Goal: Task Accomplishment & Management: Manage account settings

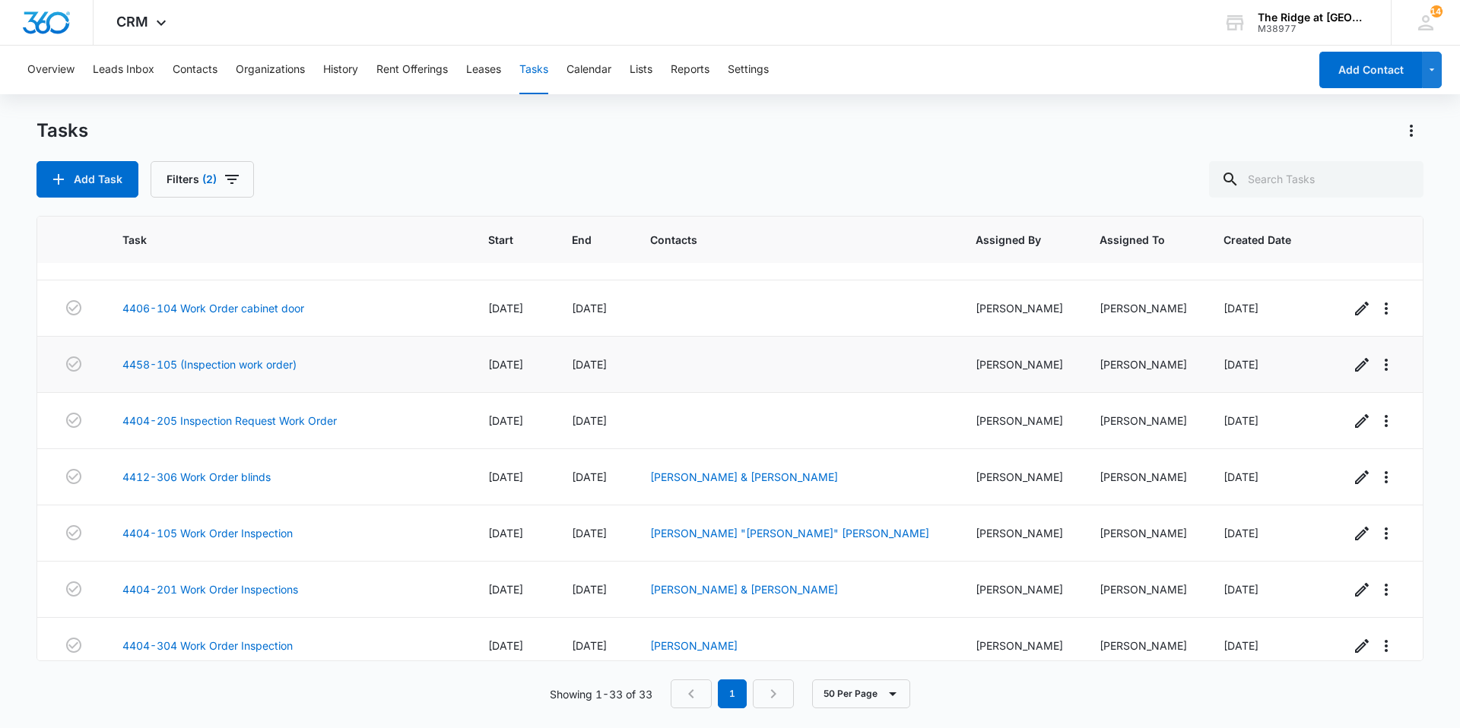
scroll to position [76, 0]
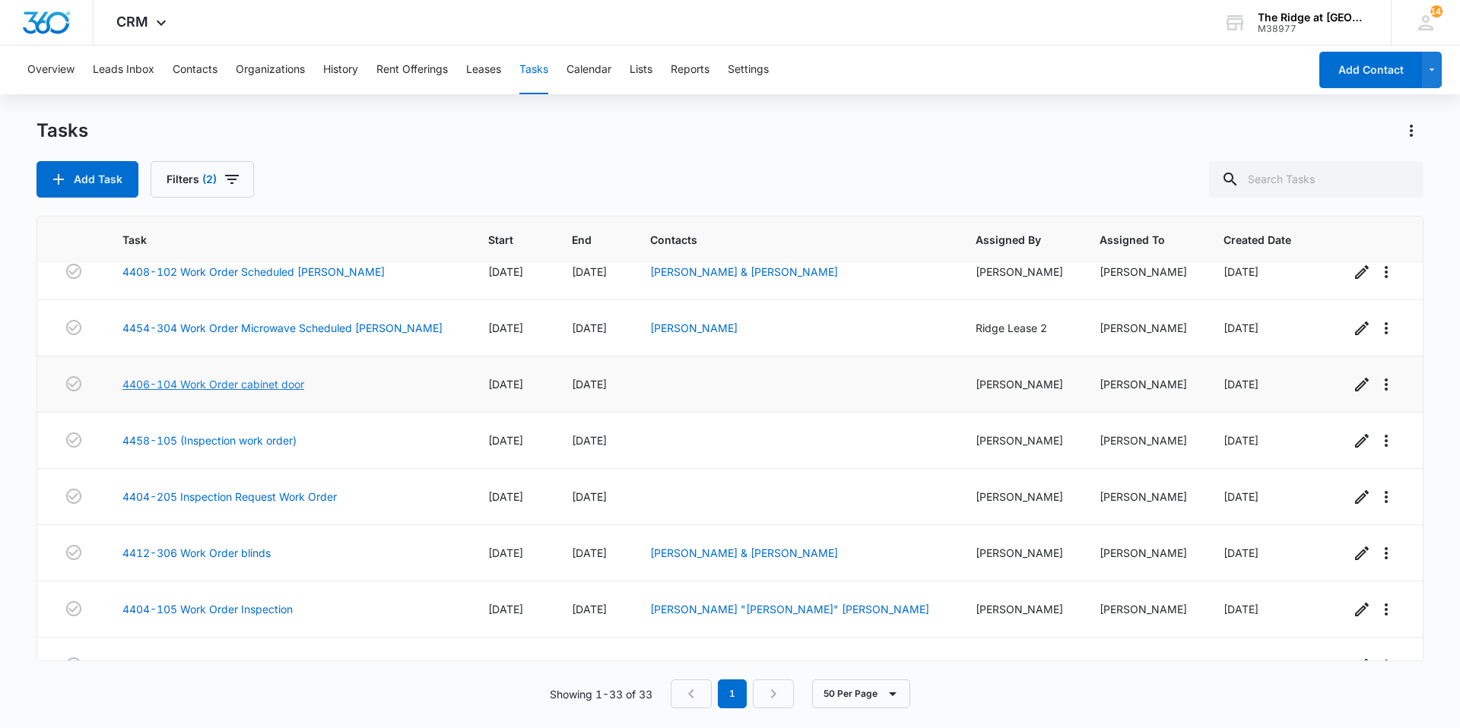
click at [244, 384] on link "4406-104 Work Order cabinet door" at bounding box center [213, 384] width 182 height 16
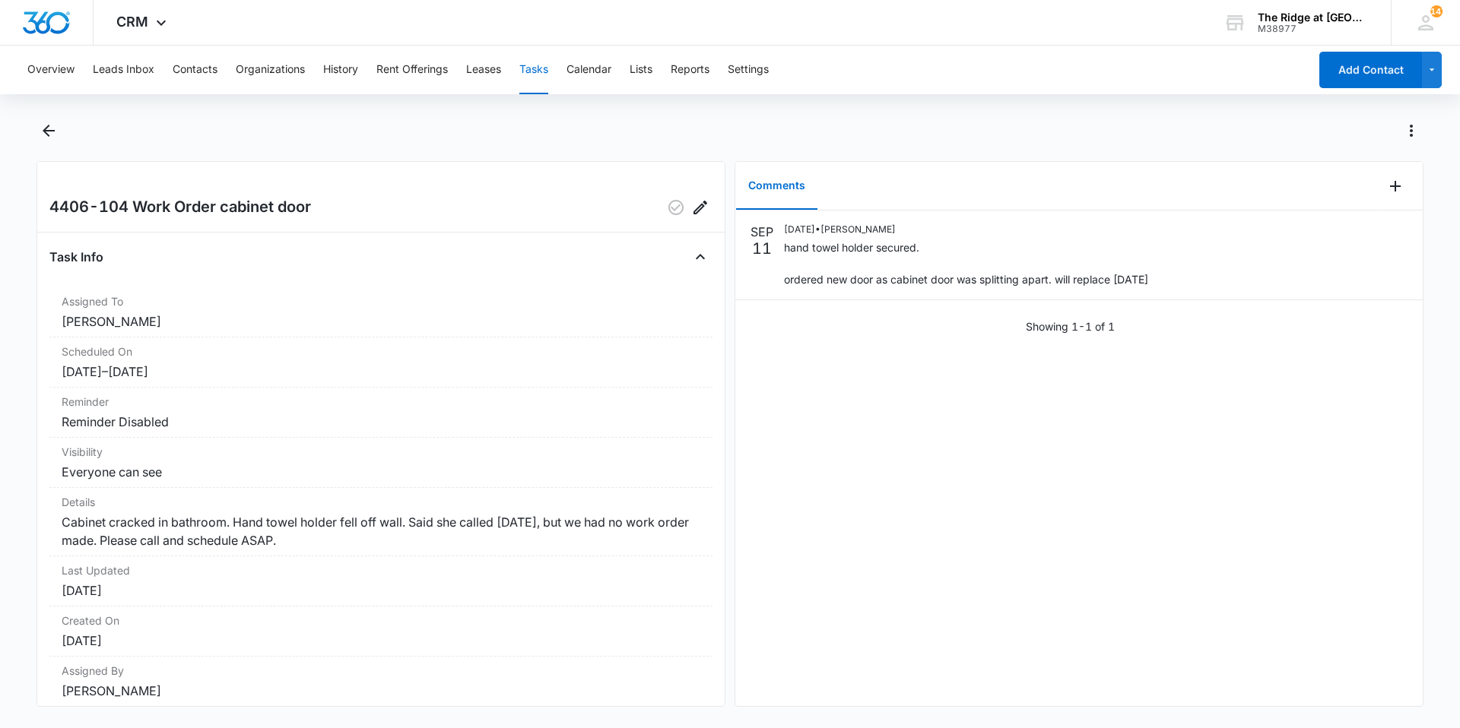
click at [1386, 200] on div at bounding box center [1403, 186] width 40 height 49
click at [1387, 198] on button "Add Comment" at bounding box center [1395, 186] width 24 height 24
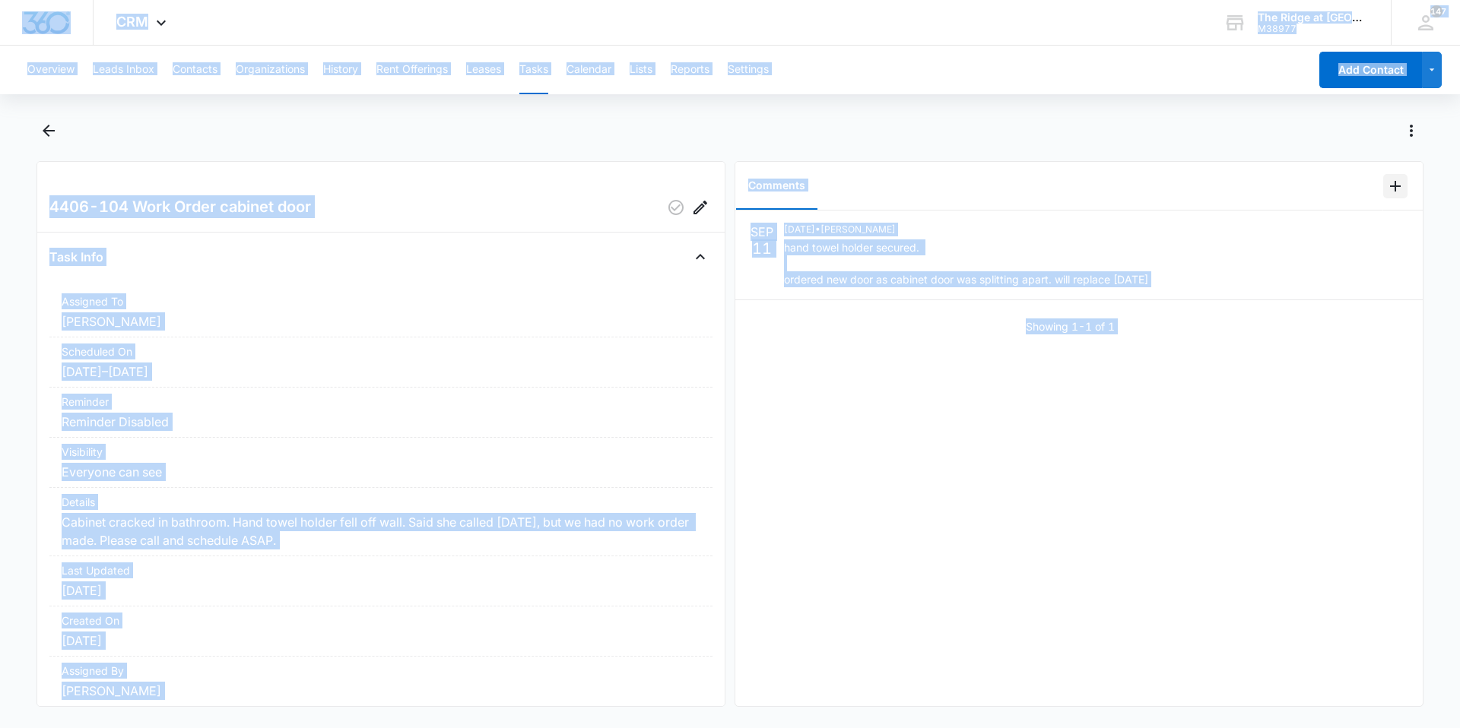
click at [1386, 192] on icon "Add Comment" at bounding box center [1395, 186] width 18 height 18
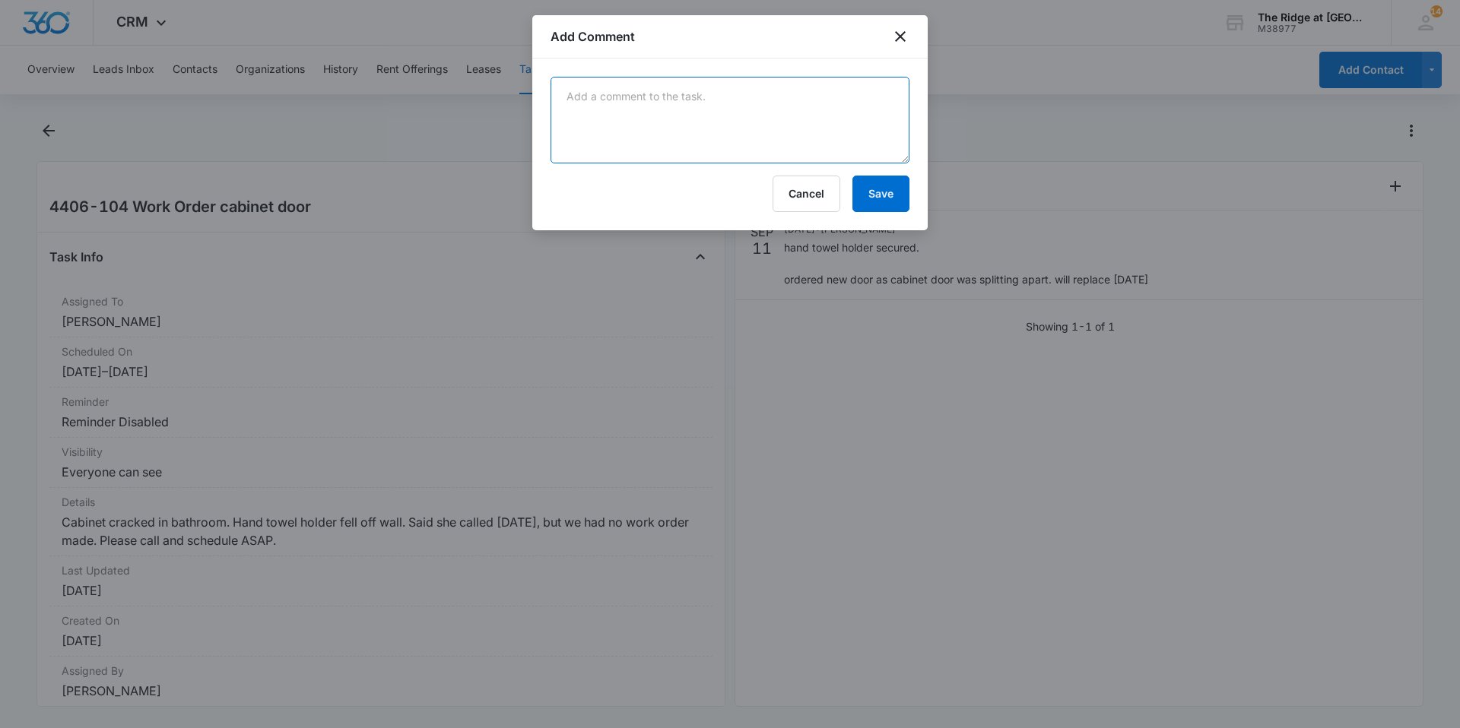
click at [687, 102] on textarea at bounding box center [730, 120] width 359 height 87
type textarea "replaced cabinet door"
click at [865, 182] on button "Save" at bounding box center [880, 194] width 57 height 36
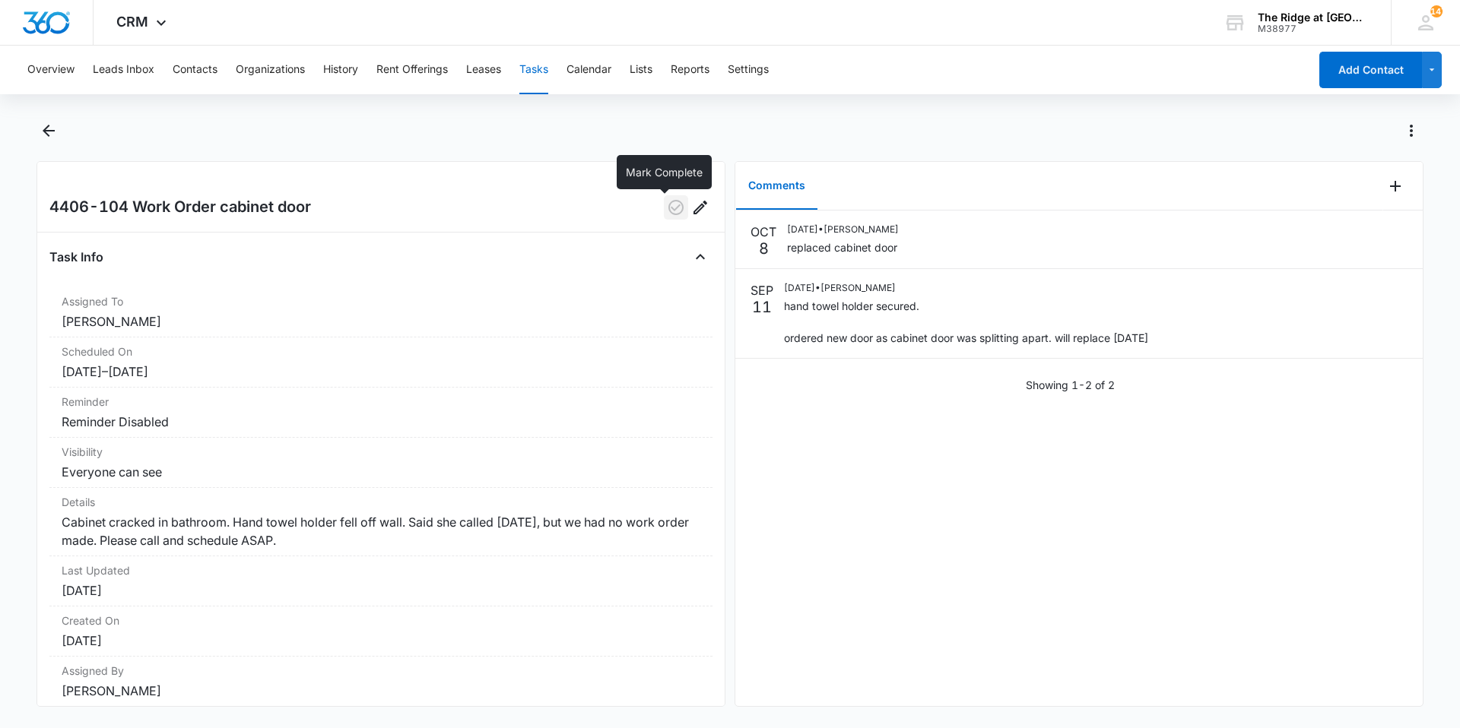
click at [668, 208] on icon "button" at bounding box center [675, 207] width 15 height 15
click at [58, 141] on button "Back" at bounding box center [48, 131] width 24 height 24
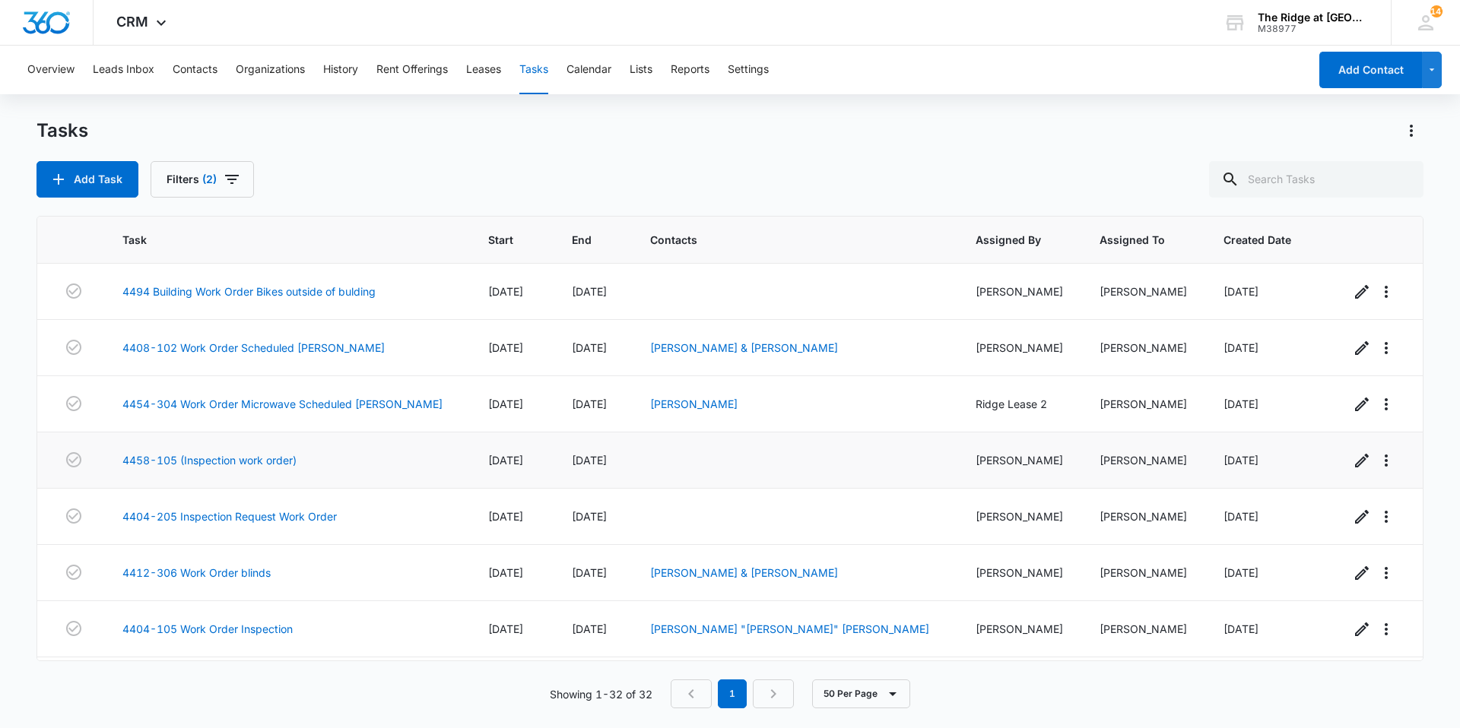
scroll to position [152, 0]
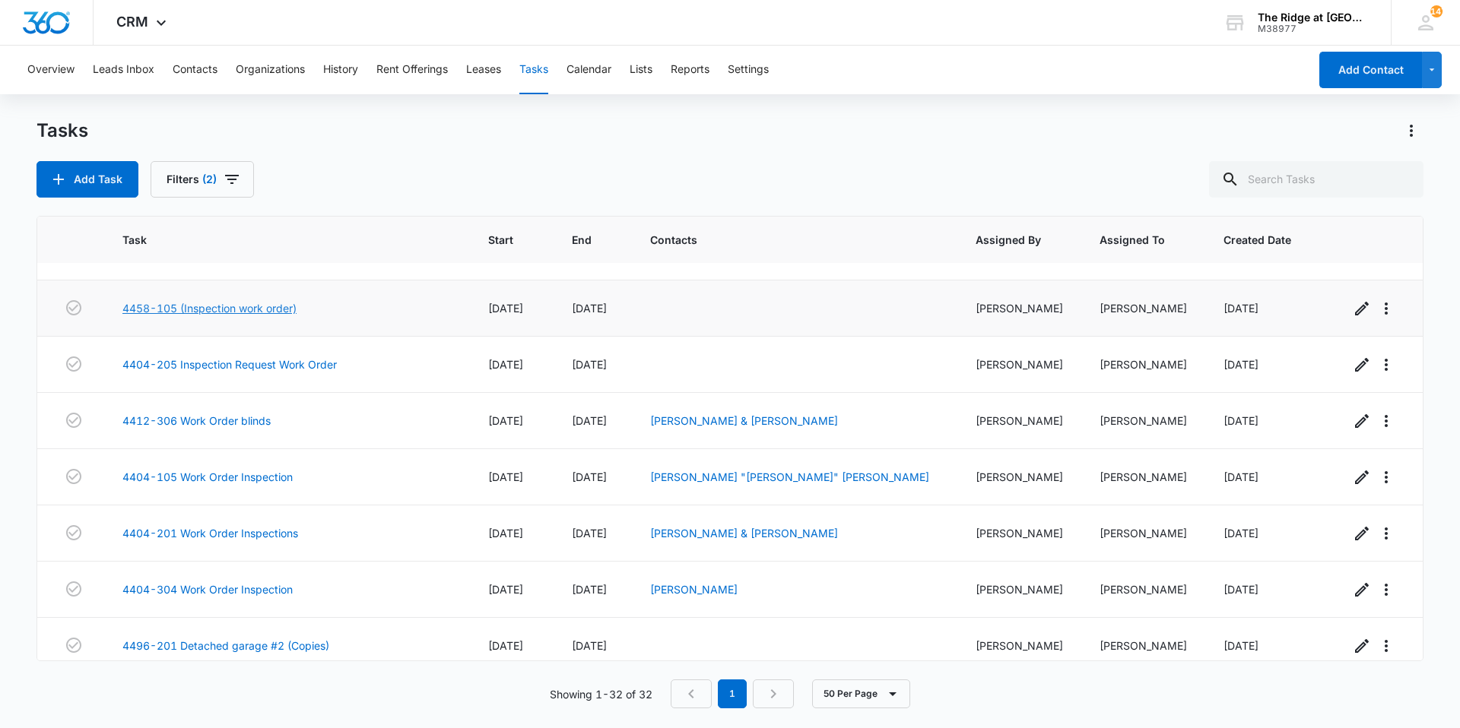
click at [230, 307] on link "4458-105 (Inspection work order)" at bounding box center [209, 308] width 174 height 16
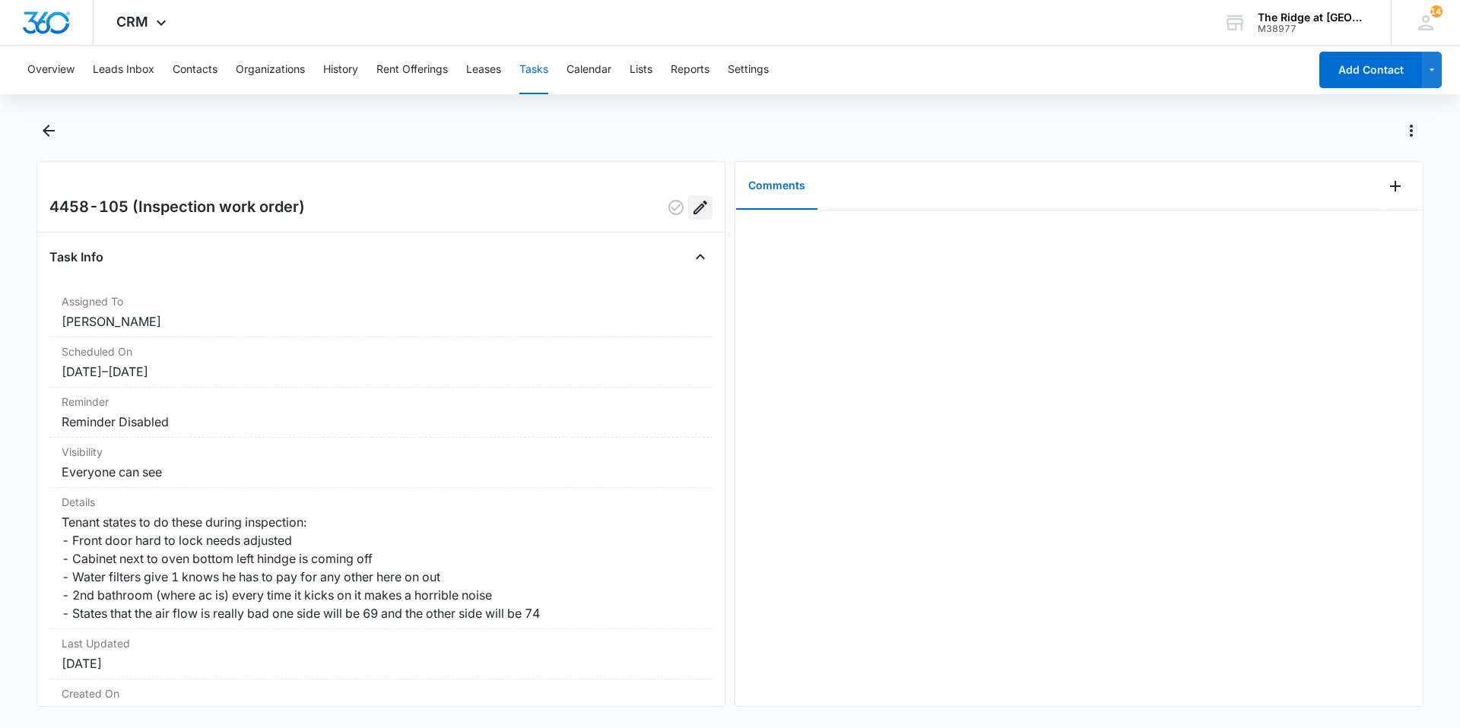
click at [693, 204] on icon "Edit" at bounding box center [700, 208] width 14 height 14
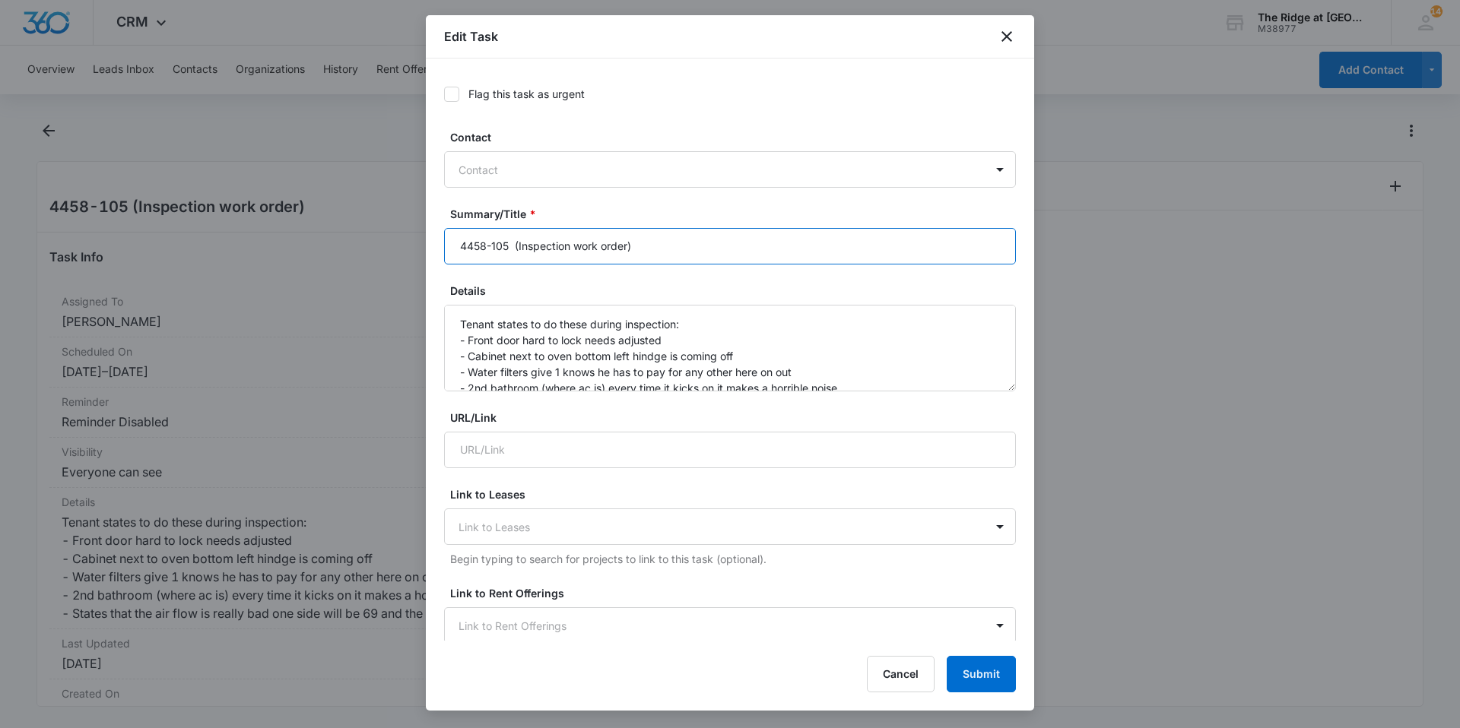
drag, startPoint x: 662, startPoint y: 240, endPoint x: 515, endPoint y: 242, distance: 147.5
click at [515, 242] on input "4458-105 (Inspection work order)" at bounding box center [730, 246] width 572 height 36
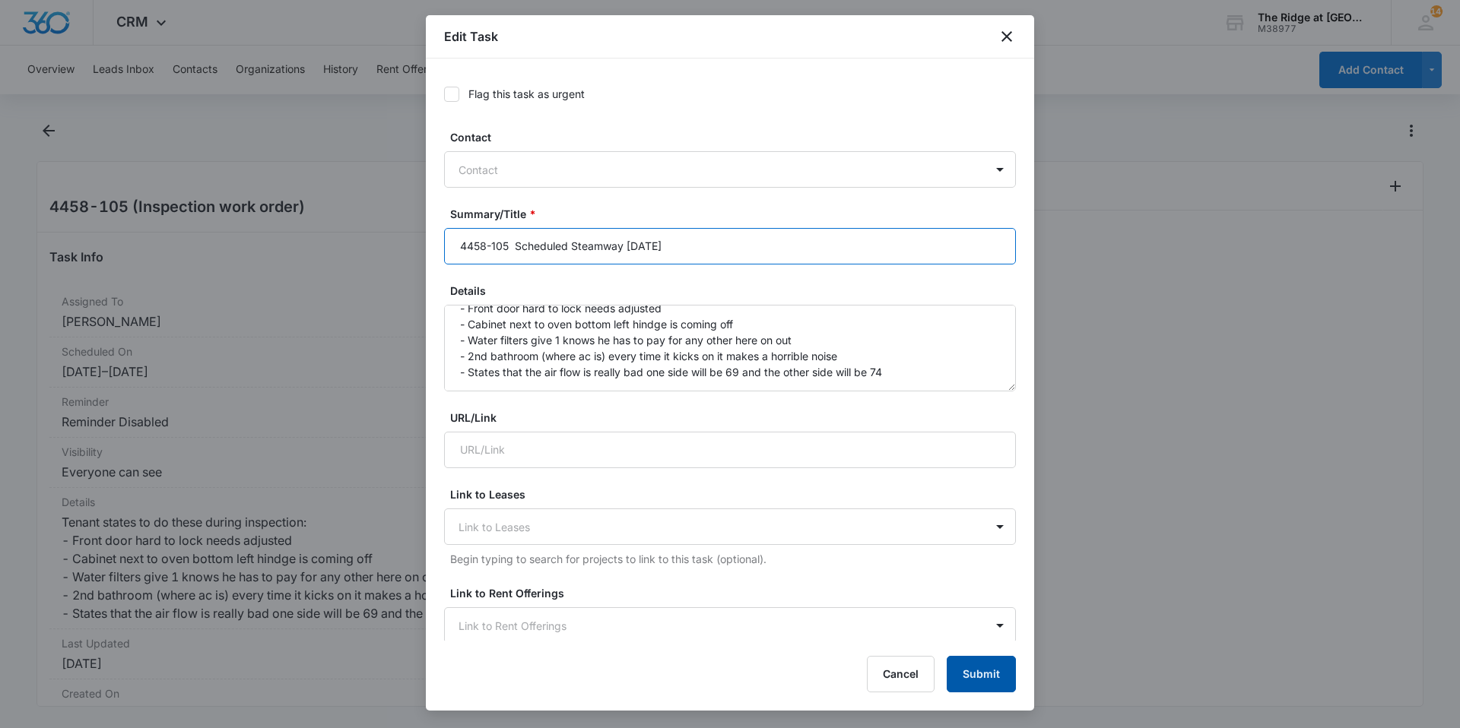
type input "4458-105 Scheduled Steamway Friday"
click at [997, 665] on button "Submit" at bounding box center [981, 674] width 69 height 36
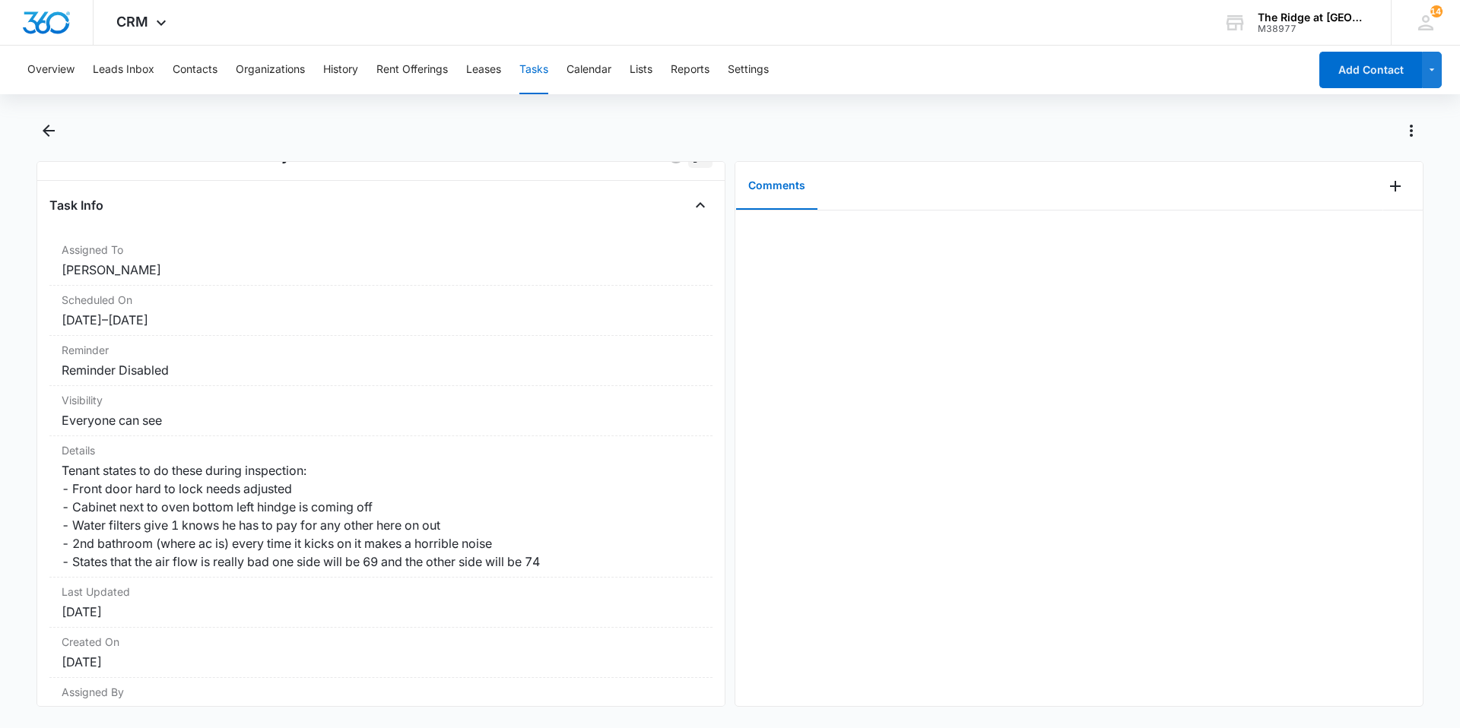
scroll to position [76, 0]
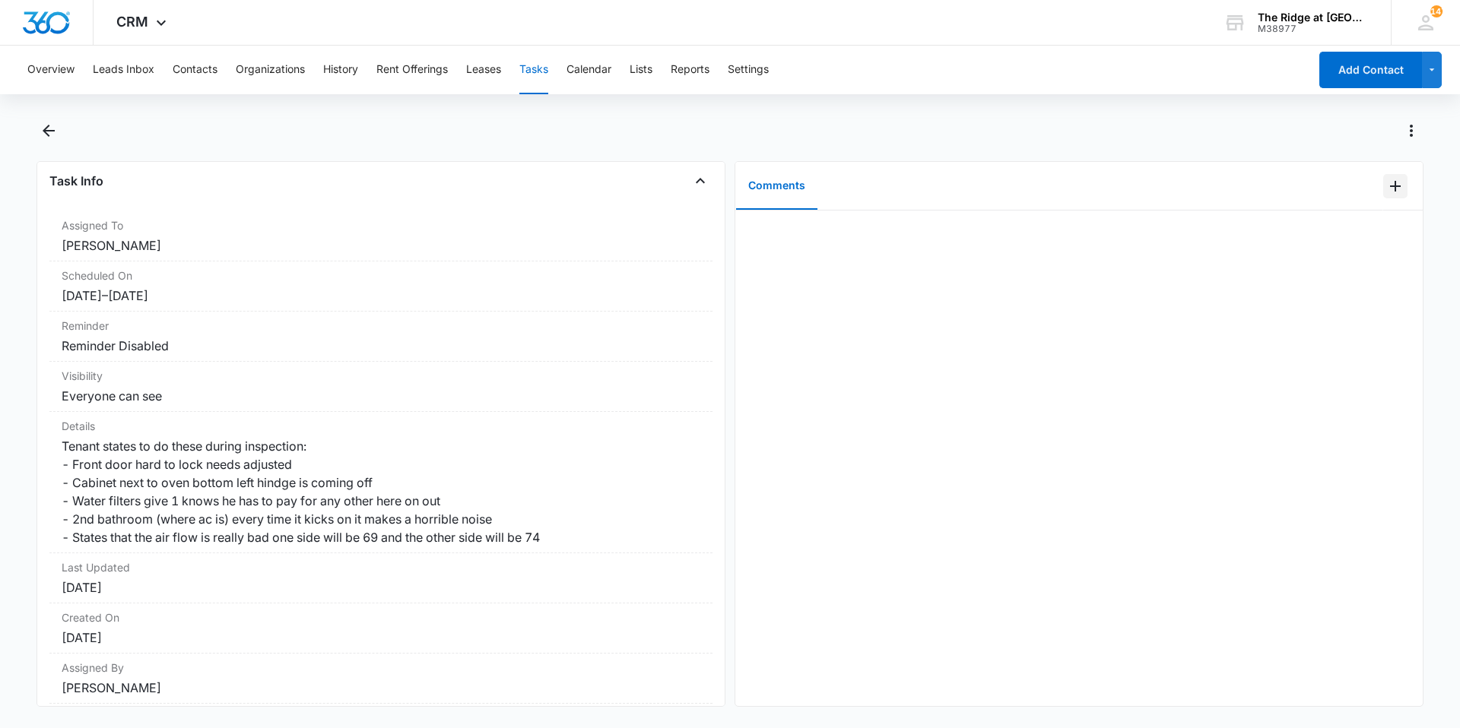
click at [1372, 179] on div "Comments" at bounding box center [1078, 186] width 687 height 49
click at [1386, 182] on icon "Add Comment" at bounding box center [1395, 186] width 18 height 18
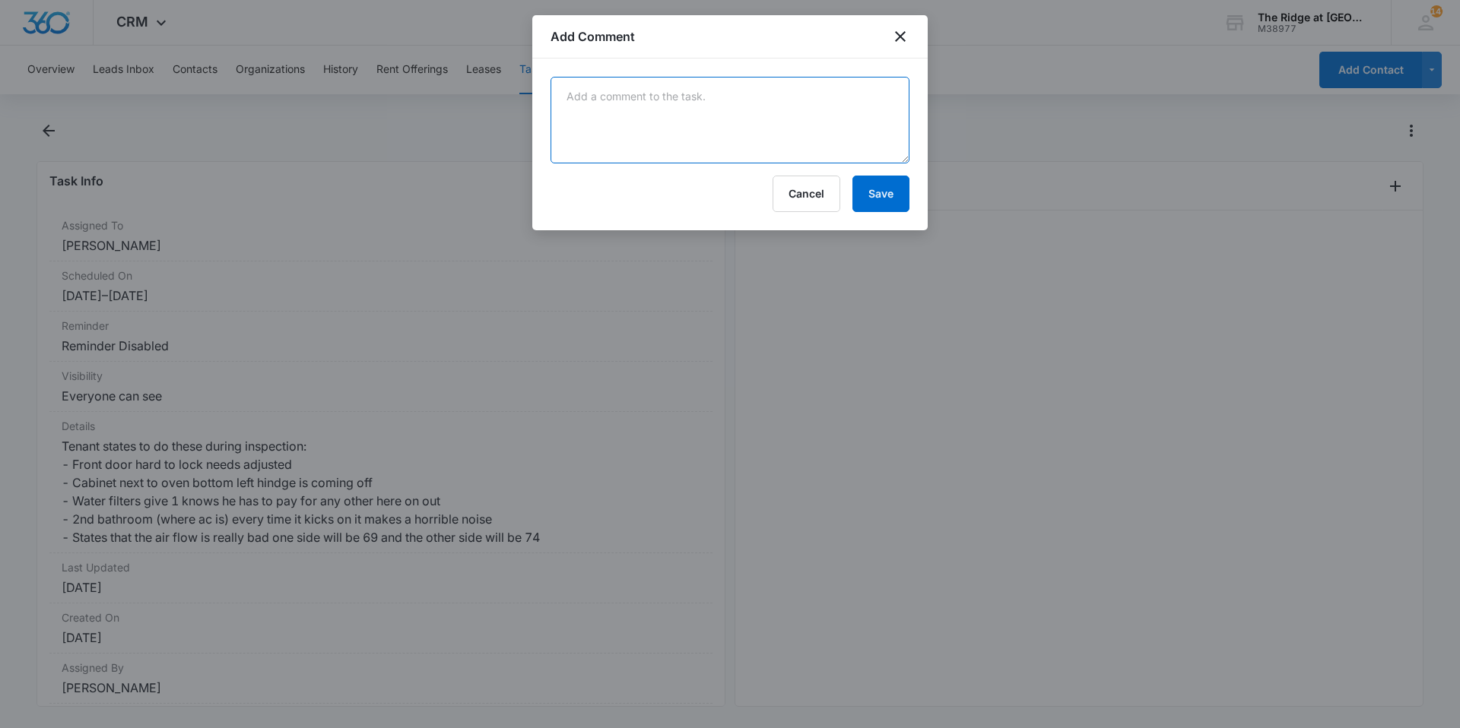
click at [773, 117] on textarea at bounding box center [730, 120] width 359 height 87
click at [807, 192] on button "Cancel" at bounding box center [807, 194] width 68 height 36
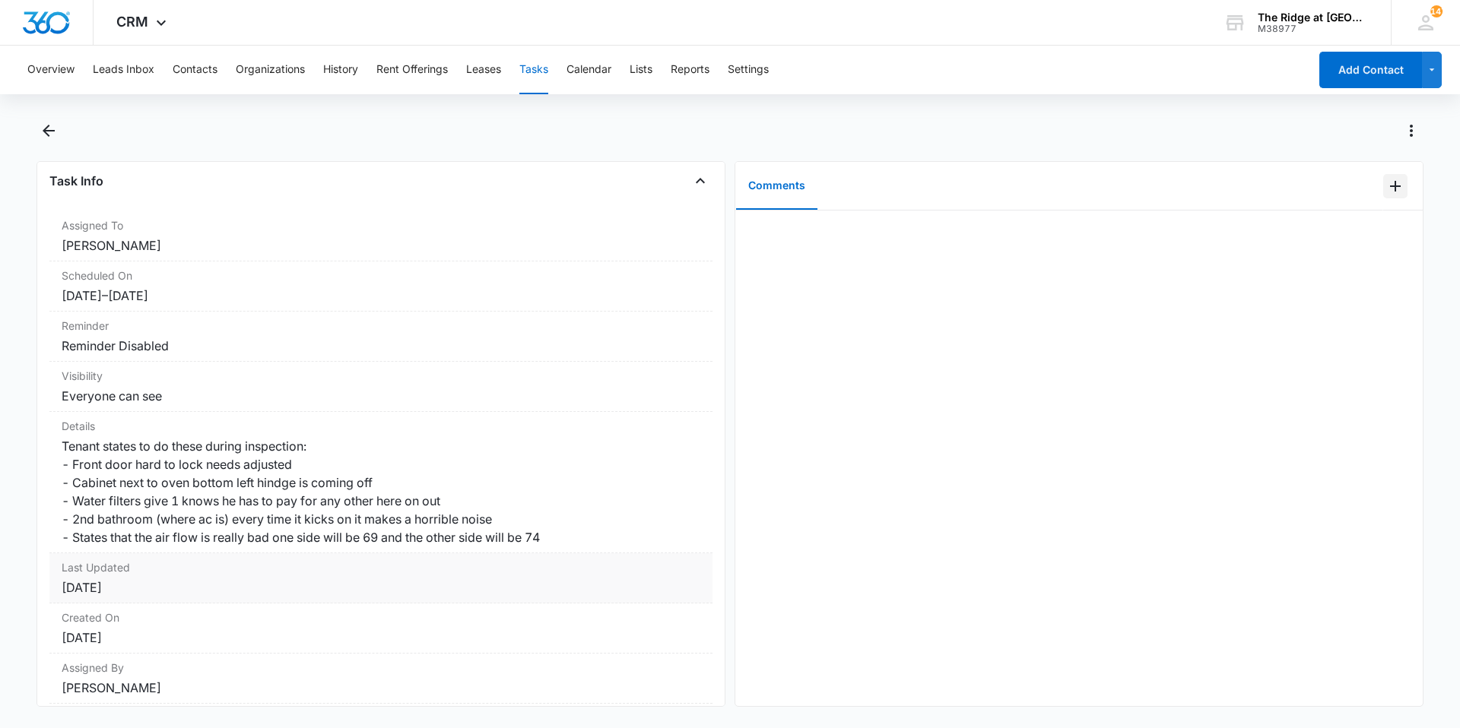
scroll to position [129, 0]
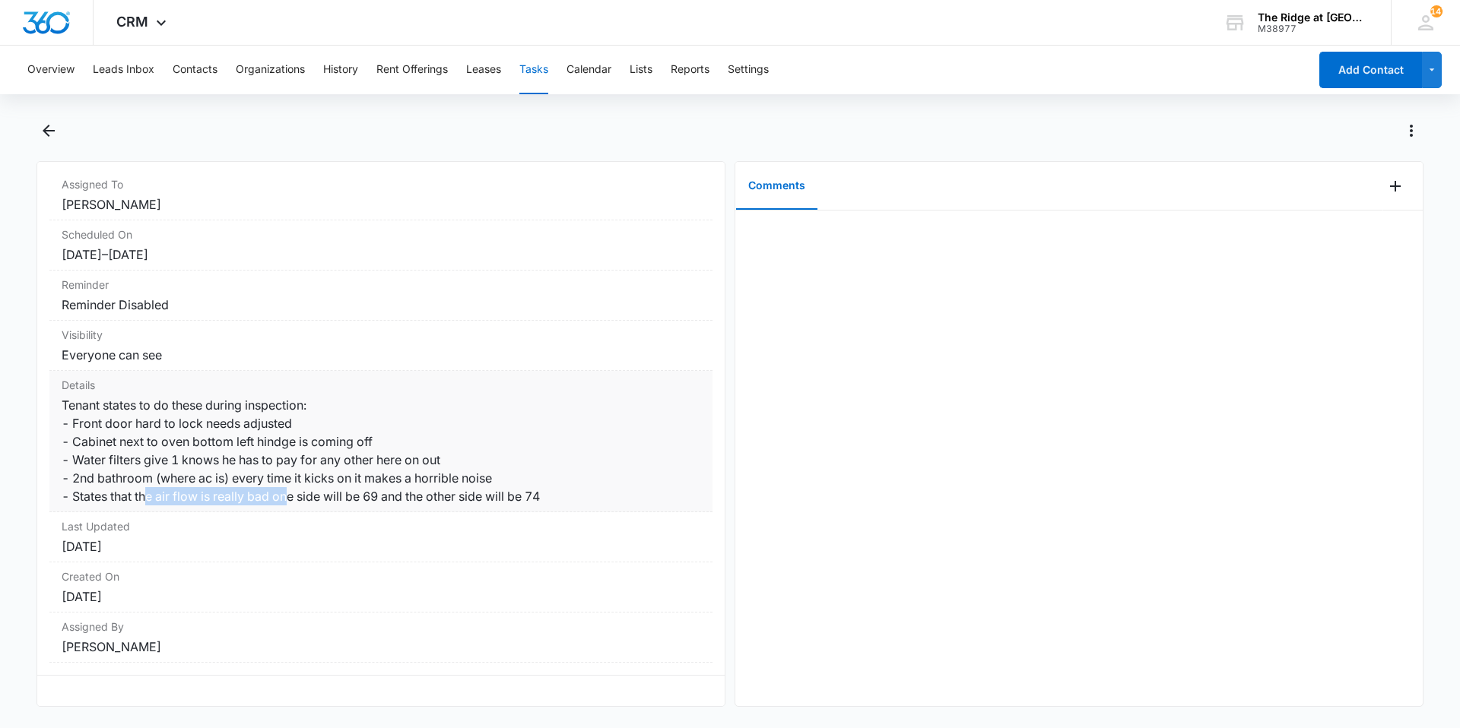
drag, startPoint x: 151, startPoint y: 476, endPoint x: 290, endPoint y: 483, distance: 139.3
click at [290, 483] on dd "Tenant states to do these during inspection: - Front door hard to lock needs ad…" at bounding box center [381, 450] width 639 height 109
click at [290, 484] on dd "Tenant states to do these during inspection: - Front door hard to lock needs ad…" at bounding box center [381, 450] width 639 height 109
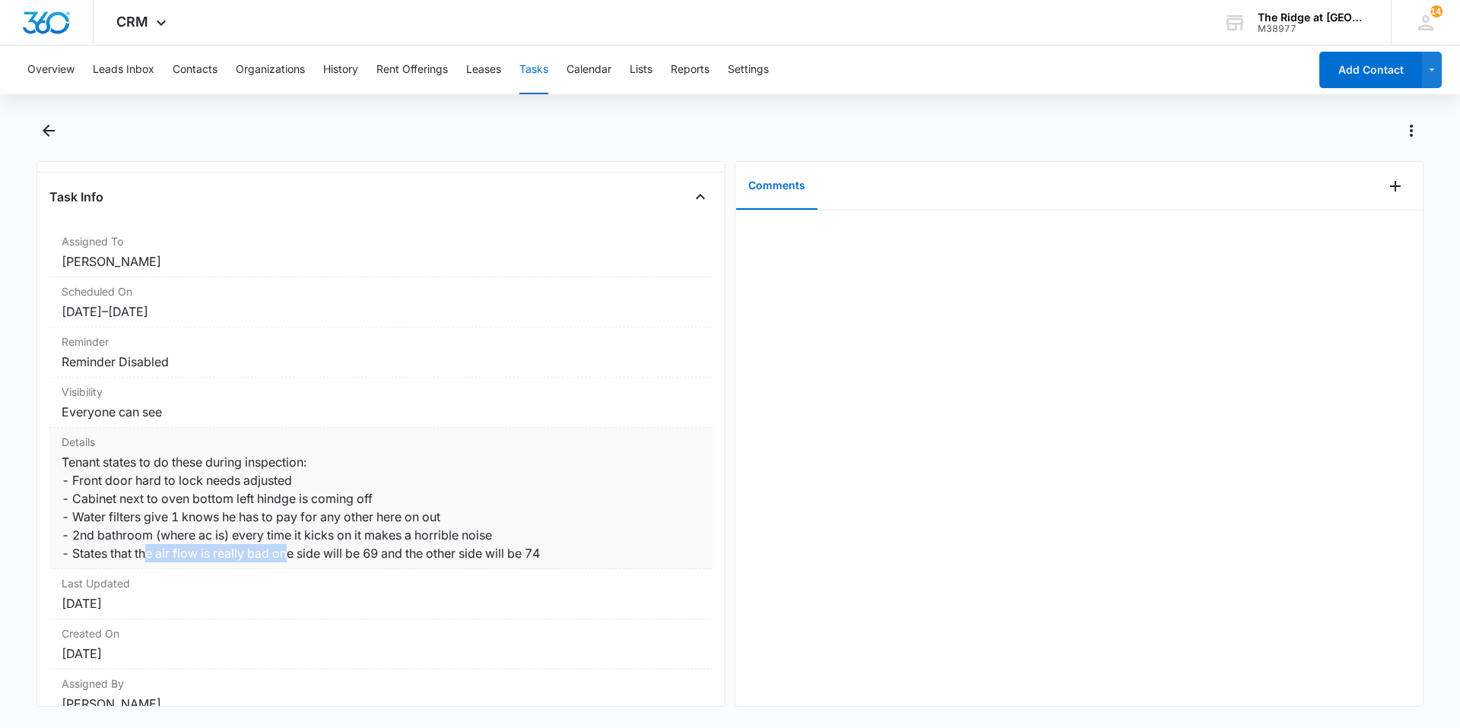
scroll to position [0, 0]
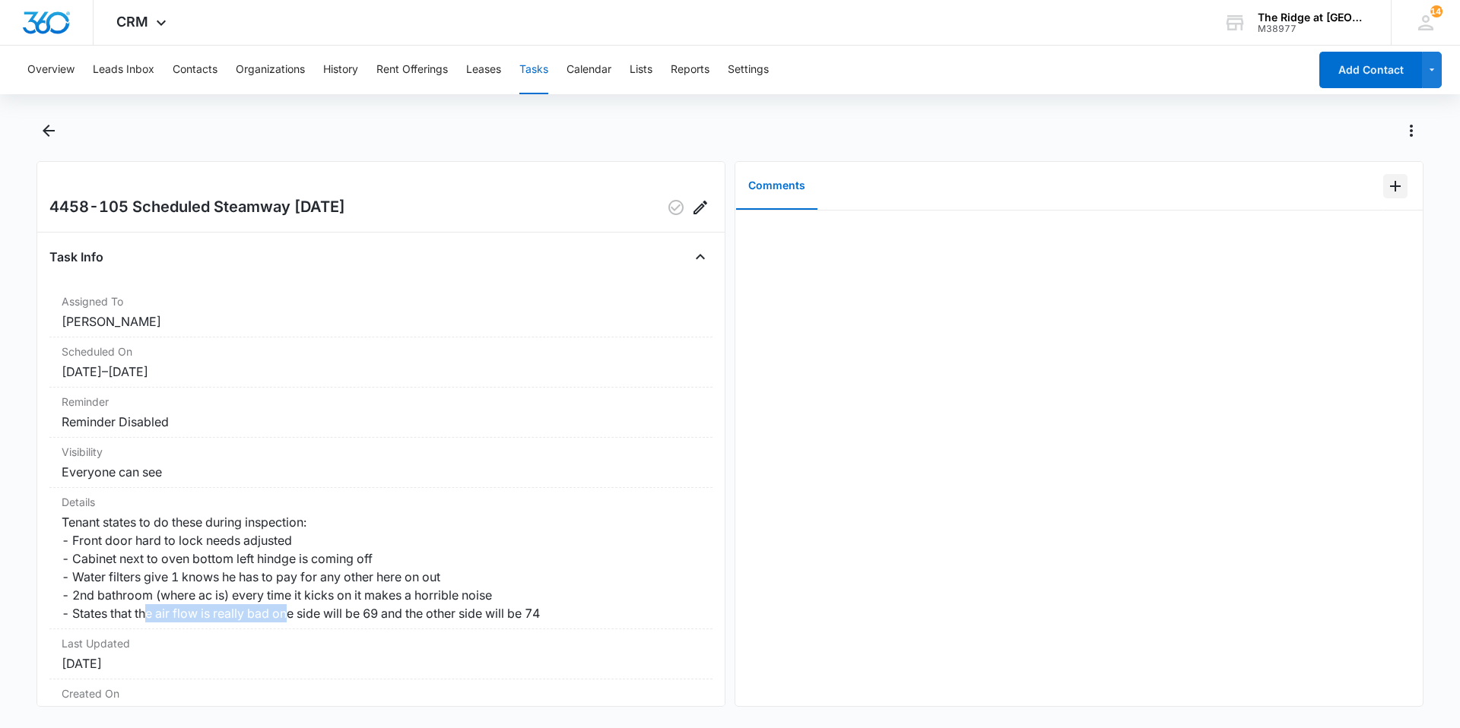
click at [1386, 183] on icon "Add Comment" at bounding box center [1395, 186] width 18 height 18
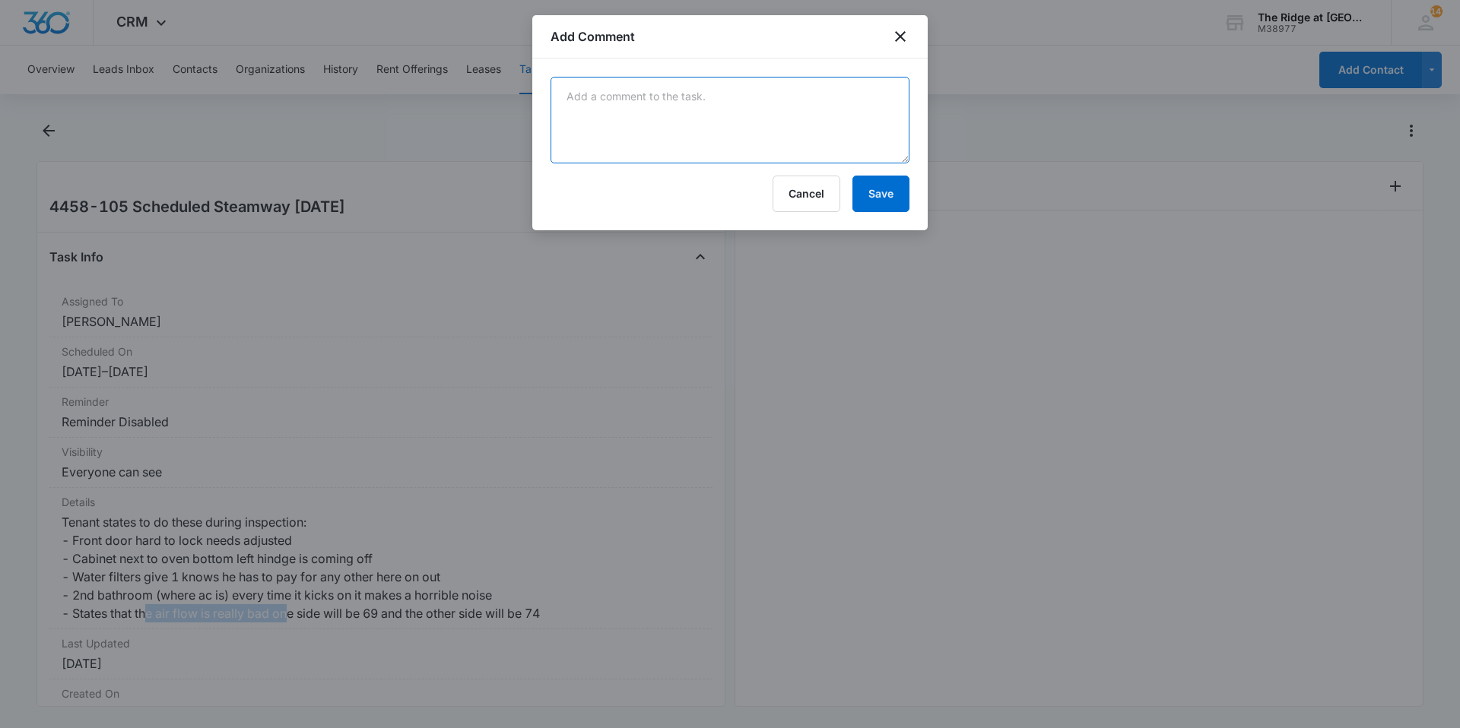
click at [620, 135] on textarea at bounding box center [730, 120] width 359 height 87
drag, startPoint x: 1122, startPoint y: 43, endPoint x: 763, endPoint y: 126, distance: 368.4
click at [745, 131] on textarea "scheduled Steamway for mold test on friday 10" at bounding box center [730, 120] width 359 height 87
click at [813, 99] on textarea "scheduled Steamway for mold test on friday 10" at bounding box center [730, 120] width 359 height 87
click at [844, 129] on textarea "scheduled Steamway for mold test on friday 10/" at bounding box center [730, 120] width 359 height 87
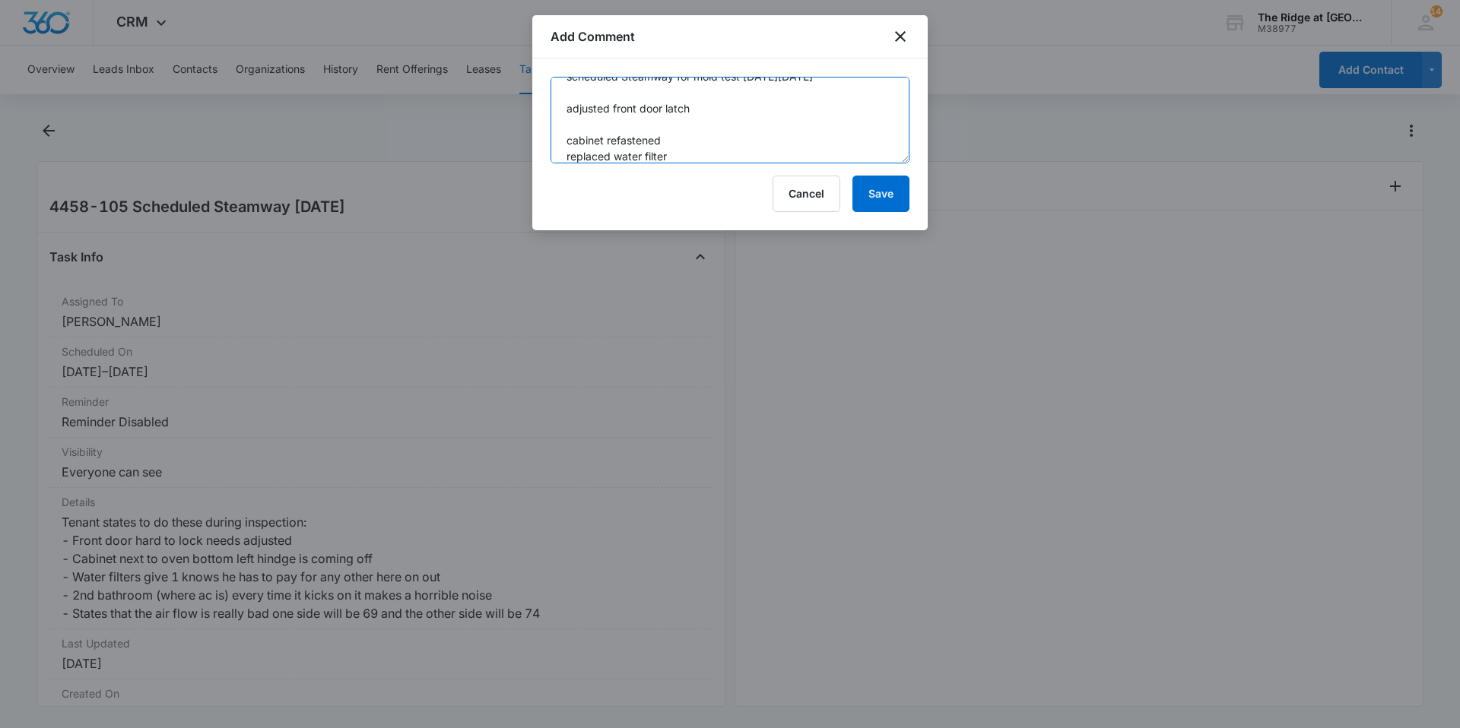
scroll to position [36, 0]
type textarea "scheduled Steamway for mold test on friday 10/10/25 adjusted front door latch c…"
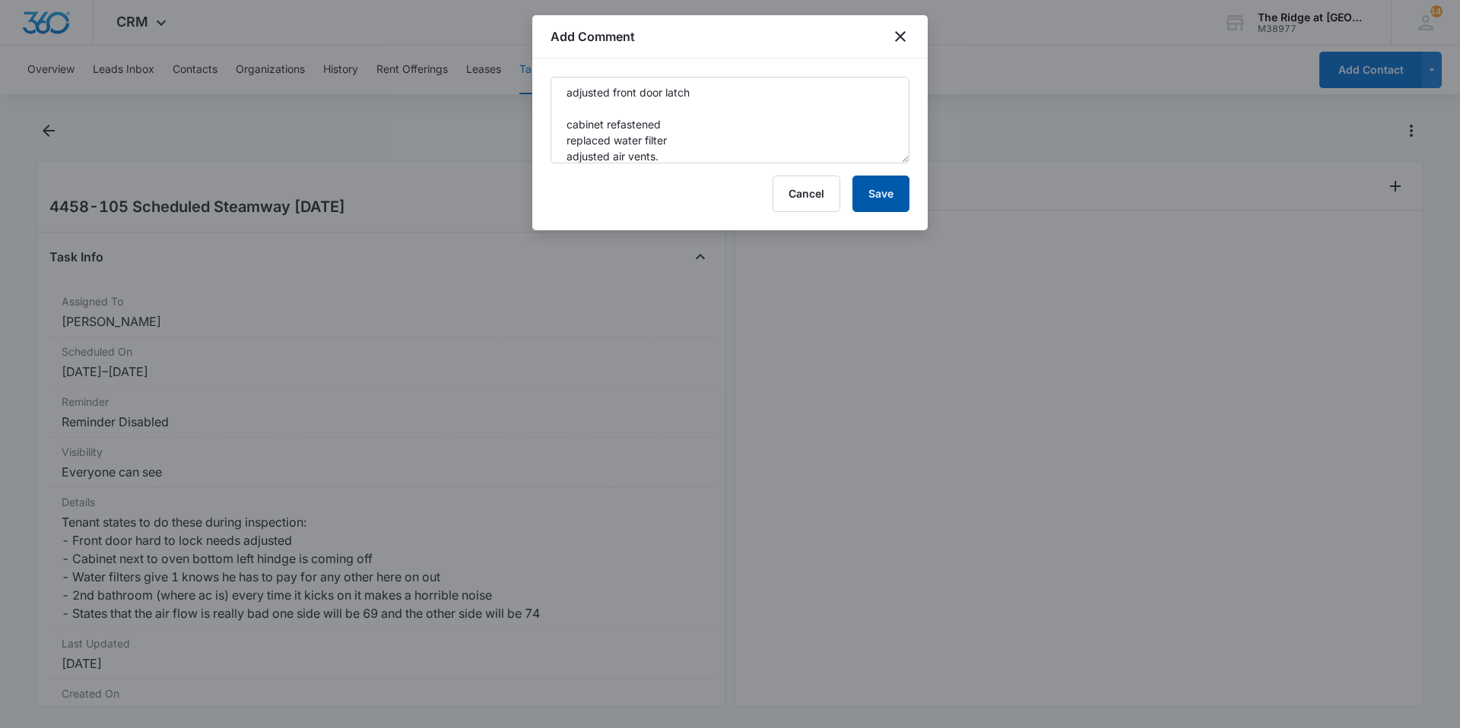
click at [887, 192] on button "Save" at bounding box center [880, 194] width 57 height 36
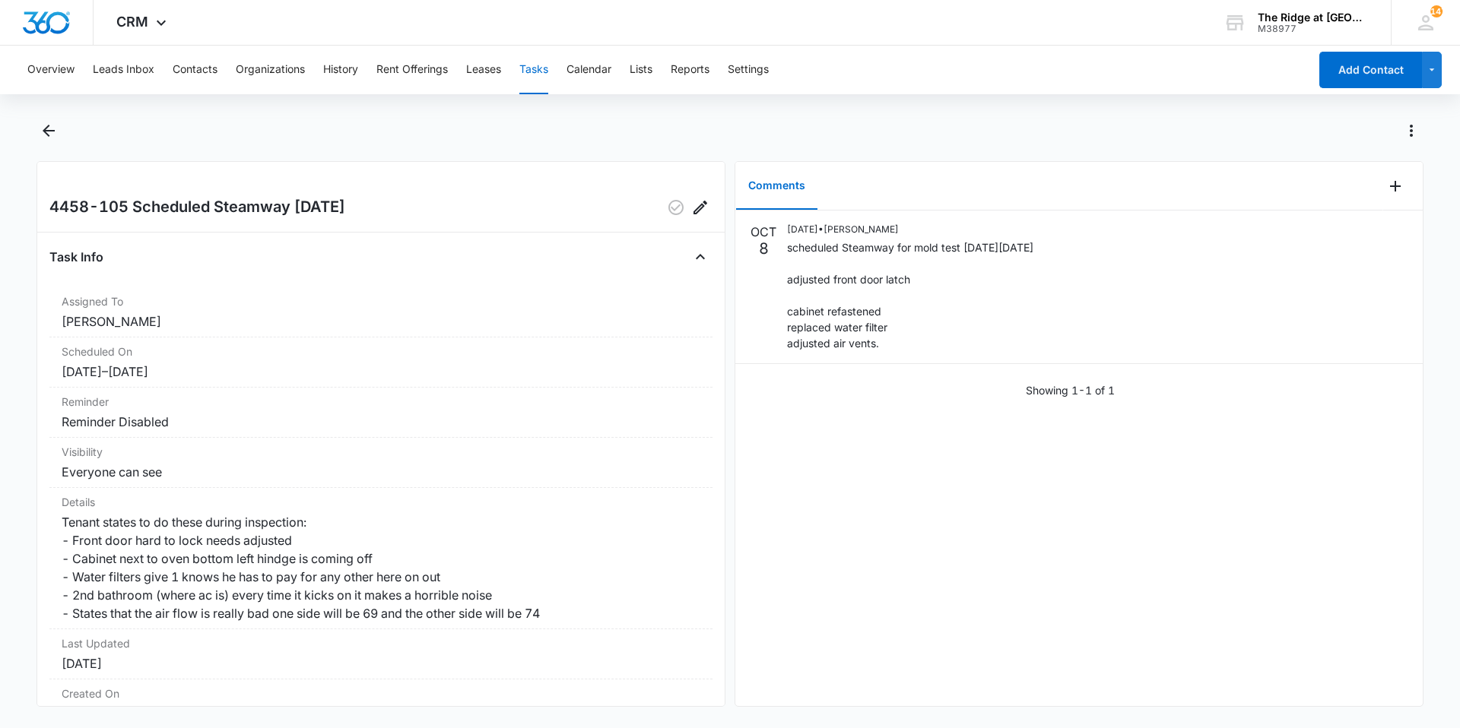
click at [802, 430] on div "OCT 8 10/08/2025 • Ricardo Marin scheduled Steamway for mold test on friday 10/…" at bounding box center [1078, 459] width 687 height 496
click at [667, 205] on icon "button" at bounding box center [676, 207] width 18 height 18
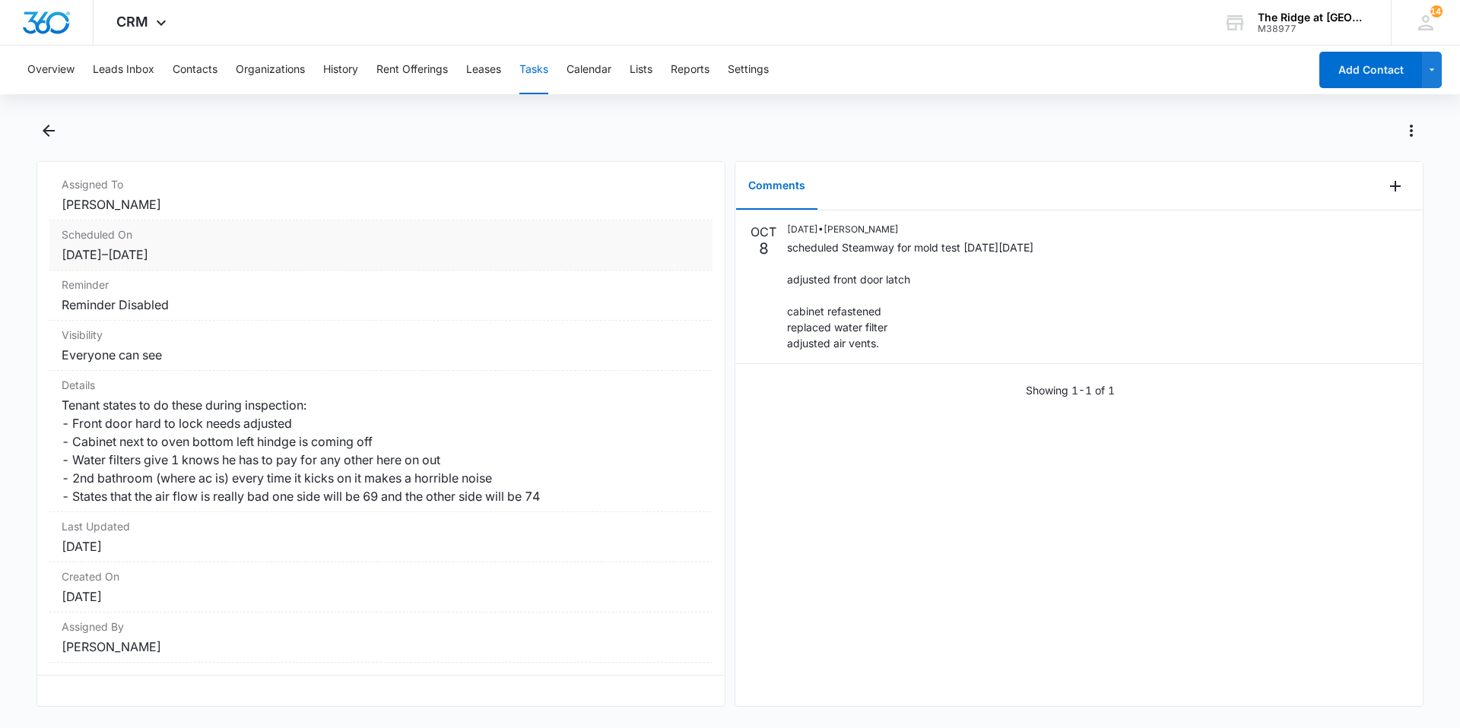
scroll to position [0, 0]
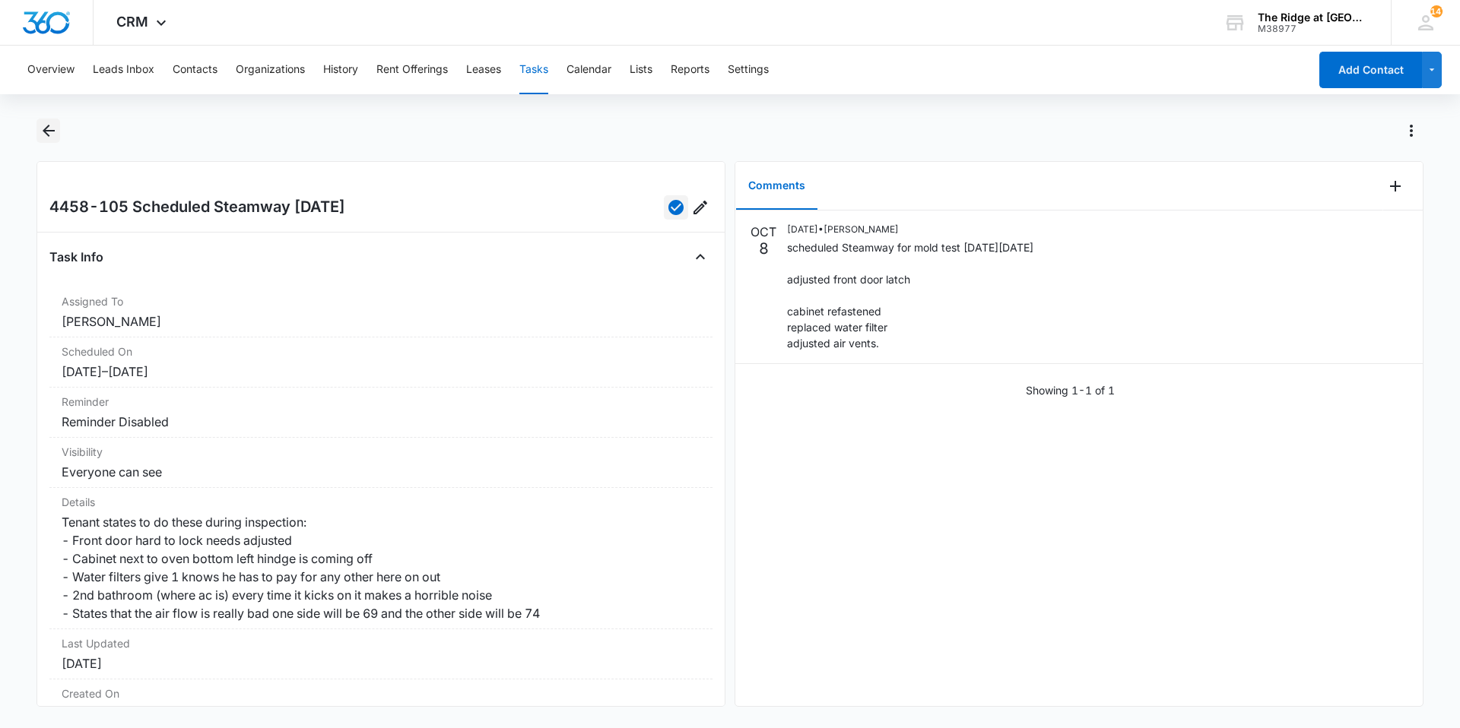
click at [54, 132] on icon "Back" at bounding box center [49, 131] width 18 height 18
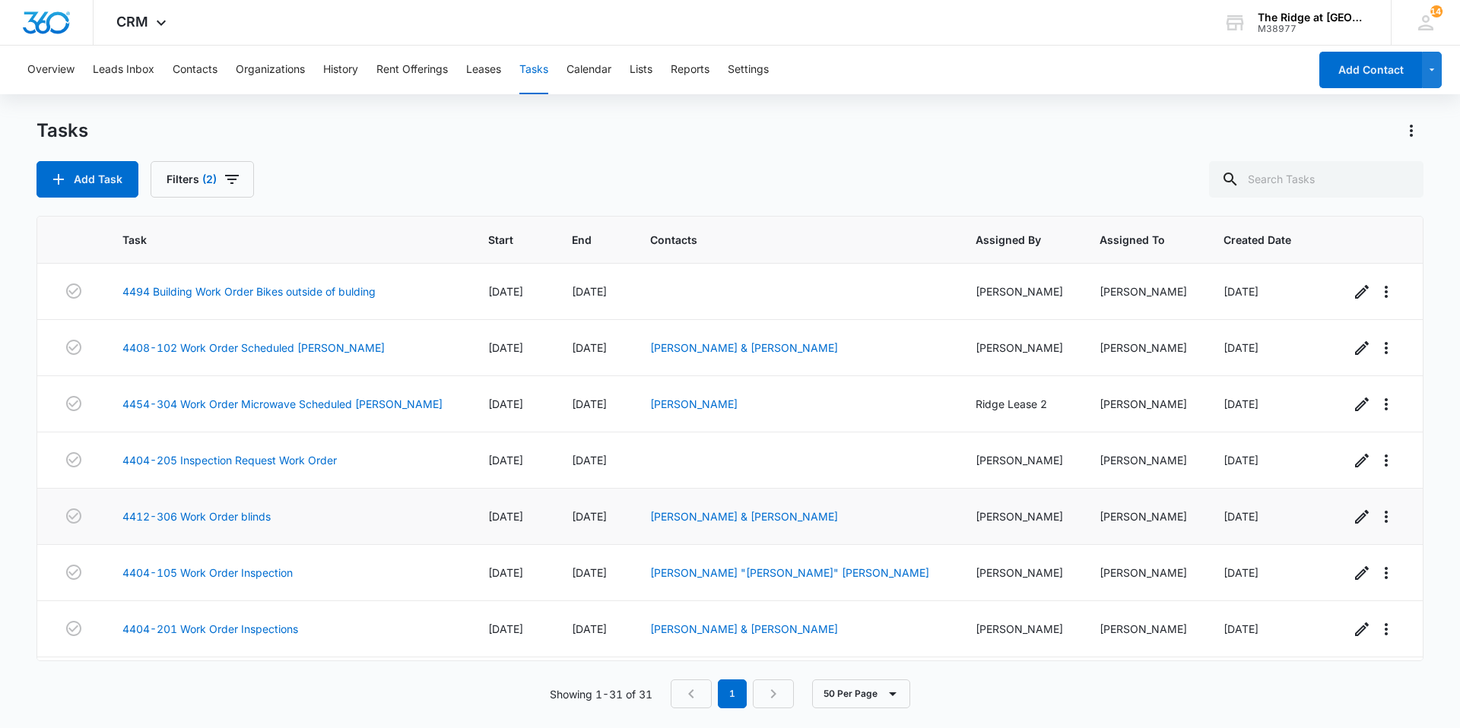
click at [234, 525] on td "4412-306 Work Order blinds" at bounding box center [287, 517] width 366 height 56
click at [233, 519] on link "4412-306 Work Order blinds" at bounding box center [196, 517] width 148 height 16
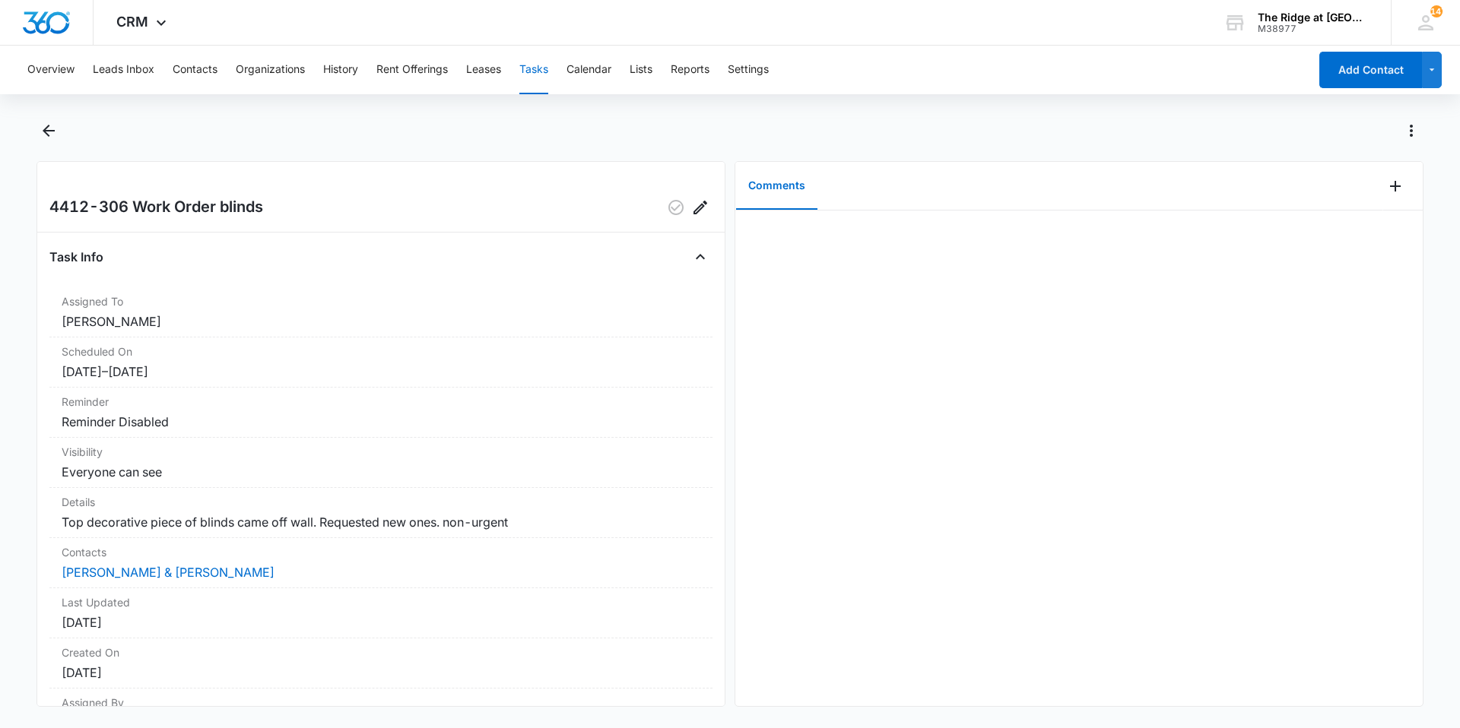
click at [1401, 182] on div at bounding box center [1403, 186] width 40 height 49
click at [1394, 182] on button "Add Comment" at bounding box center [1395, 186] width 24 height 24
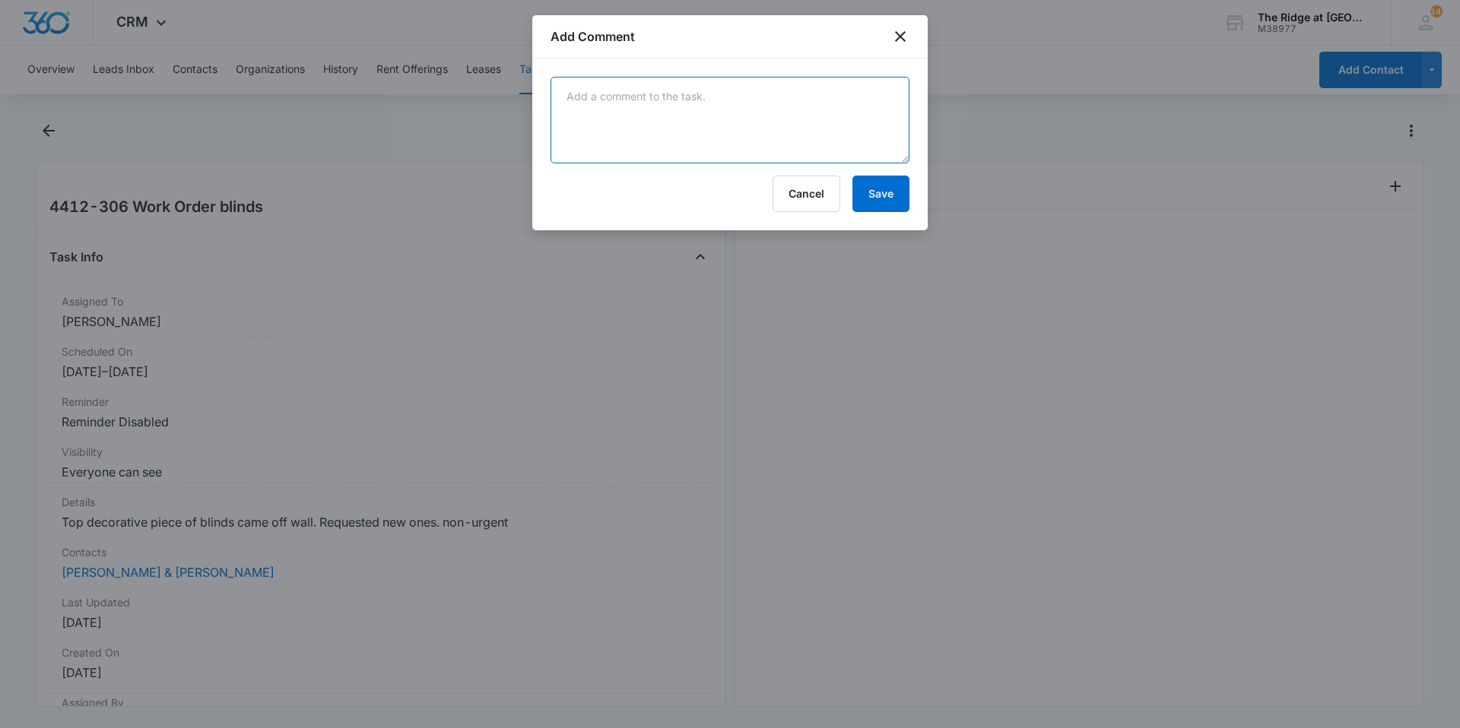
click at [834, 143] on textarea at bounding box center [730, 120] width 359 height 87
drag, startPoint x: 595, startPoint y: 99, endPoint x: 557, endPoint y: 101, distance: 38.1
click at [559, 101] on textarea "fixed valence clips" at bounding box center [730, 120] width 359 height 87
type textarea "replaced valence clips"
click at [867, 207] on button "Save" at bounding box center [880, 194] width 57 height 36
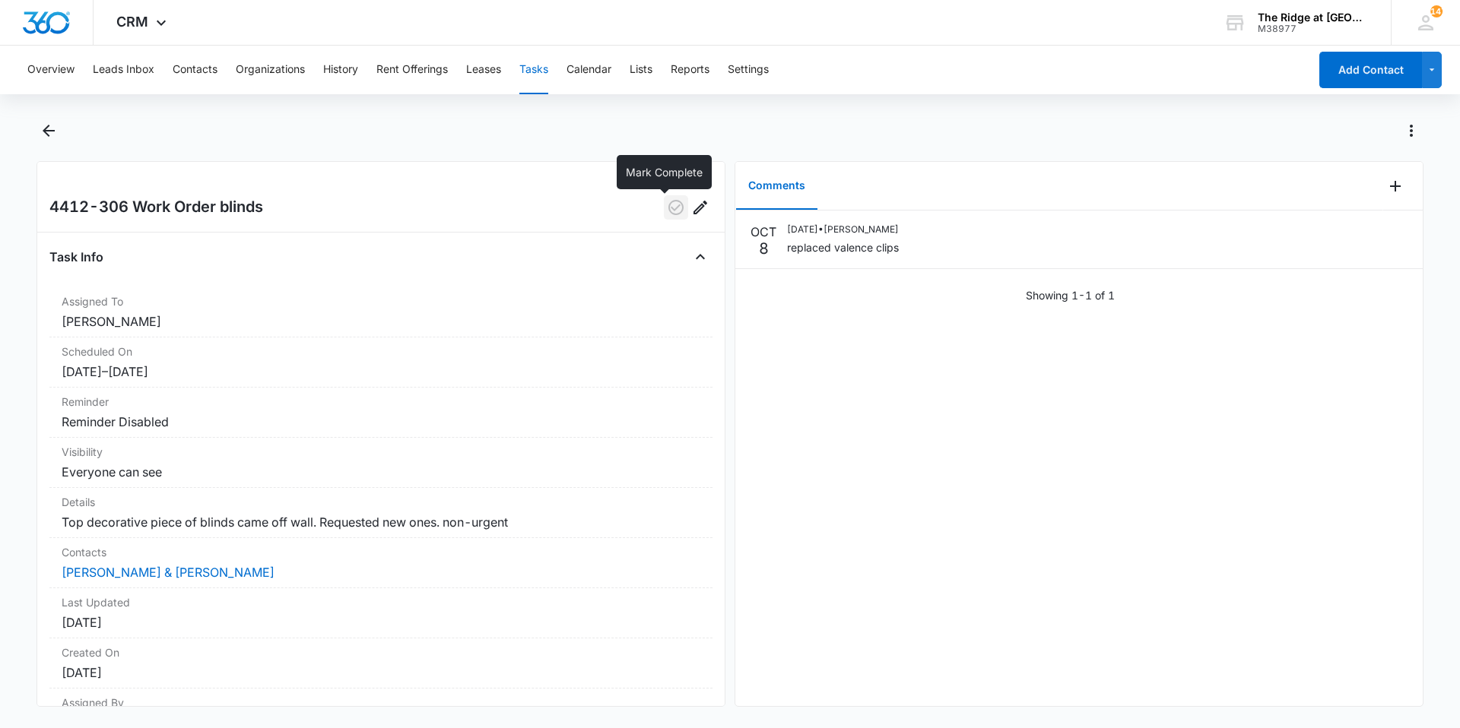
click at [667, 209] on icon "button" at bounding box center [676, 207] width 18 height 18
click at [37, 134] on button "Back" at bounding box center [48, 131] width 24 height 24
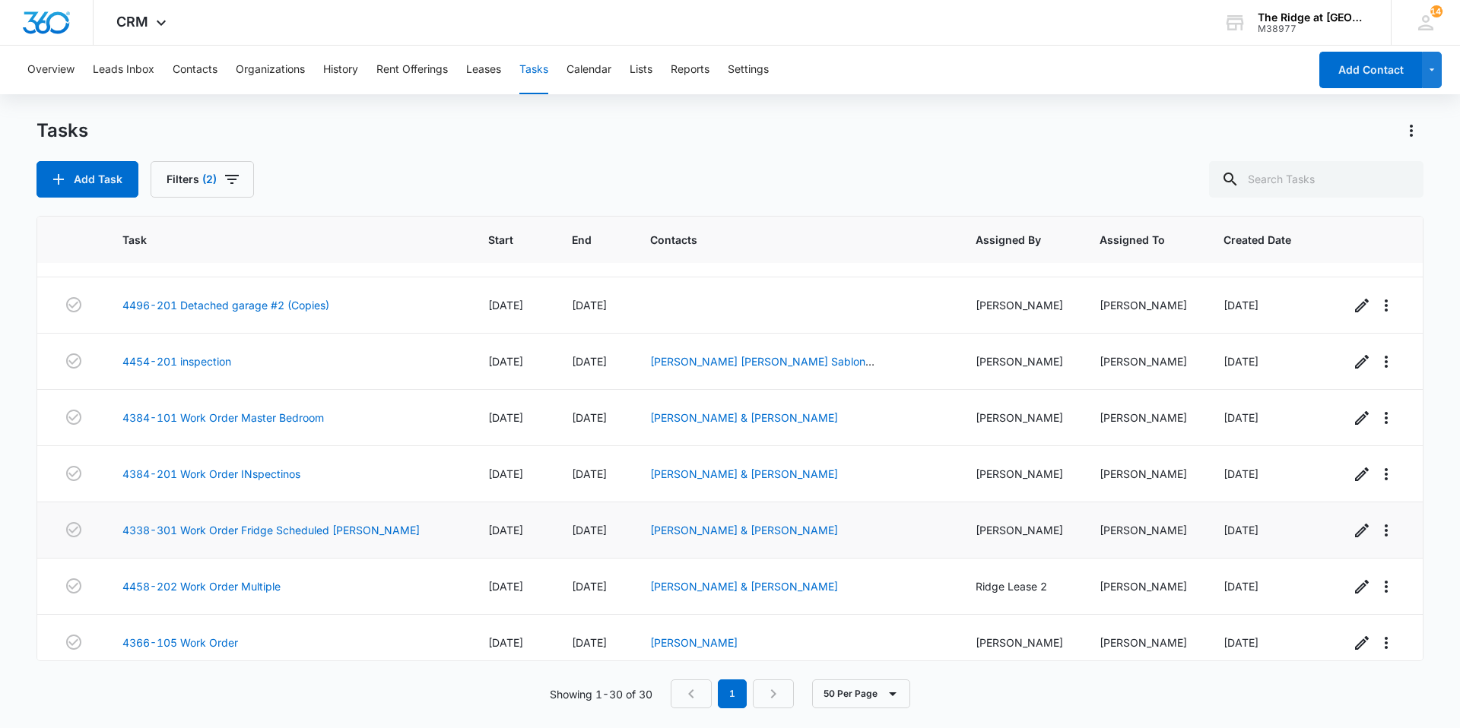
scroll to position [456, 0]
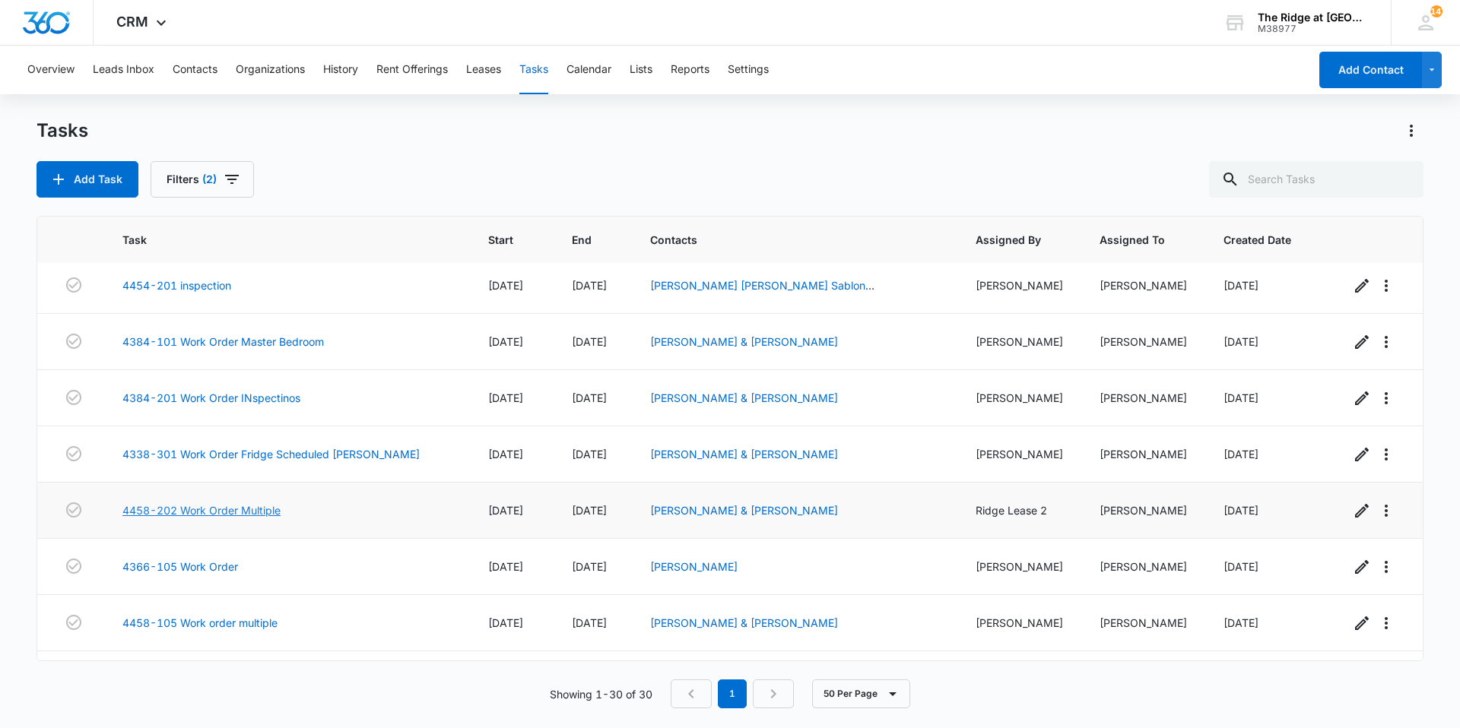
click at [251, 514] on link "4458-202 Work Order Multiple" at bounding box center [201, 511] width 158 height 16
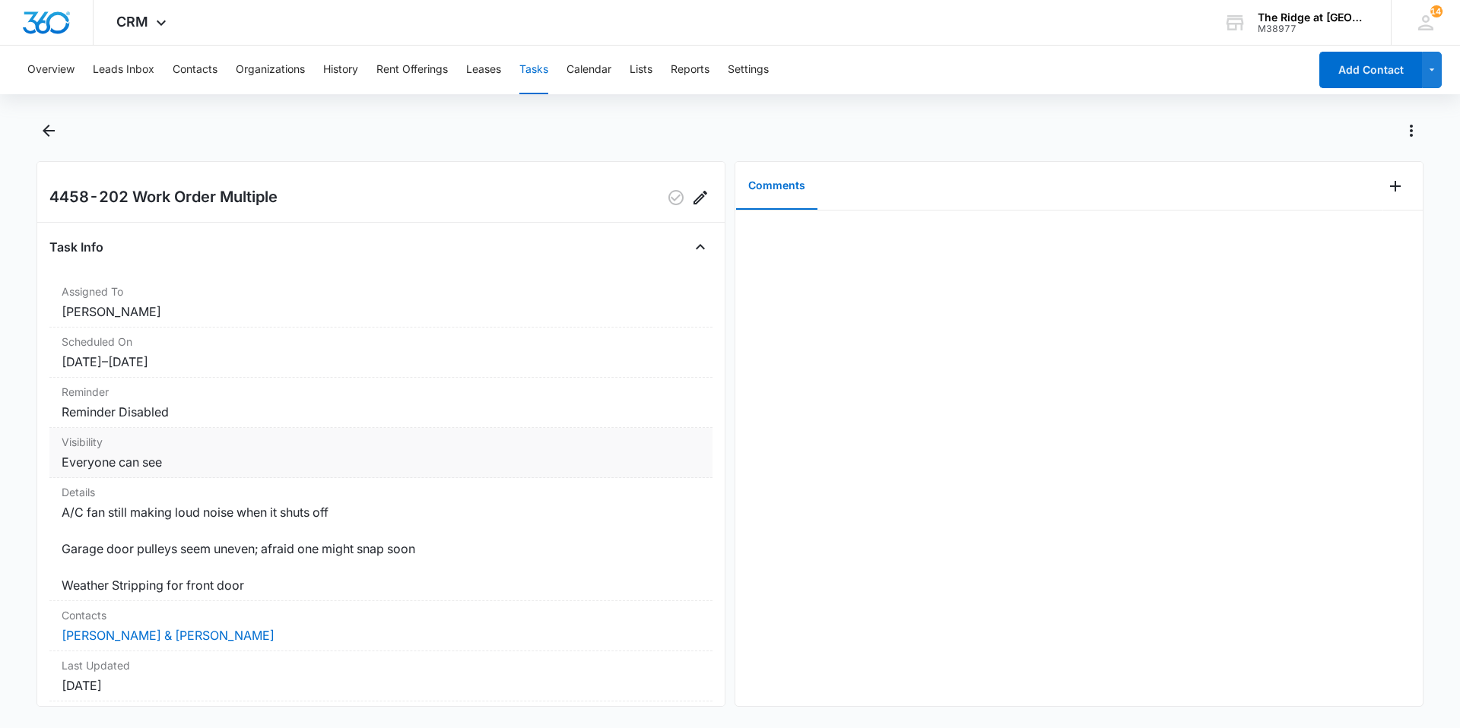
scroll to position [8, 0]
click at [1386, 194] on icon "Add Comment" at bounding box center [1395, 186] width 18 height 18
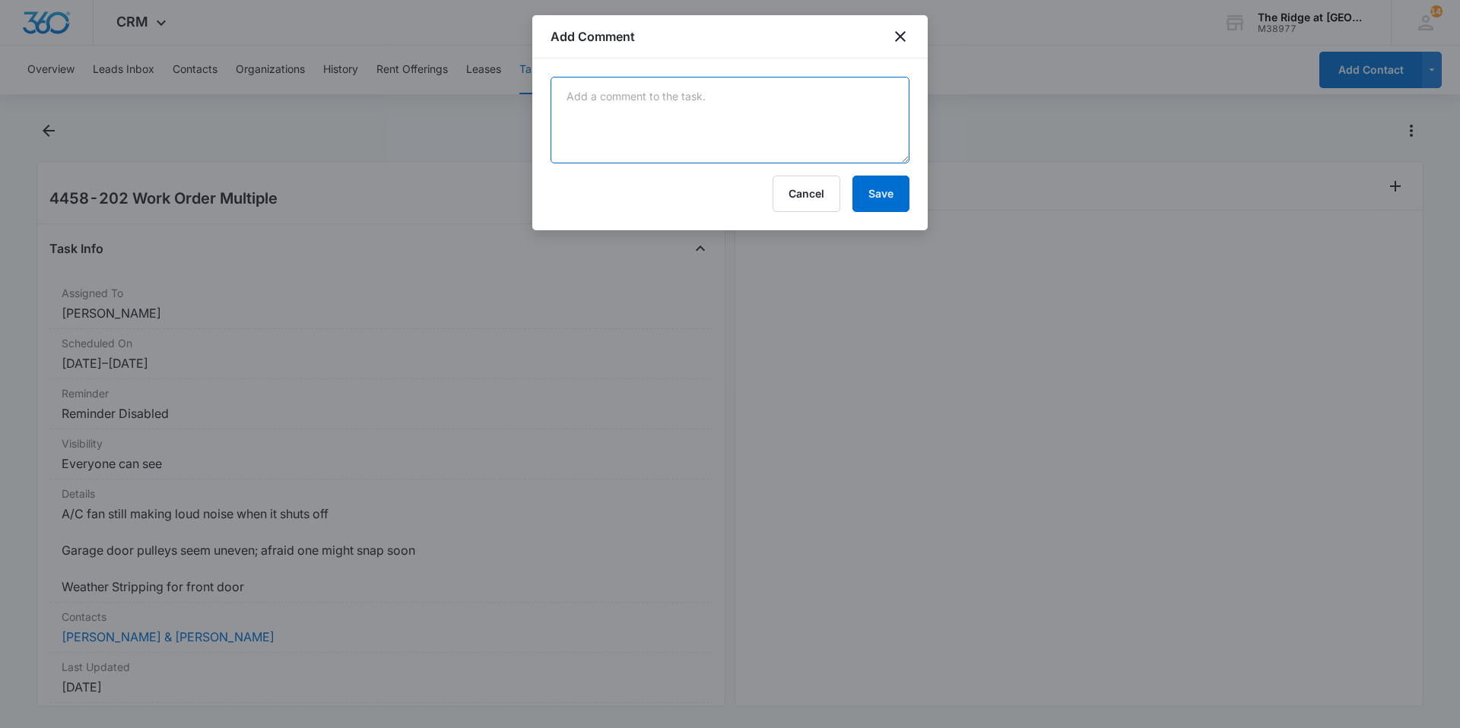
click at [835, 141] on textarea at bounding box center [730, 120] width 359 height 87
type textarea "a/c fan inspected cant get to replicate. raynor adjusted garage door 10/8/25 re…"
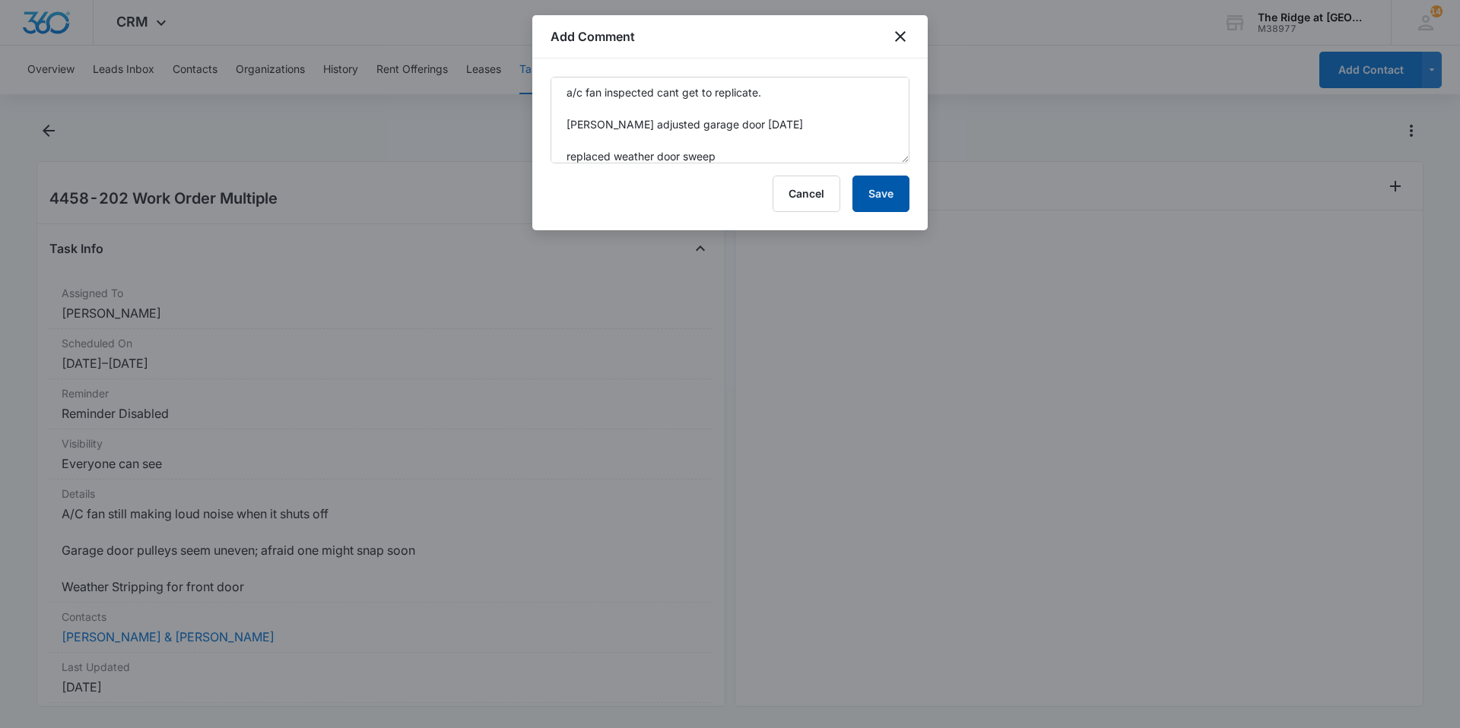
click at [876, 186] on button "Save" at bounding box center [880, 194] width 57 height 36
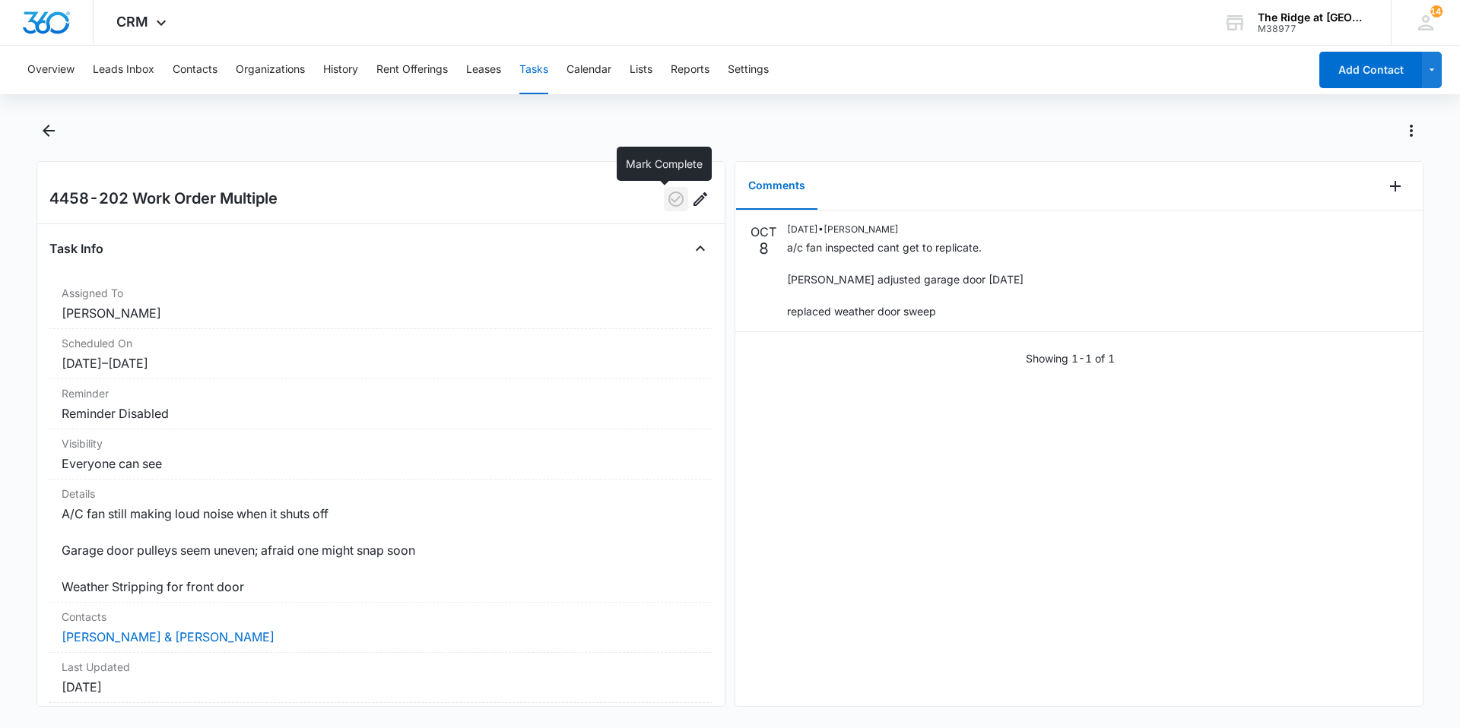
click at [673, 195] on icon "button" at bounding box center [676, 199] width 18 height 18
click at [820, 415] on div "OCT 8 10/08/2025 • Ricardo Marin a/c fan inspected cant get to replicate. rayno…" at bounding box center [1078, 459] width 687 height 496
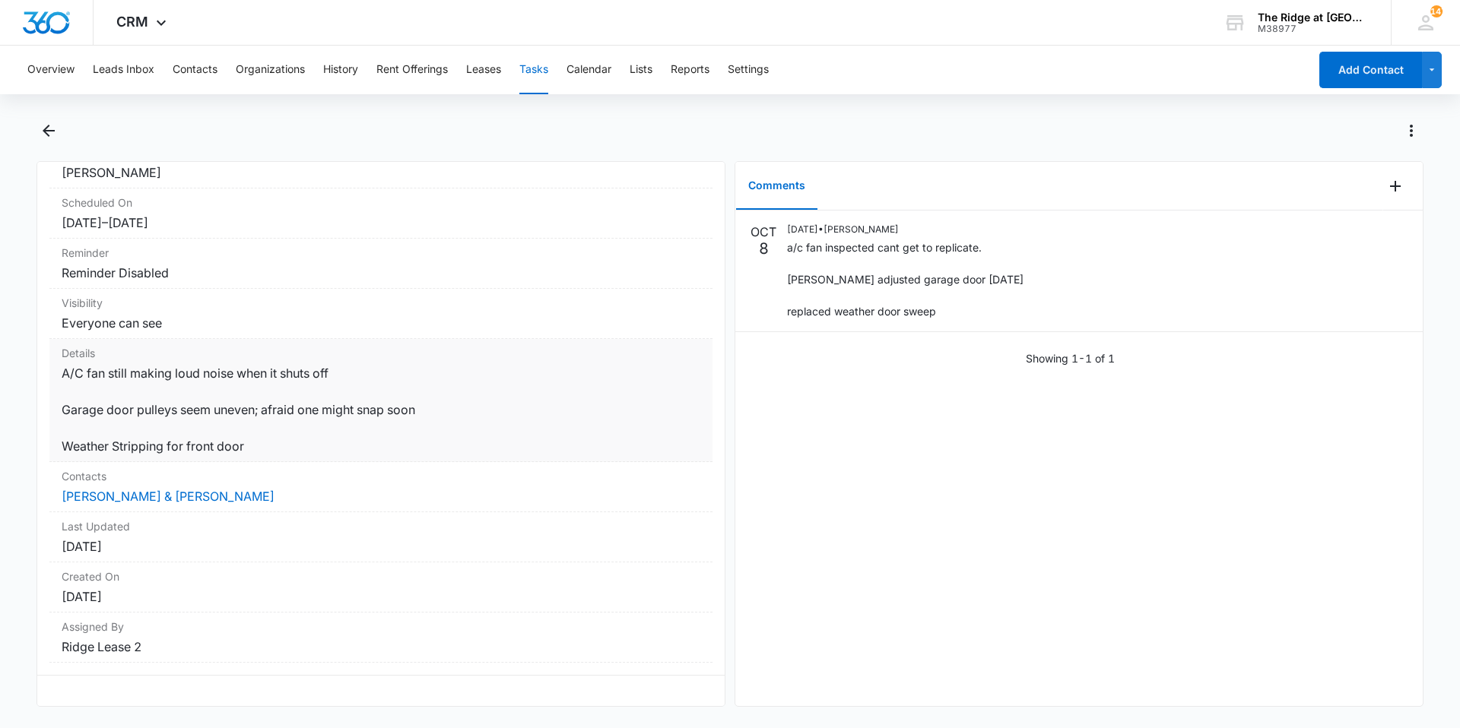
scroll to position [0, 0]
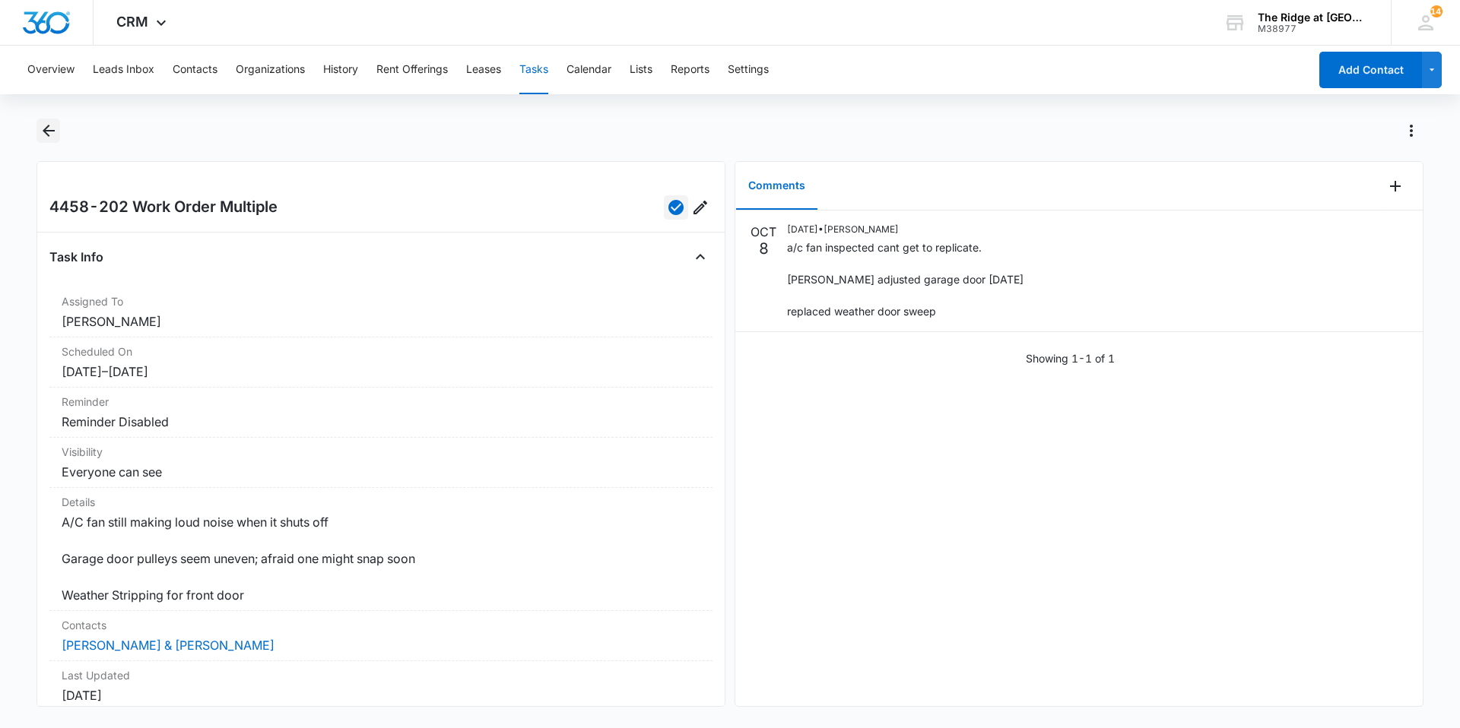
click at [43, 129] on icon "Back" at bounding box center [49, 131] width 18 height 18
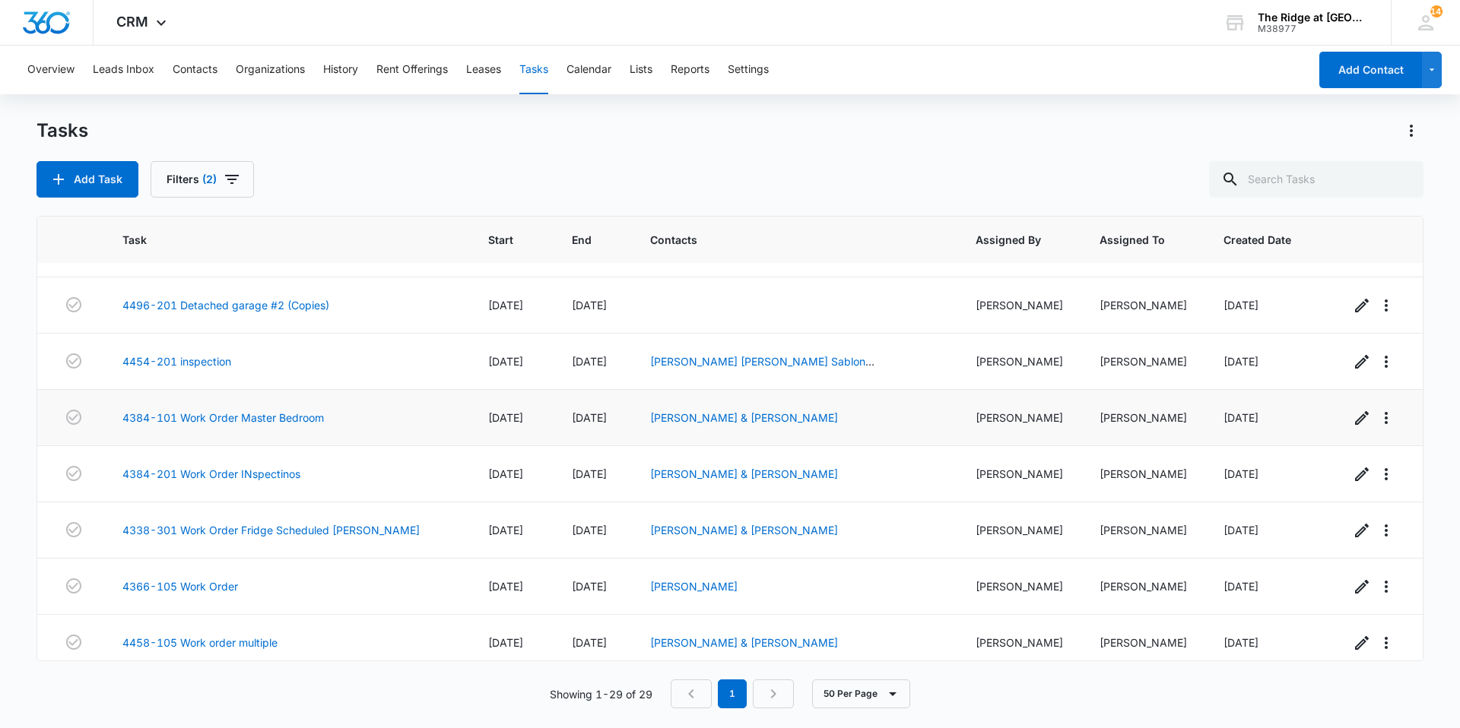
scroll to position [456, 0]
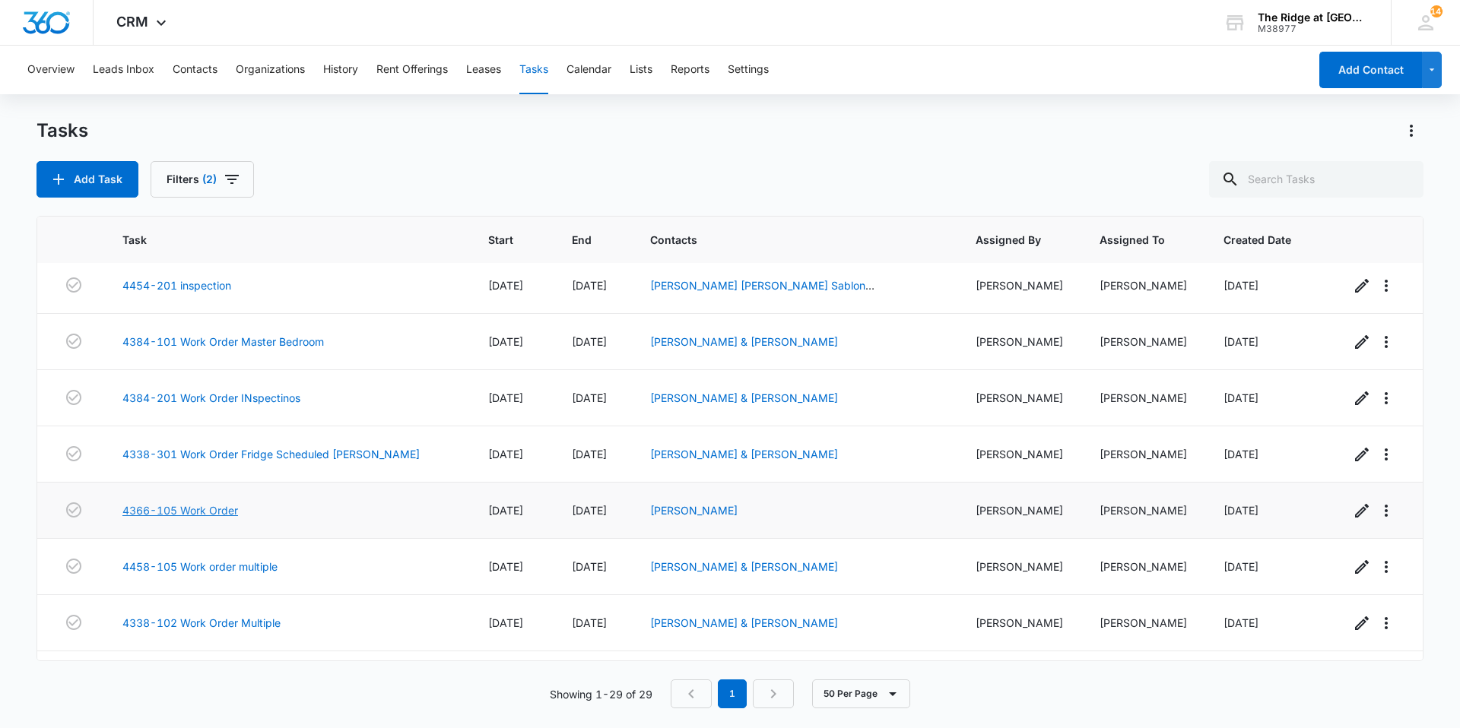
click at [212, 509] on link "4366-105 Work Order" at bounding box center [180, 511] width 116 height 16
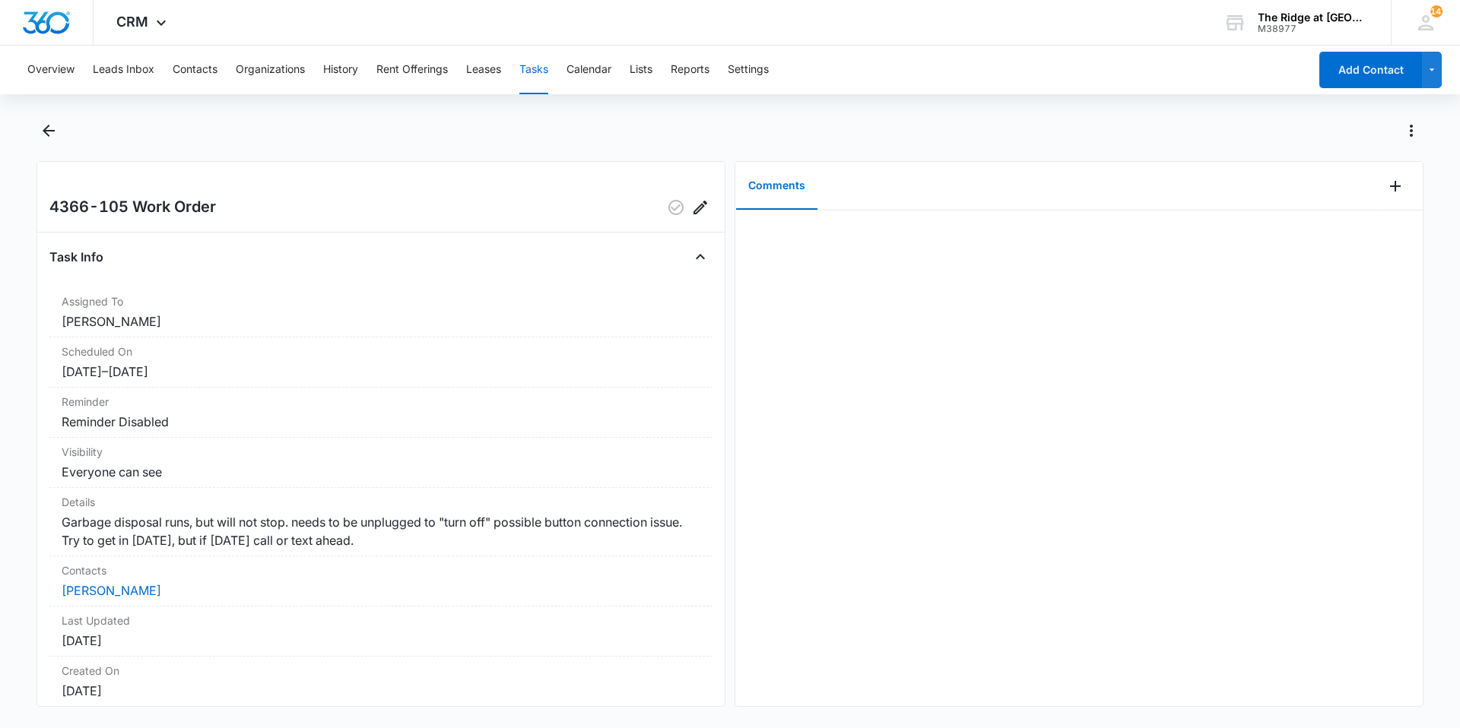
click at [1397, 180] on div at bounding box center [1403, 186] width 40 height 49
click at [1392, 180] on icon "Add Comment" at bounding box center [1395, 186] width 18 height 18
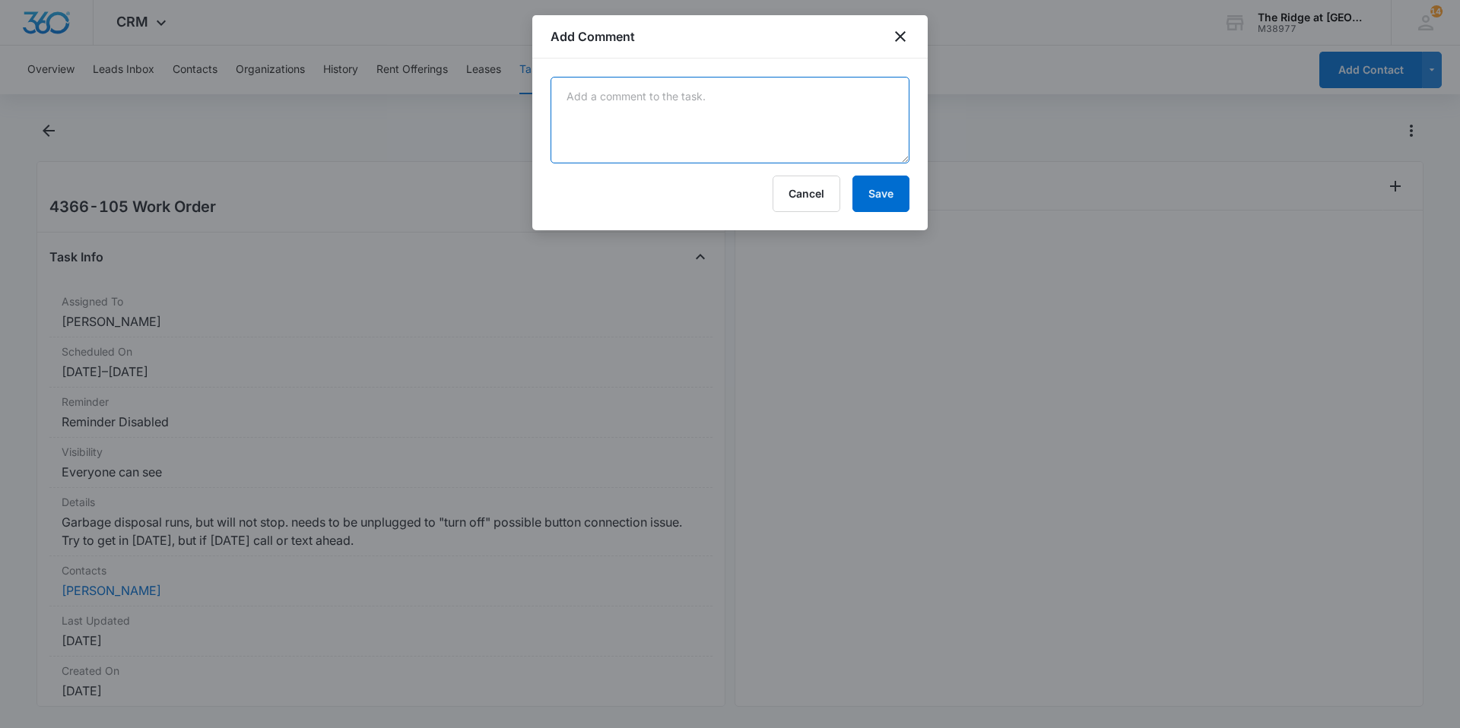
click at [684, 132] on textarea at bounding box center [730, 120] width 359 height 87
type textarea "replaced disposal button"
click at [881, 199] on button "Save" at bounding box center [880, 194] width 57 height 36
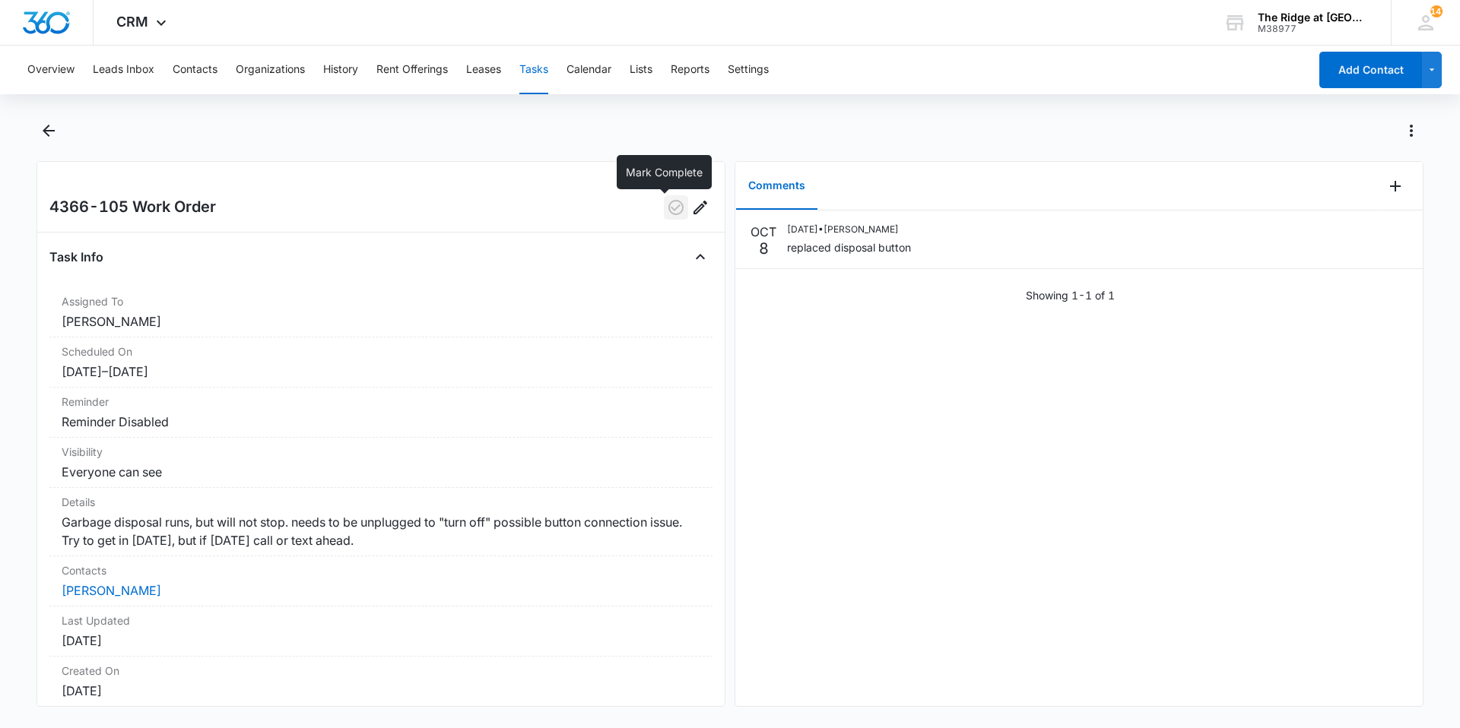
click at [671, 215] on icon "button" at bounding box center [676, 207] width 18 height 18
click at [36, 128] on button "Back" at bounding box center [48, 131] width 24 height 24
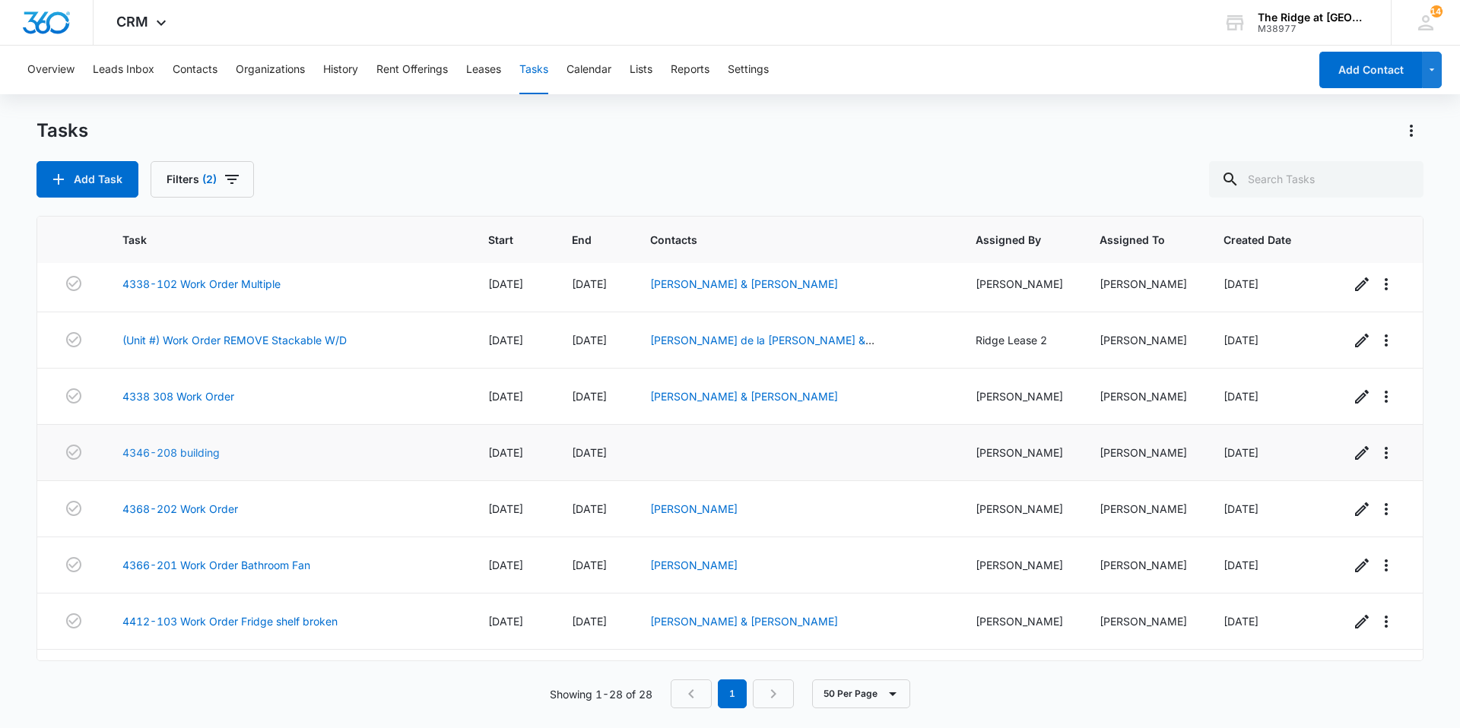
scroll to position [722, 0]
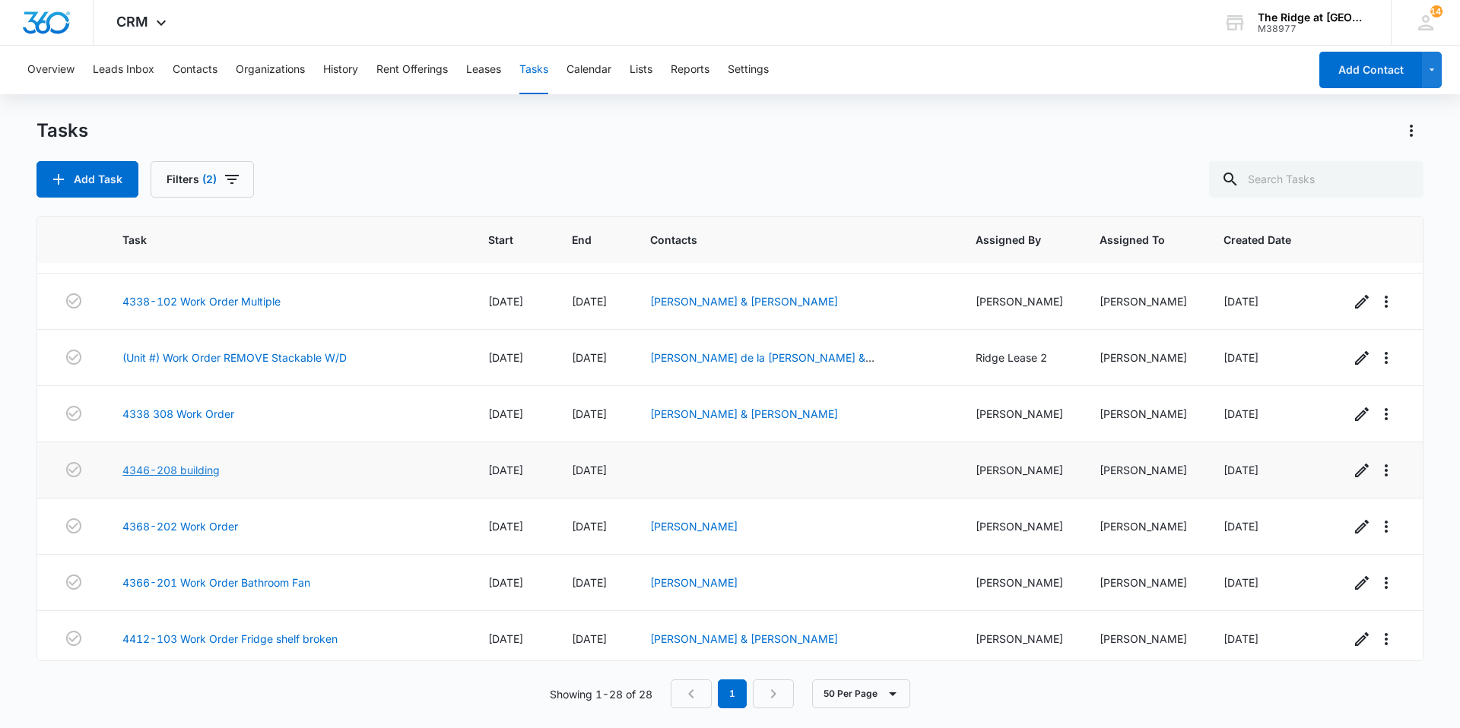
click at [189, 466] on link "4346-208 building" at bounding box center [170, 470] width 97 height 16
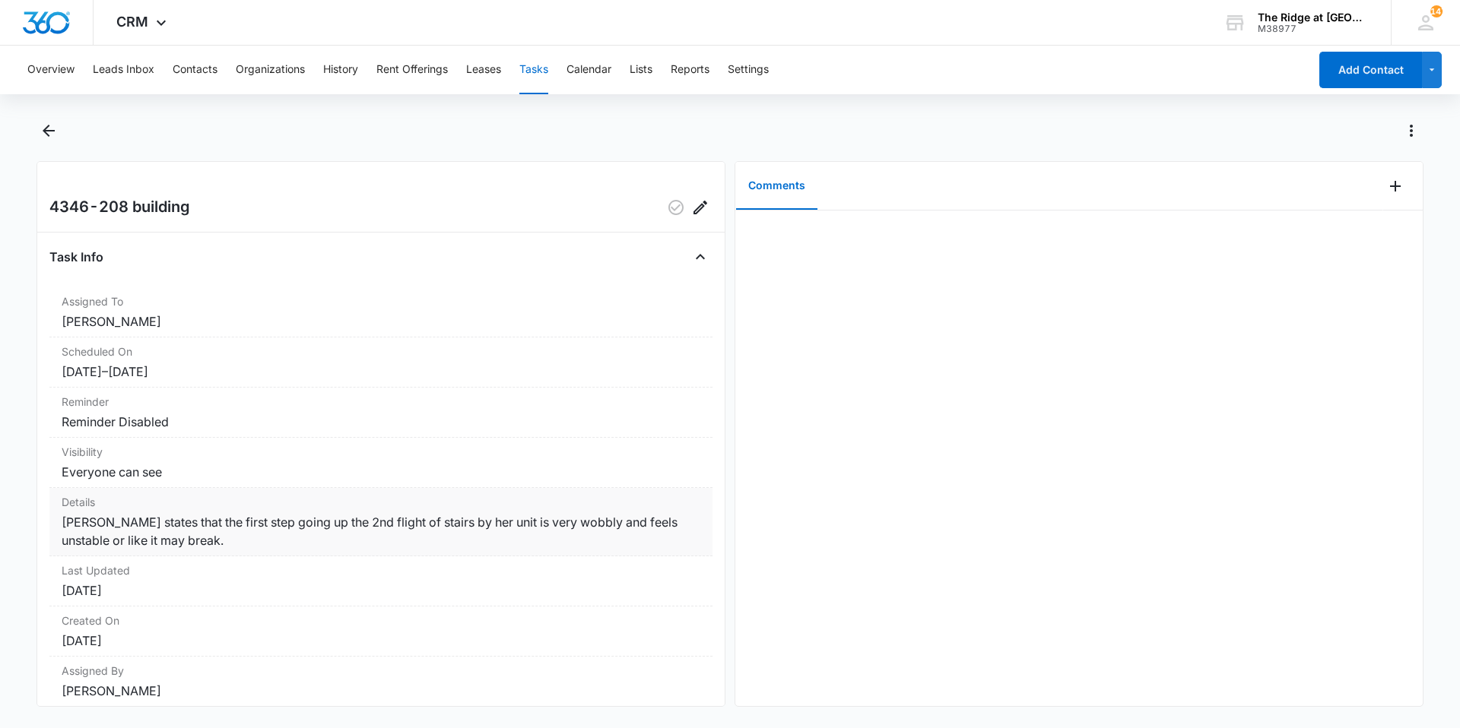
click at [207, 544] on dd "Tenant states that the first step going up the 2nd flight of stairs by her unit…" at bounding box center [381, 531] width 639 height 36
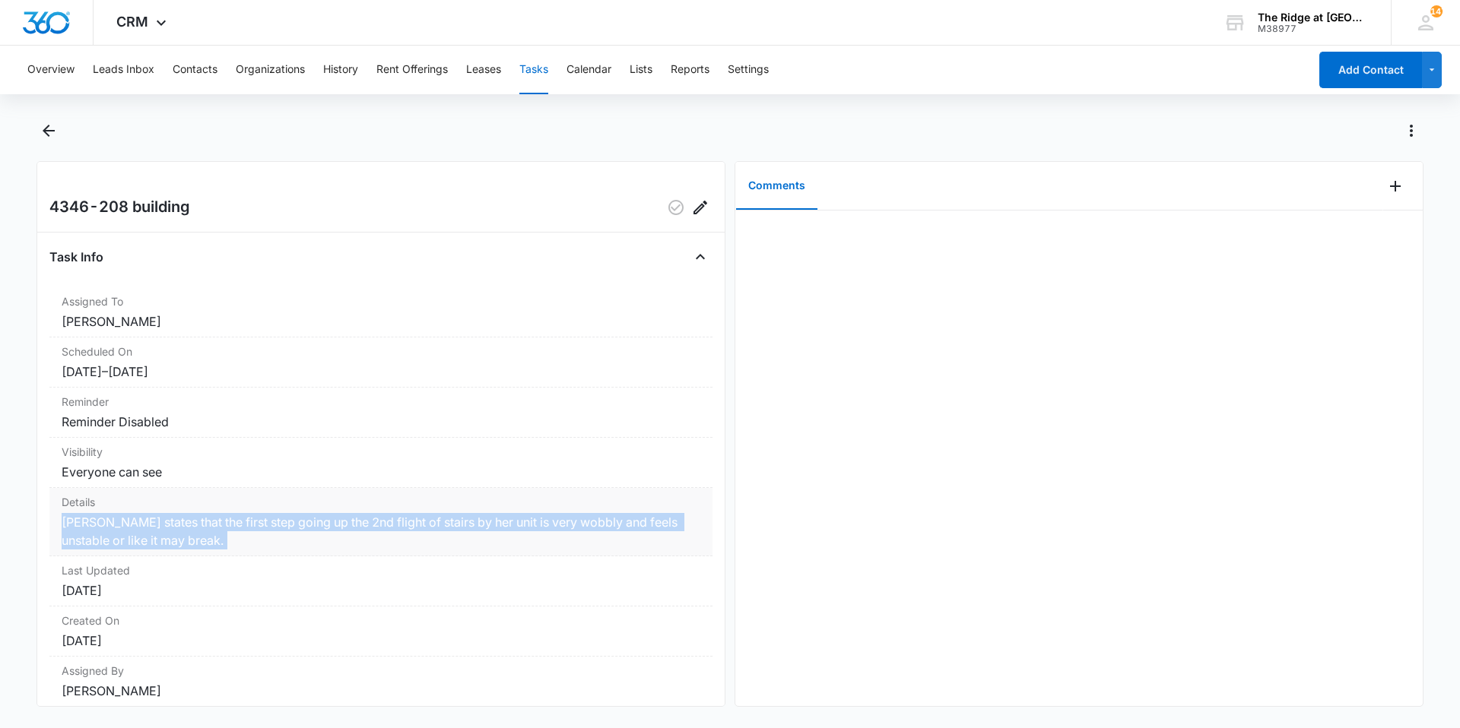
click at [207, 544] on dd "Tenant states that the first step going up the 2nd flight of stairs by her unit…" at bounding box center [381, 531] width 639 height 36
drag, startPoint x: 207, startPoint y: 544, endPoint x: 202, endPoint y: 550, distance: 8.1
click at [202, 550] on div "Details Tenant states that the first step going up the 2nd flight of stairs by …" at bounding box center [380, 522] width 663 height 68
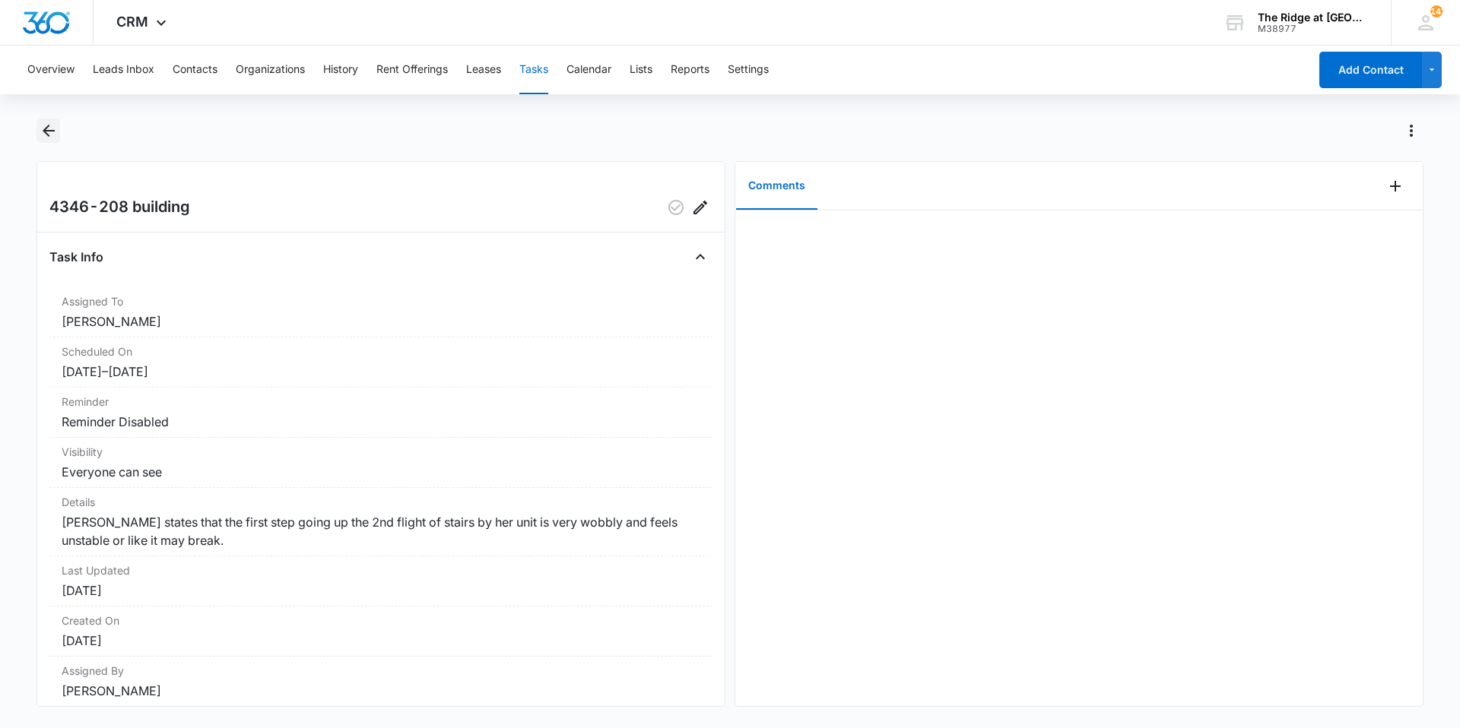
click at [56, 129] on icon "Back" at bounding box center [49, 131] width 18 height 18
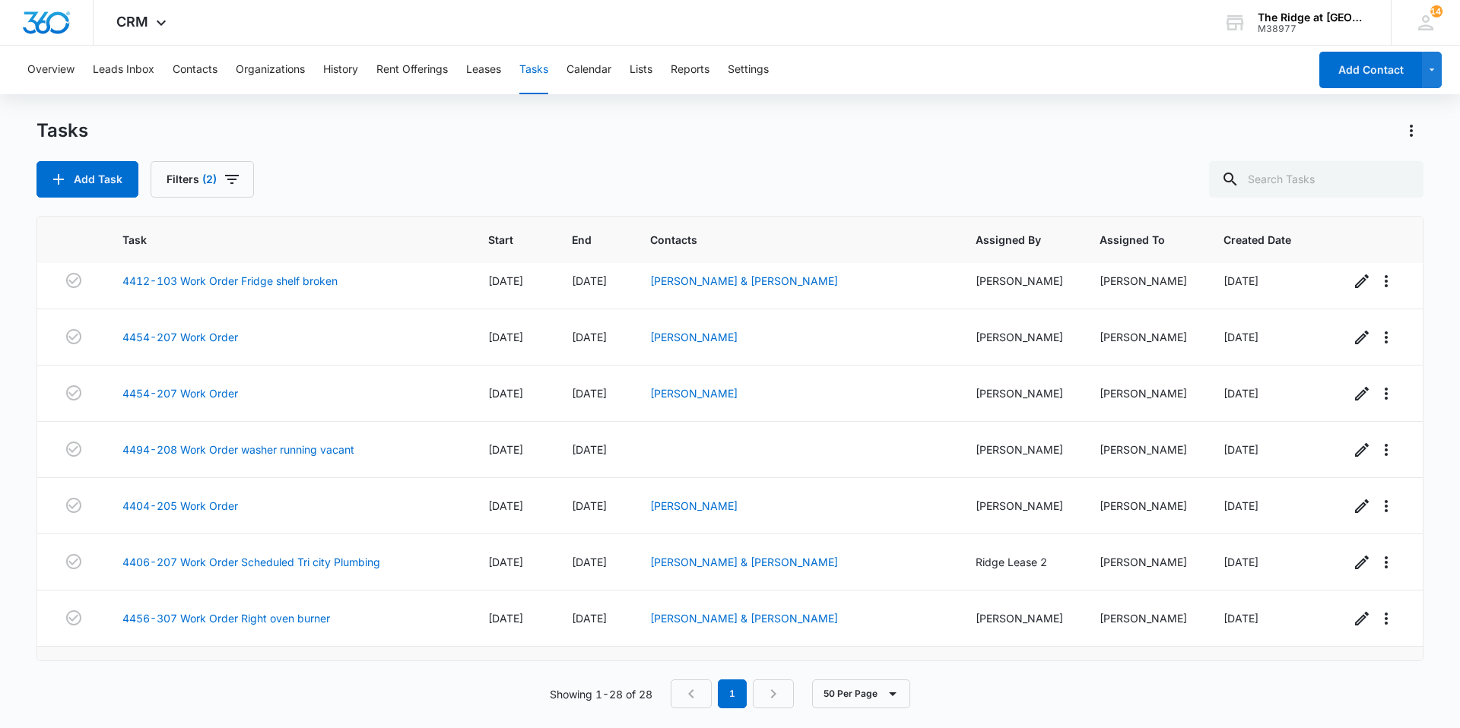
scroll to position [1178, 0]
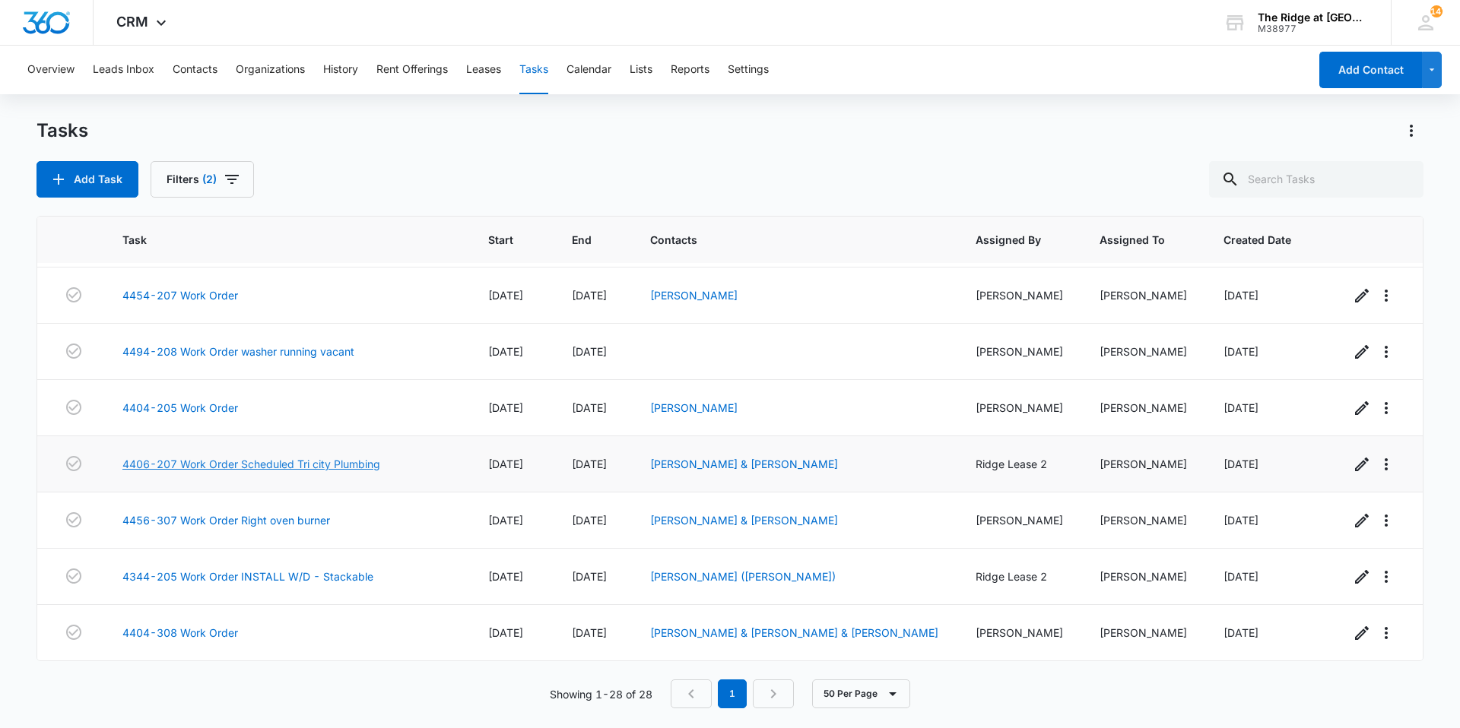
click at [275, 463] on link "4406-207 Work Order Scheduled Tri city Plumbing" at bounding box center [251, 464] width 258 height 16
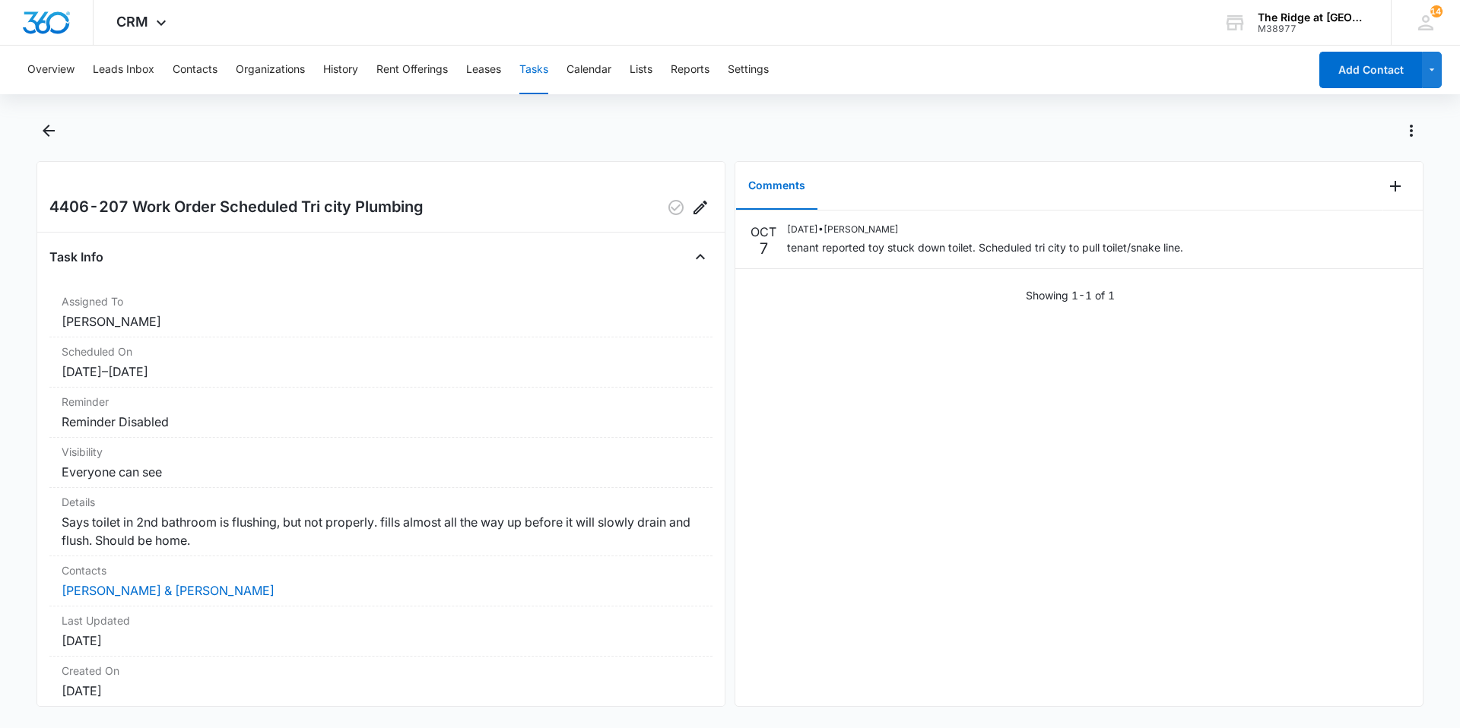
click at [43, 117] on div "Overview Leads Inbox Contacts Organizations History Rent Offerings Leases Tasks…" at bounding box center [730, 386] width 1460 height 680
click at [45, 129] on icon "Back" at bounding box center [49, 131] width 12 height 12
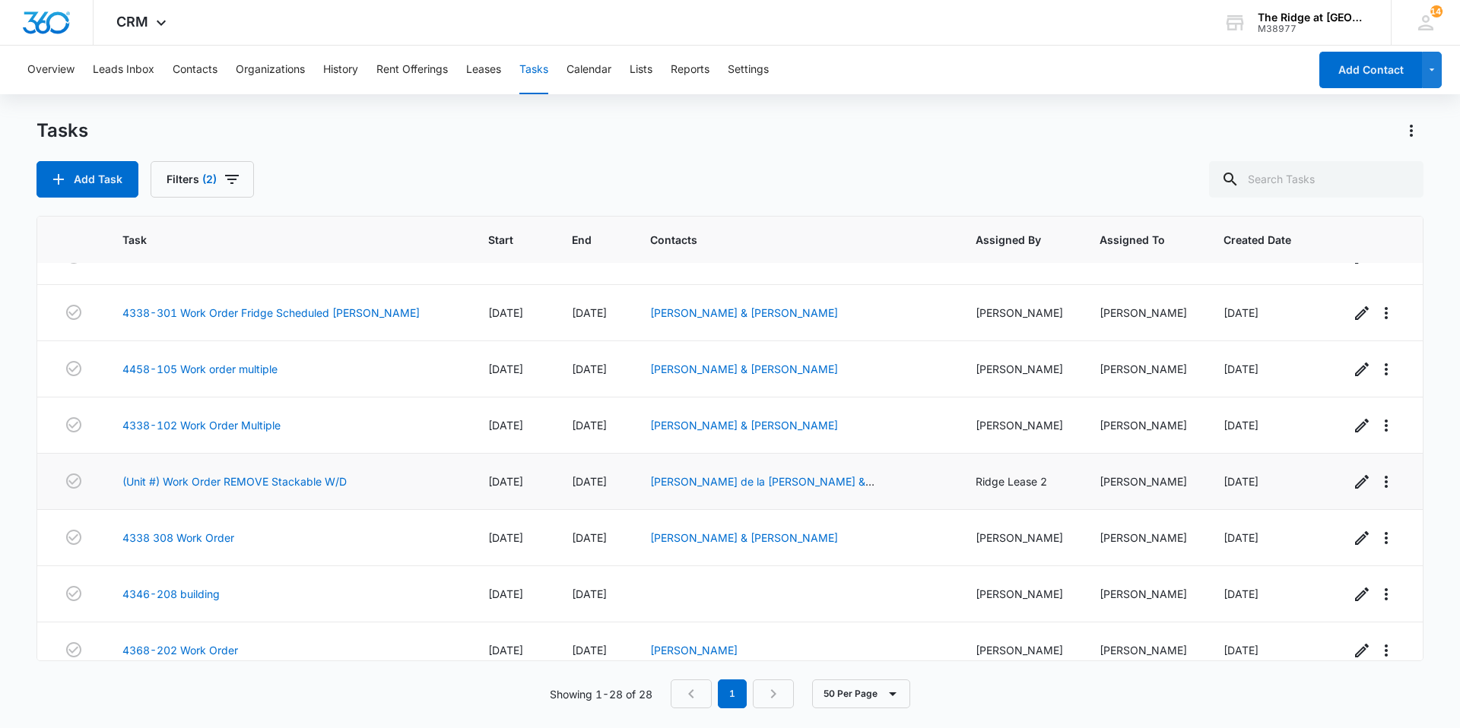
scroll to position [417, 0]
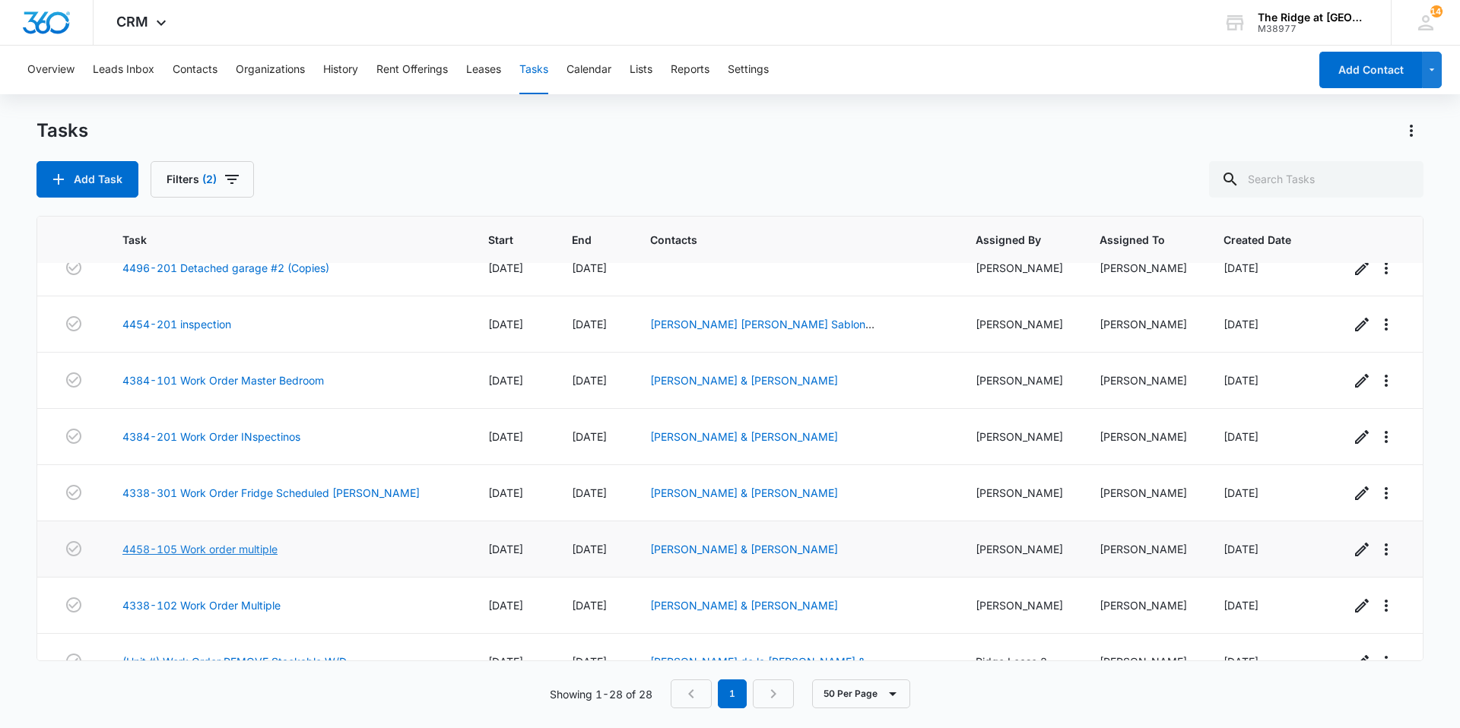
click at [260, 553] on link "4458-105 Work order multiple" at bounding box center [199, 549] width 155 height 16
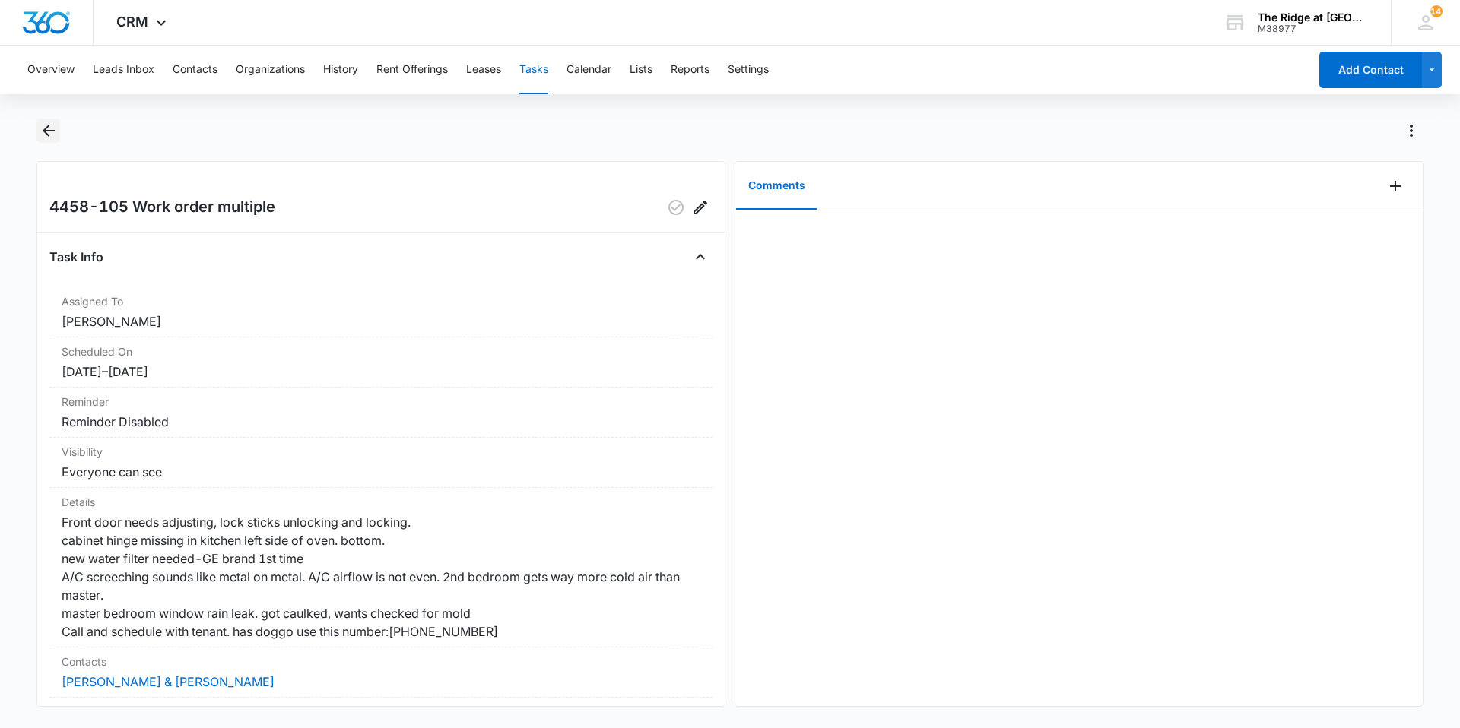
click at [50, 133] on icon "Back" at bounding box center [49, 131] width 18 height 18
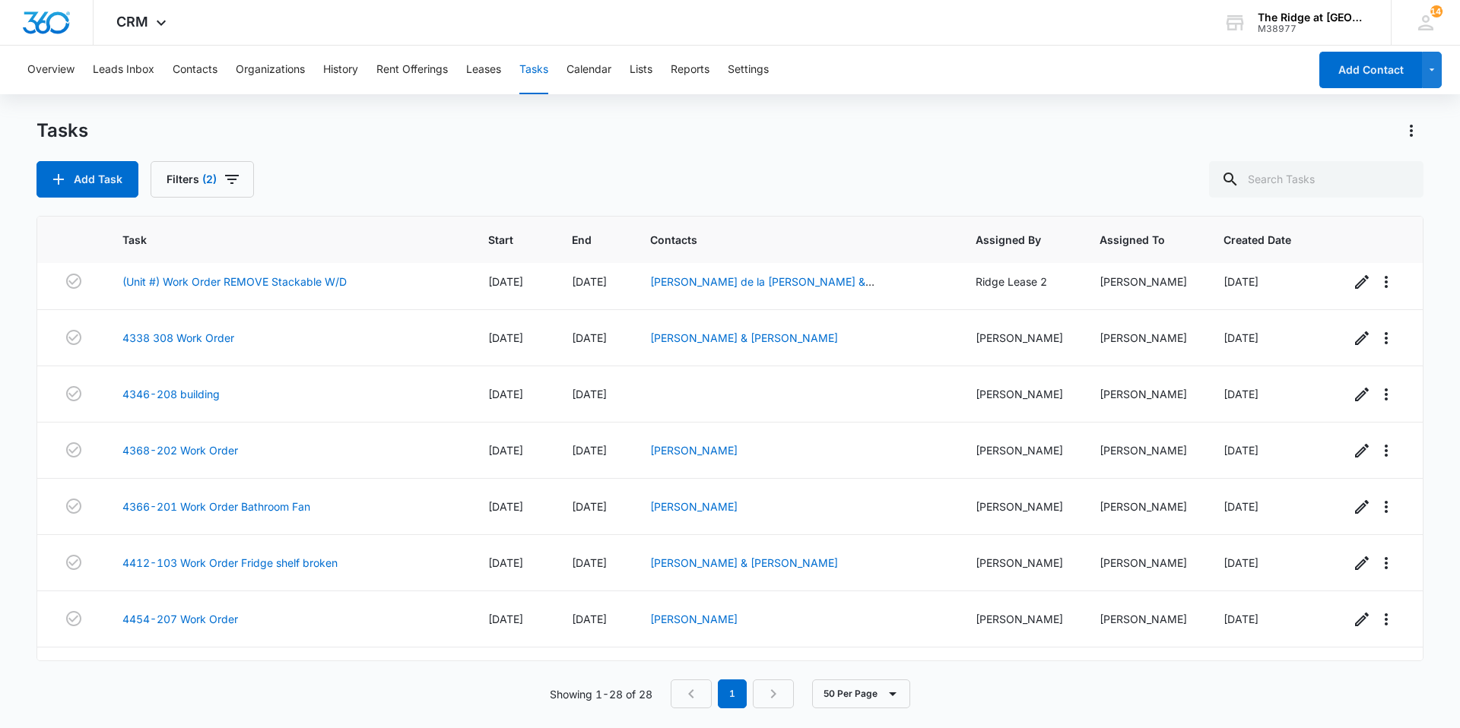
scroll to position [1178, 0]
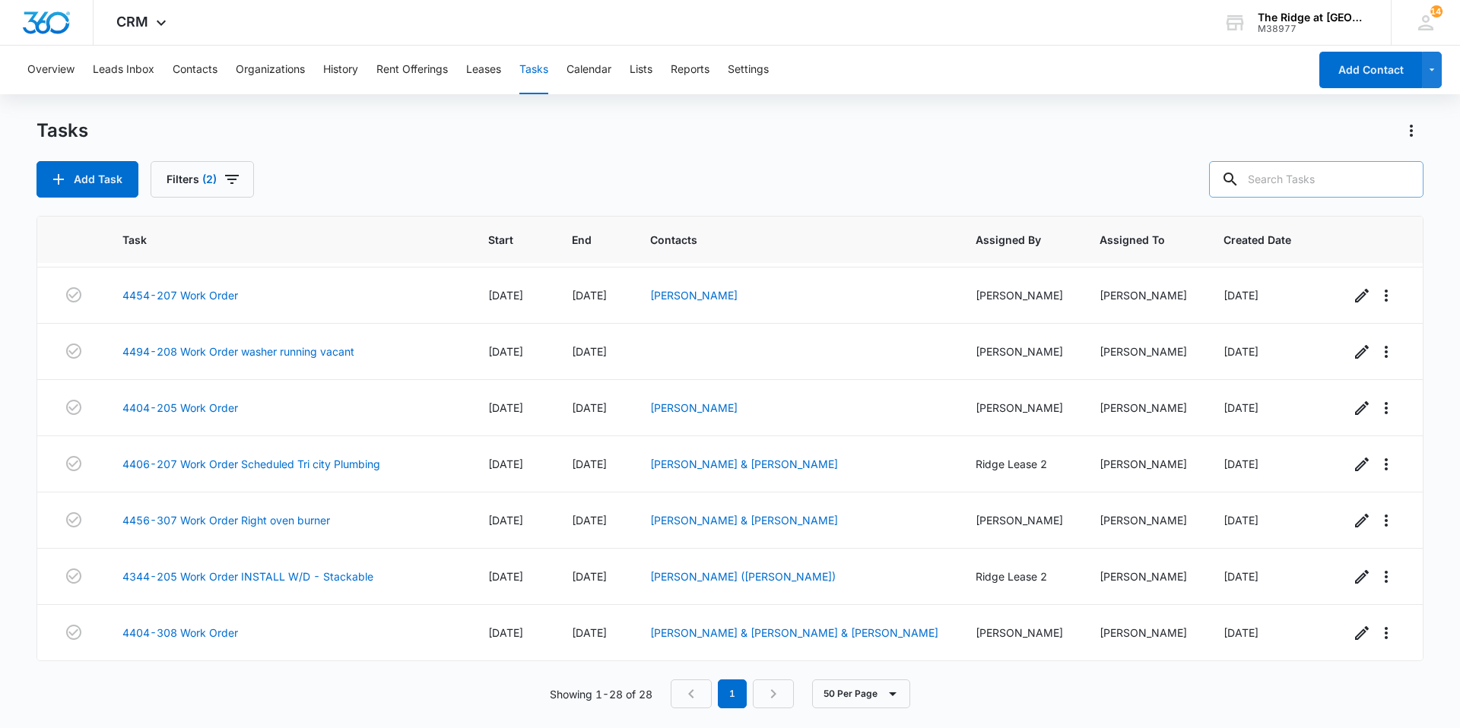
click at [1242, 190] on div at bounding box center [1230, 179] width 24 height 36
click at [1268, 184] on input "text" at bounding box center [1316, 179] width 214 height 36
type input "4458"
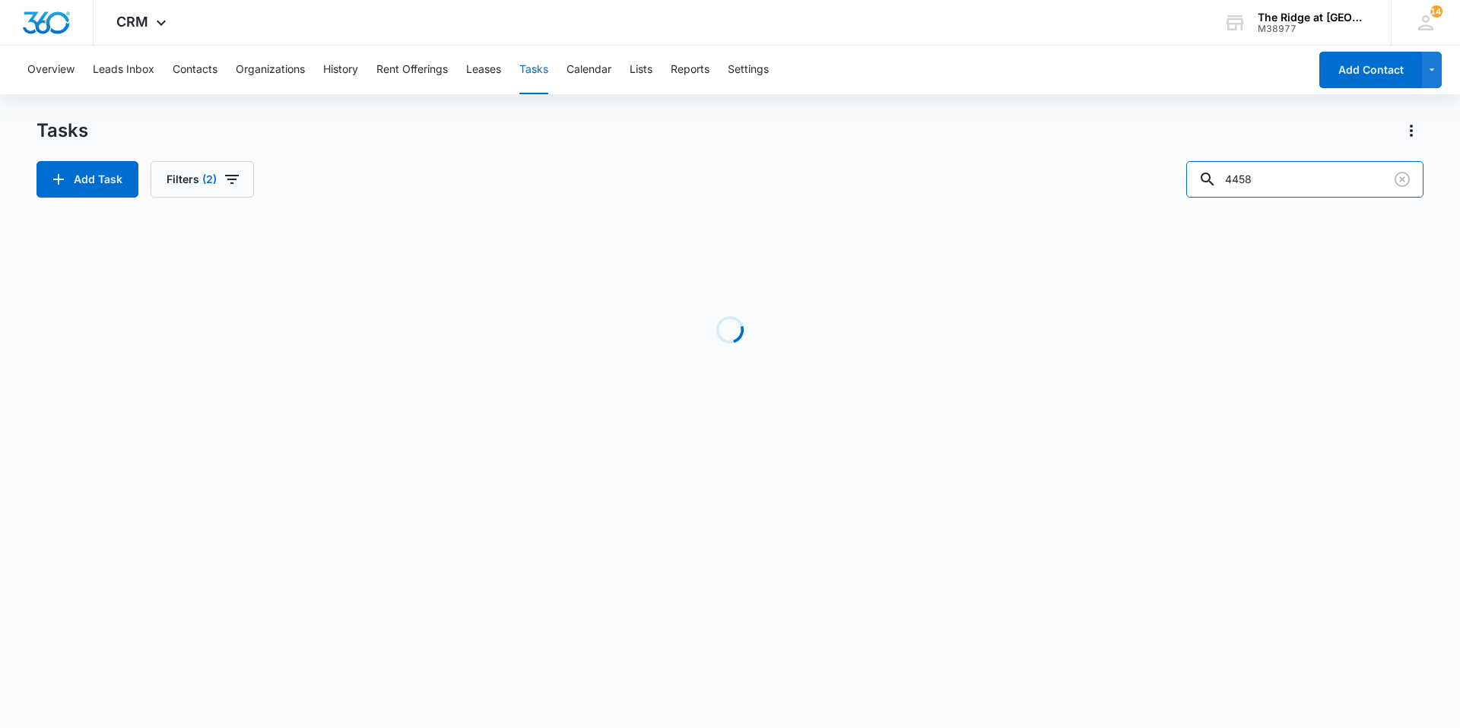
scroll to position [0, 0]
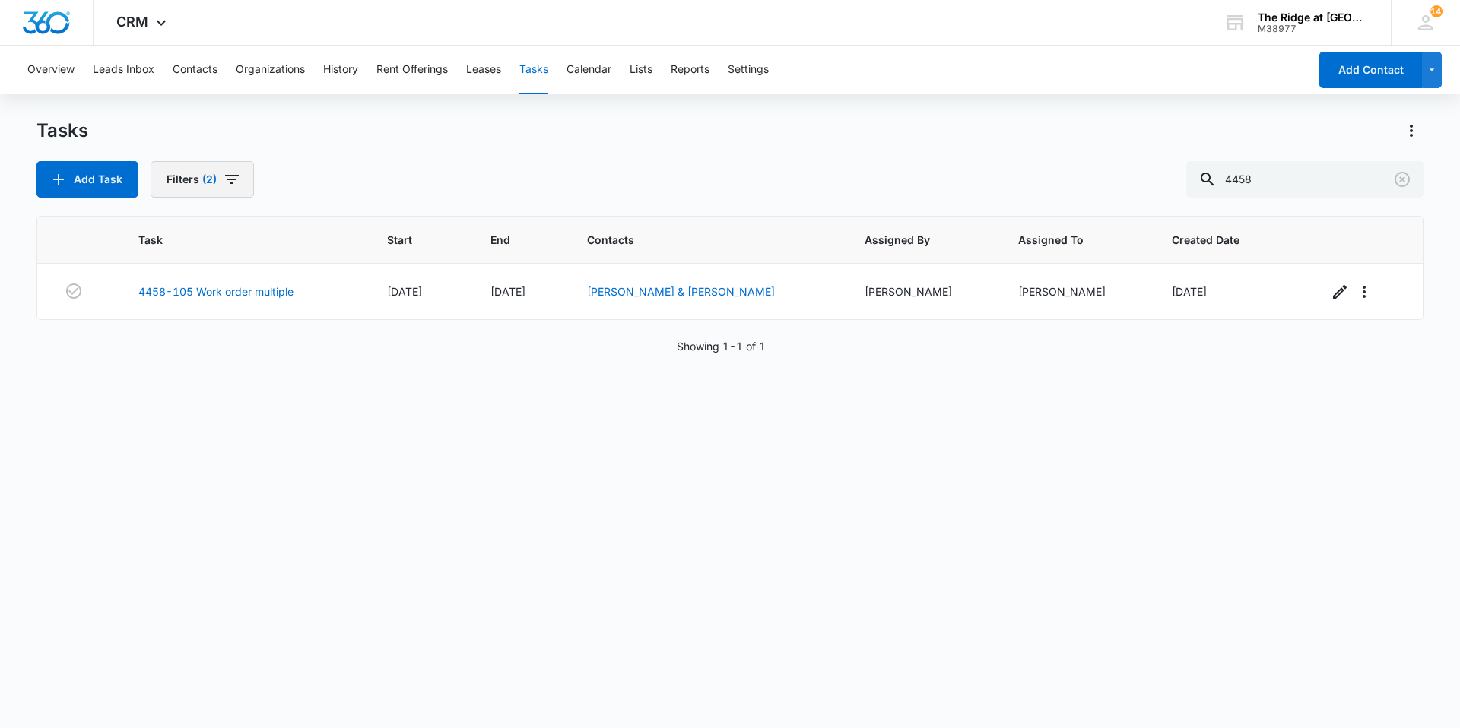
click at [238, 185] on icon "button" at bounding box center [232, 179] width 18 height 18
click at [230, 357] on label "Complete" at bounding box center [256, 362] width 175 height 16
click at [170, 361] on input "Complete" at bounding box center [169, 361] width 1 height 1
radio input "false"
radio input "true"
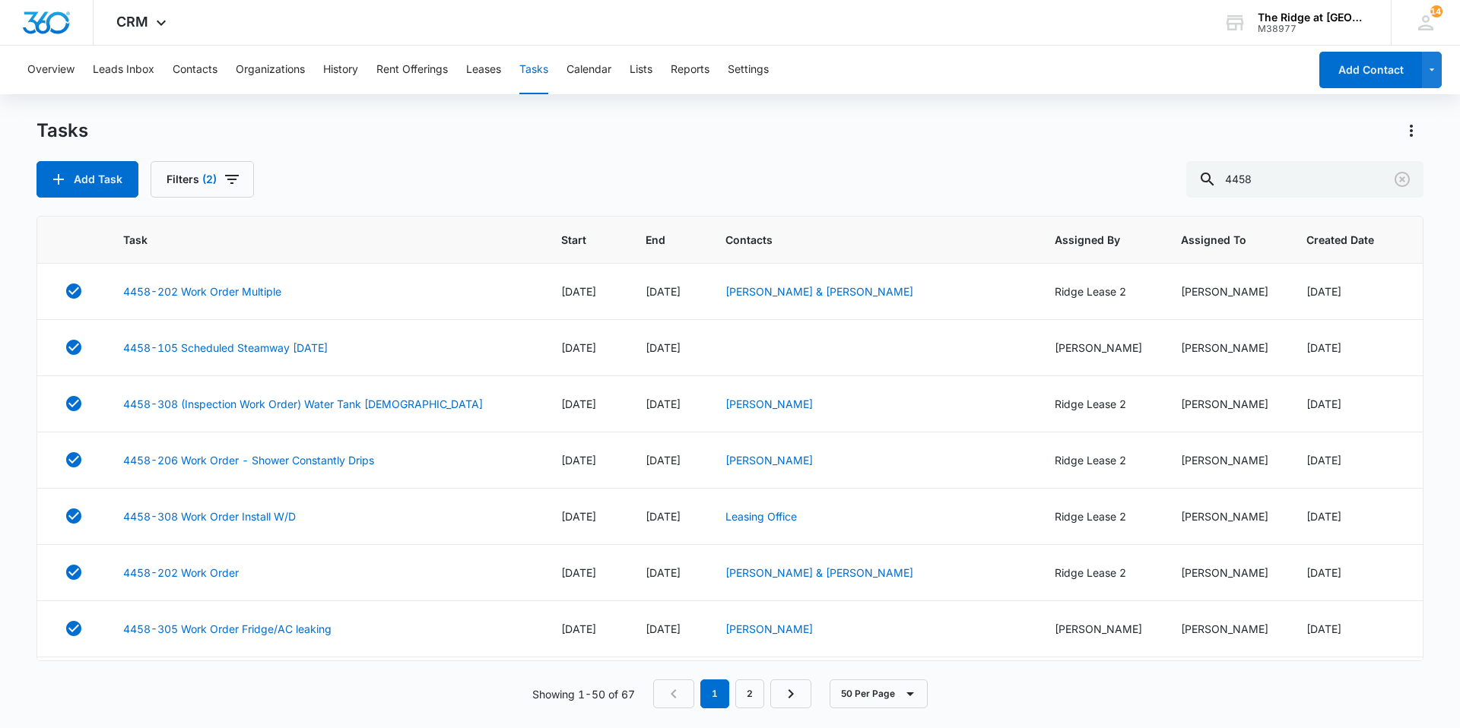
click at [332, 140] on div "Tasks" at bounding box center [729, 131] width 1387 height 24
click at [303, 348] on link "4458-105 Scheduled Steamway [DATE]" at bounding box center [225, 348] width 205 height 16
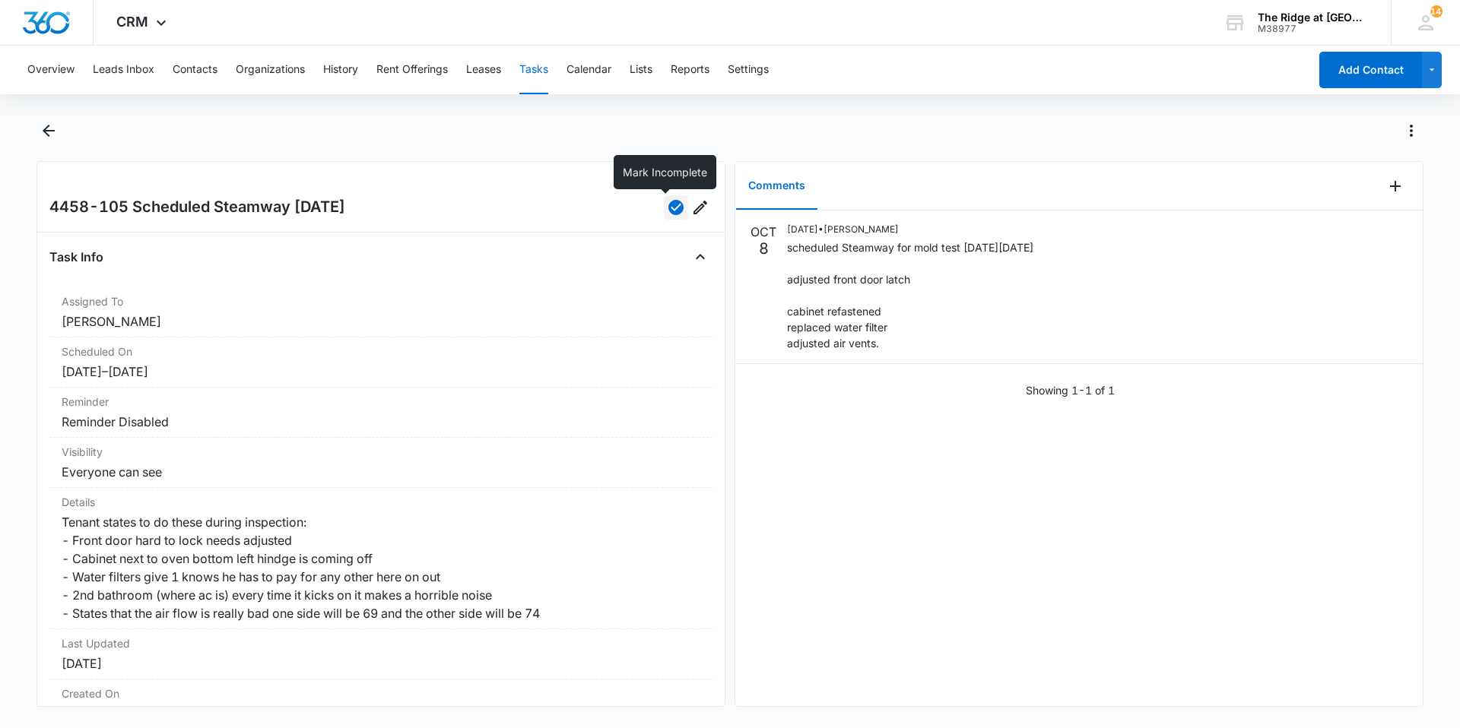
click at [668, 205] on icon "button" at bounding box center [676, 207] width 18 height 18
click at [40, 125] on icon "Back" at bounding box center [49, 131] width 18 height 18
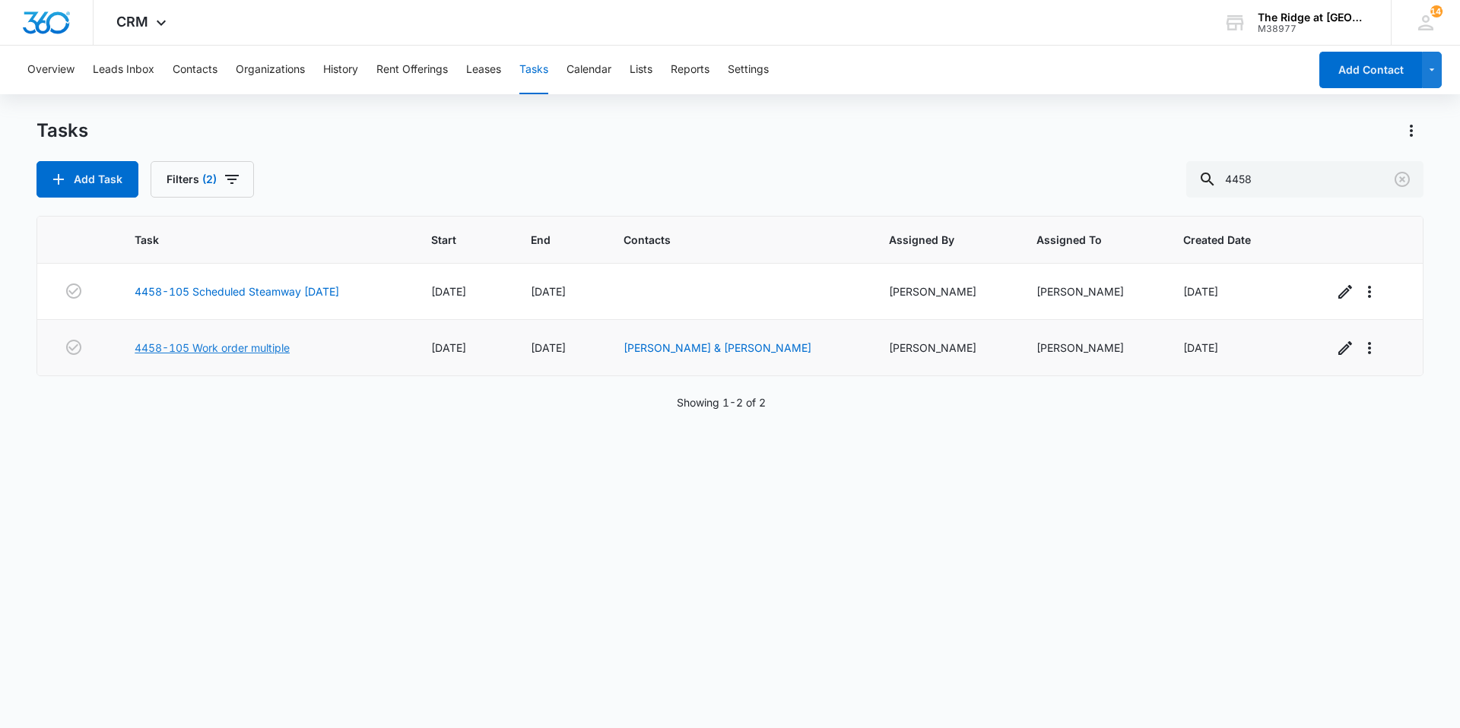
click at [250, 344] on link "4458-105 Work order multiple" at bounding box center [212, 348] width 155 height 16
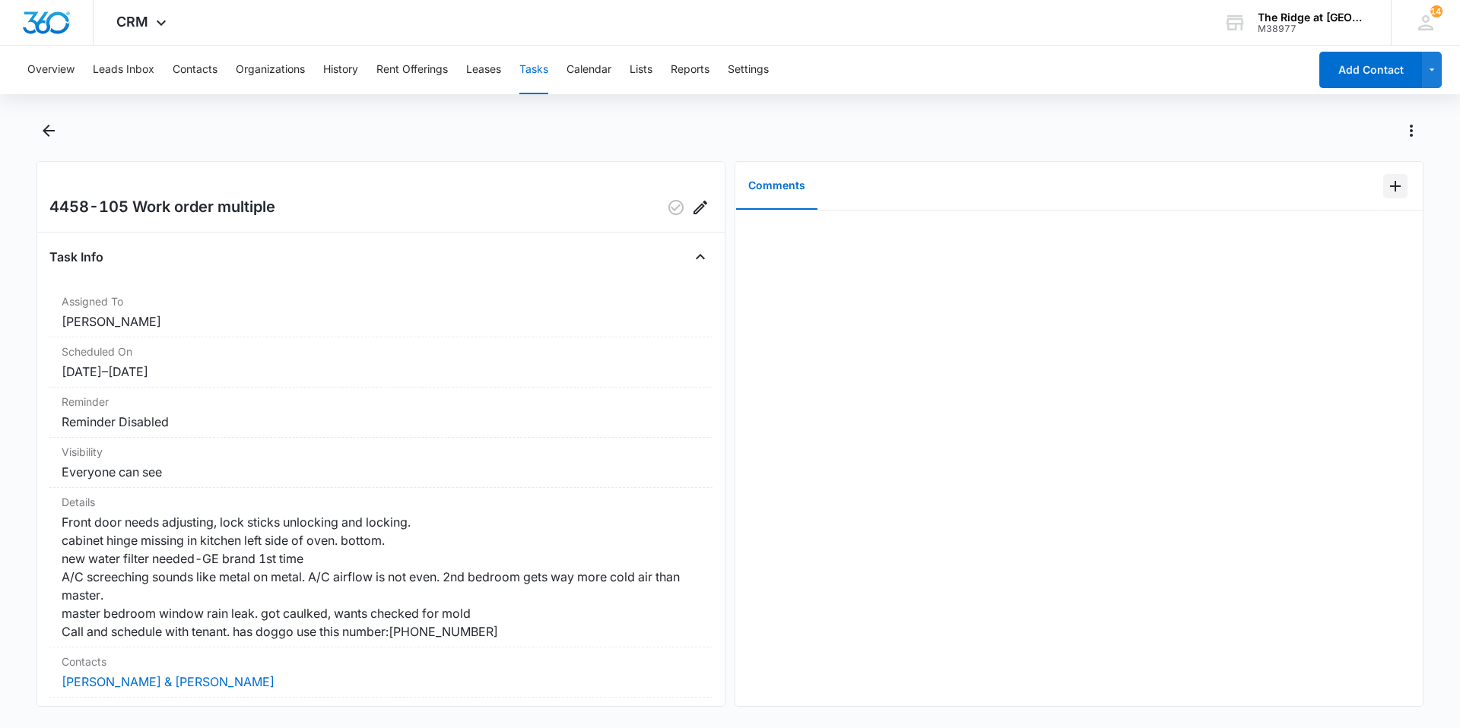
click at [1386, 193] on icon "Add Comment" at bounding box center [1395, 186] width 18 height 18
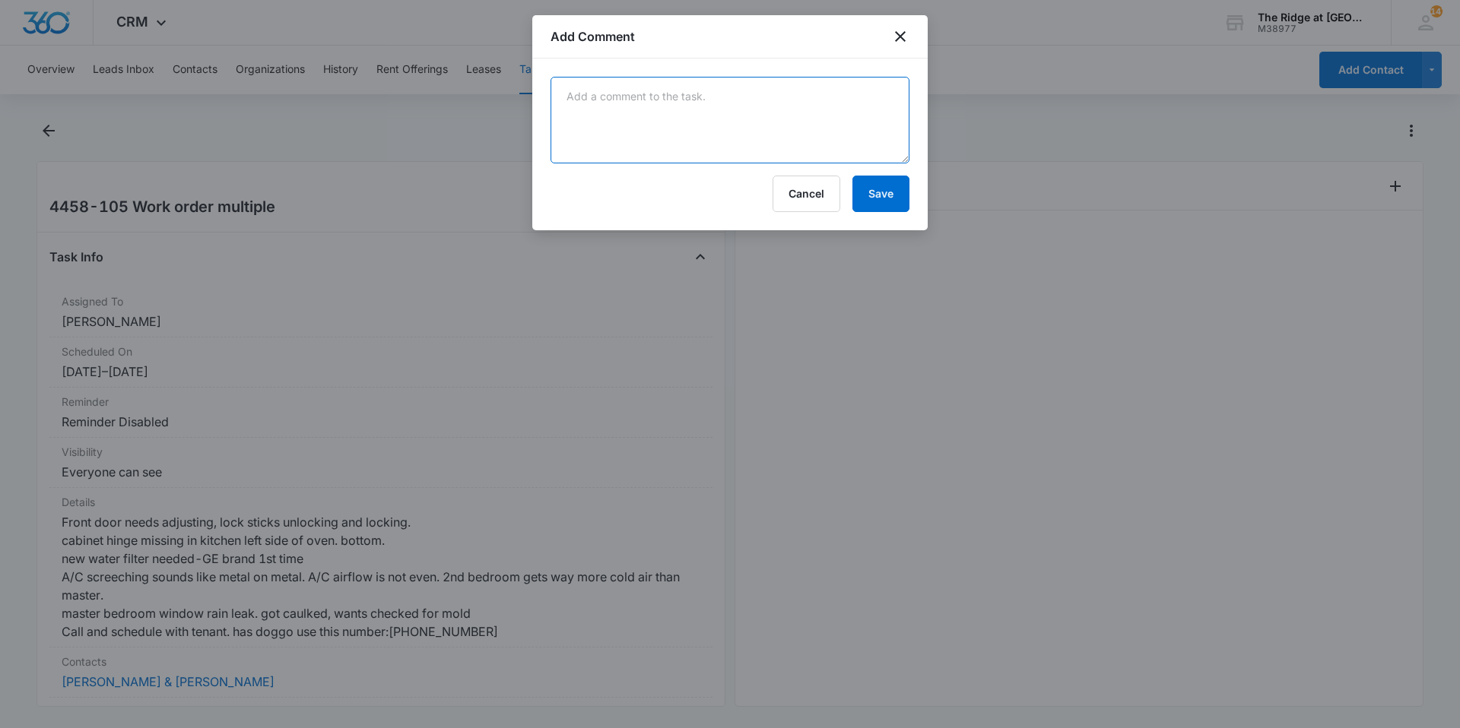
click at [798, 140] on textarea at bounding box center [730, 120] width 359 height 87
type textarea "duplicate w/o closing"
click at [864, 205] on button "Save" at bounding box center [880, 194] width 57 height 36
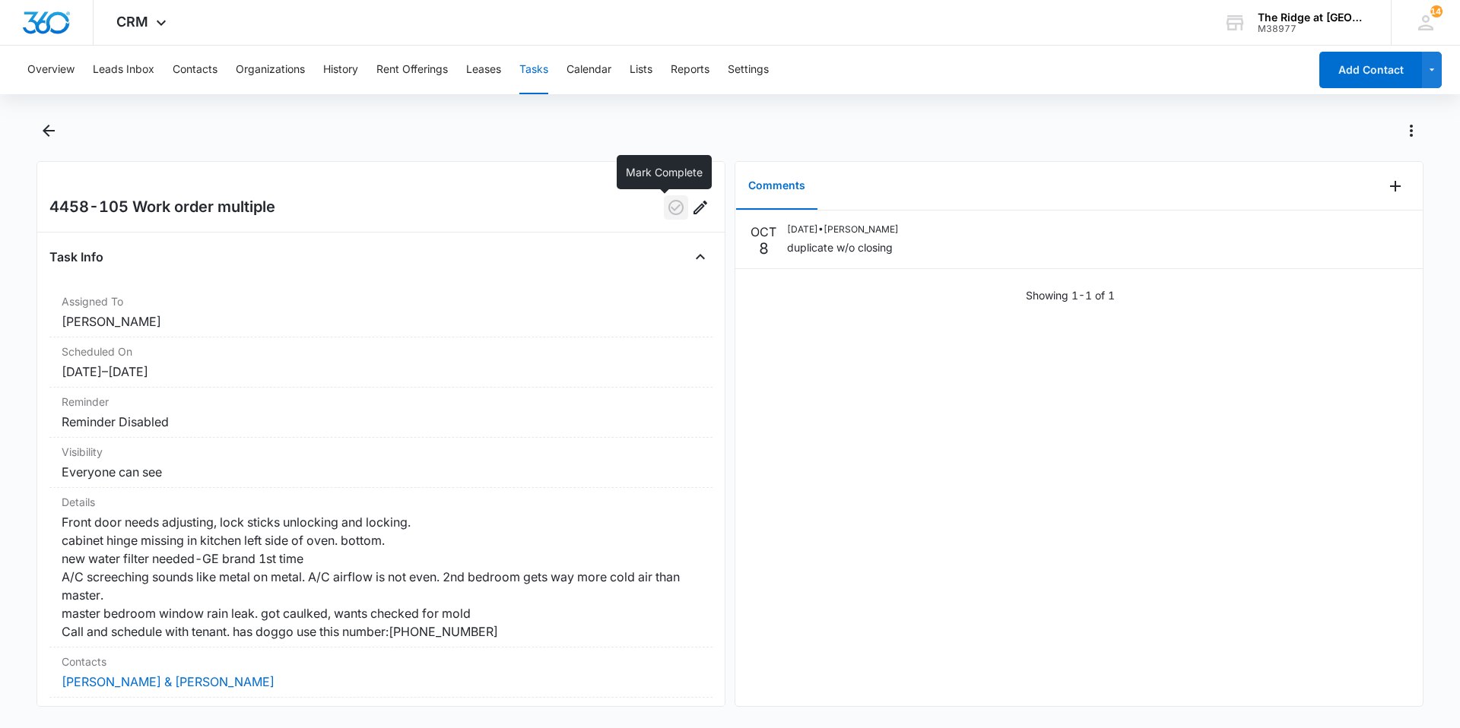
click at [667, 206] on icon "button" at bounding box center [676, 207] width 18 height 18
click at [52, 138] on icon "Back" at bounding box center [49, 131] width 18 height 18
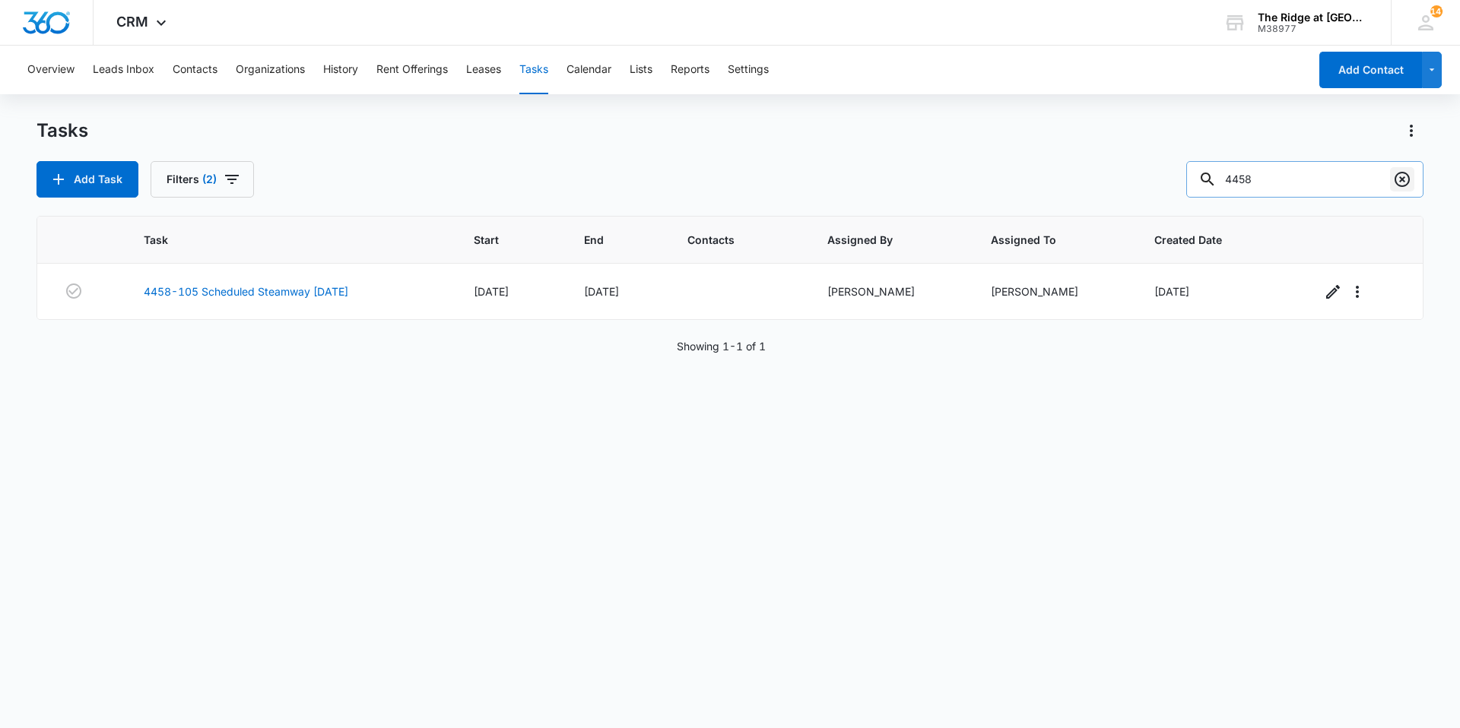
click at [1395, 187] on icon "Clear" at bounding box center [1402, 179] width 18 height 18
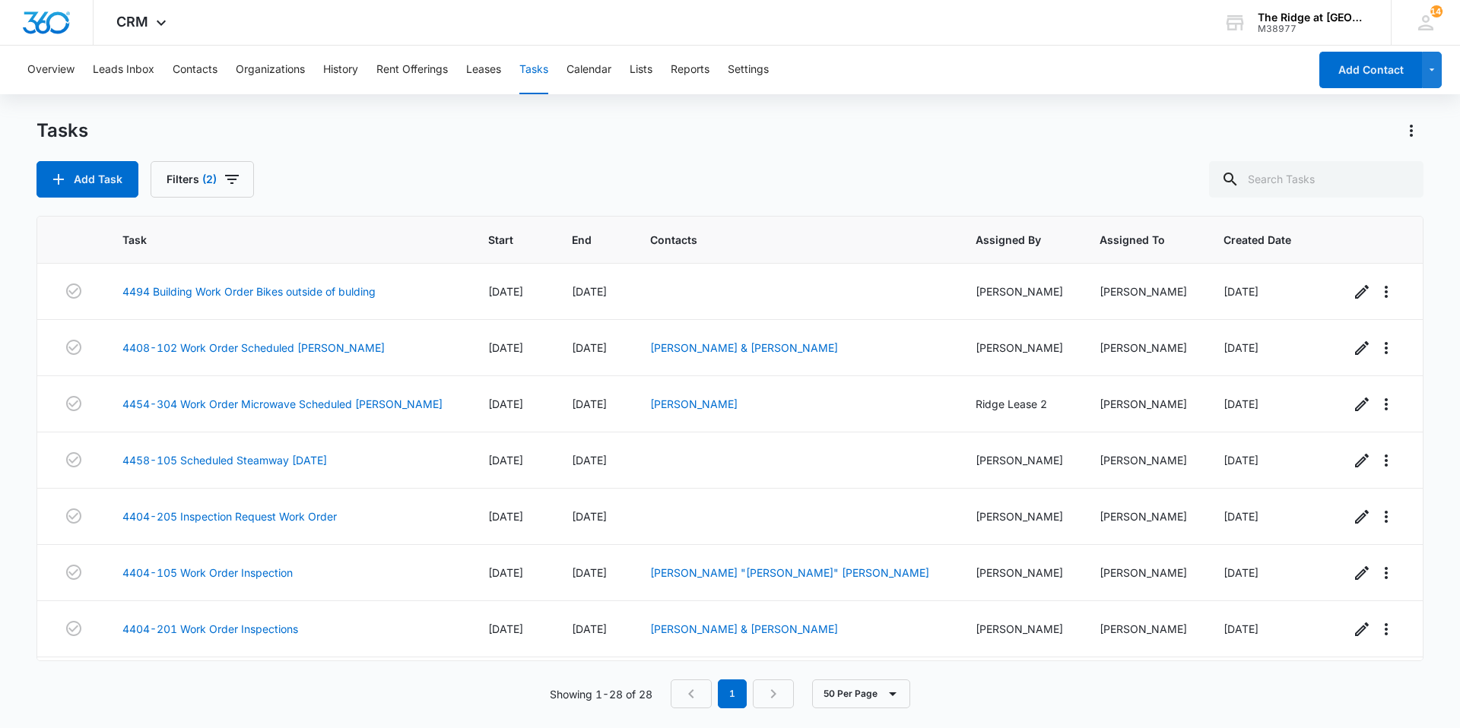
click at [513, 176] on div "Add Task Filters (2)" at bounding box center [729, 179] width 1387 height 36
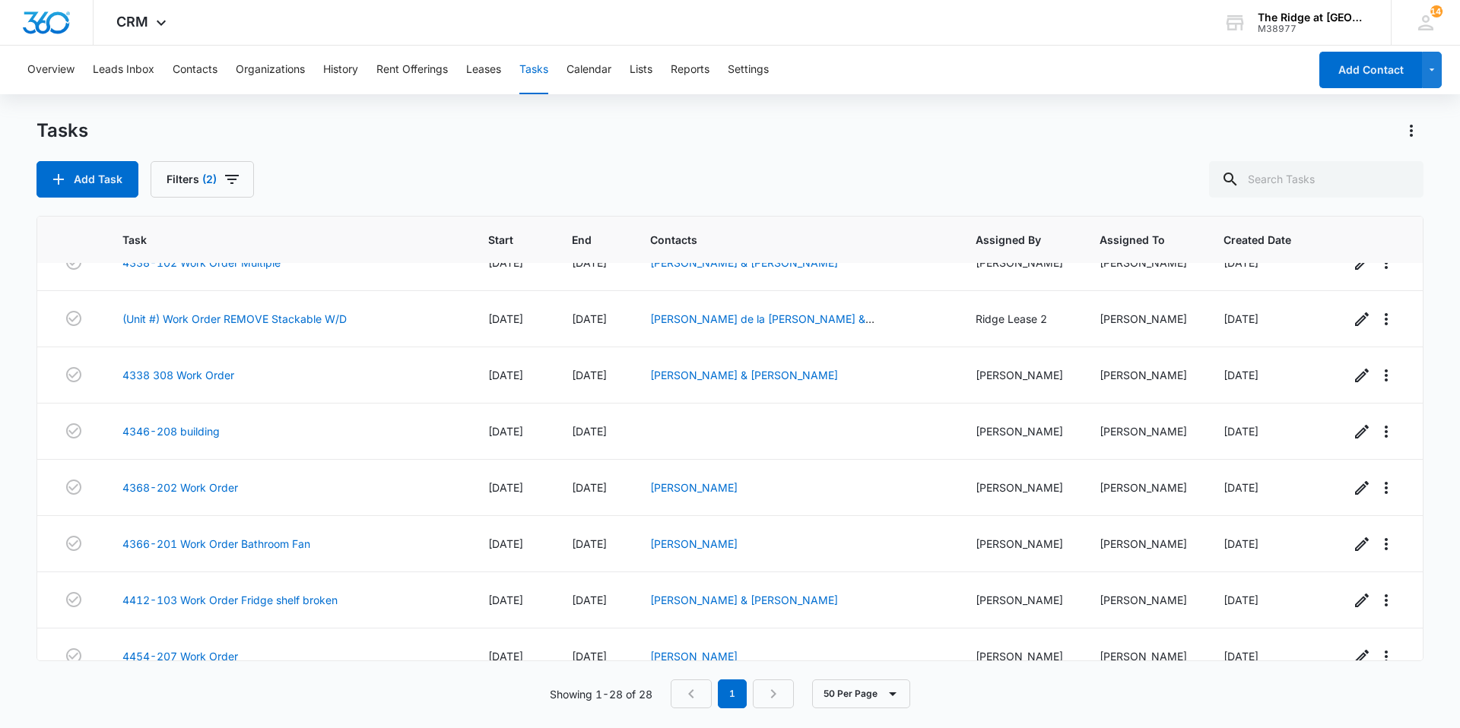
scroll to position [1178, 0]
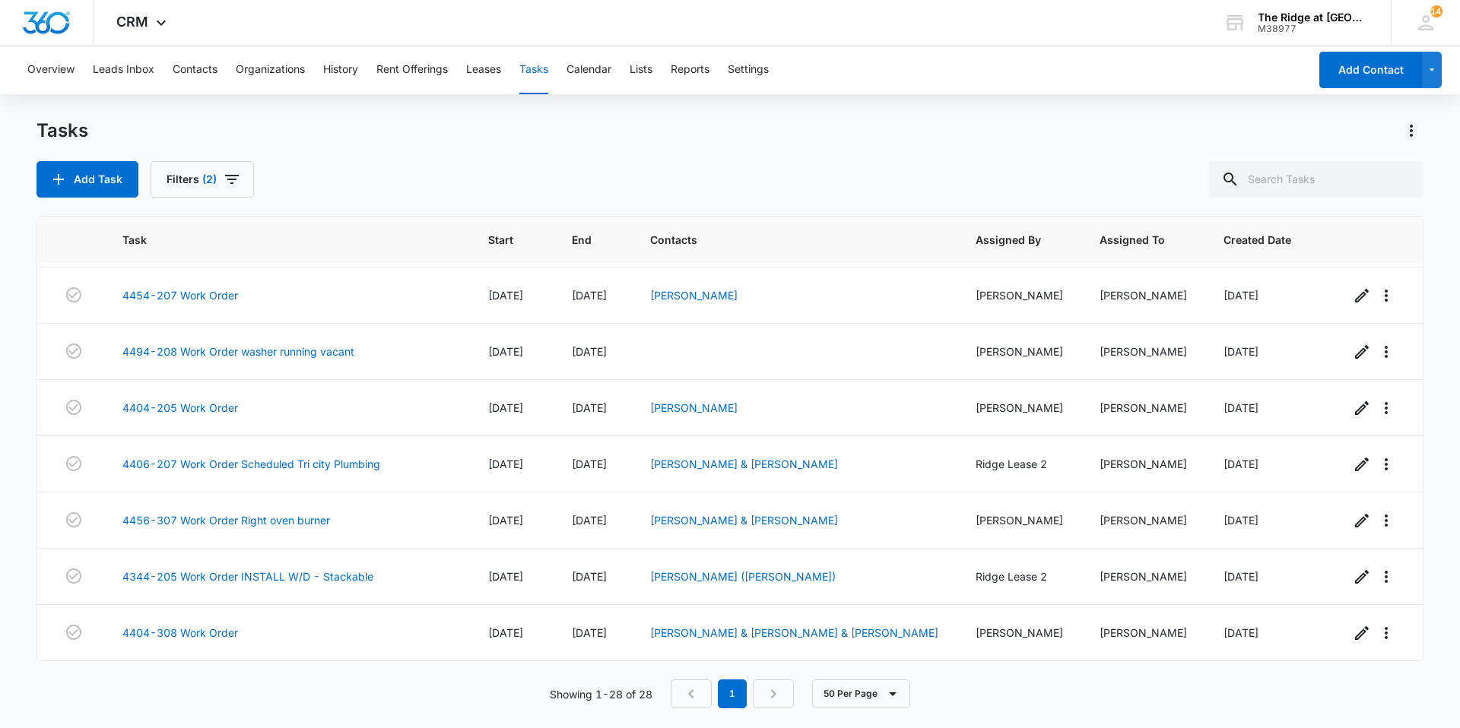
click at [488, 521] on span "[DATE]" at bounding box center [505, 520] width 35 height 13
click at [219, 402] on link "4404-205 Work Order" at bounding box center [180, 408] width 116 height 16
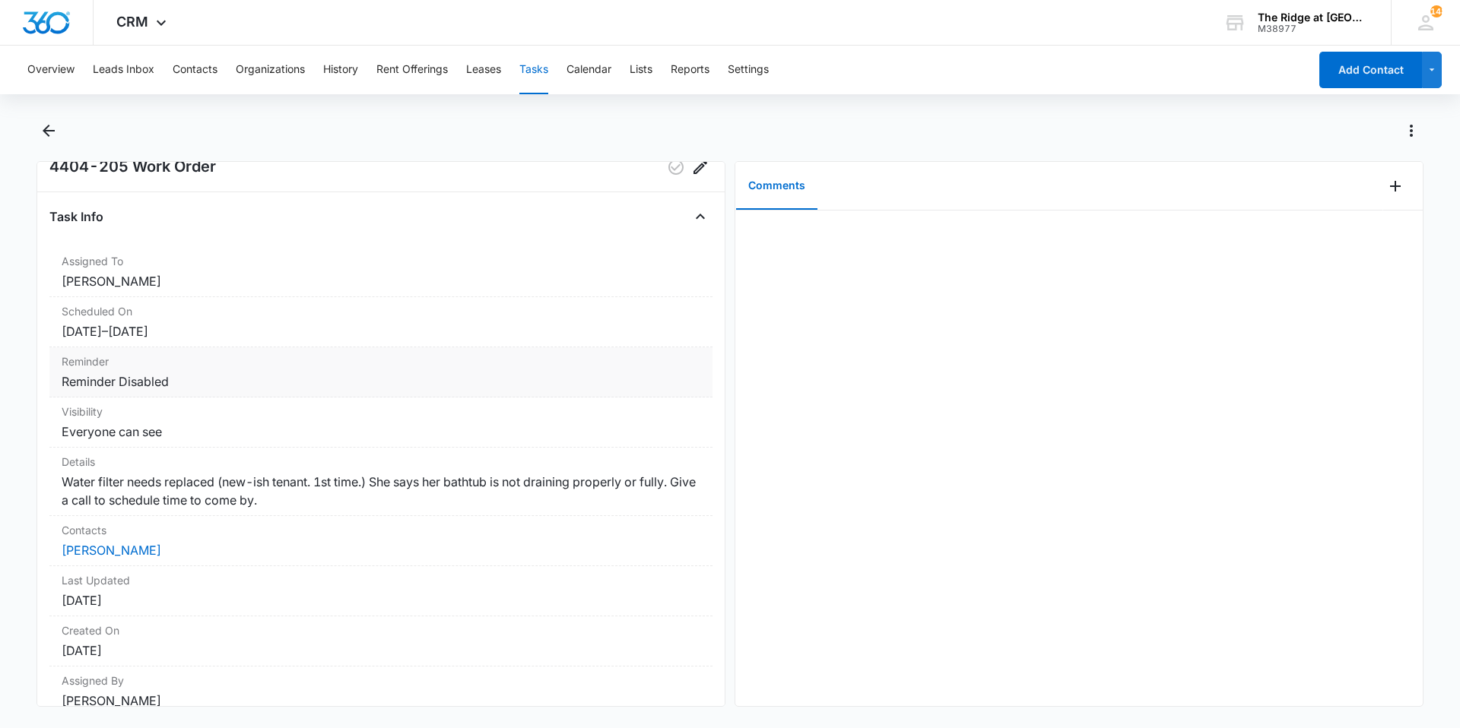
scroll to position [76, 0]
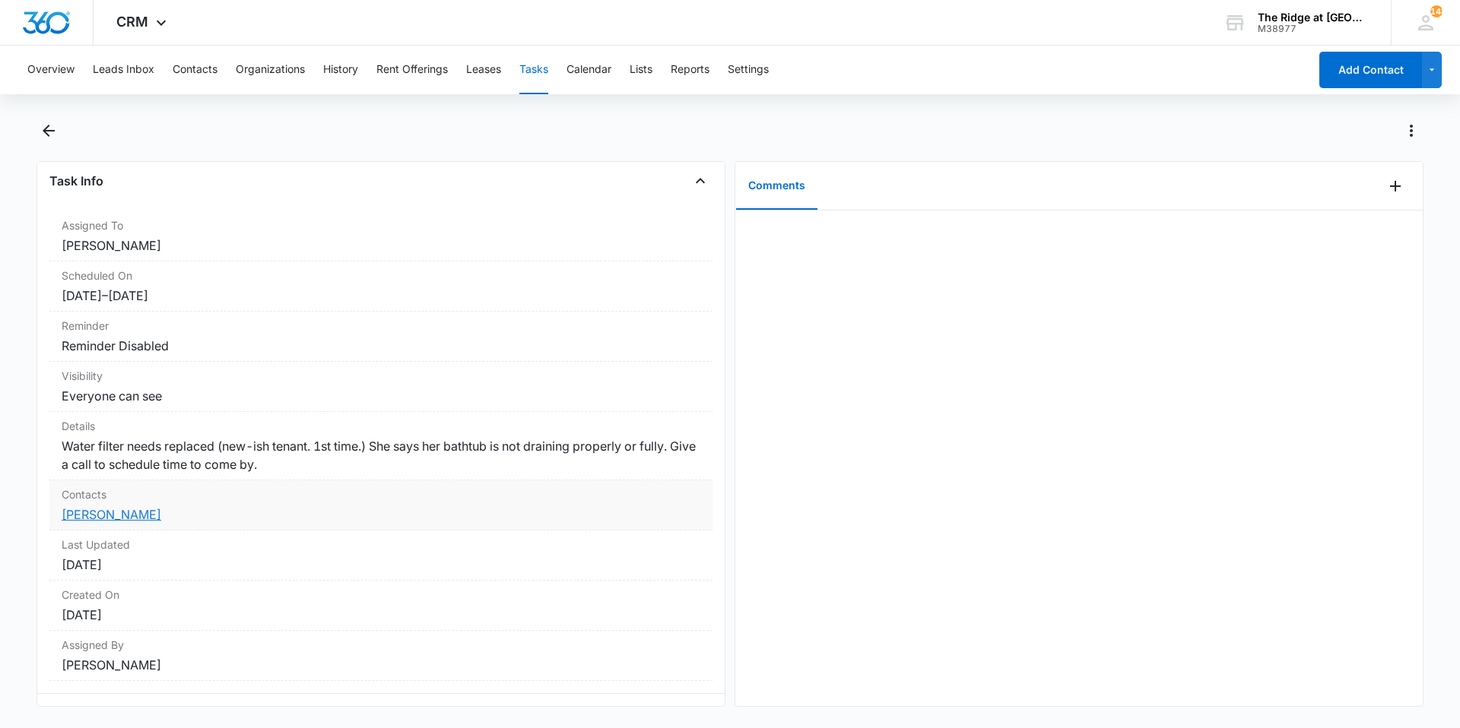
click at [108, 516] on link "[PERSON_NAME]" at bounding box center [112, 514] width 100 height 15
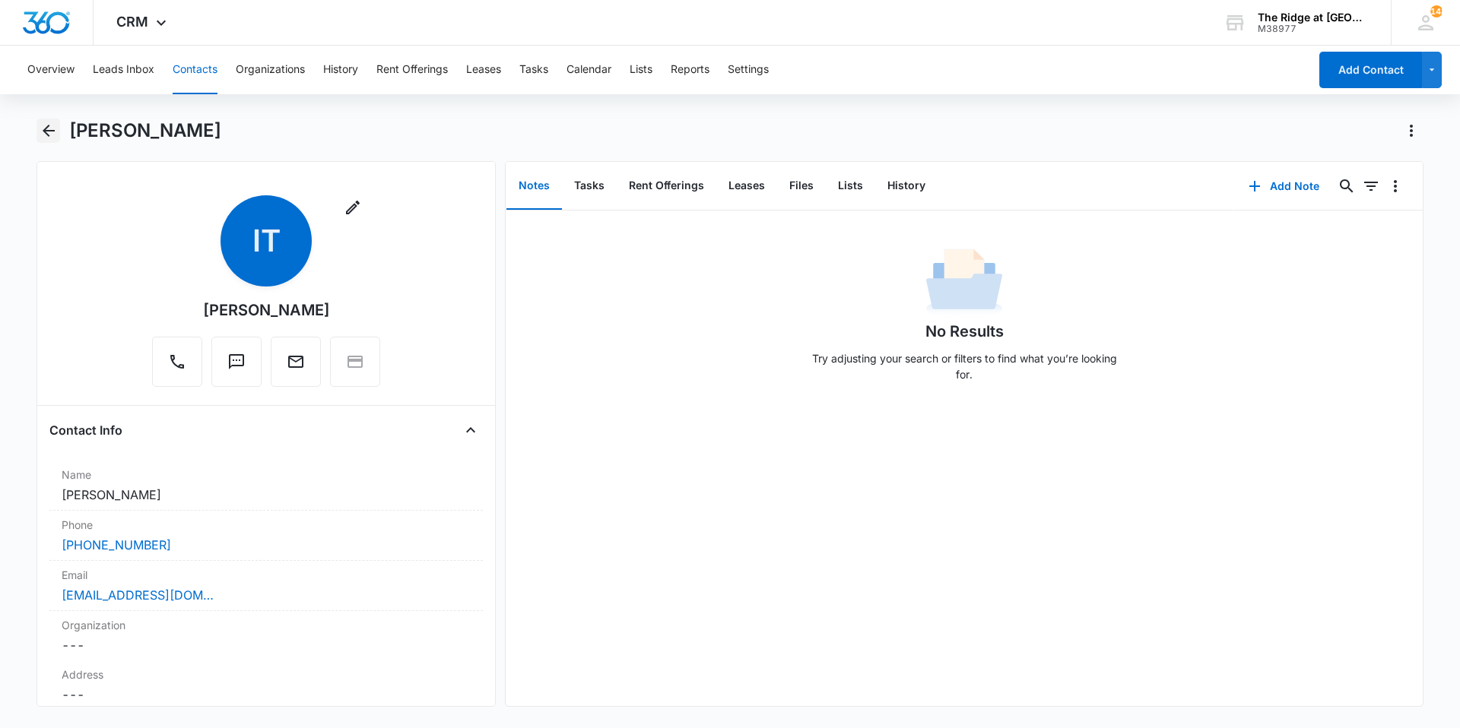
click at [44, 135] on icon "Back" at bounding box center [49, 131] width 18 height 18
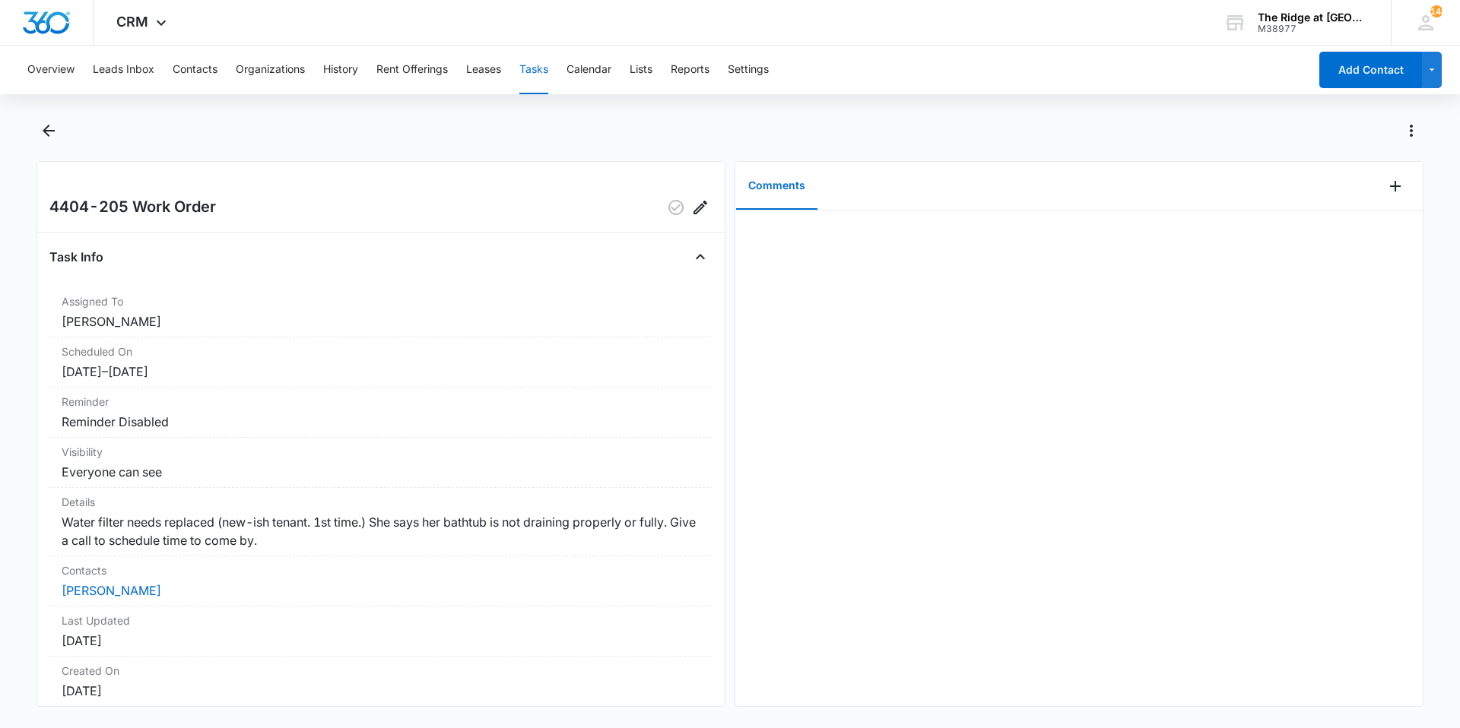
click at [42, 100] on div "Overview Leads Inbox Contacts Organizations History Rent Offerings Leases Tasks…" at bounding box center [730, 386] width 1460 height 680
click at [60, 137] on button "Back" at bounding box center [48, 131] width 24 height 24
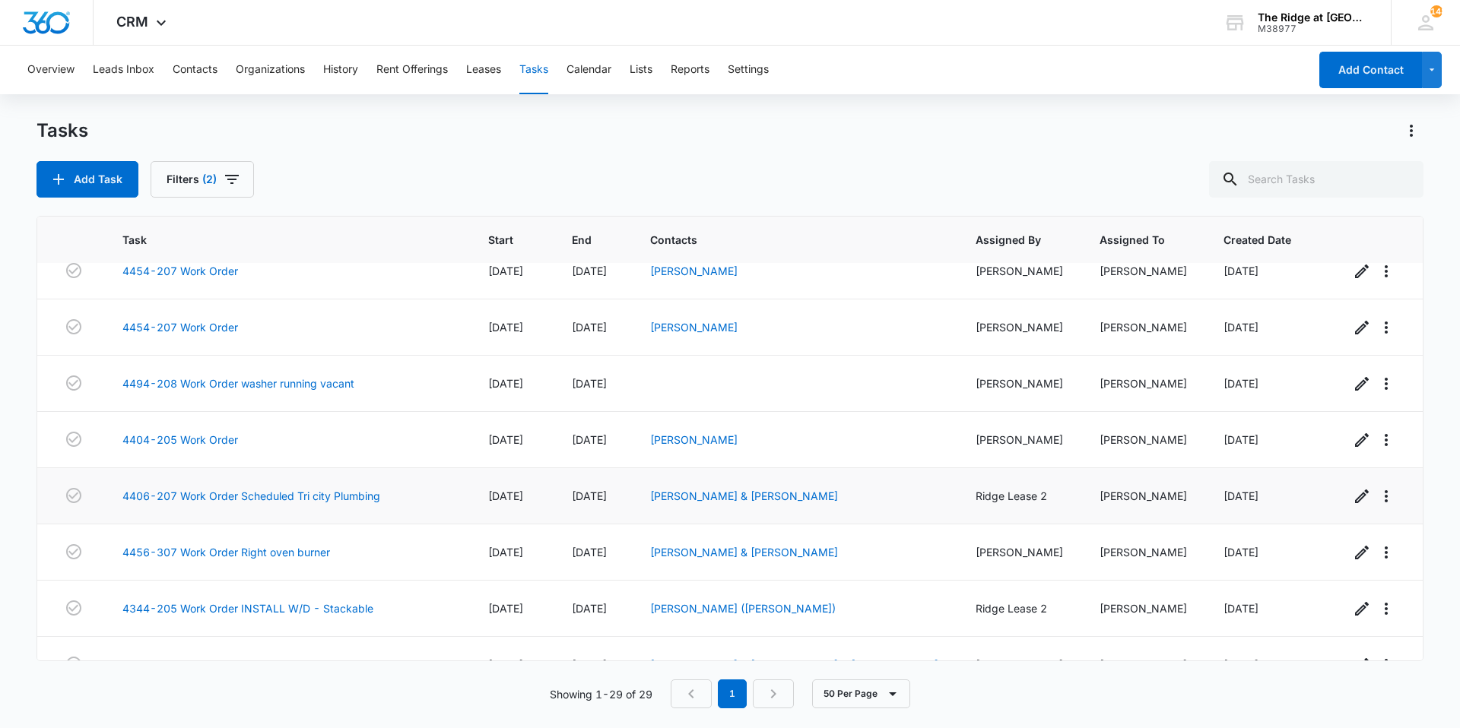
scroll to position [1234, 0]
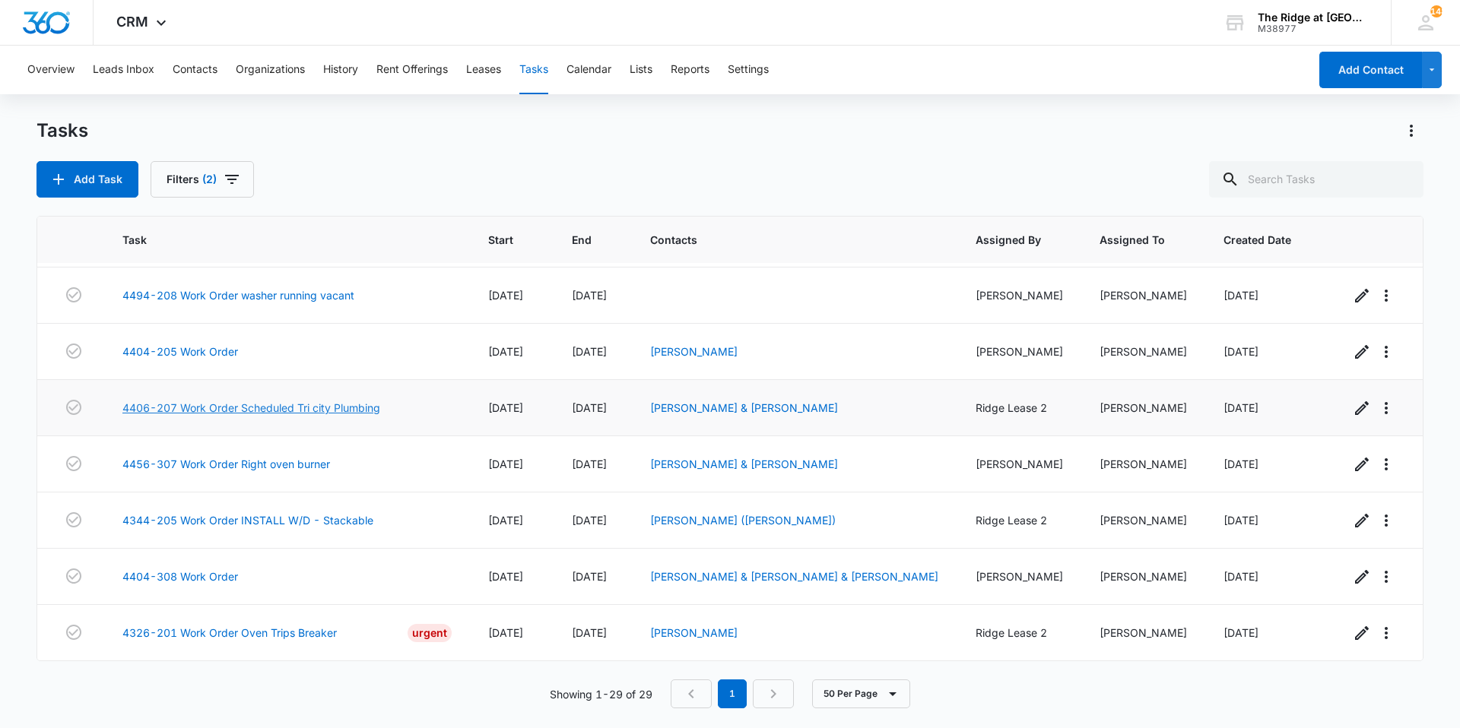
click at [319, 407] on link "4406-207 Work Order Scheduled Tri city Plumbing" at bounding box center [251, 408] width 258 height 16
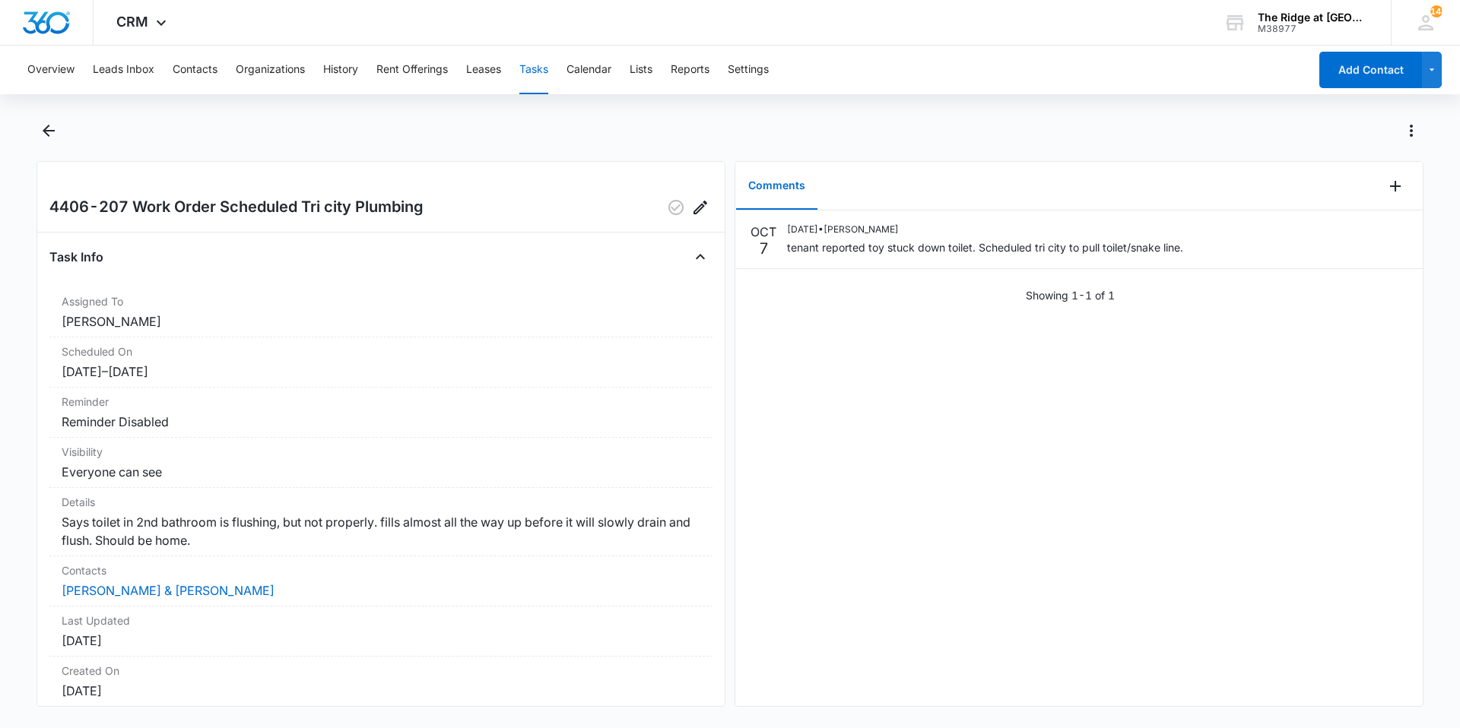
click at [1030, 511] on div "[DATE] [DATE] • [PERSON_NAME] tenant reported toy stuck down toilet. Scheduled …" at bounding box center [1078, 459] width 687 height 496
click at [1355, 361] on div "OCT 7 10/07/2025 • Ricardo Marin tenant reported toy stuck down toilet. Schedul…" at bounding box center [1078, 459] width 687 height 496
click at [1390, 186] on icon "Add Comment" at bounding box center [1395, 186] width 11 height 11
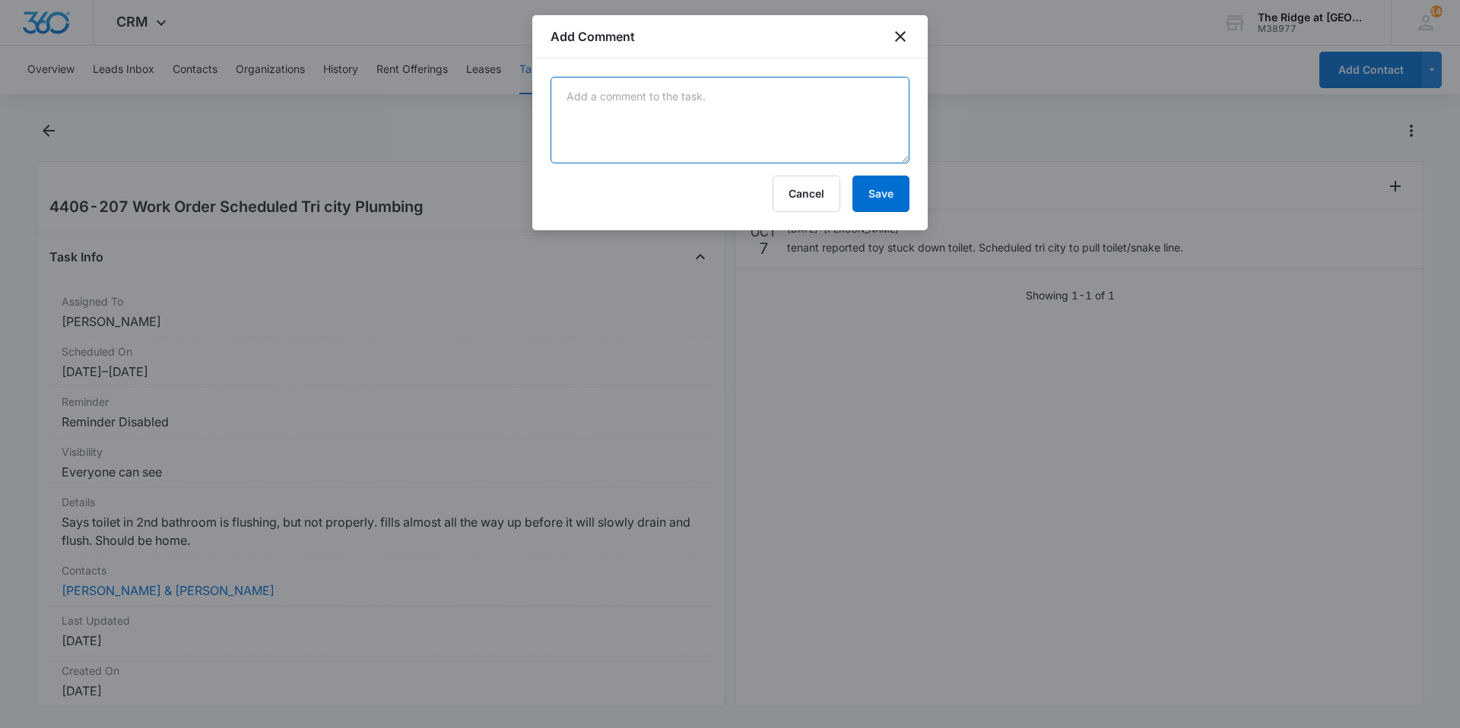
click at [847, 147] on textarea at bounding box center [730, 120] width 359 height 87
drag, startPoint x: 847, startPoint y: 147, endPoint x: 867, endPoint y: 151, distance: 20.1
click at [863, 151] on textarea at bounding box center [730, 120] width 359 height 87
type textarea "t"
type textarea "tri city plumbing addressed 10/8/25"
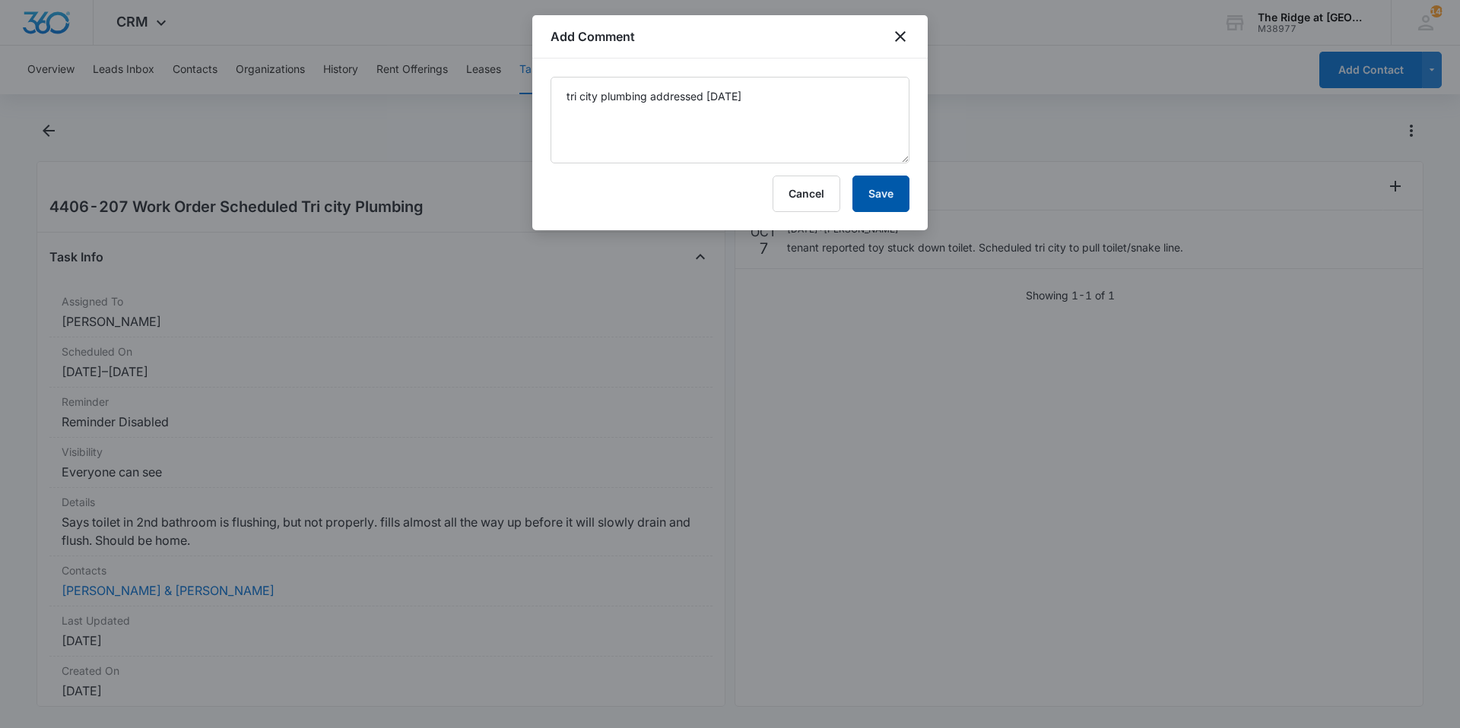
click at [890, 199] on button "Save" at bounding box center [880, 194] width 57 height 36
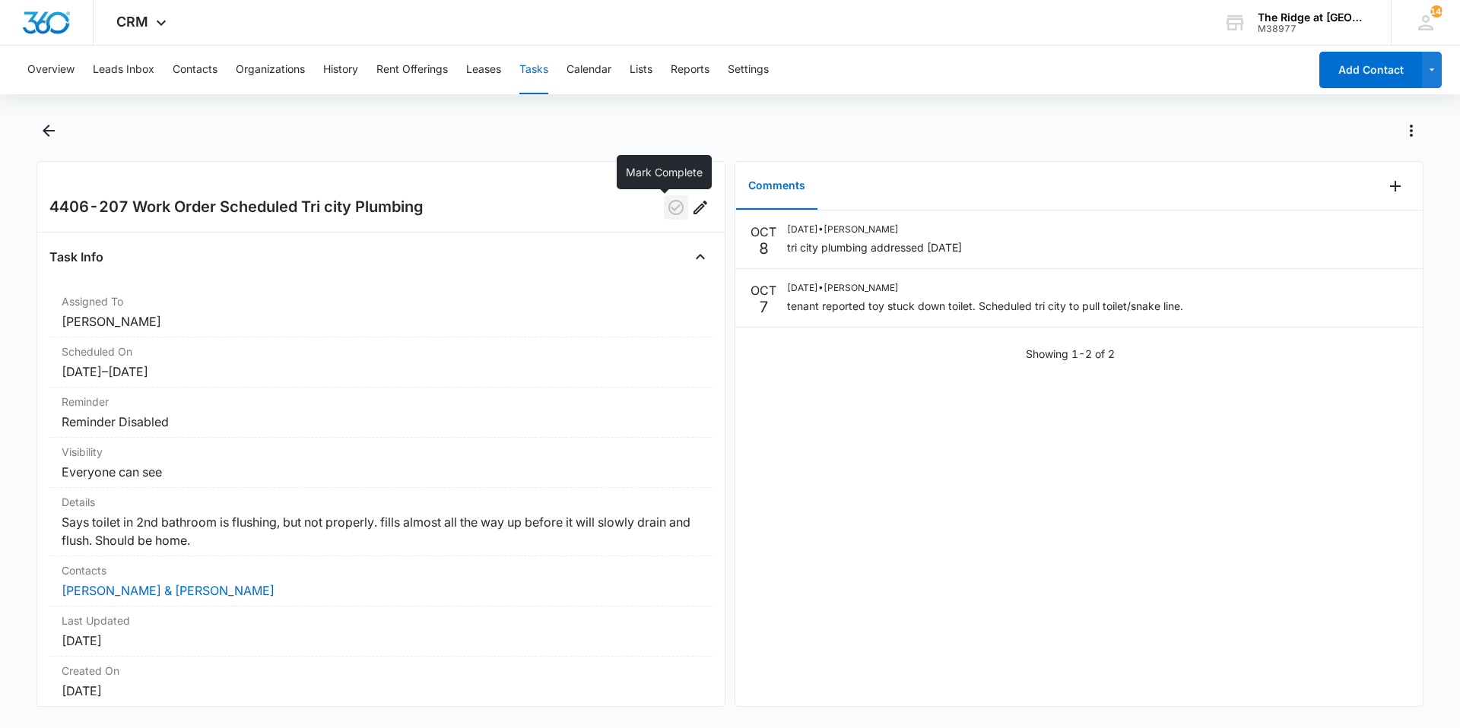
click at [668, 208] on icon "button" at bounding box center [675, 207] width 15 height 15
click at [3, 306] on main "4406-207 Work Order Scheduled Tri city Plumbing Task Info Assigned To Ricardo M…" at bounding box center [730, 422] width 1460 height 607
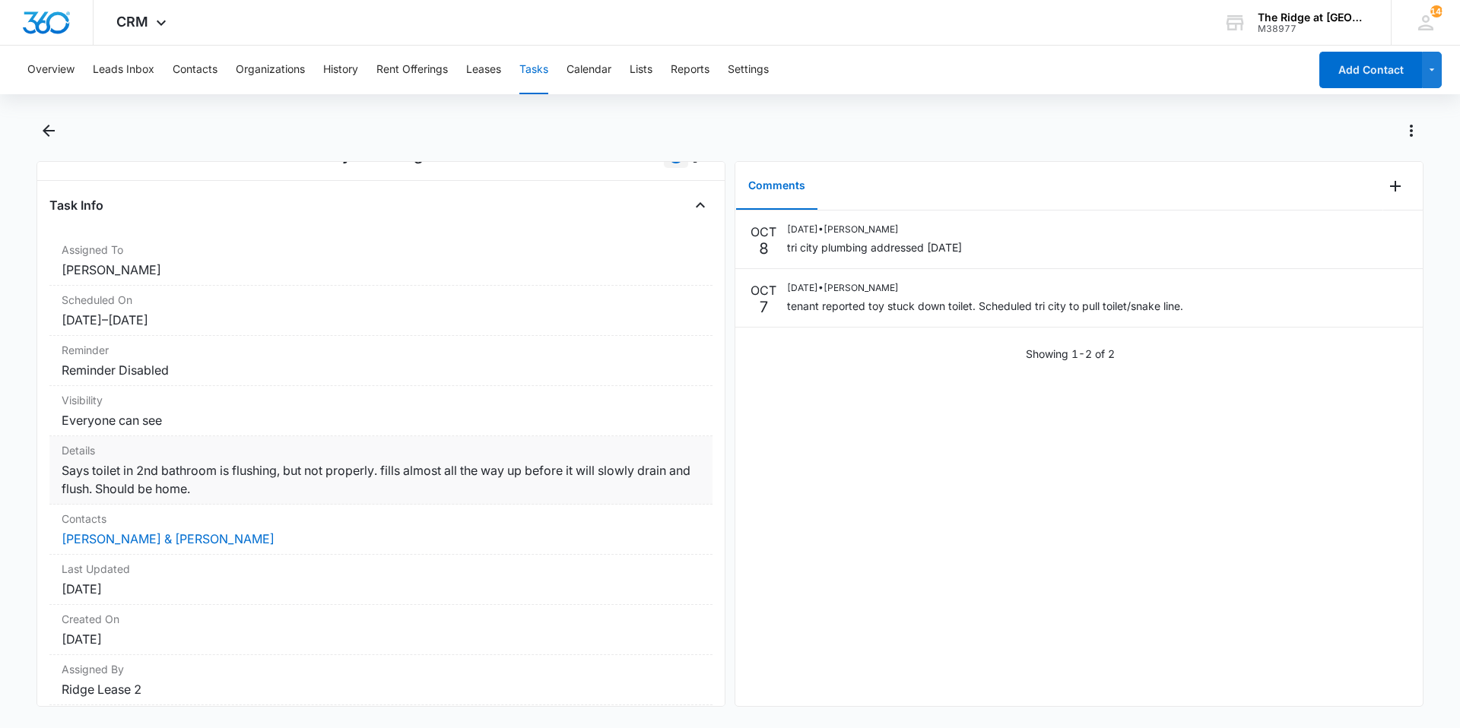
scroll to position [106, 0]
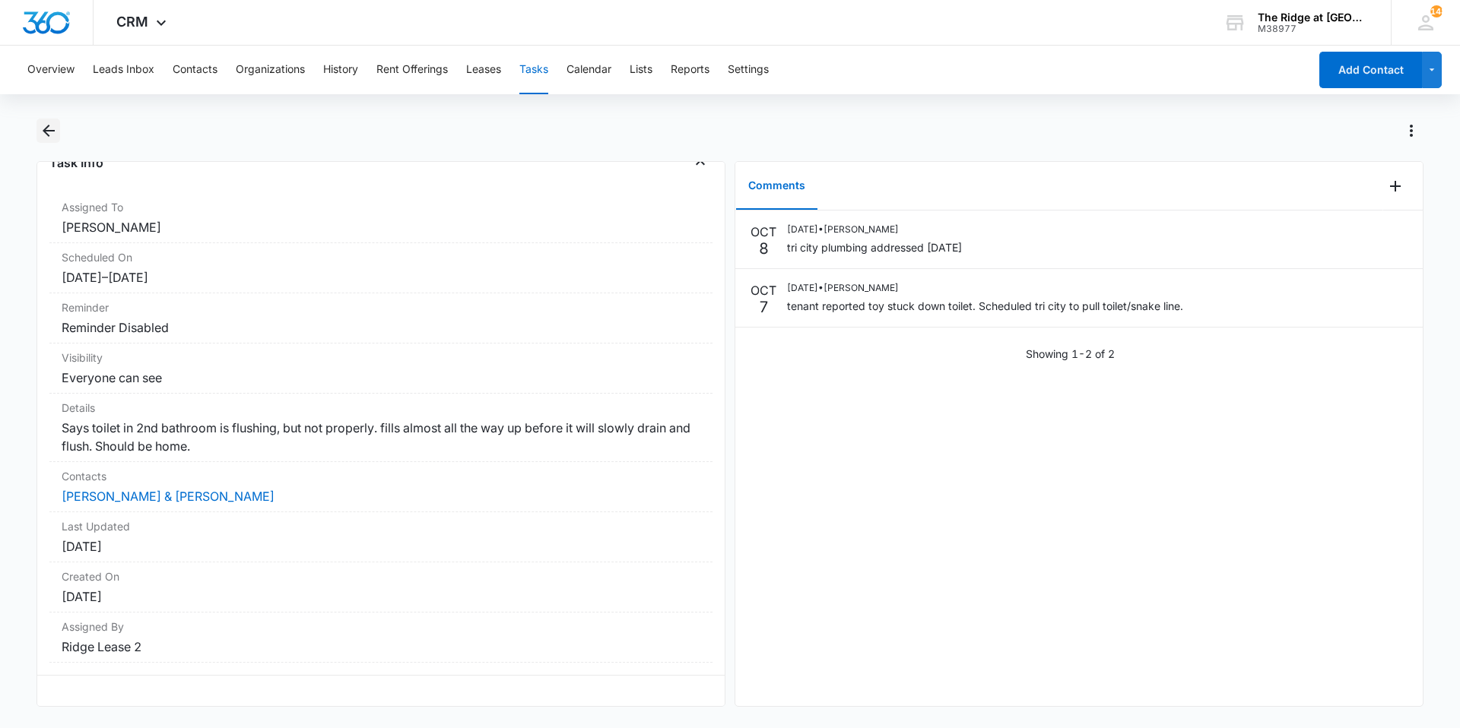
click at [55, 131] on icon "Back" at bounding box center [49, 131] width 18 height 18
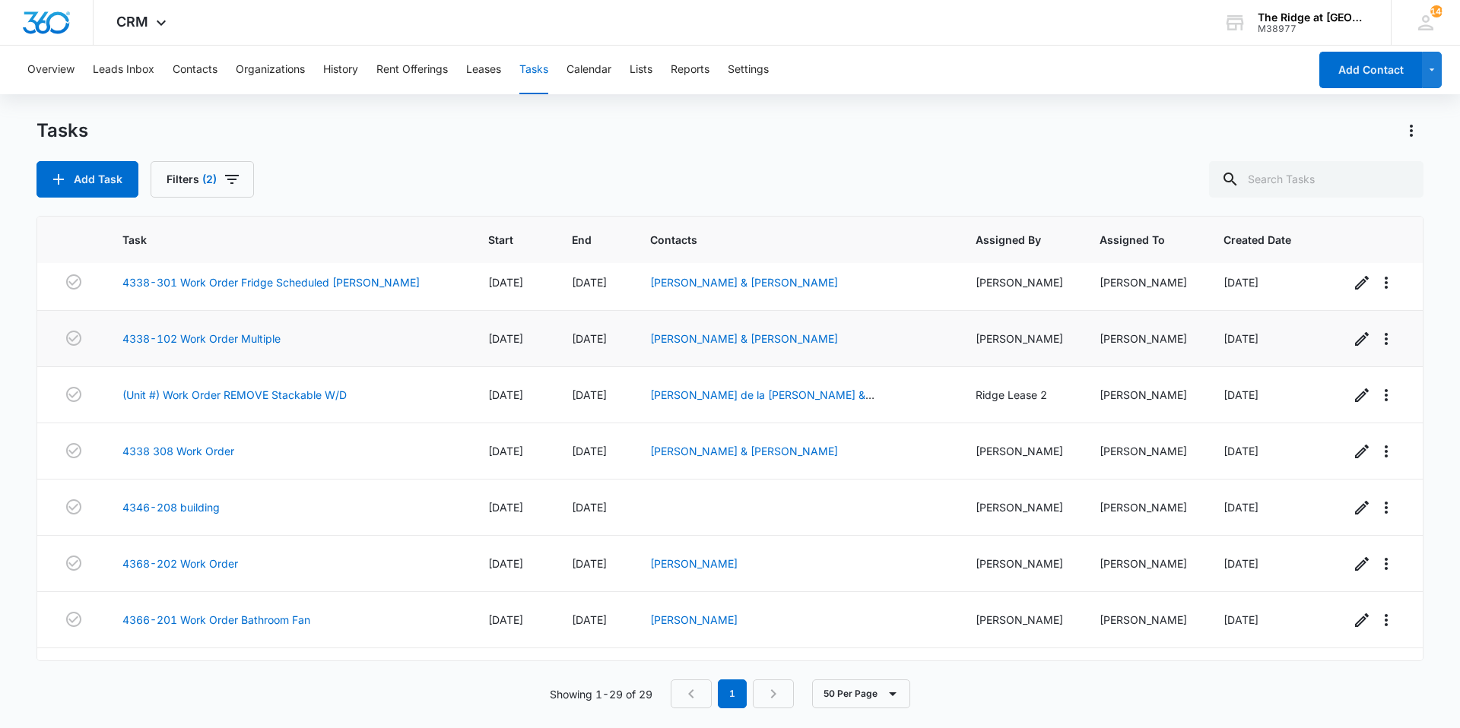
scroll to position [760, 0]
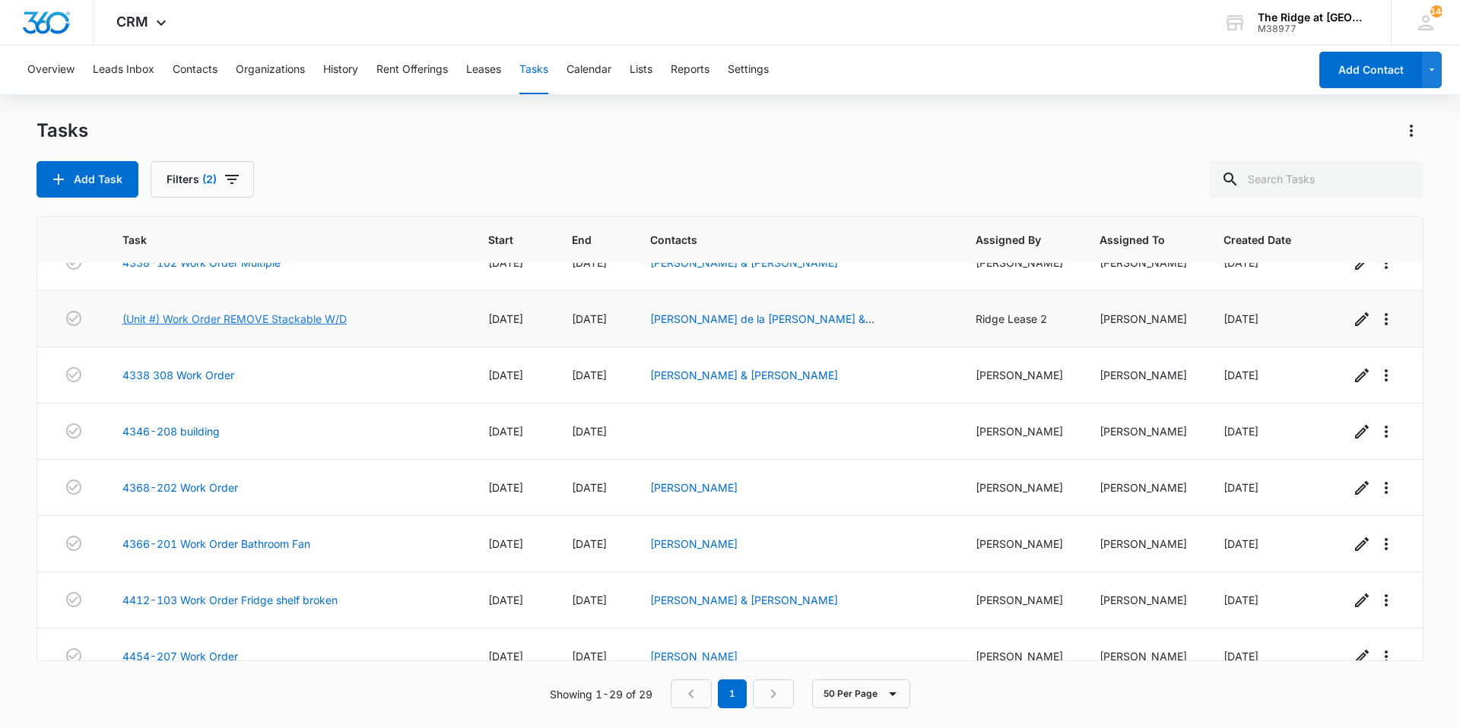
click at [277, 322] on link "(Unit #) Work Order REMOVE Stackable W/D" at bounding box center [234, 319] width 224 height 16
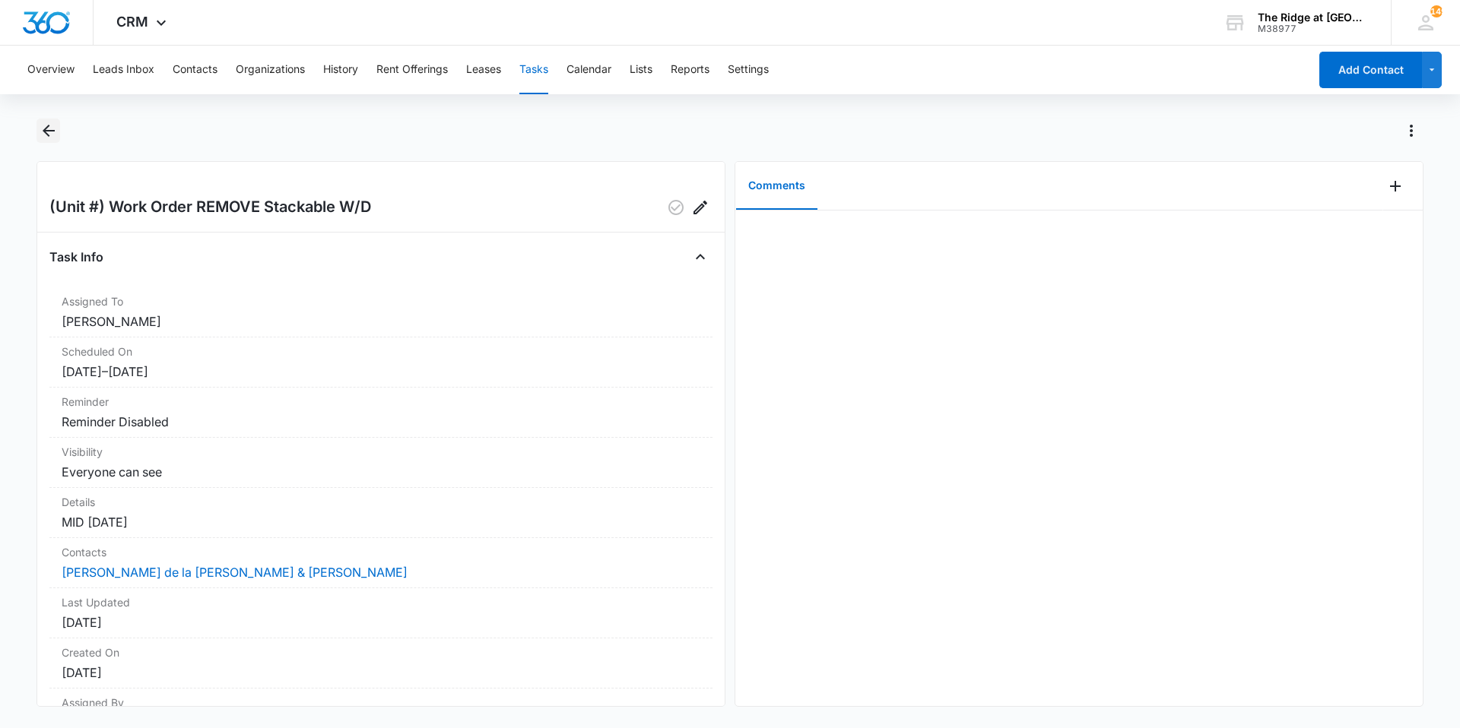
click at [46, 125] on icon "Back" at bounding box center [49, 131] width 18 height 18
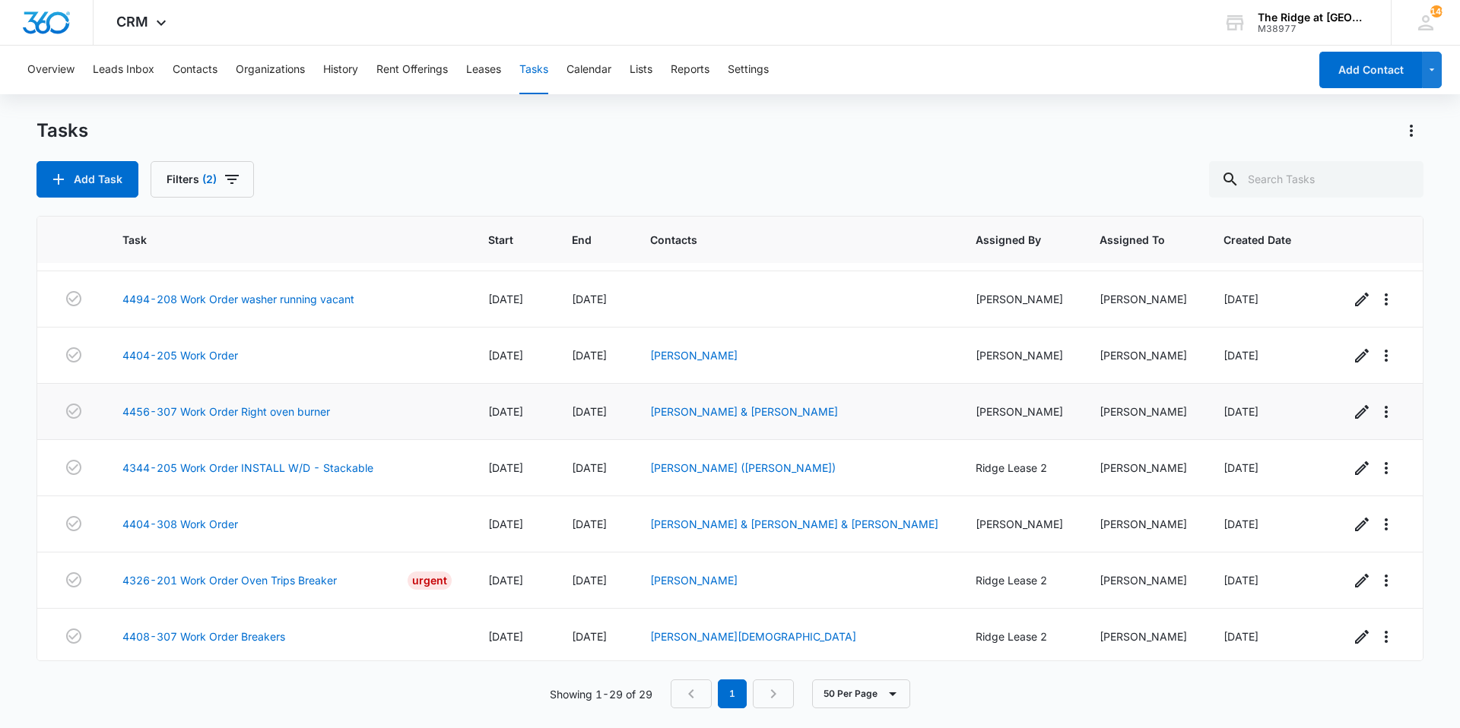
scroll to position [1234, 0]
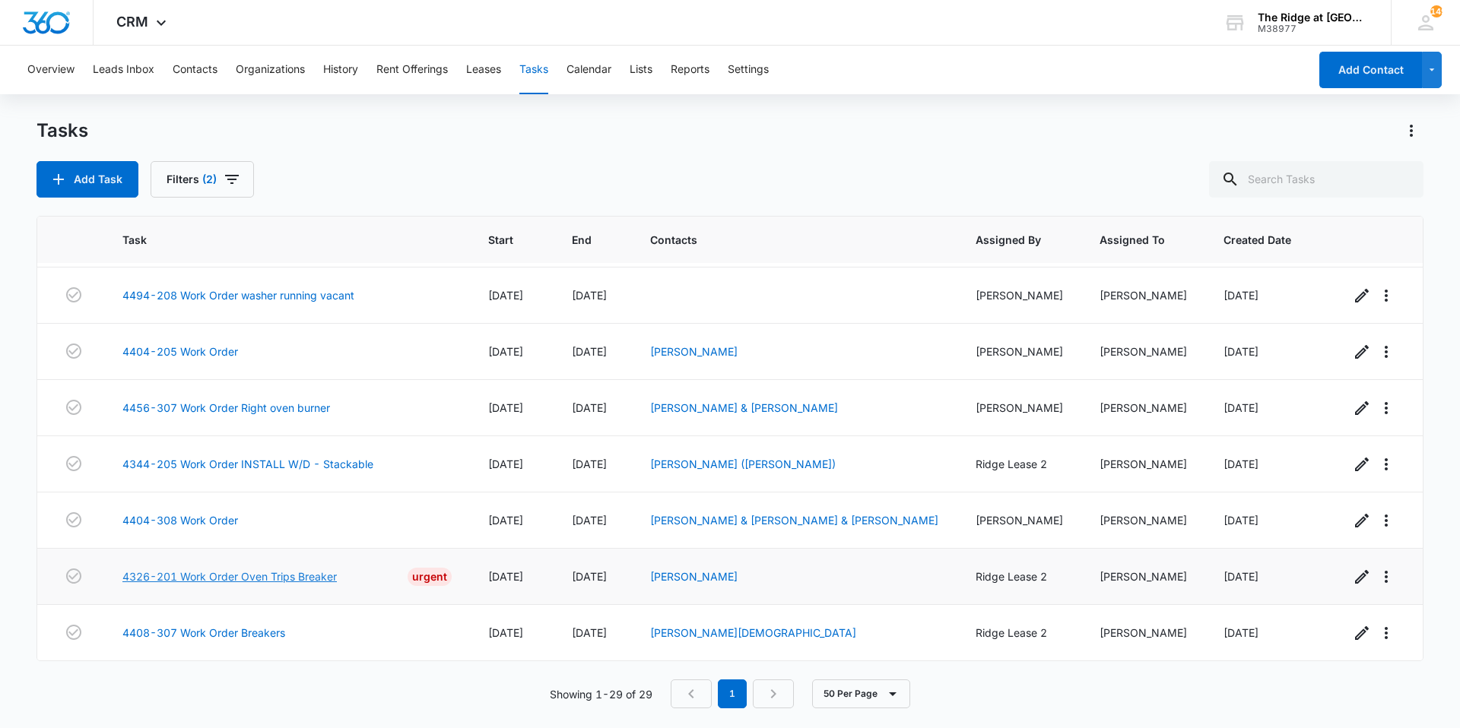
click at [305, 578] on link "4326-201 Work Order Oven Trips Breaker" at bounding box center [229, 577] width 214 height 16
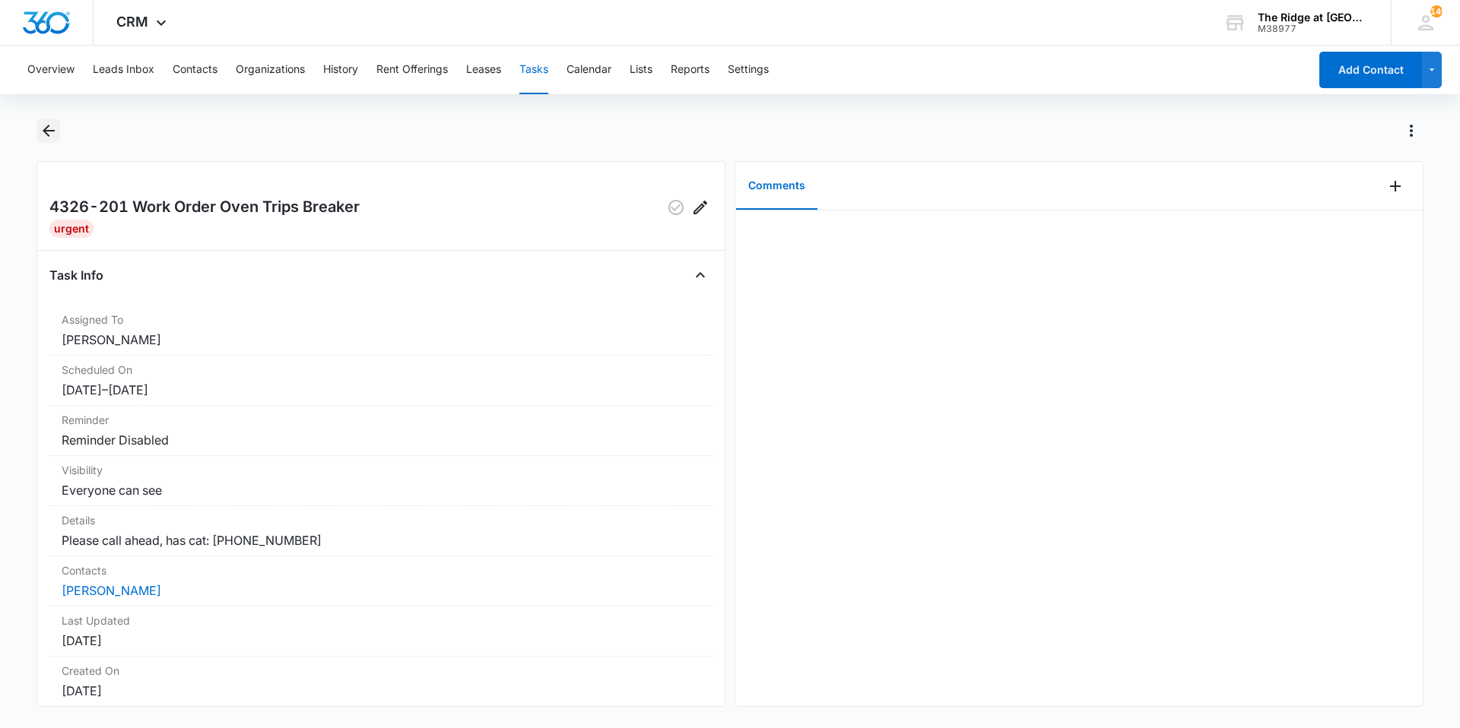
click at [38, 138] on button "Back" at bounding box center [48, 131] width 24 height 24
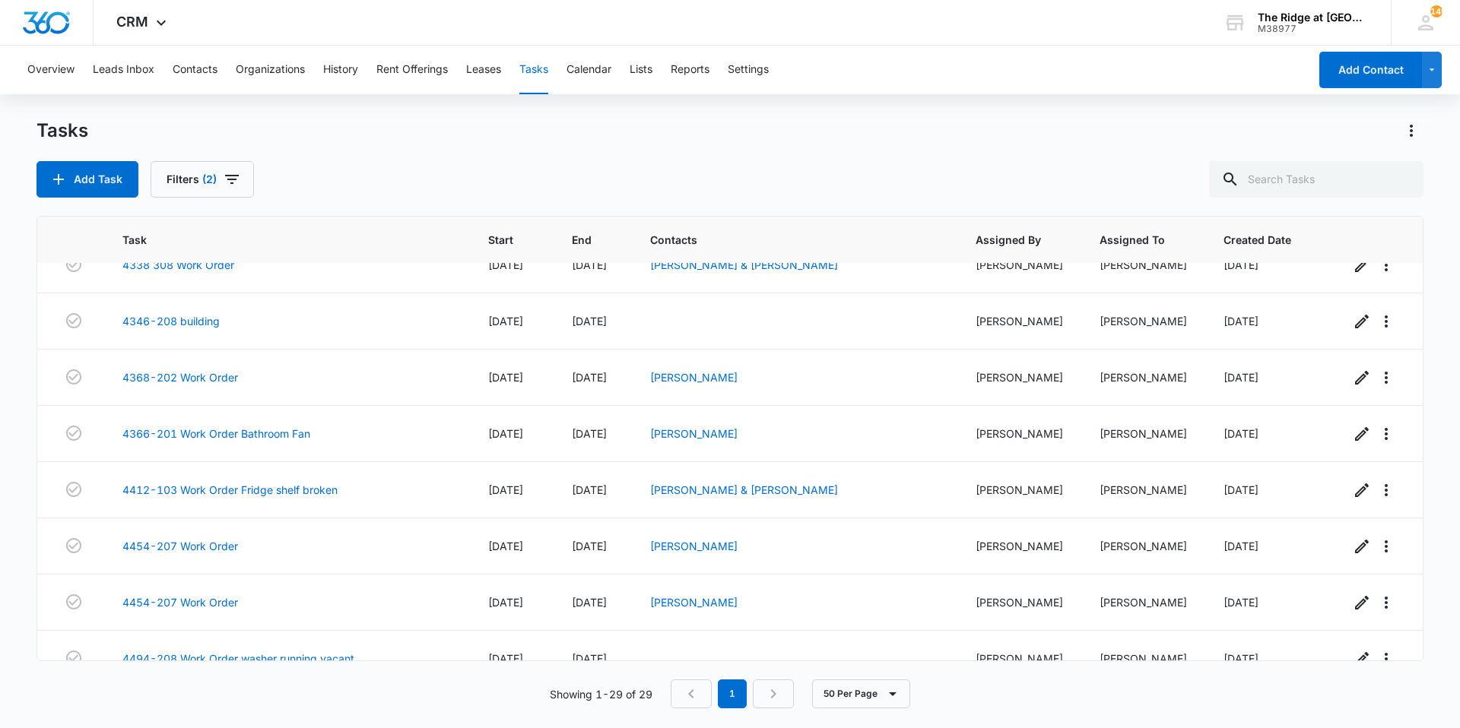
scroll to position [1234, 0]
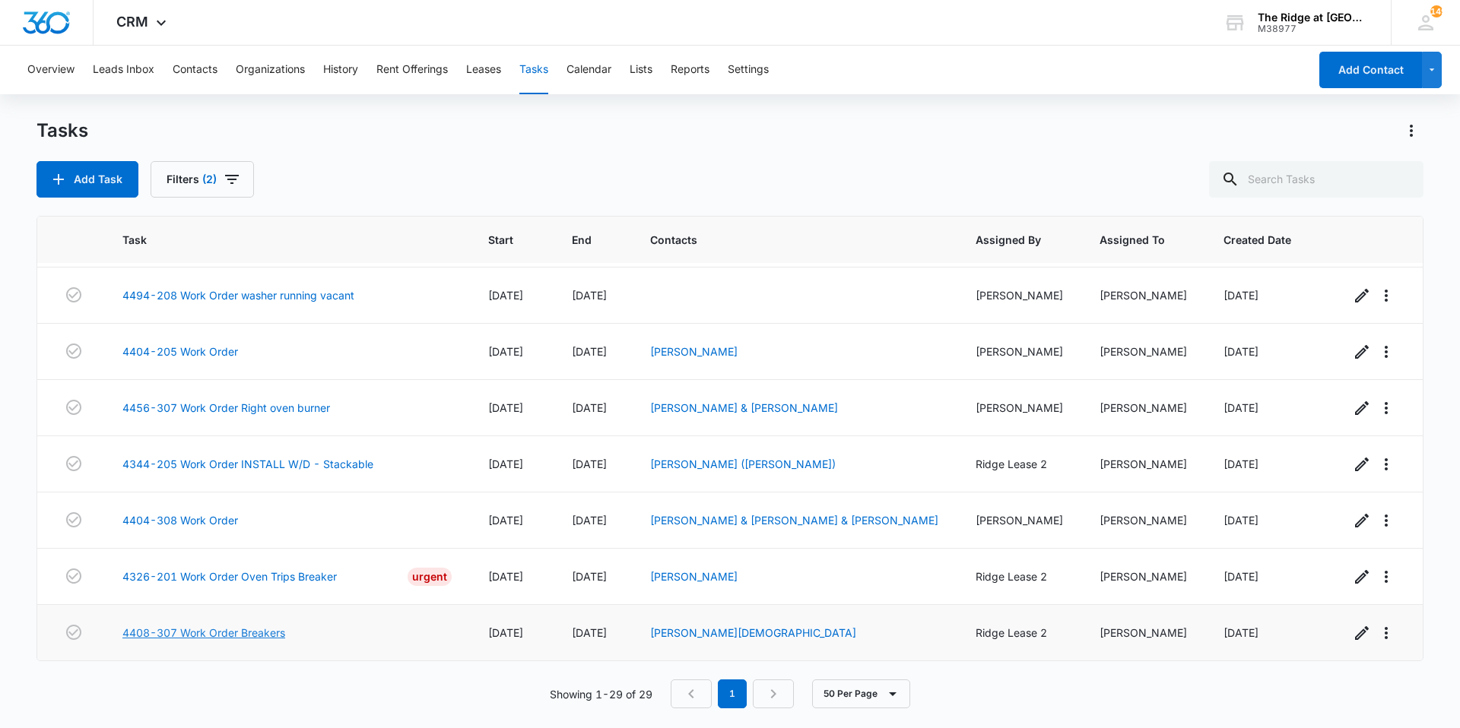
click at [208, 629] on link "4408-307 Work Order Breakers" at bounding box center [203, 633] width 163 height 16
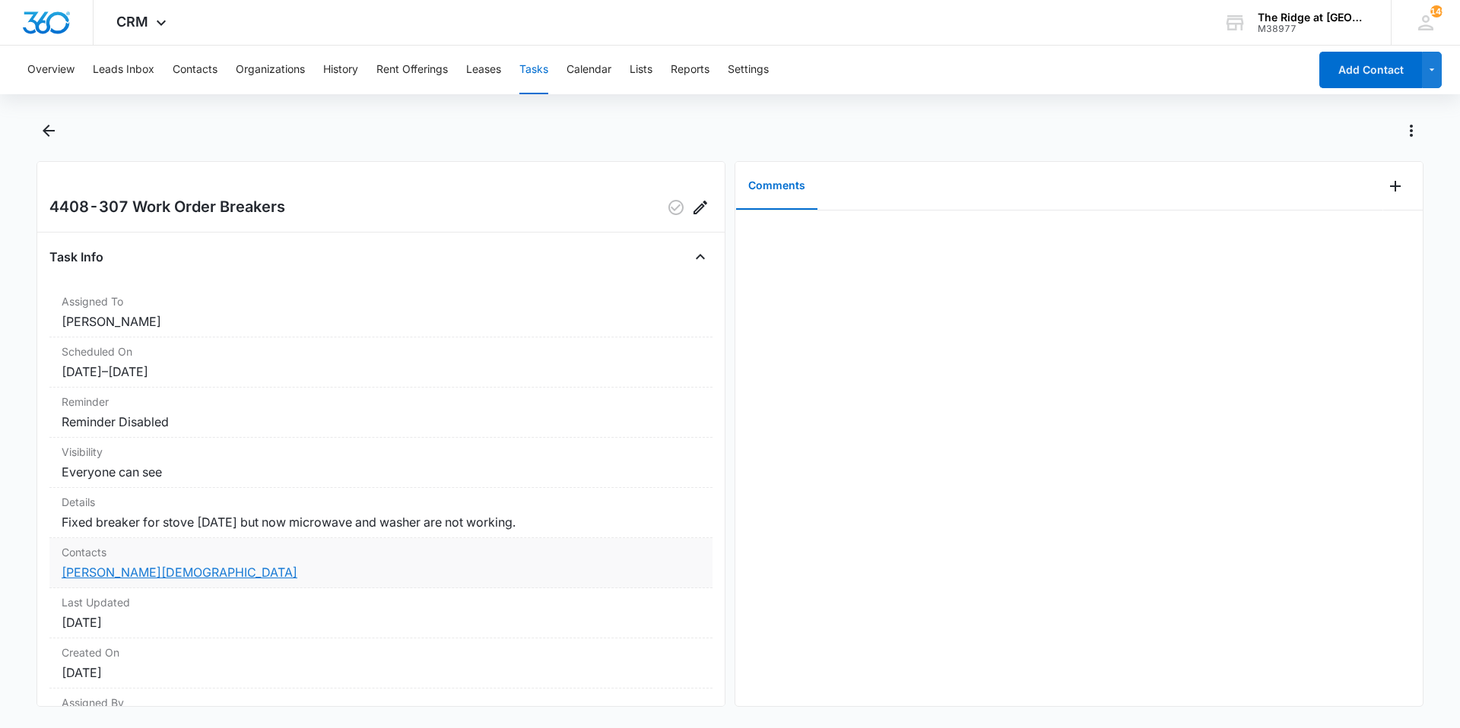
click at [123, 576] on link "[PERSON_NAME][DEMOGRAPHIC_DATA]" at bounding box center [180, 572] width 236 height 15
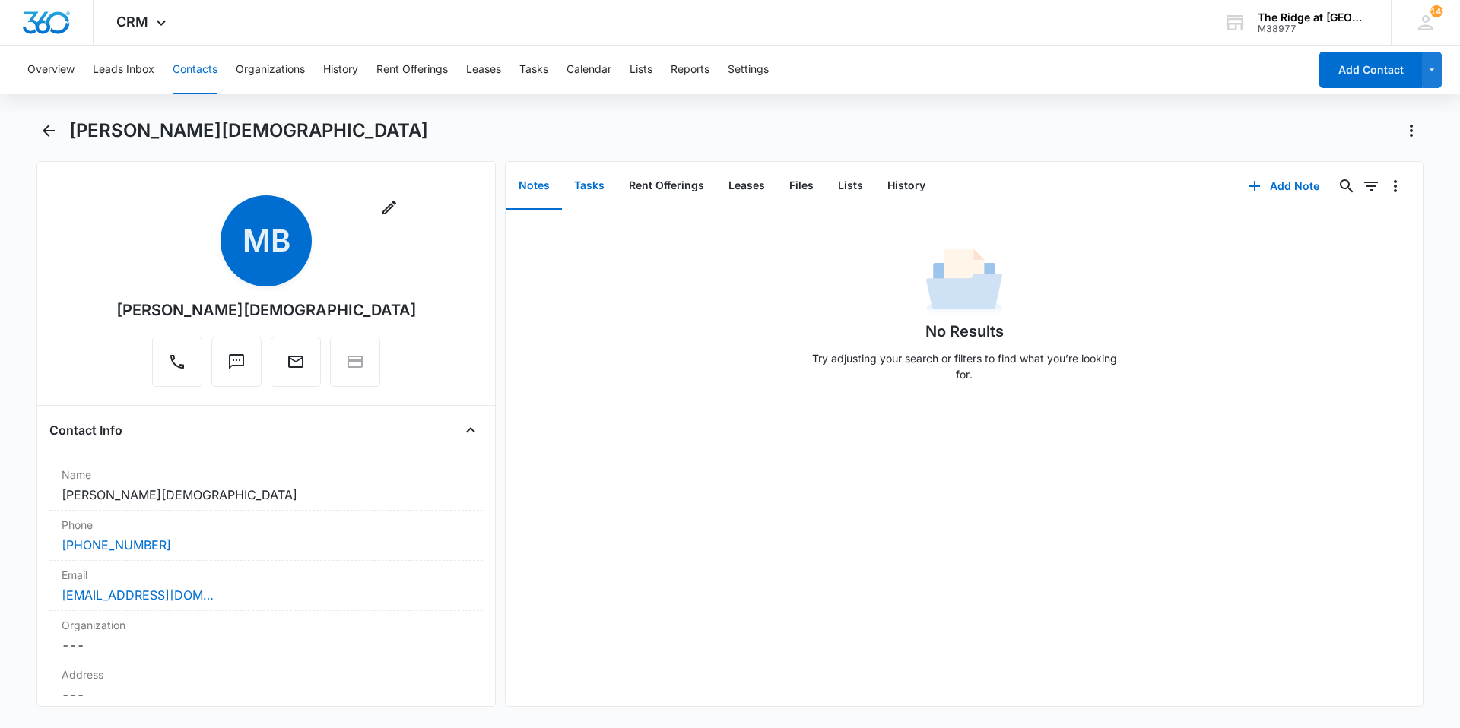
click at [569, 189] on button "Tasks" at bounding box center [589, 186] width 55 height 47
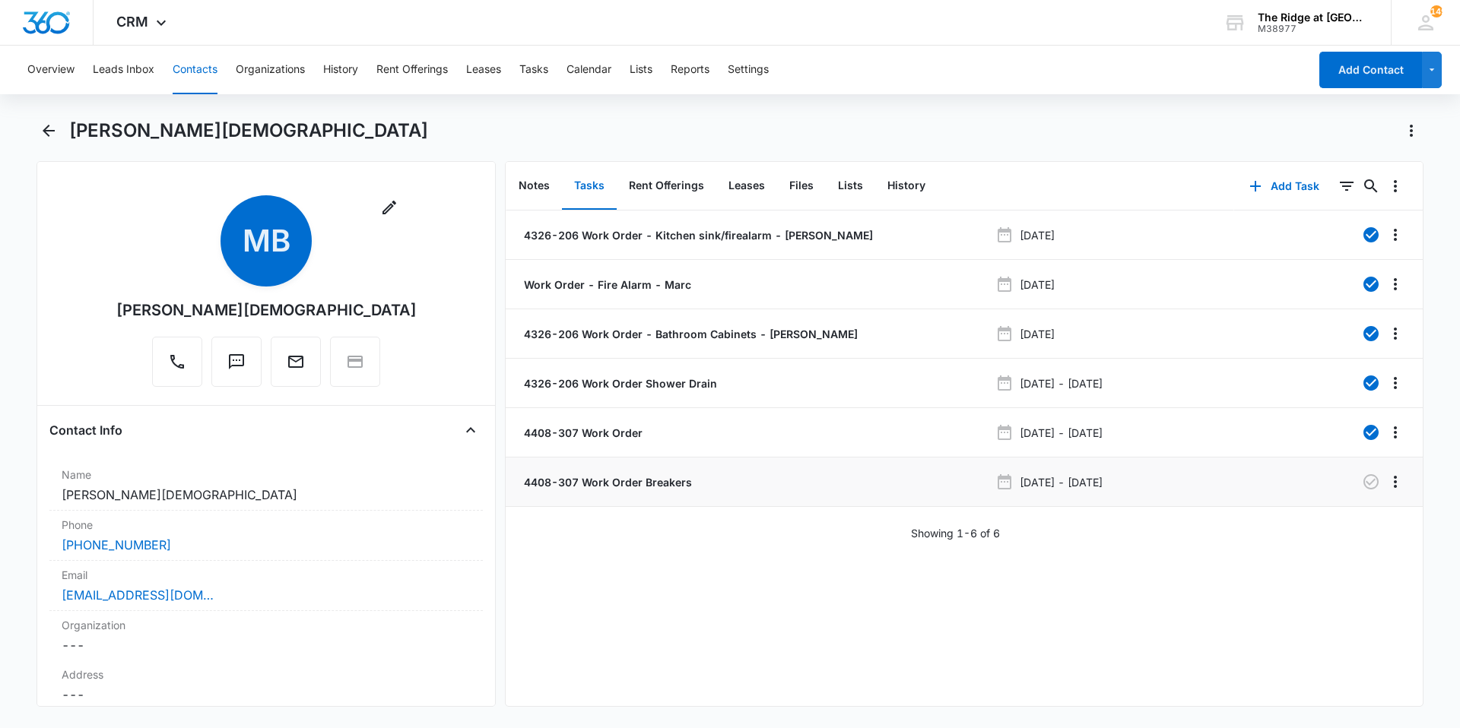
click at [690, 484] on div "4408-307 Work Order Breakers" at bounding box center [755, 482] width 468 height 16
click at [673, 478] on p "4408-307 Work Order Breakers" at bounding box center [606, 482] width 171 height 16
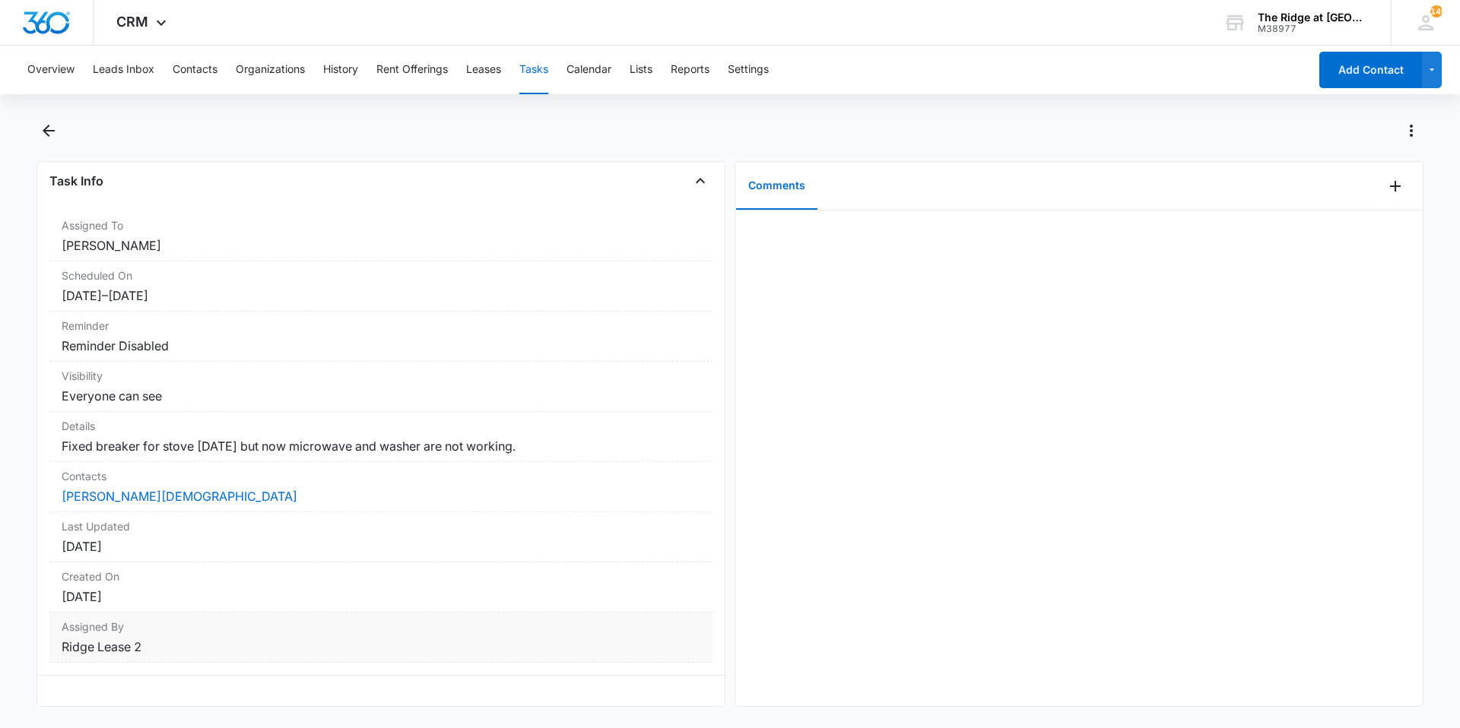
scroll to position [87, 0]
click at [99, 489] on link "[PERSON_NAME][DEMOGRAPHIC_DATA]" at bounding box center [180, 496] width 236 height 15
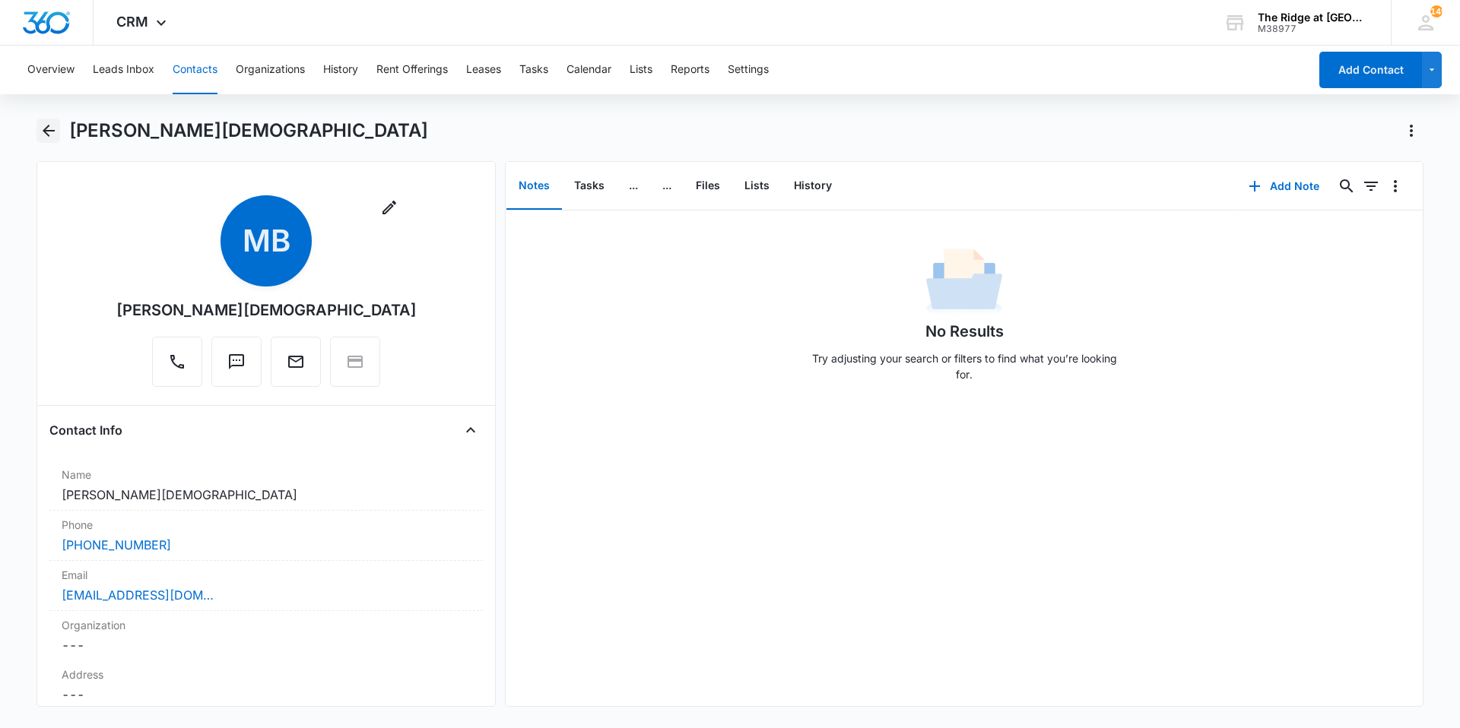
click at [49, 142] on button "Back" at bounding box center [48, 131] width 24 height 24
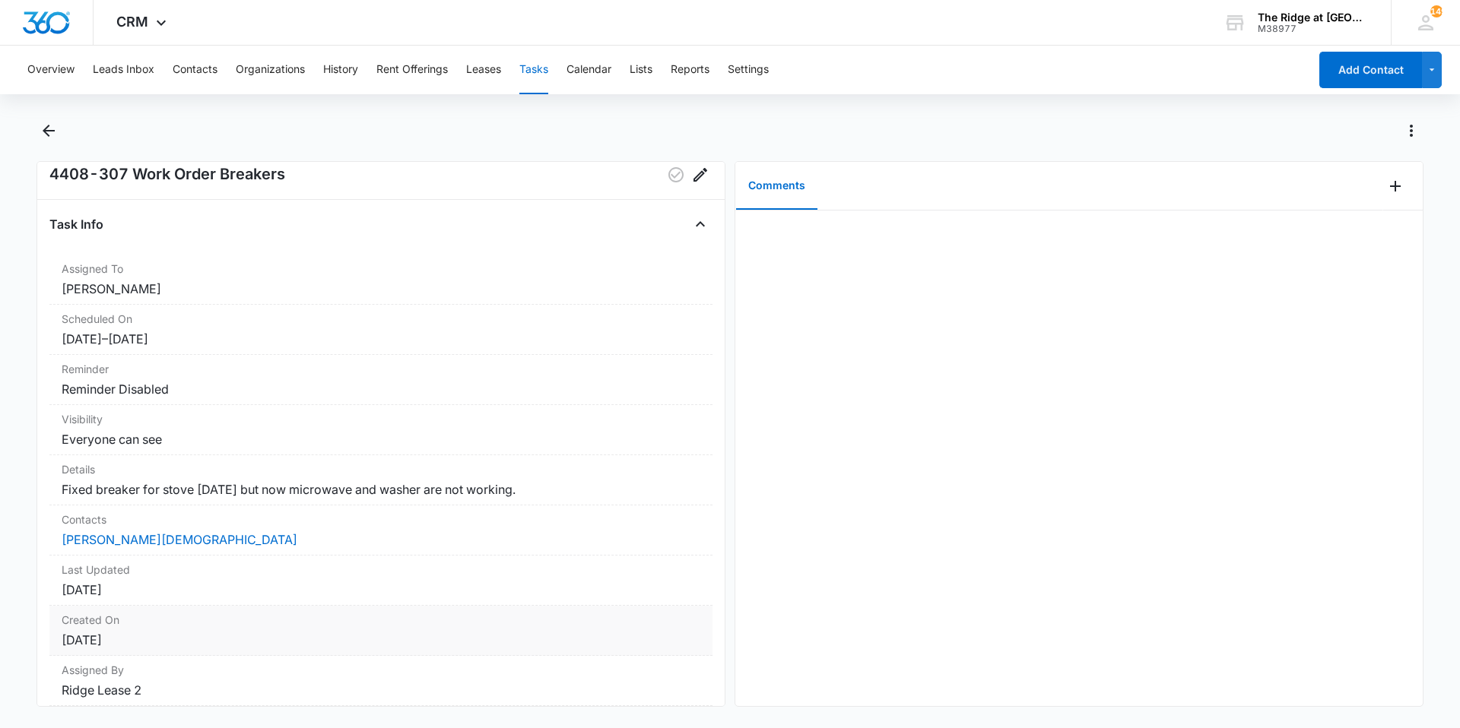
scroll to position [87, 0]
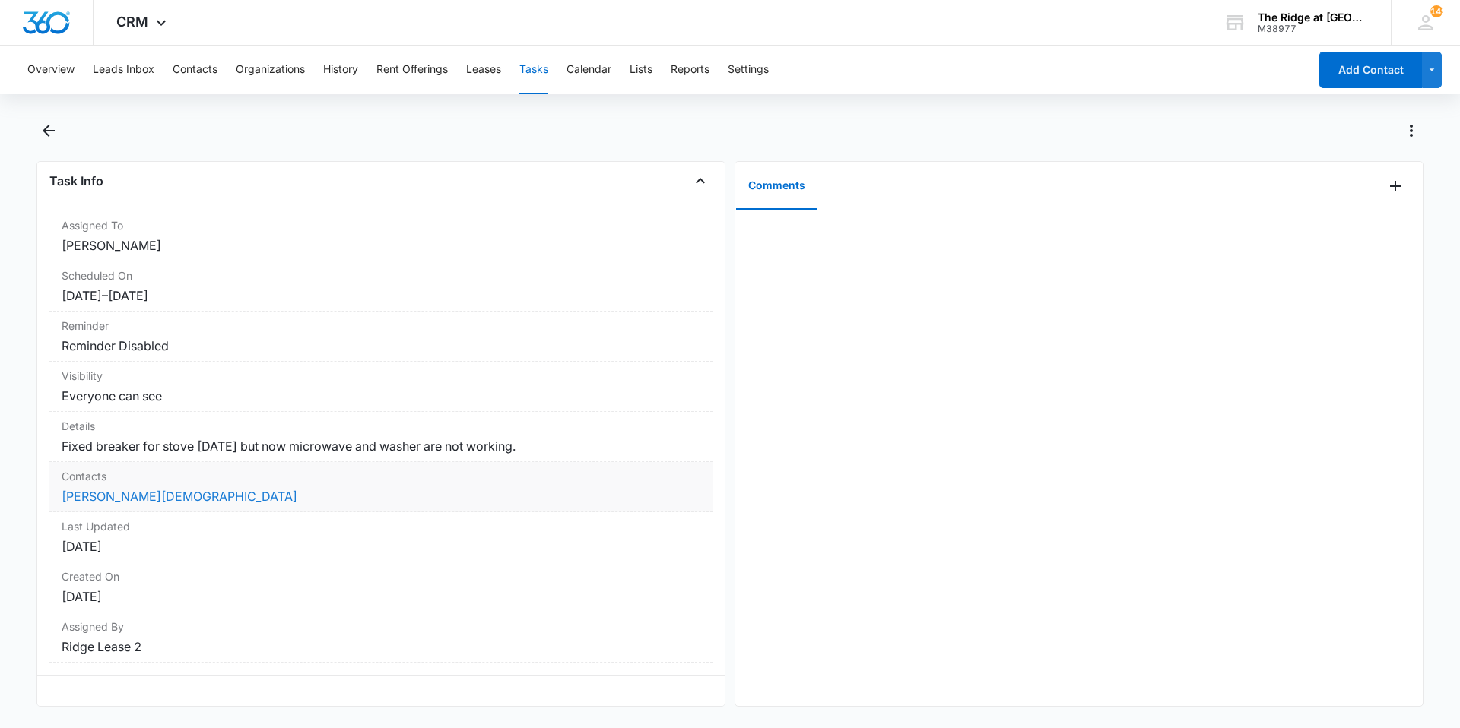
click at [110, 489] on link "[PERSON_NAME][DEMOGRAPHIC_DATA]" at bounding box center [180, 496] width 236 height 15
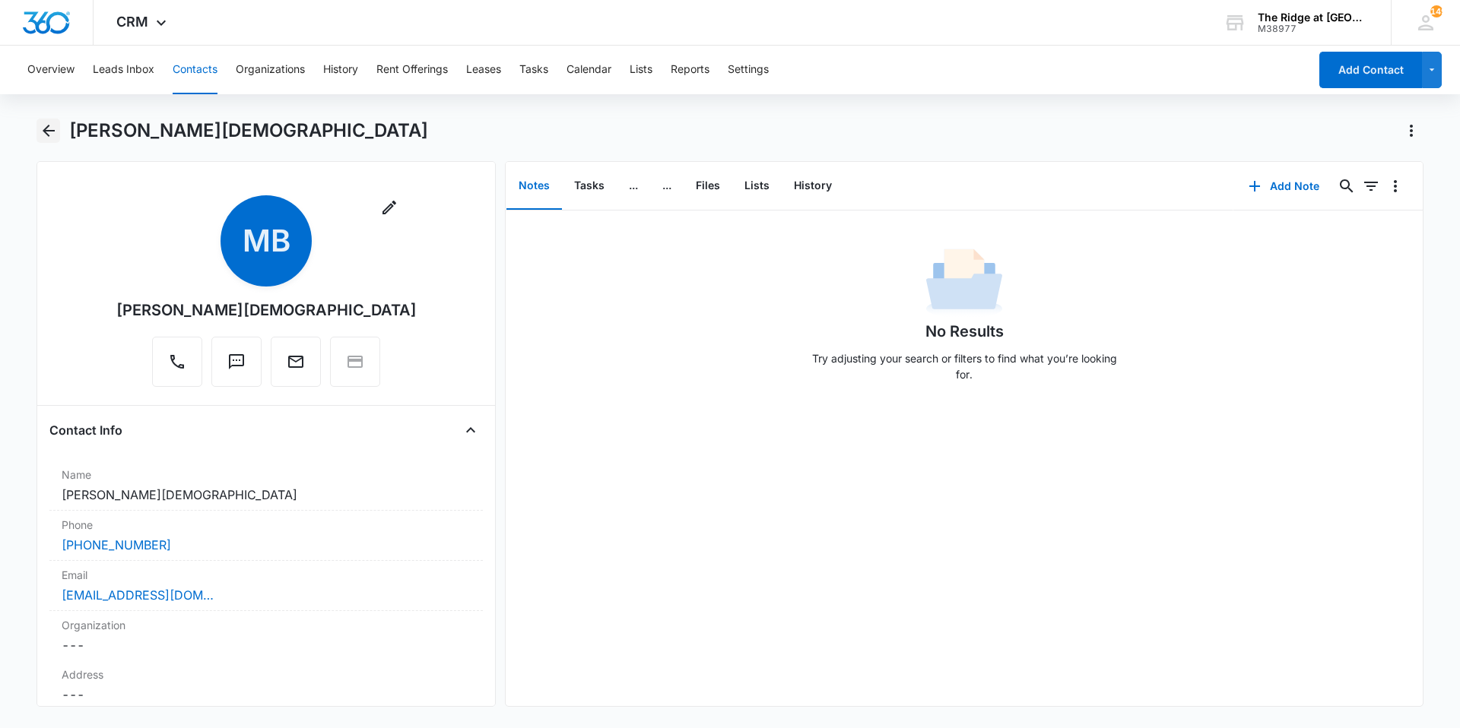
click at [41, 131] on icon "Back" at bounding box center [49, 131] width 18 height 18
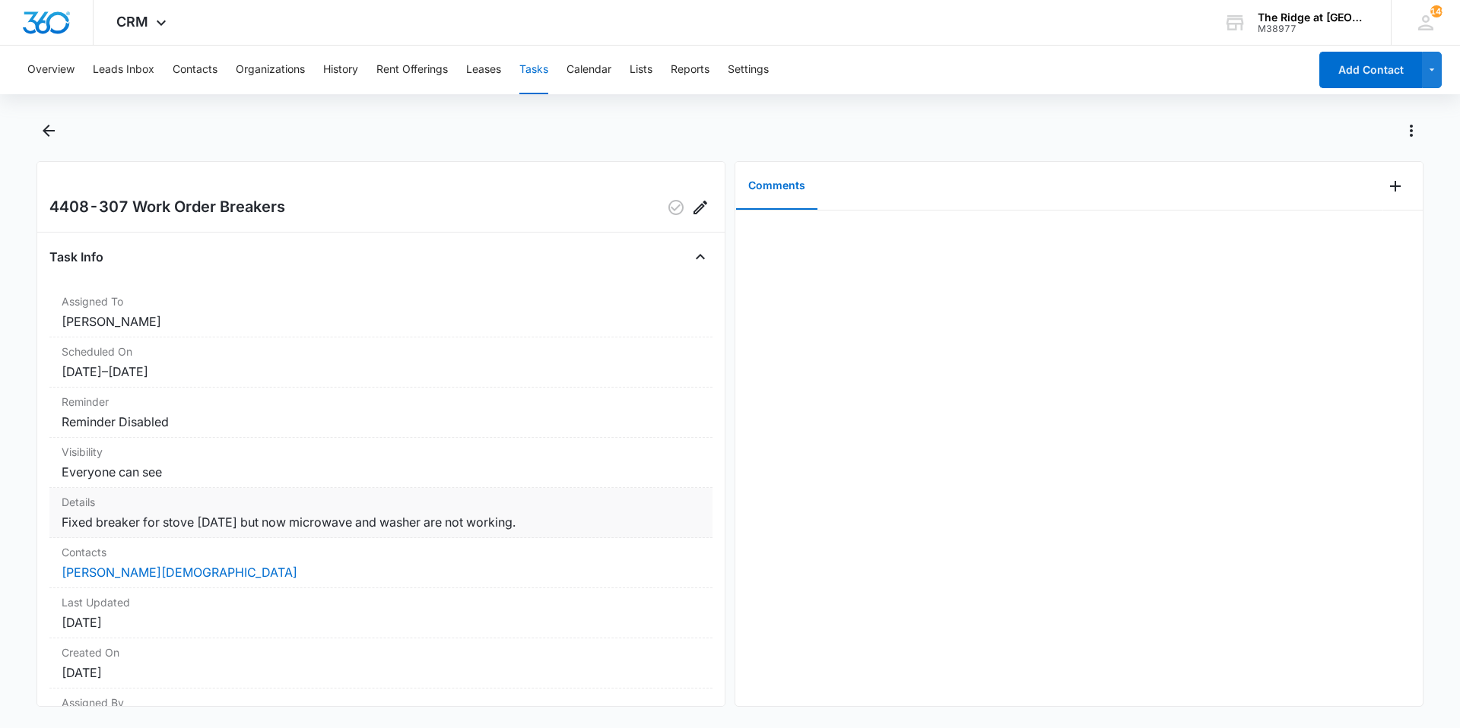
drag, startPoint x: 93, startPoint y: 521, endPoint x: 522, endPoint y: 524, distance: 428.9
click at [522, 524] on dd "Fixed breaker for stove yesterday but now microwave and washer are not working." at bounding box center [381, 522] width 639 height 18
click at [523, 524] on dd "Fixed breaker for stove yesterday but now microwave and washer are not working." at bounding box center [381, 522] width 639 height 18
drag, startPoint x: 535, startPoint y: 524, endPoint x: 63, endPoint y: 523, distance: 471.4
click at [63, 523] on dd "Fixed breaker for stove yesterday but now microwave and washer are not working." at bounding box center [381, 522] width 639 height 18
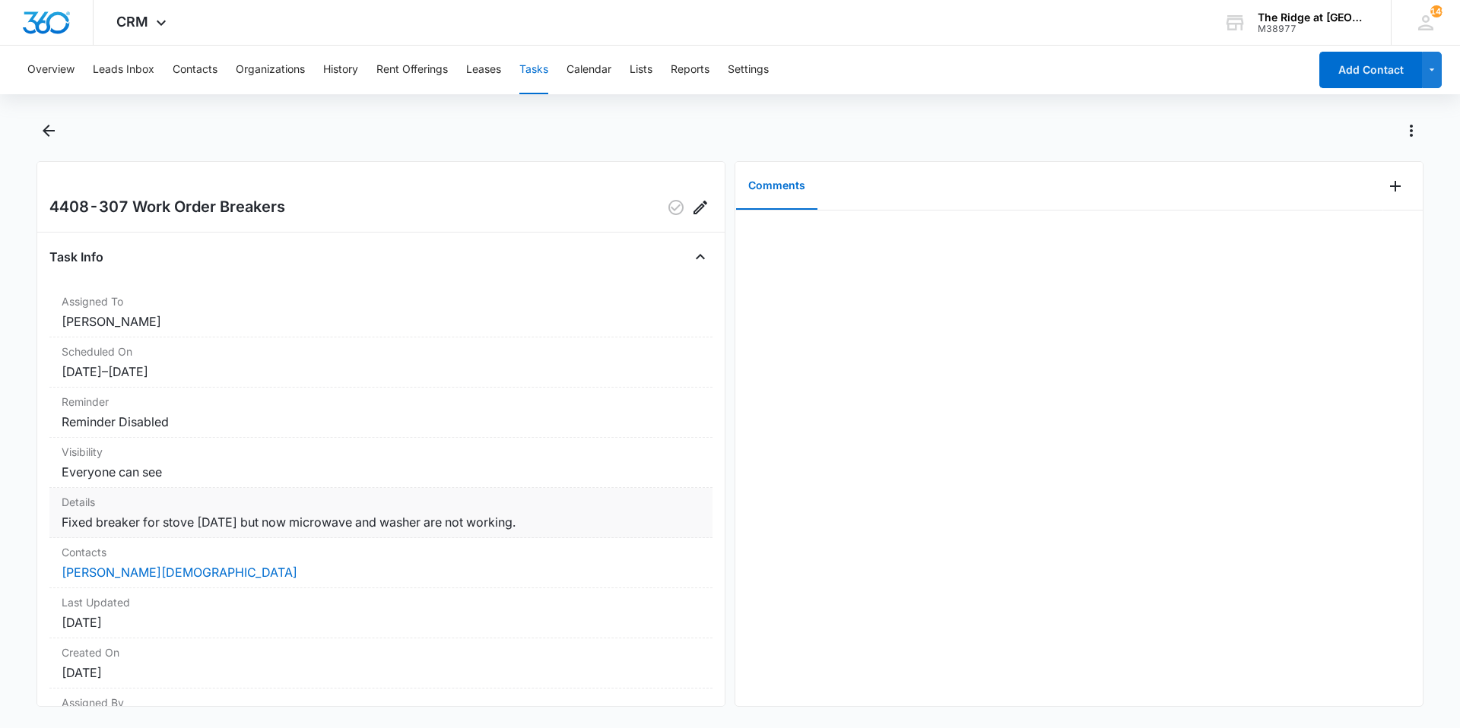
drag, startPoint x: 63, startPoint y: 523, endPoint x: 204, endPoint y: 520, distance: 140.7
click at [204, 520] on dd "Fixed breaker for stove yesterday but now microwave and washer are not working." at bounding box center [381, 522] width 639 height 18
click at [43, 136] on icon "Back" at bounding box center [49, 131] width 18 height 18
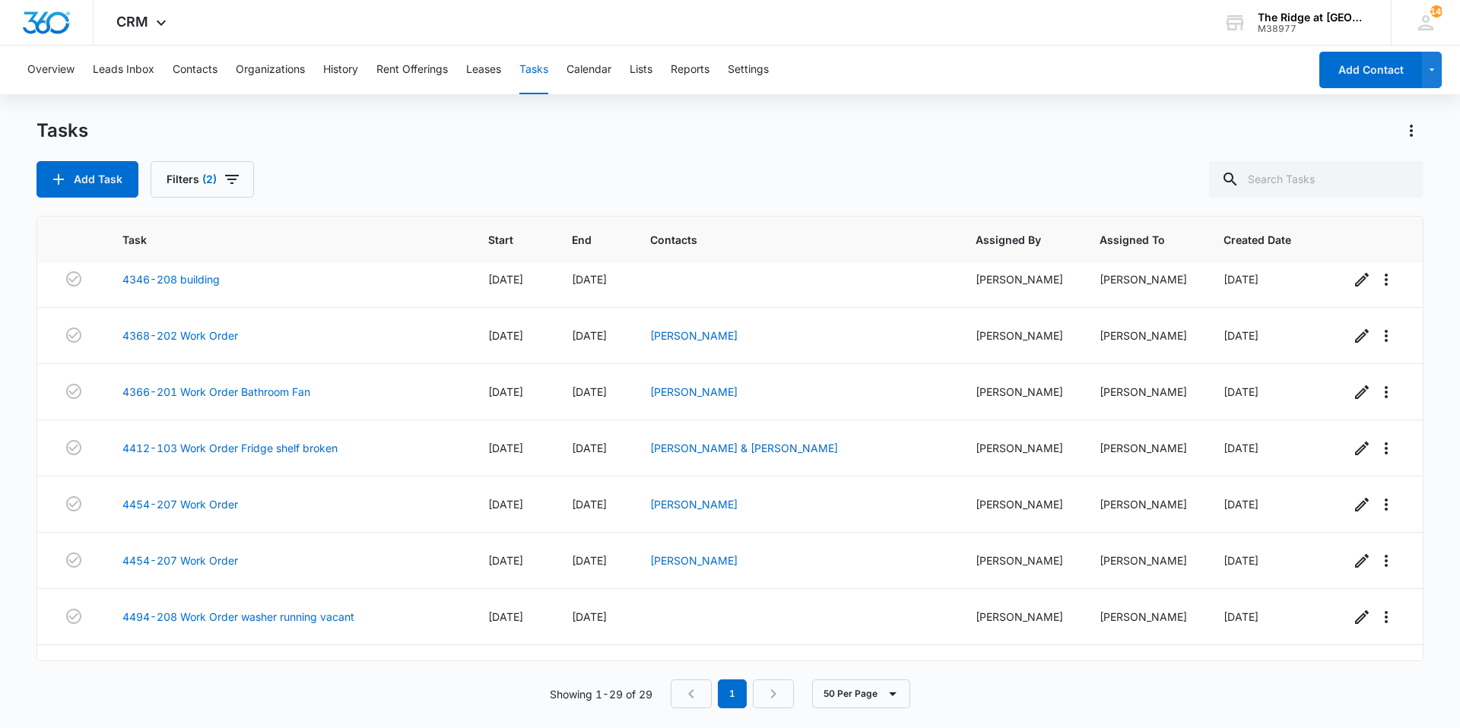
scroll to position [1234, 0]
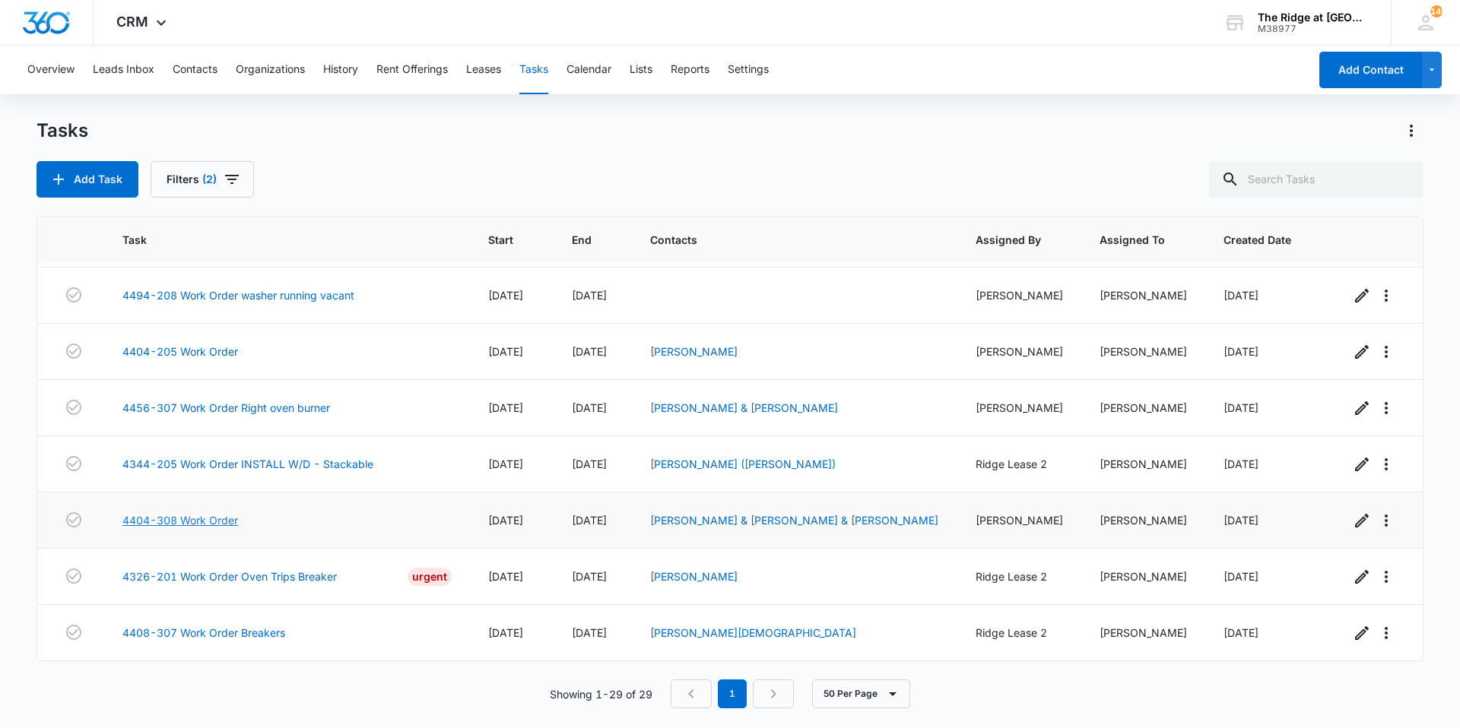
click at [217, 525] on link "4404-308 Work Order" at bounding box center [180, 521] width 116 height 16
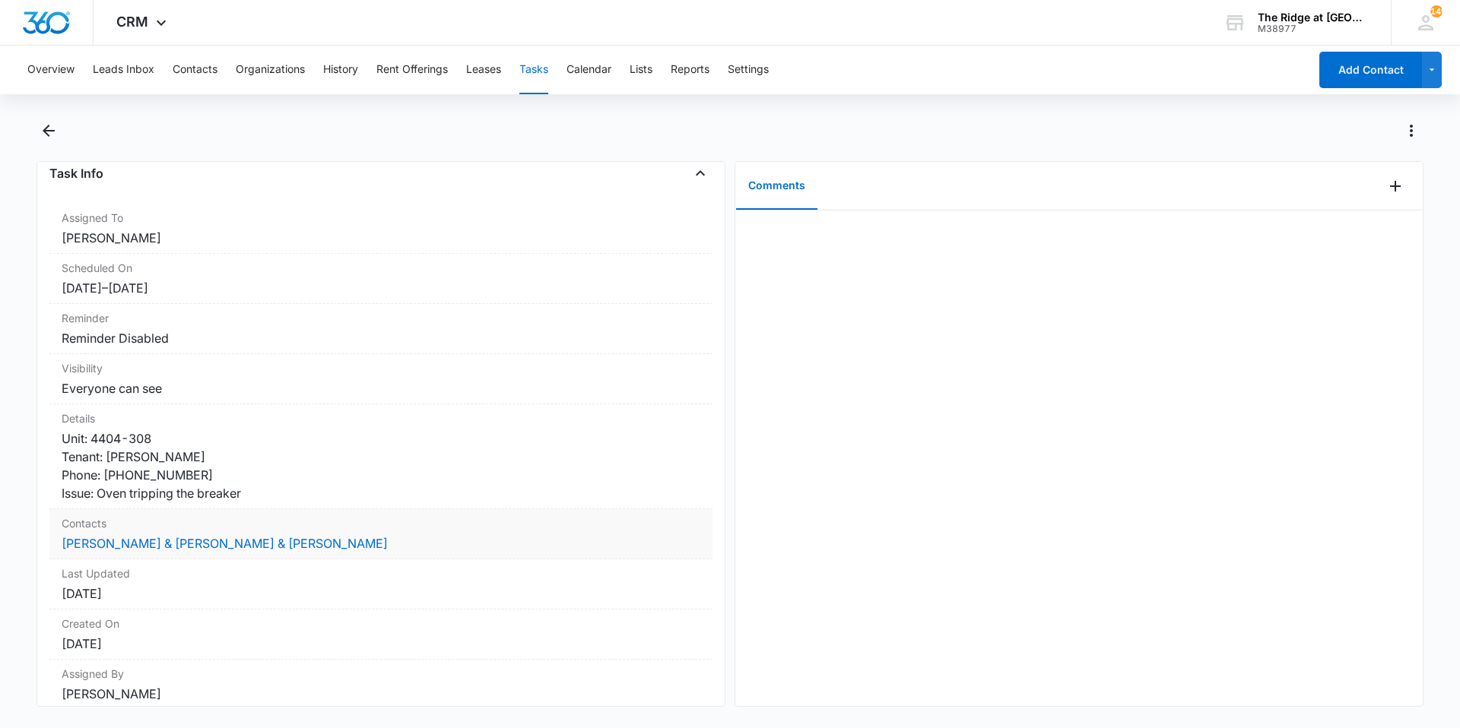
scroll to position [142, 0]
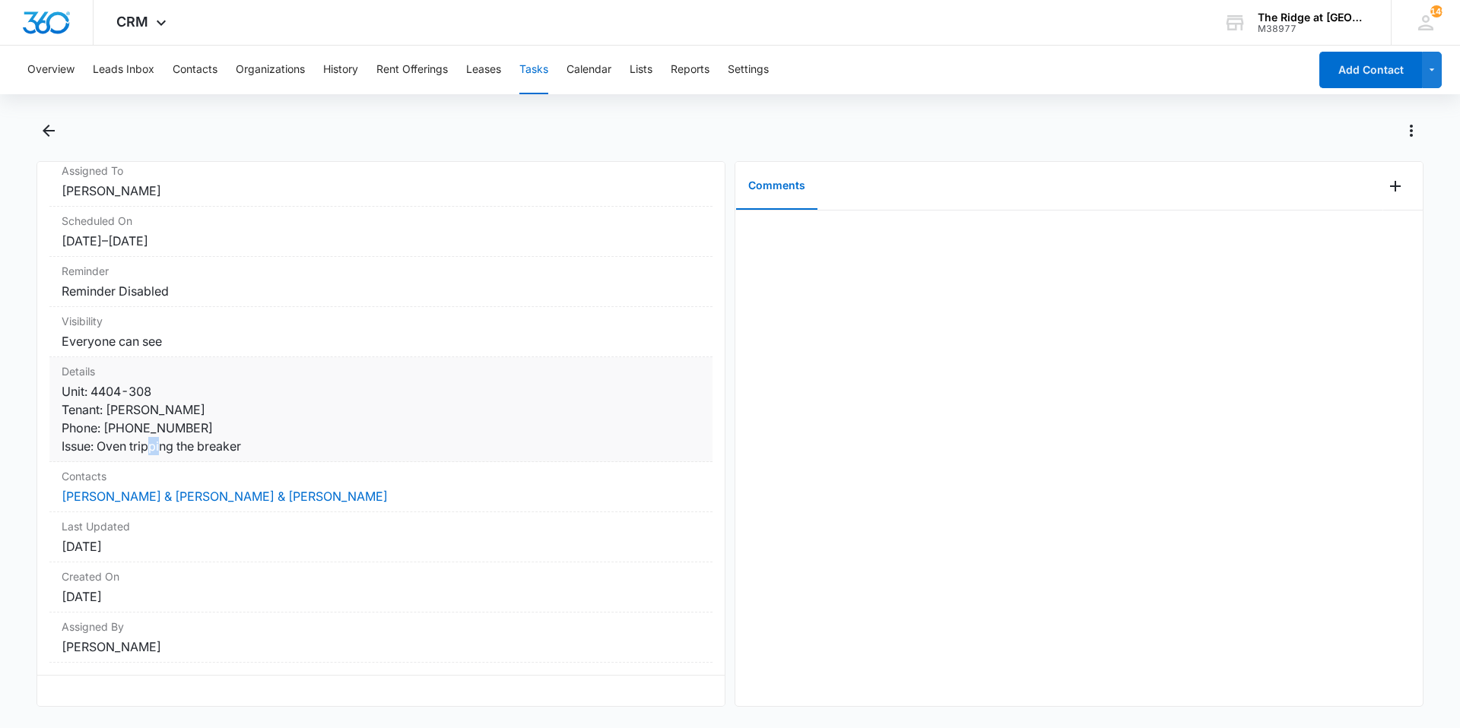
drag, startPoint x: 106, startPoint y: 435, endPoint x: 121, endPoint y: 437, distance: 15.4
click at [121, 437] on dd "Unit: 4404-308 Tenant: [PERSON_NAME] Phone: [PHONE_NUMBER] Issue: Oven tripping…" at bounding box center [381, 418] width 639 height 73
click at [105, 438] on dd "Unit: 4404-308 Tenant: [PERSON_NAME] Phone: [PHONE_NUMBER] Issue: Oven tripping…" at bounding box center [381, 418] width 639 height 73
click at [99, 439] on dd "Unit: 4404-308 Tenant: [PERSON_NAME] Phone: [PHONE_NUMBER] Issue: Oven tripping…" at bounding box center [381, 418] width 639 height 73
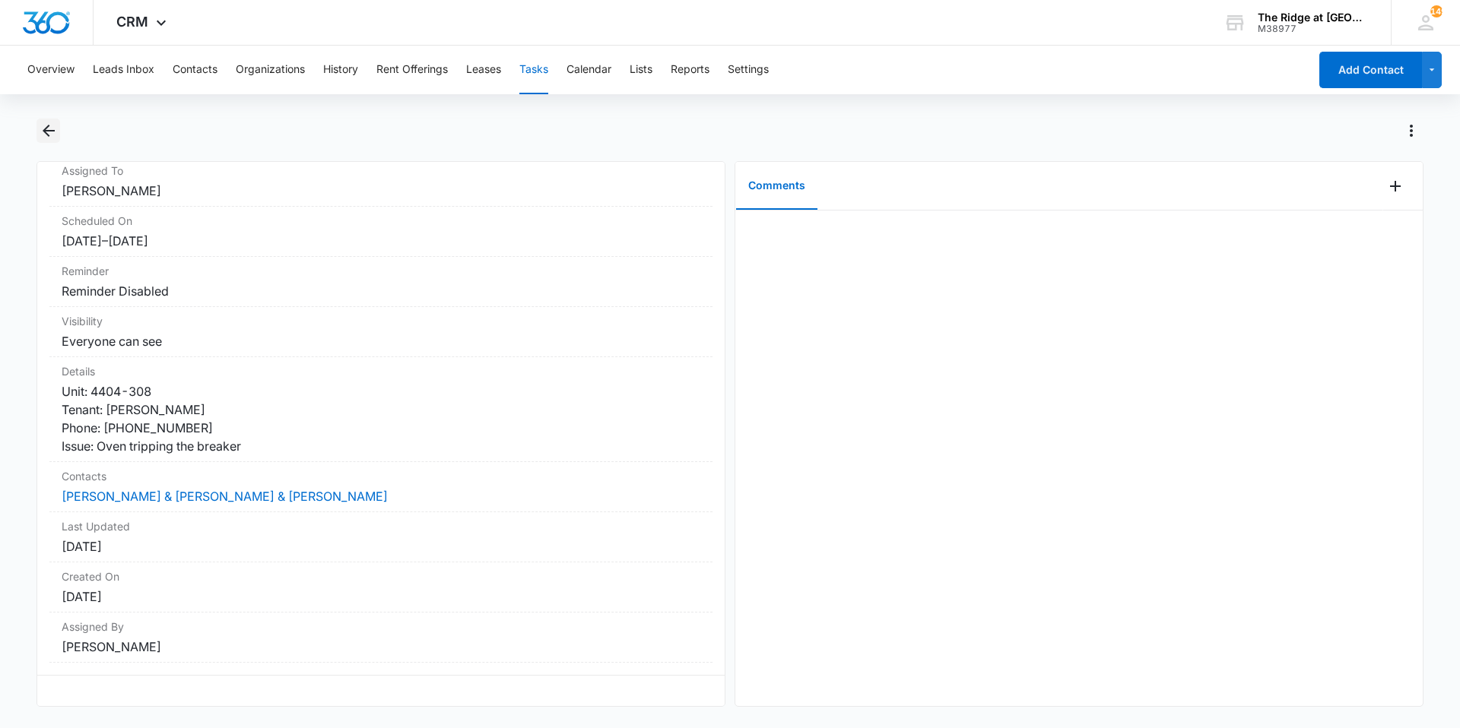
click at [49, 142] on button "Back" at bounding box center [48, 131] width 24 height 24
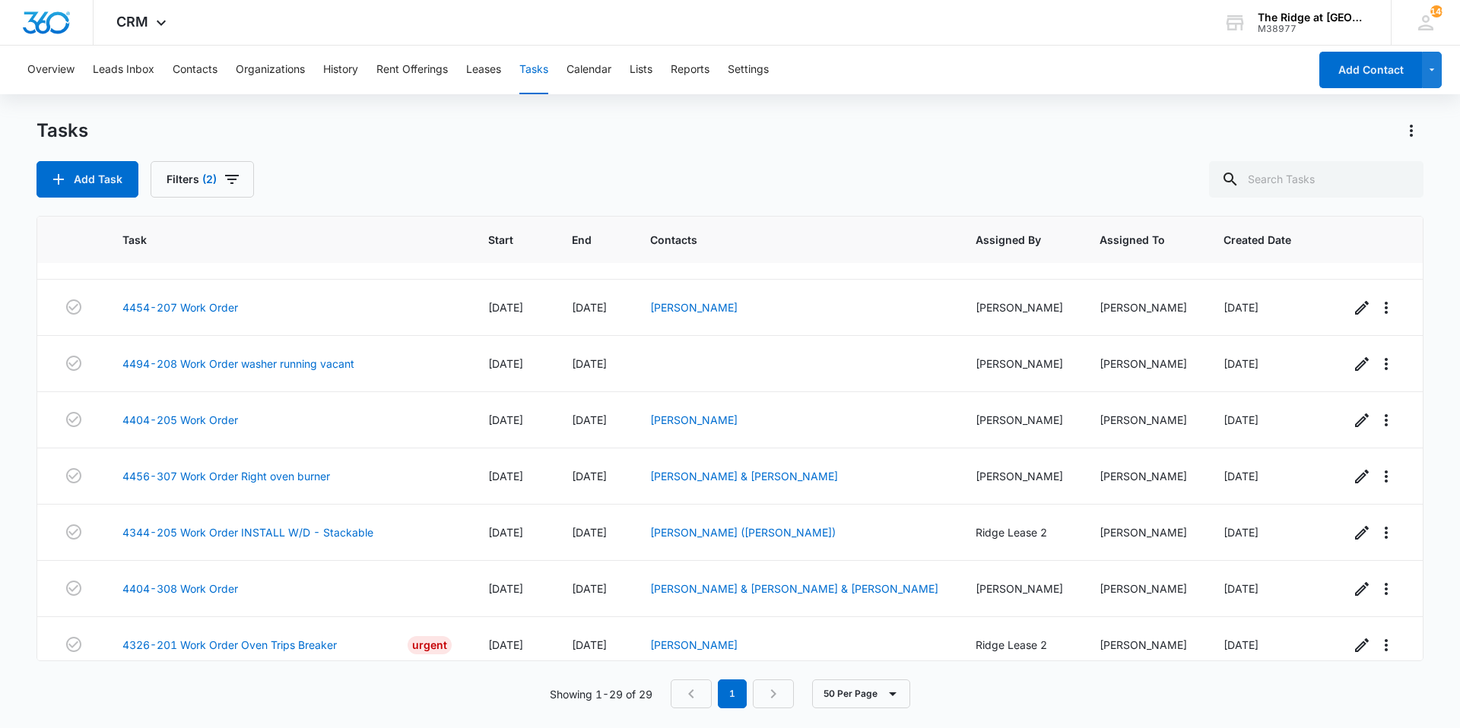
scroll to position [1234, 0]
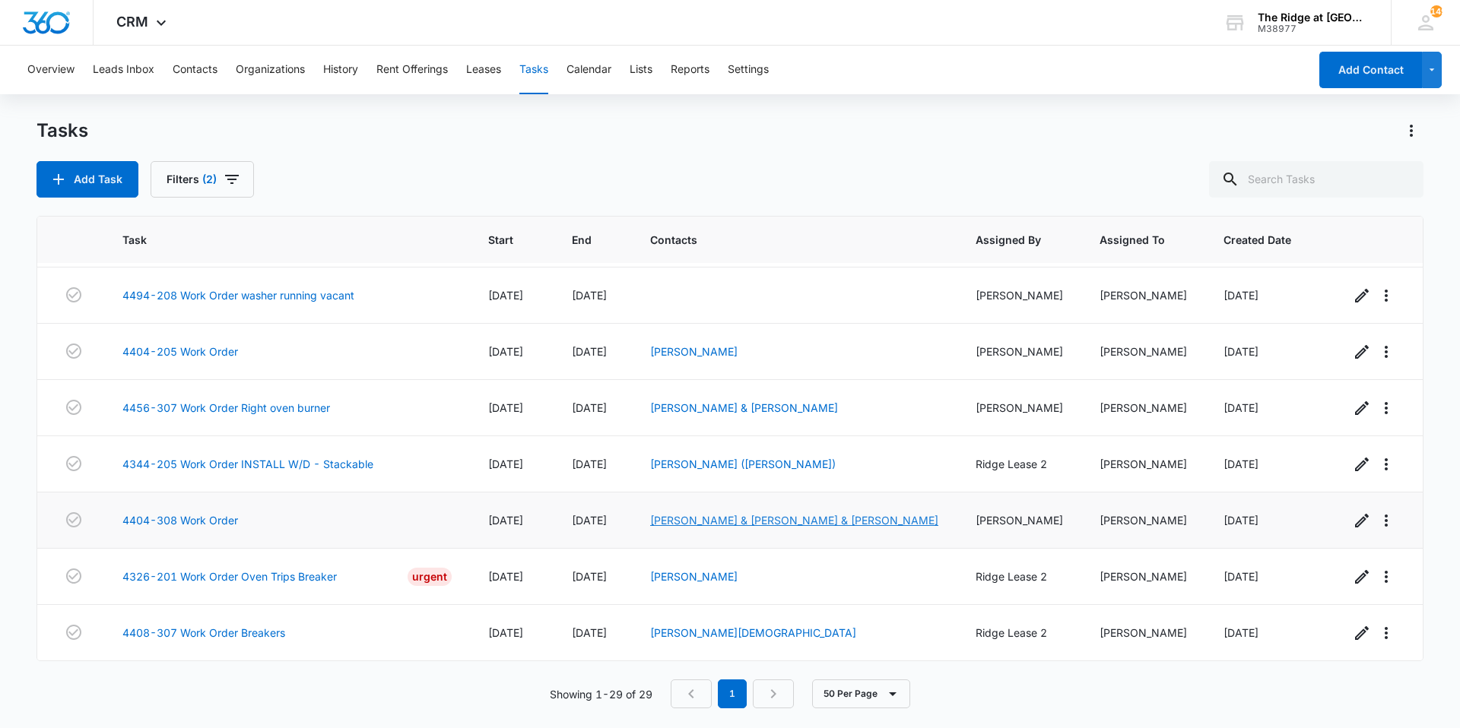
click at [693, 525] on link "[PERSON_NAME] & [PERSON_NAME] & [PERSON_NAME]" at bounding box center [794, 520] width 288 height 13
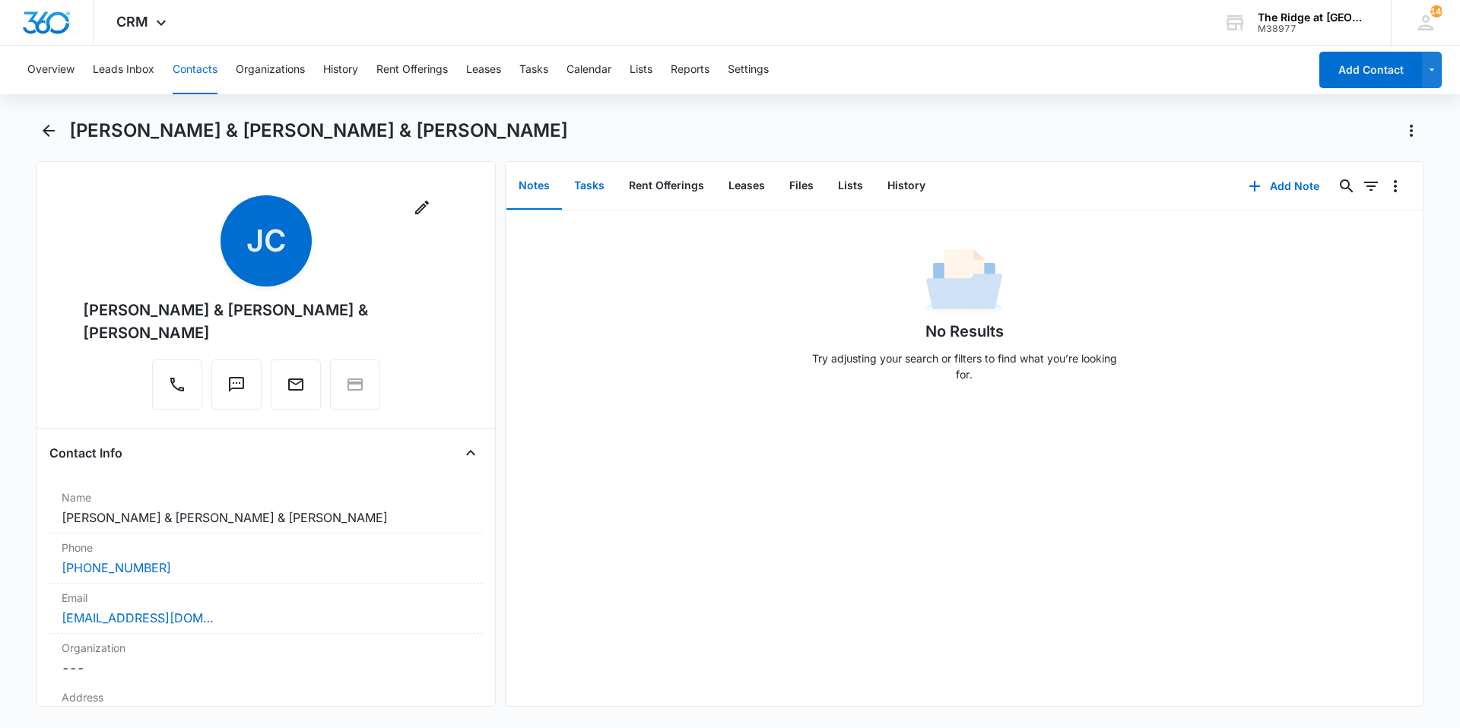
click at [579, 194] on button "Tasks" at bounding box center [589, 186] width 55 height 47
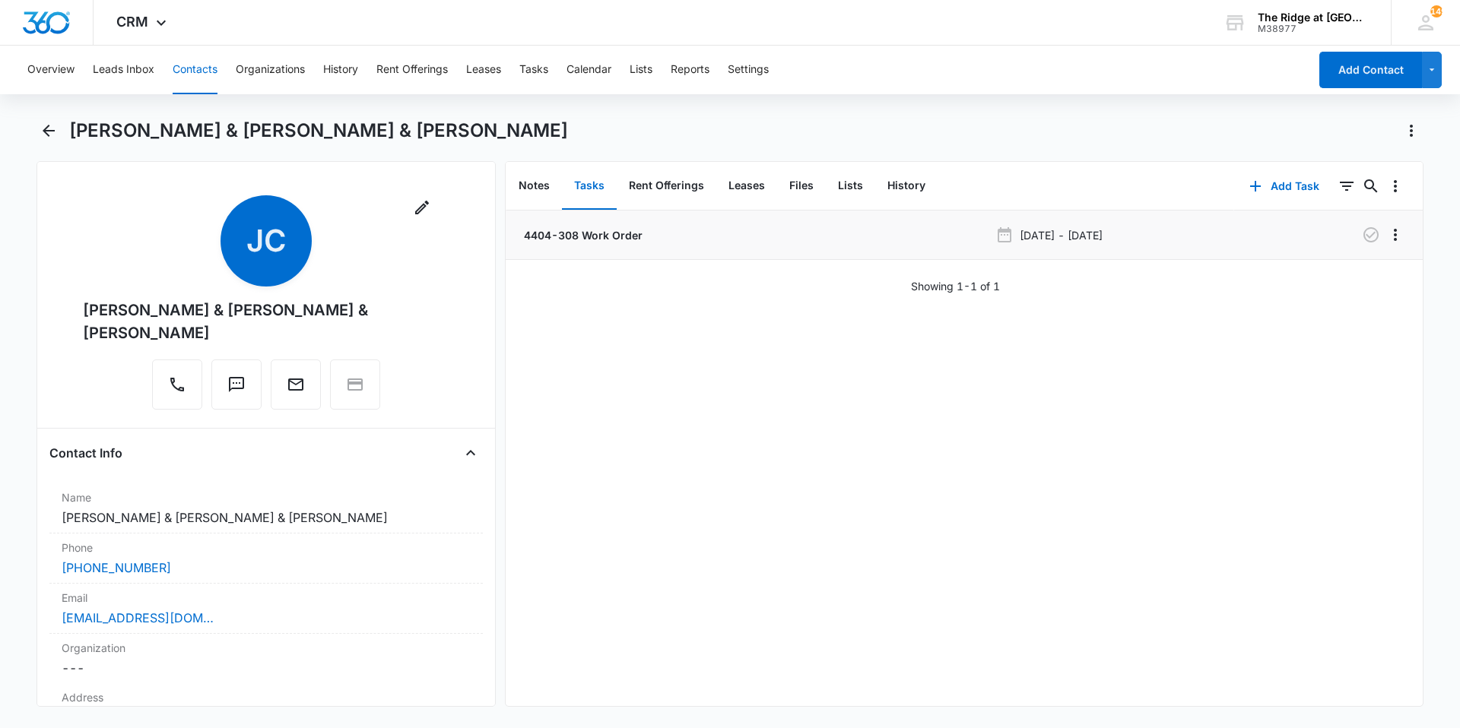
click at [634, 250] on li "4404-308 Work Order [DATE] - [DATE]" at bounding box center [964, 235] width 917 height 49
click at [627, 243] on p "4404-308 Work Order" at bounding box center [582, 235] width 122 height 16
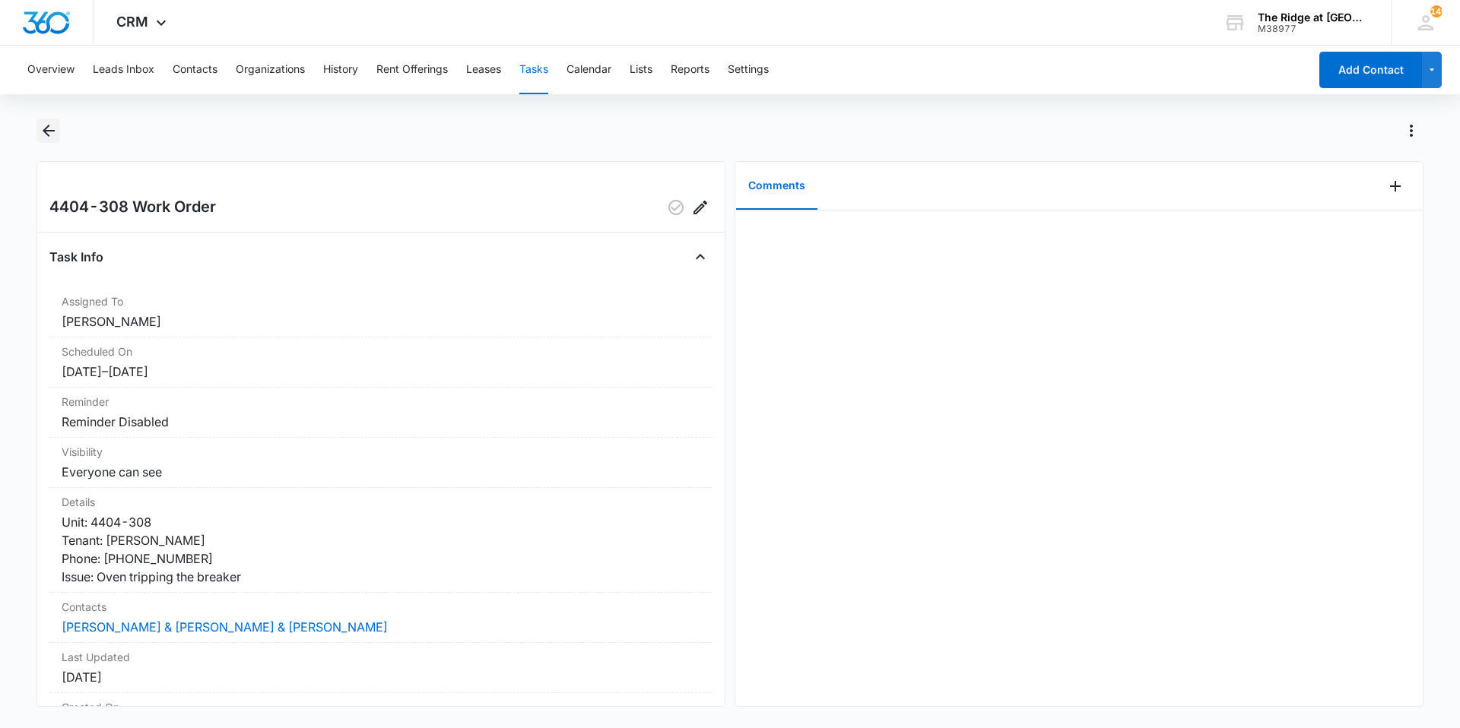
click at [56, 120] on button "Back" at bounding box center [48, 131] width 24 height 24
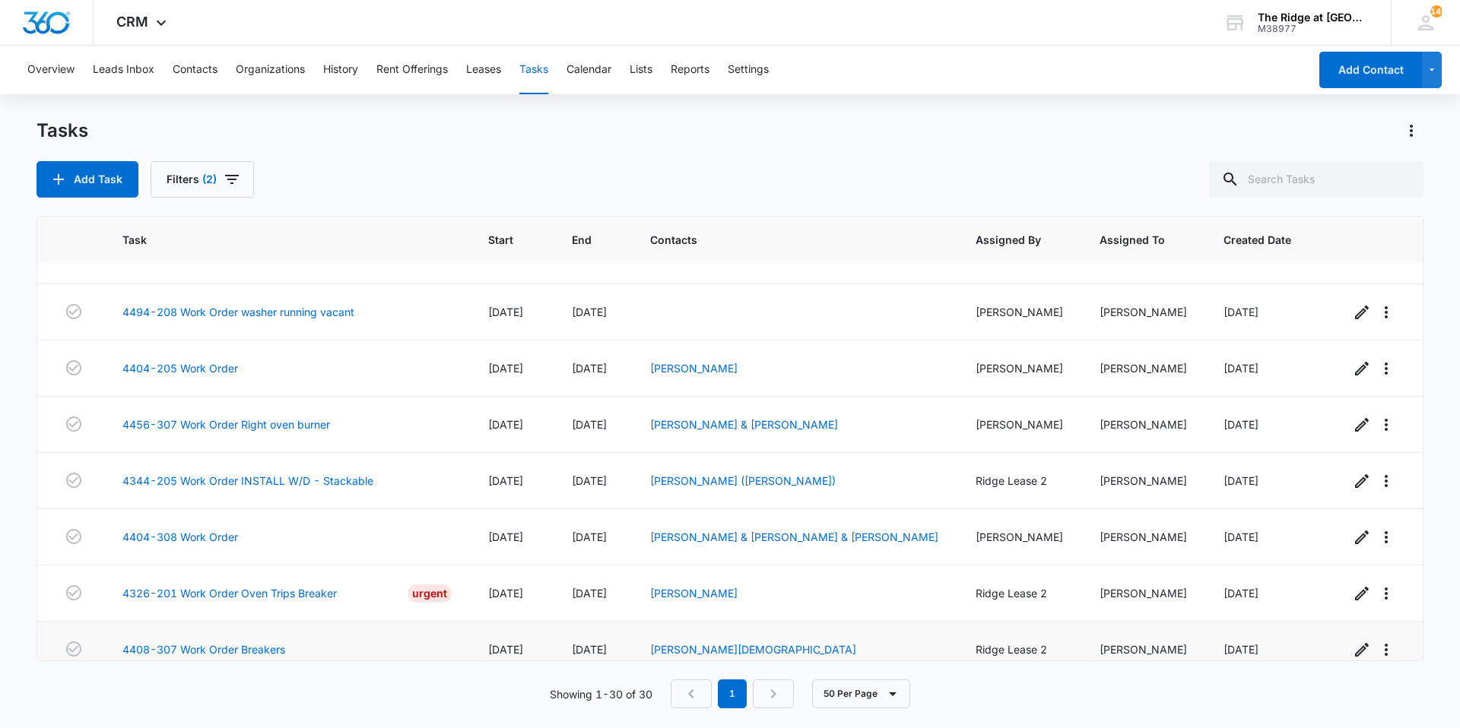
scroll to position [1290, 0]
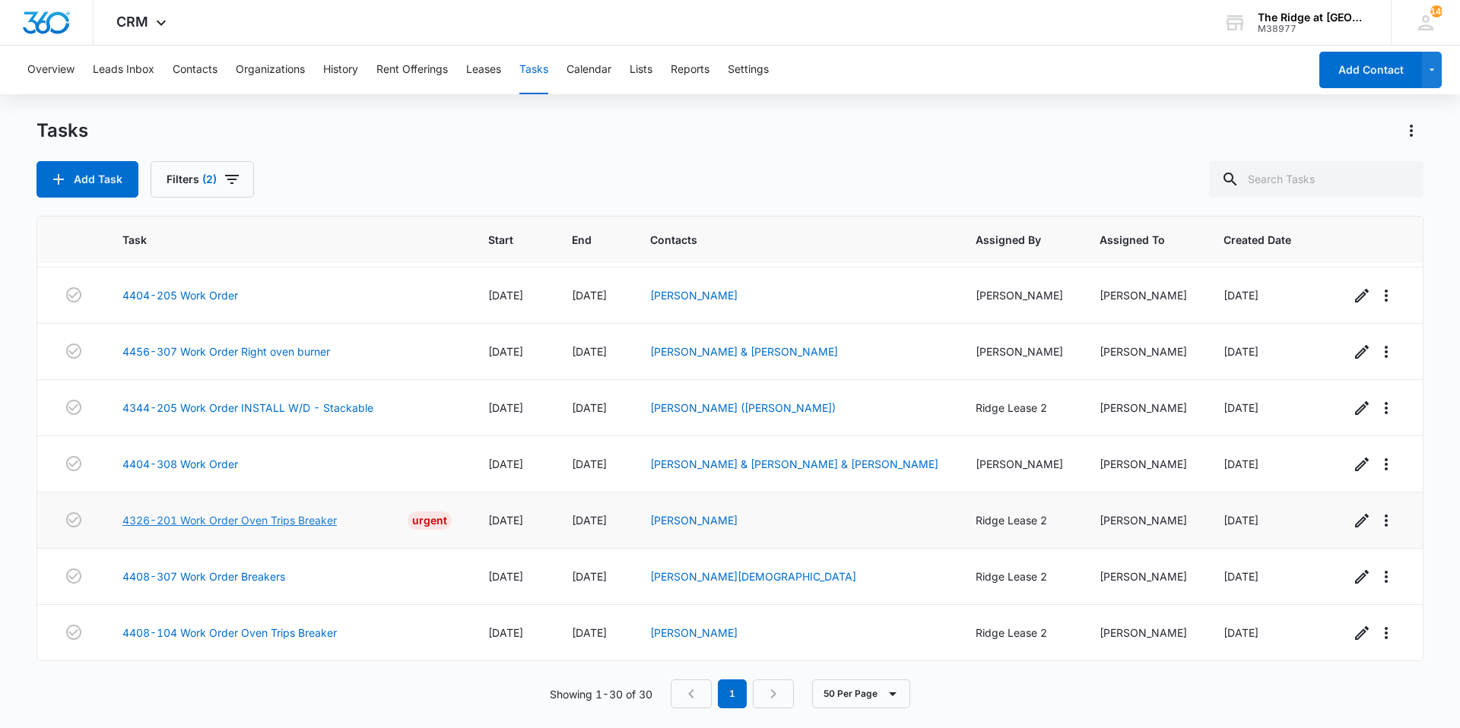
click at [297, 522] on link "4326-201 Work Order Oven Trips Breaker" at bounding box center [229, 521] width 214 height 16
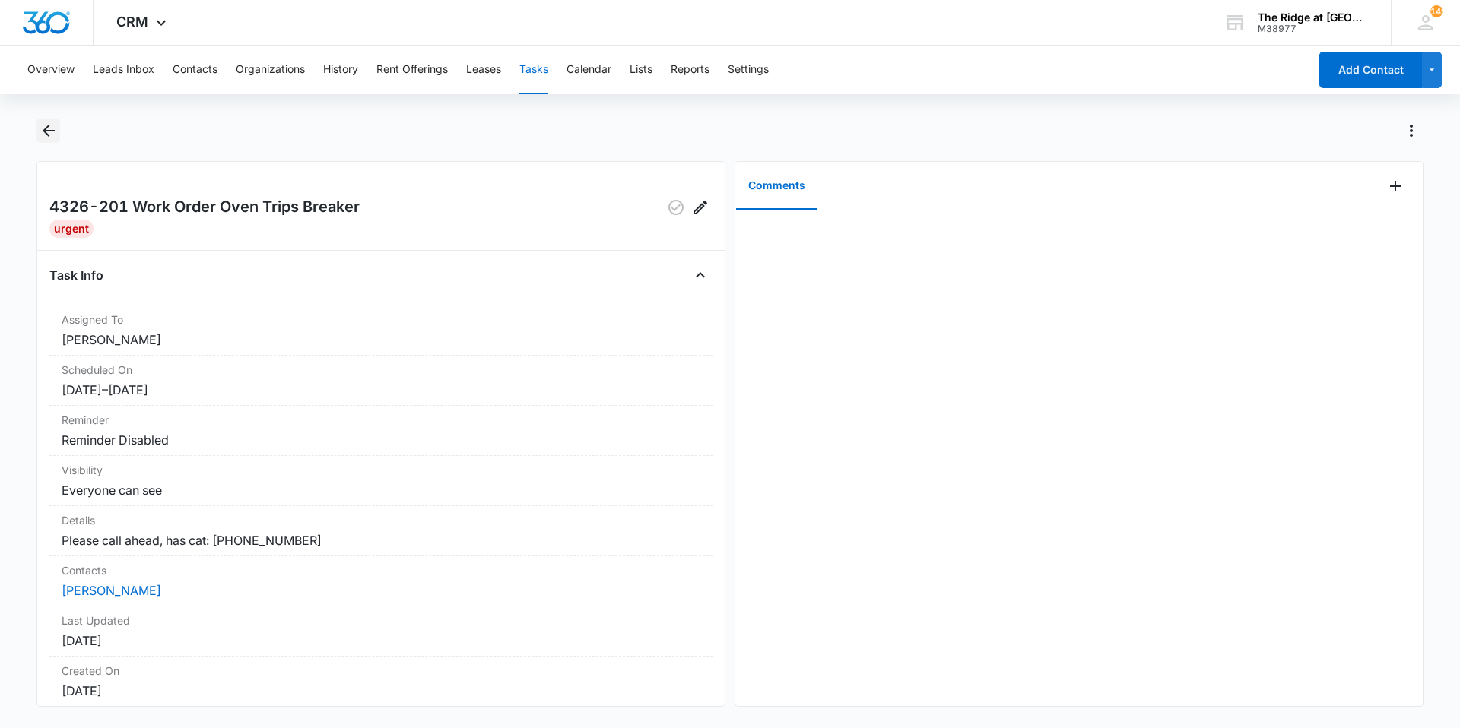
click at [47, 135] on icon "Back" at bounding box center [49, 131] width 12 height 12
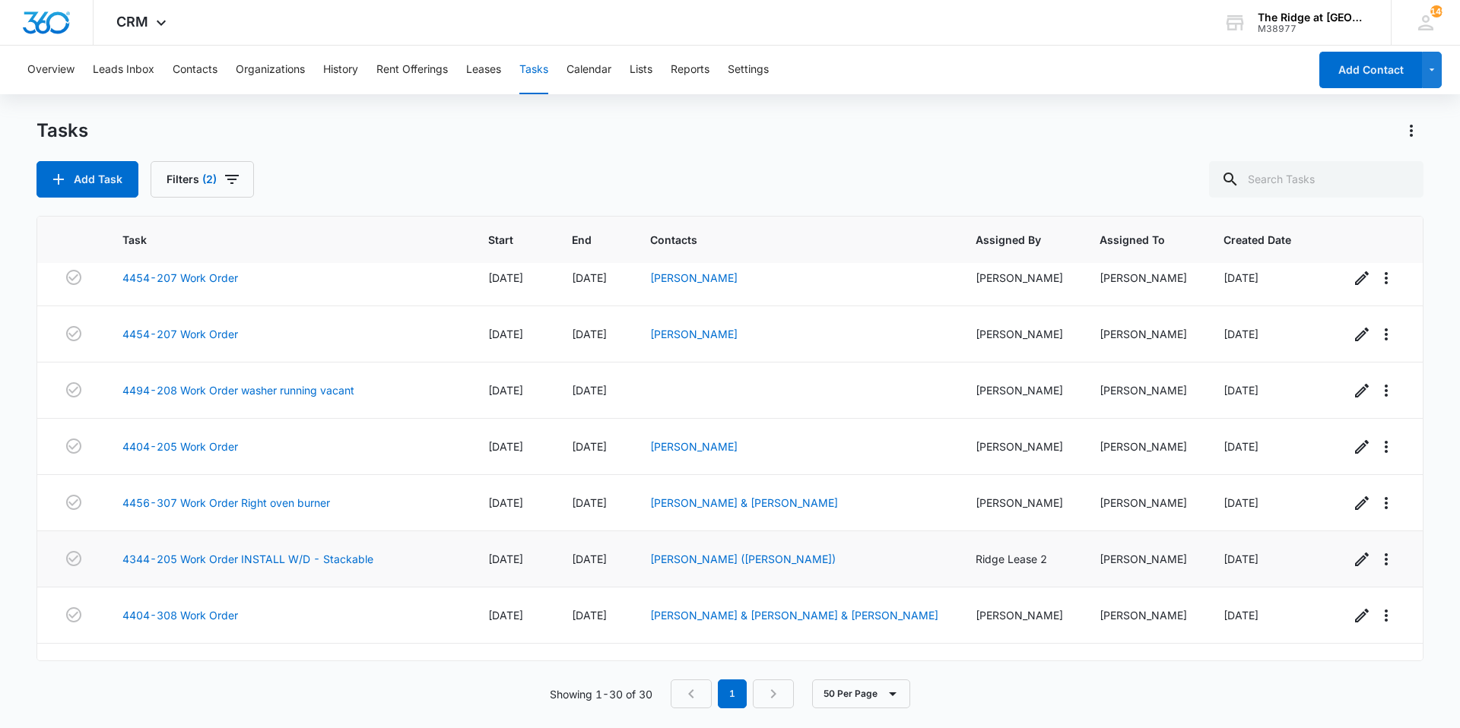
scroll to position [1290, 0]
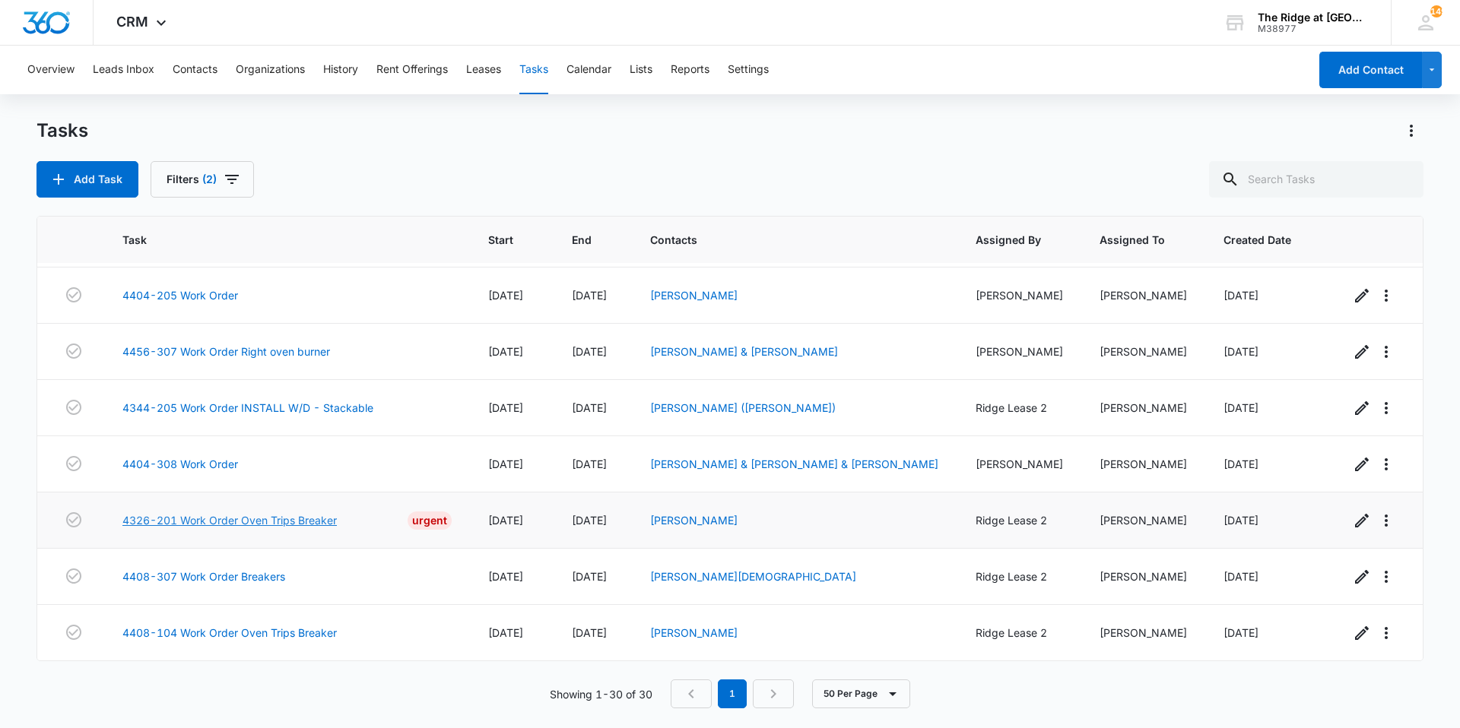
click at [246, 524] on link "4326-201 Work Order Oven Trips Breaker" at bounding box center [229, 521] width 214 height 16
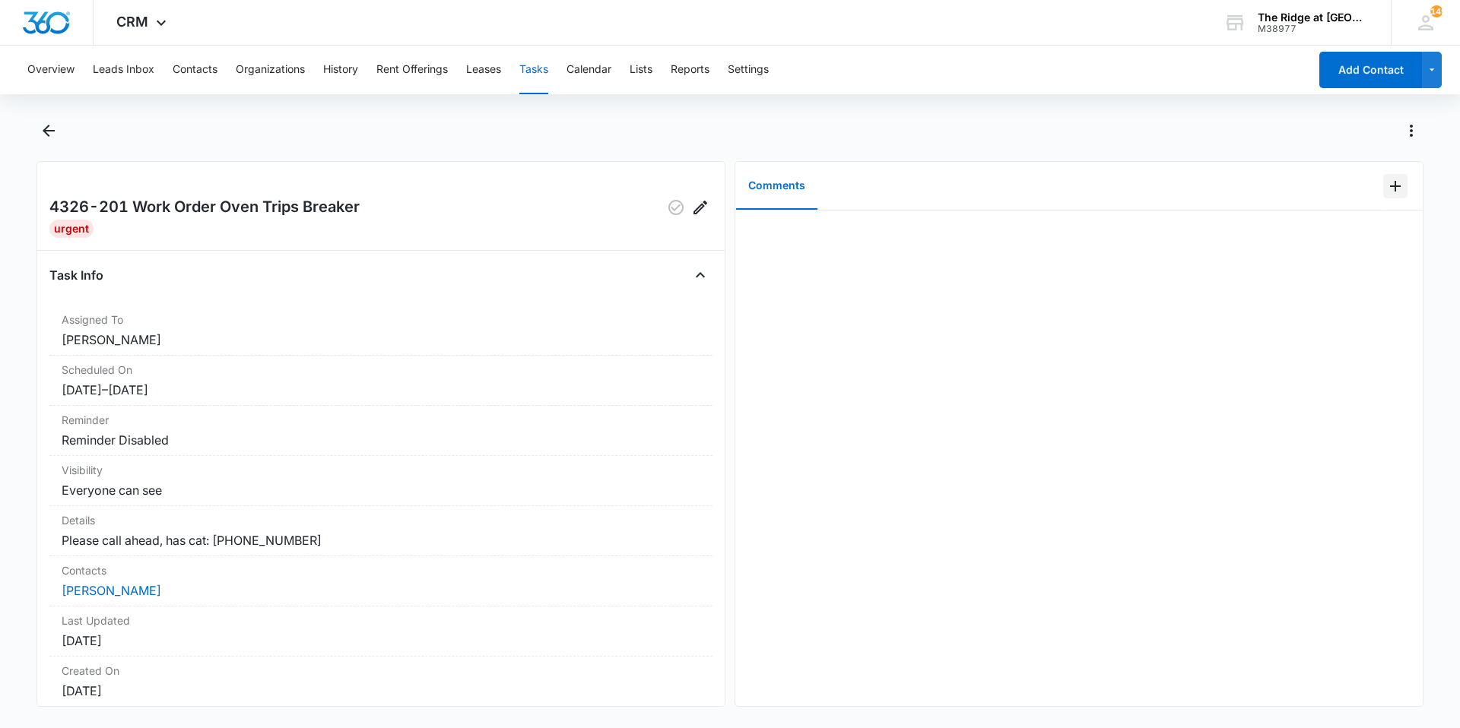
click at [1392, 195] on icon "Add Comment" at bounding box center [1395, 186] width 18 height 18
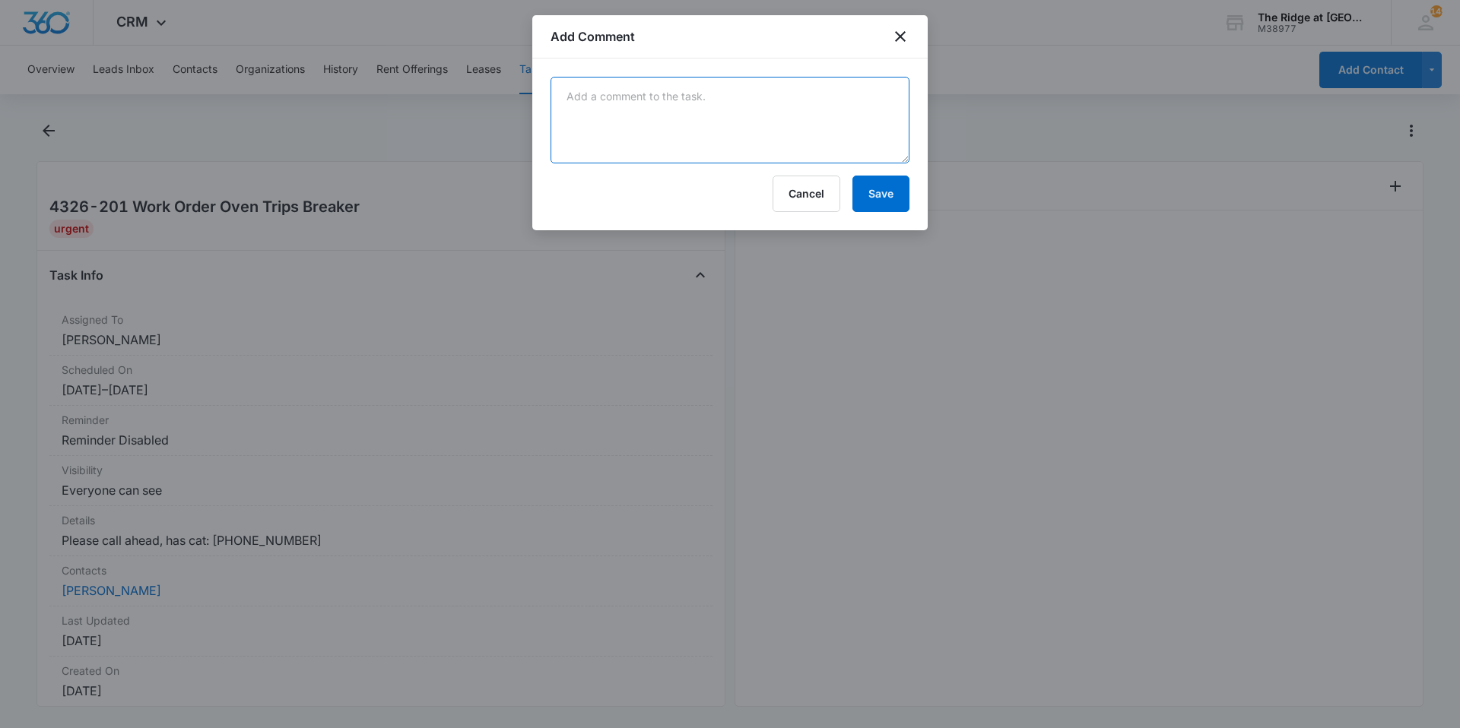
click at [760, 99] on textarea at bounding box center [730, 120] width 359 height 87
type textarea "4"
type textarea "P"
type textarea "Back temperature panel not working scheduling [PERSON_NAME] to address"
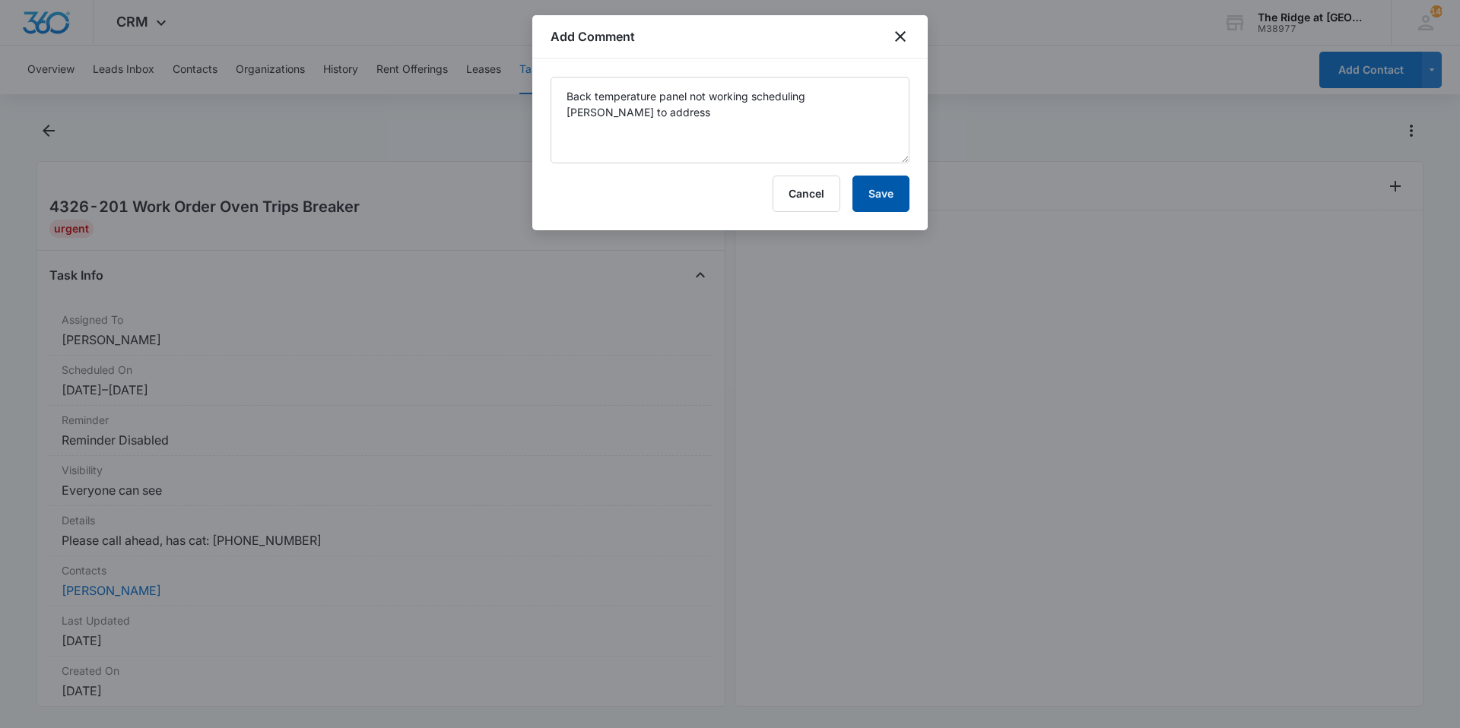
click at [874, 197] on button "Save" at bounding box center [880, 194] width 57 height 36
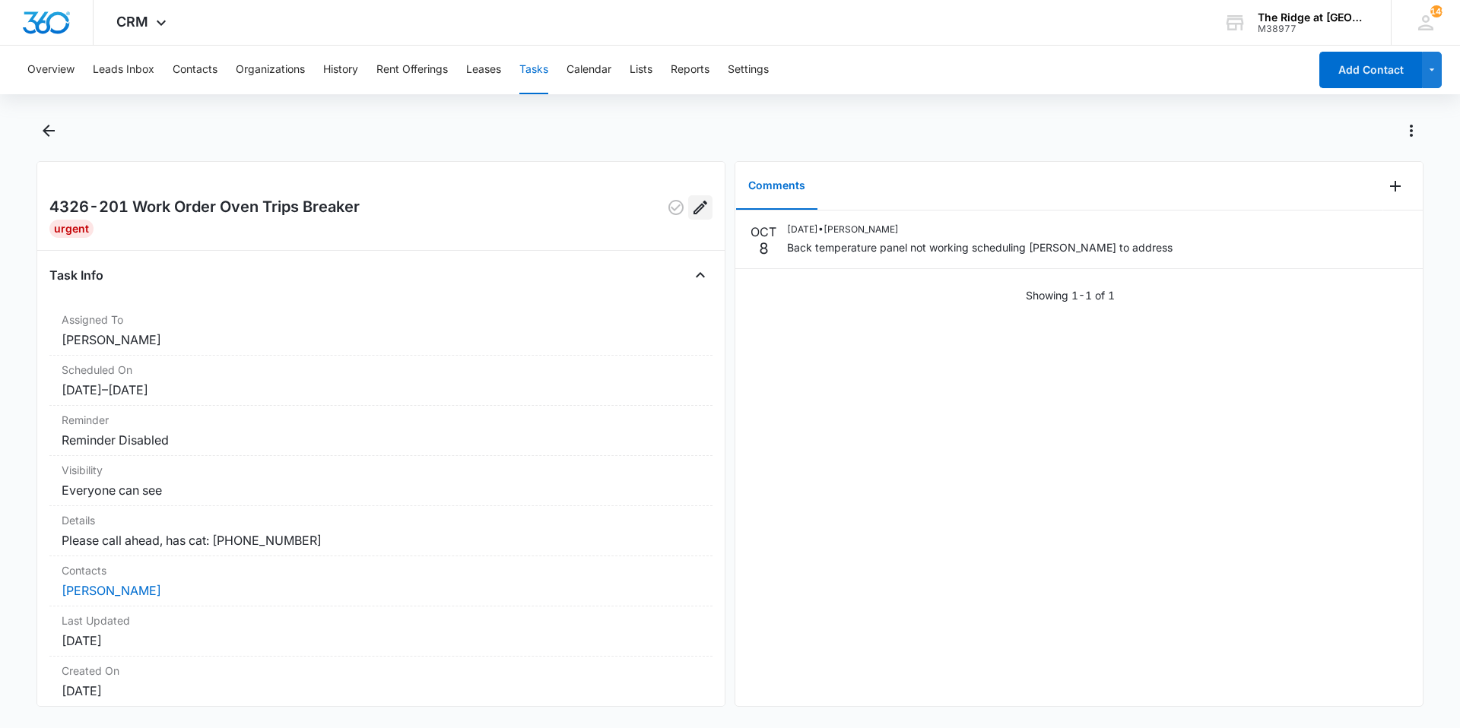
click at [691, 213] on icon "Edit" at bounding box center [700, 207] width 18 height 18
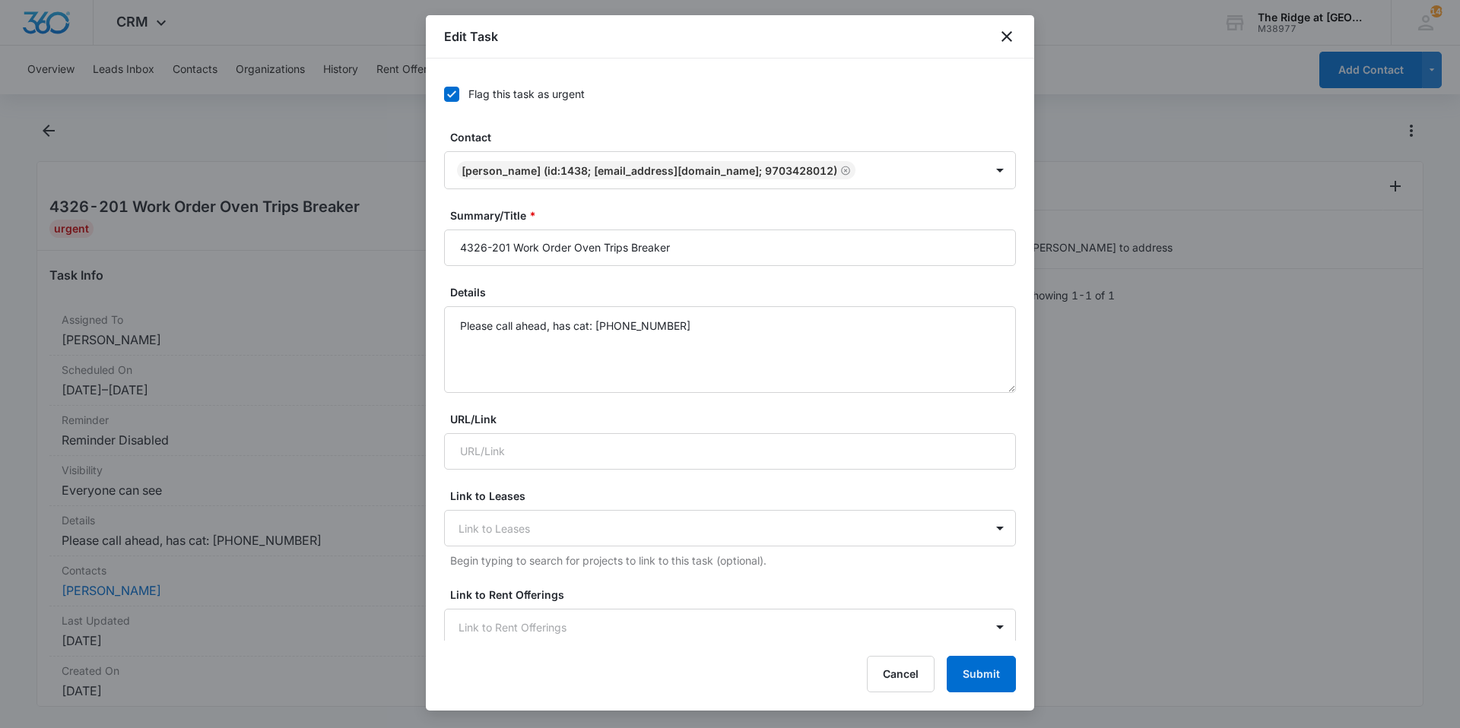
click at [506, 89] on div "Flag this task as urgent" at bounding box center [526, 94] width 116 height 16
click at [444, 94] on input "Flag this task as urgent" at bounding box center [444, 94] width 0 height 0
drag, startPoint x: 674, startPoint y: 233, endPoint x: 603, endPoint y: 249, distance: 73.2
click at [603, 249] on input "4326-201 Work Order Oven Trips Breaker" at bounding box center [730, 248] width 572 height 36
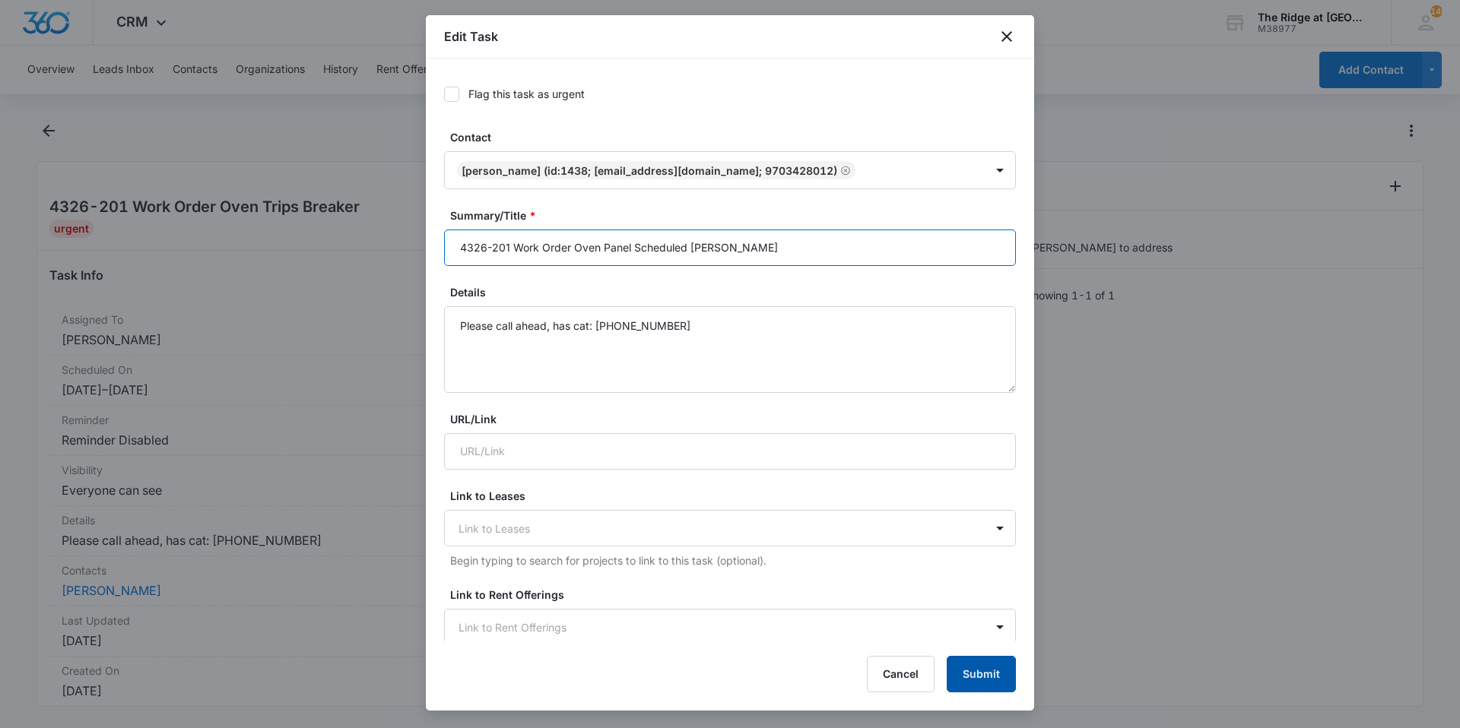
type input "4326-201 Work Order Oven Panel Scheduled [PERSON_NAME]"
click at [968, 681] on button "Submit" at bounding box center [981, 674] width 69 height 36
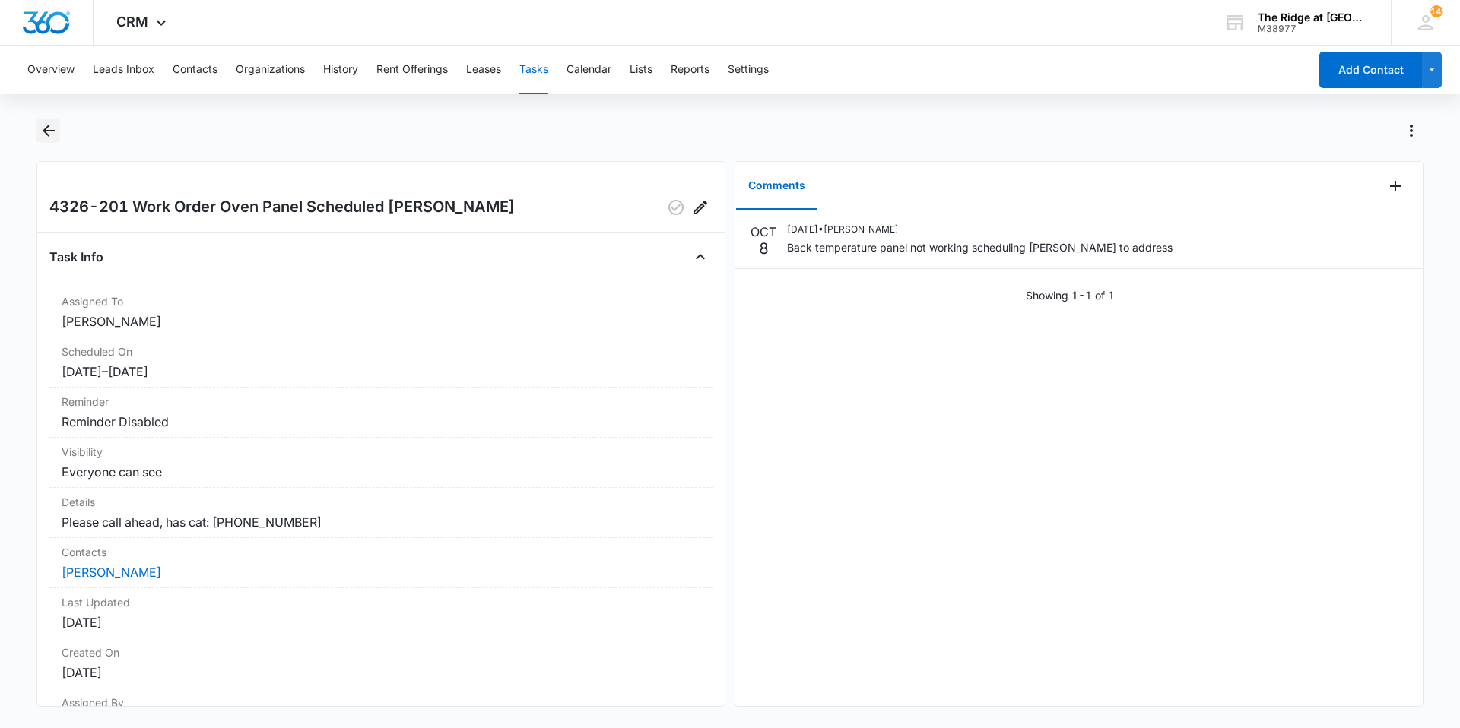
click at [43, 125] on icon "Back" at bounding box center [49, 131] width 18 height 18
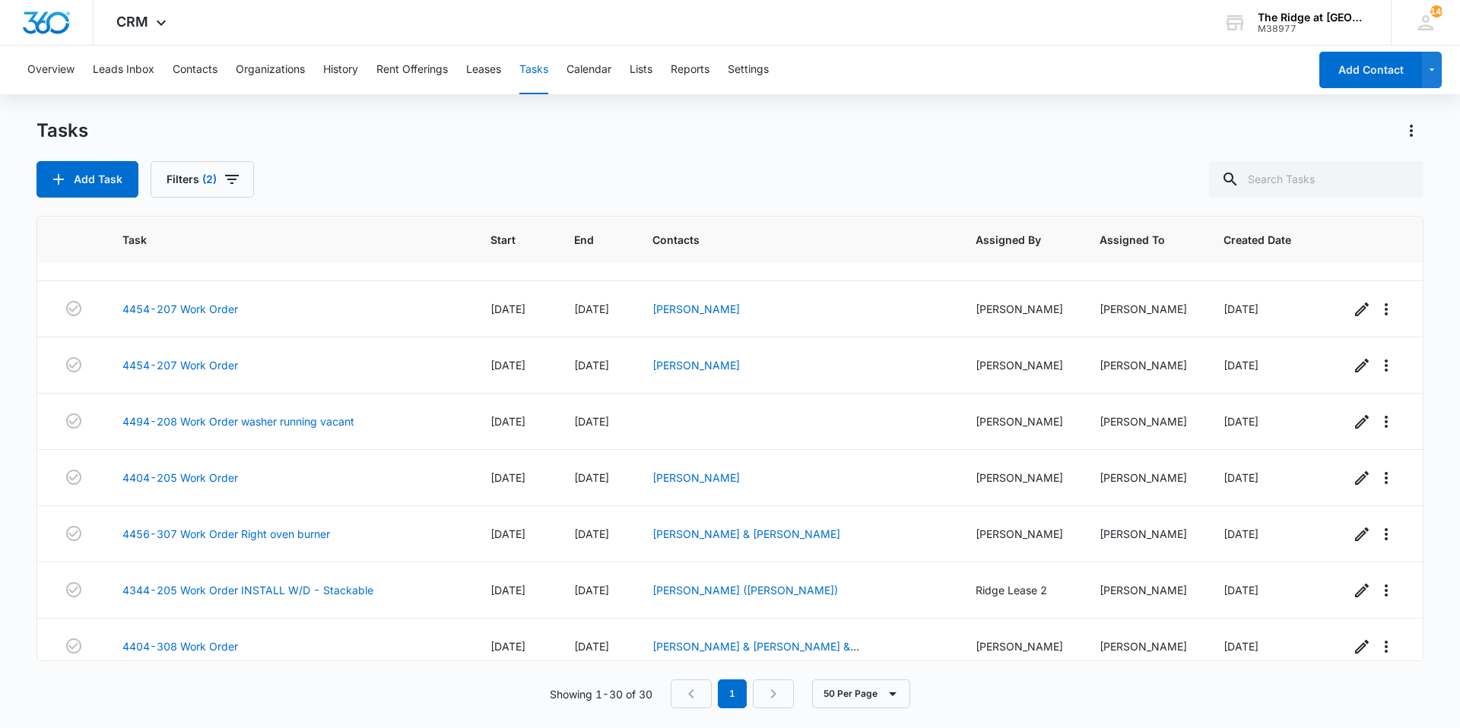
scroll to position [1290, 0]
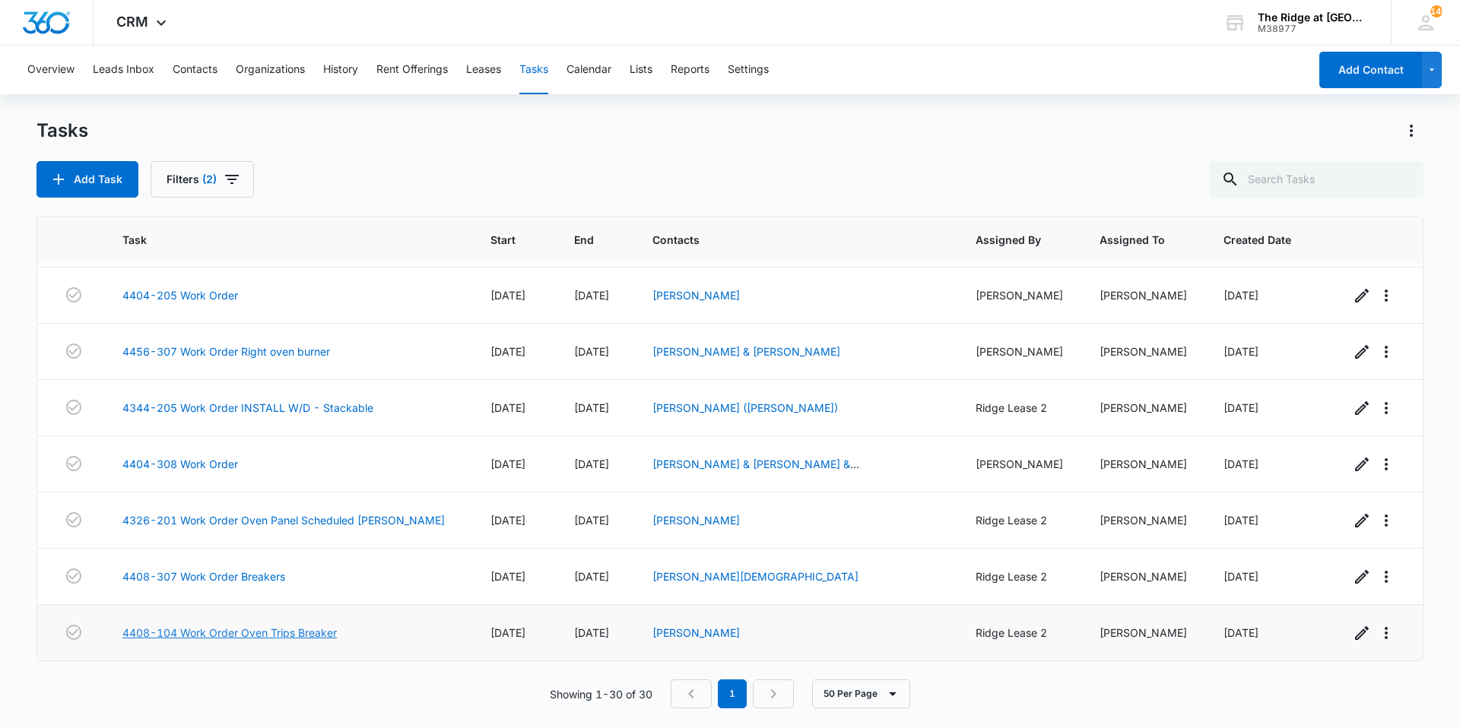
click at [226, 634] on link "4408-104 Work Order Oven Trips Breaker" at bounding box center [229, 633] width 214 height 16
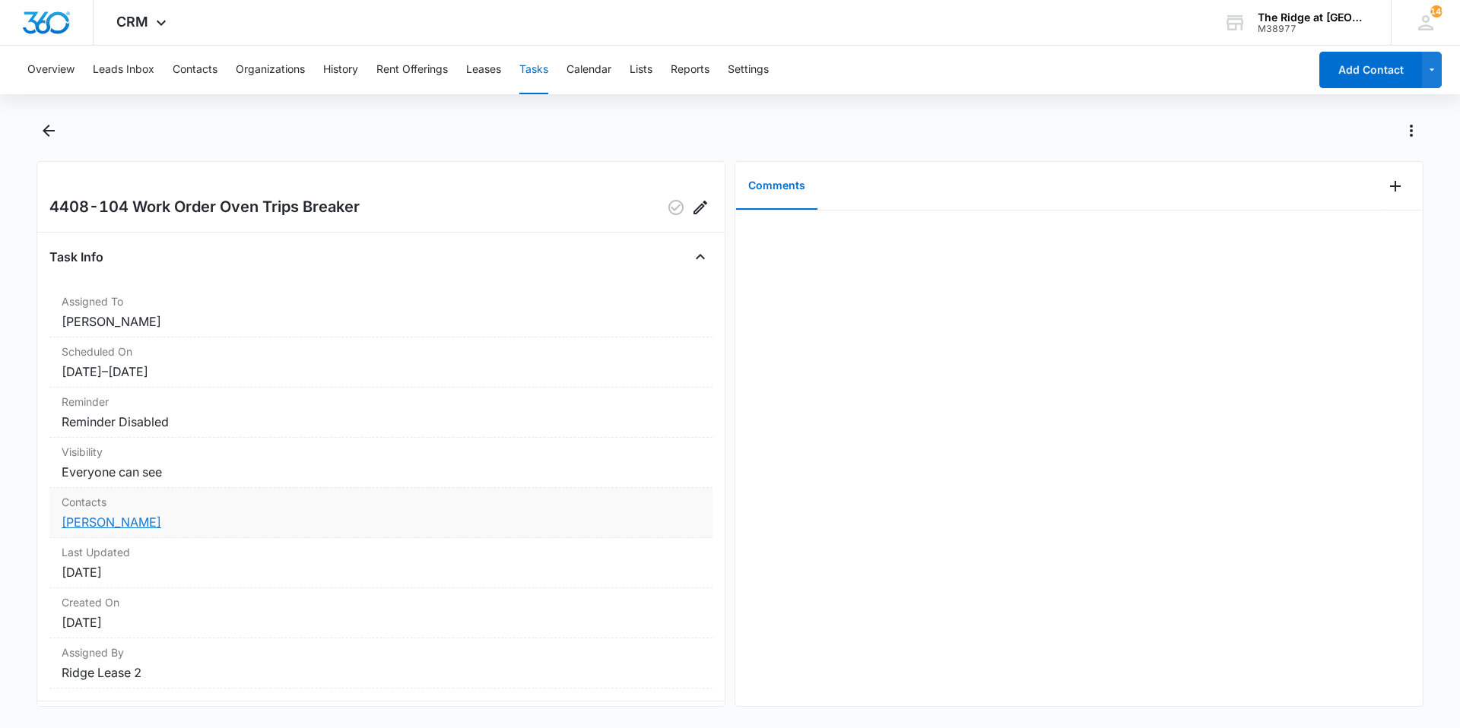
click at [112, 526] on link "[PERSON_NAME]" at bounding box center [112, 522] width 100 height 15
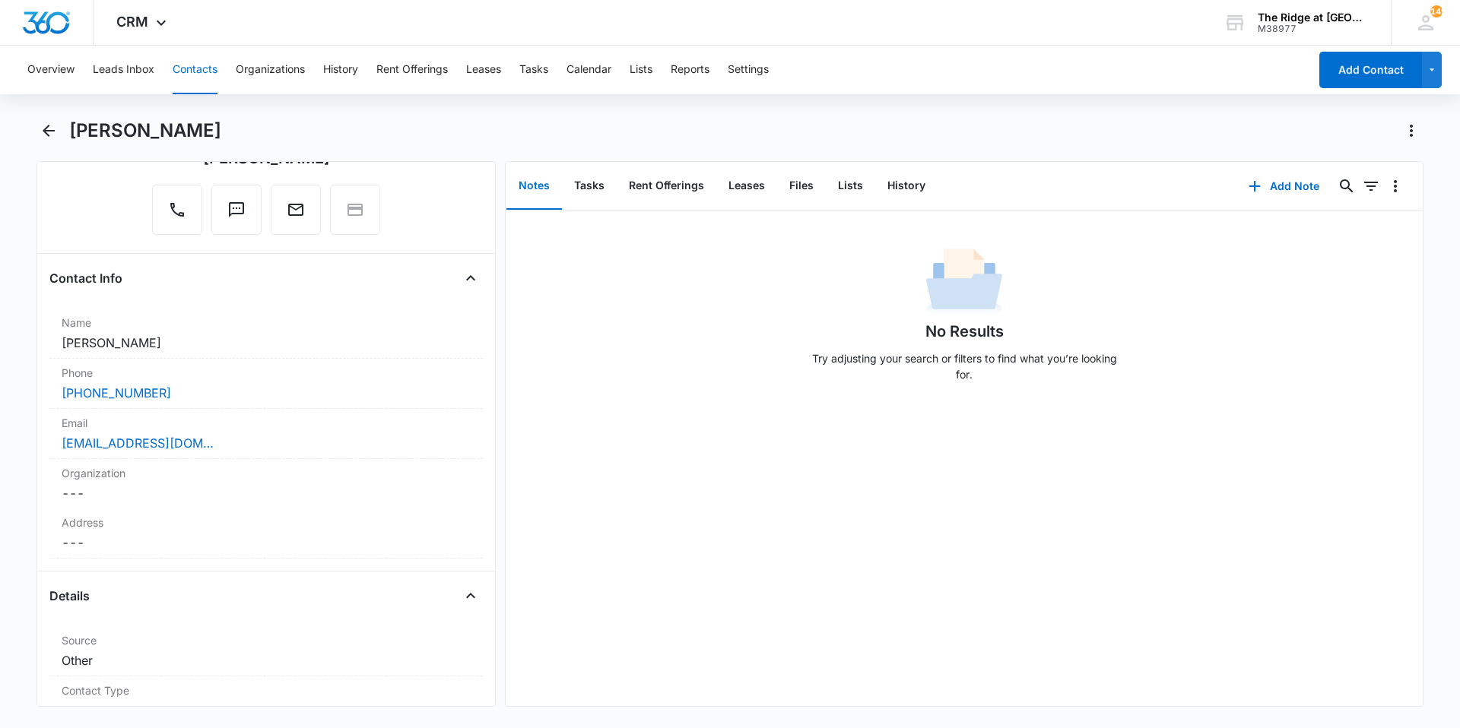
scroll to position [76, 0]
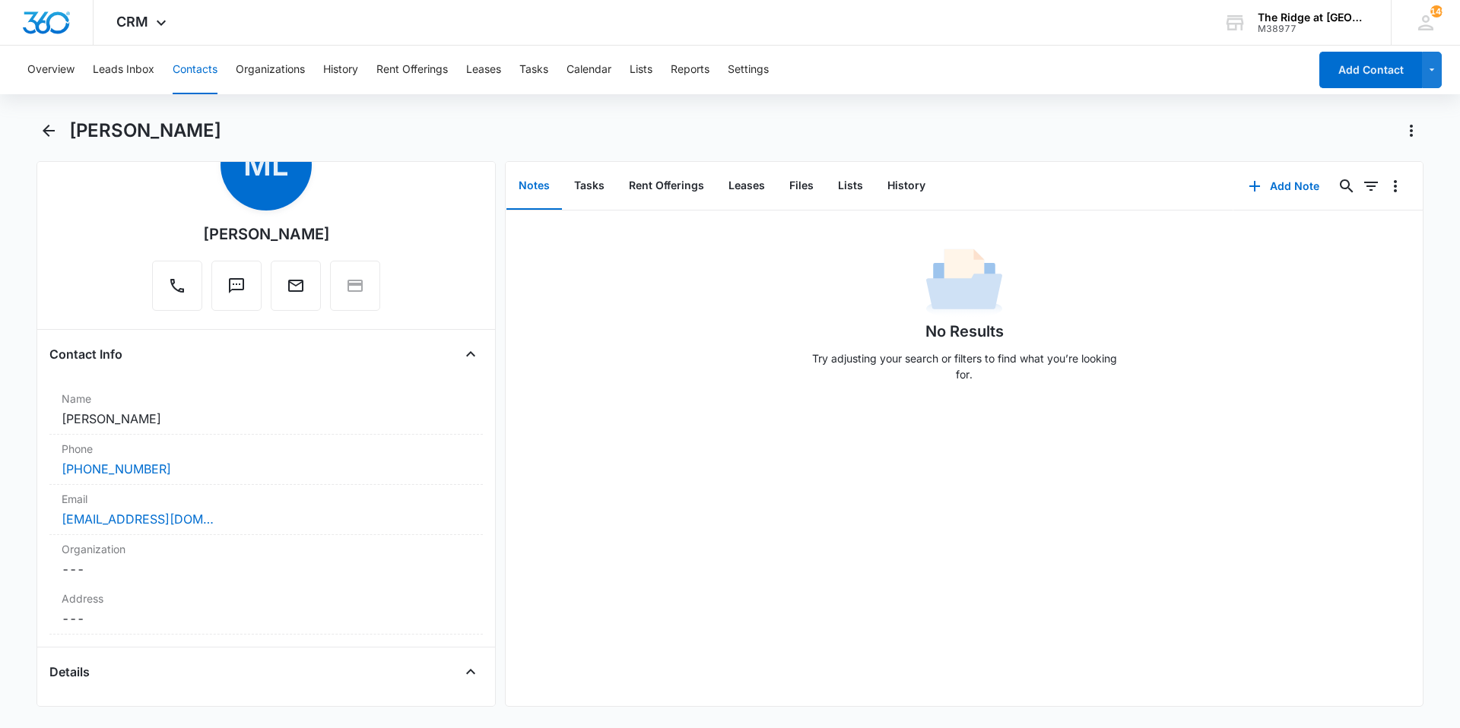
click at [606, 263] on div "No Results Try adjusting your search or filters to find what you’re looking for." at bounding box center [964, 319] width 917 height 151
click at [597, 190] on button "Tasks" at bounding box center [589, 186] width 55 height 47
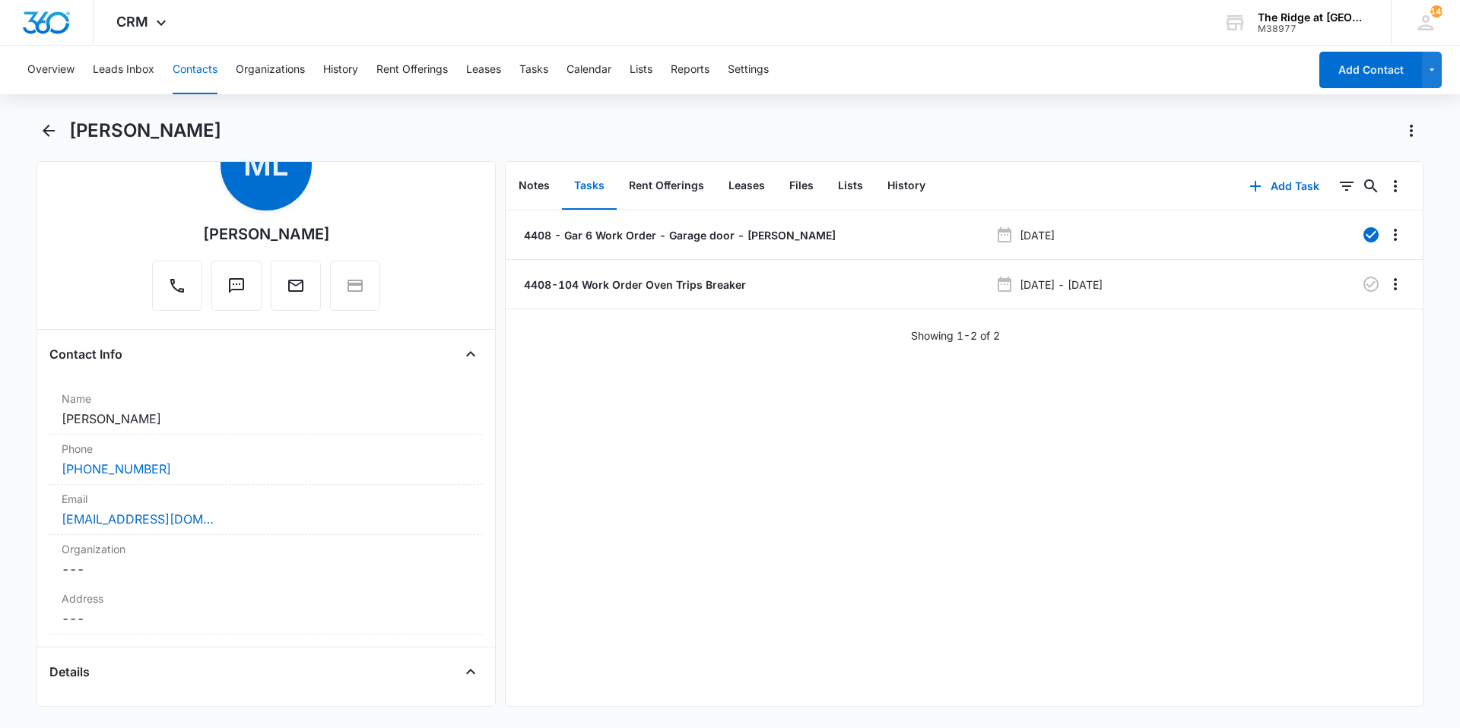
click at [553, 398] on div "4408 - Gar 6 Work Order - Garage door - [PERSON_NAME][DATE][PHONE_NUMBER] Work …" at bounding box center [964, 459] width 917 height 496
click at [522, 416] on div "4408 - Gar 6 Work Order - Garage door - [PERSON_NAME][DATE][PHONE_NUMBER] Work …" at bounding box center [964, 459] width 917 height 496
drag, startPoint x: 522, startPoint y: 416, endPoint x: 526, endPoint y: 471, distance: 55.7
click at [526, 471] on div "4408 - Gar 6 Work Order - Garage door - [PERSON_NAME][DATE][PHONE_NUMBER] Work …" at bounding box center [964, 459] width 917 height 496
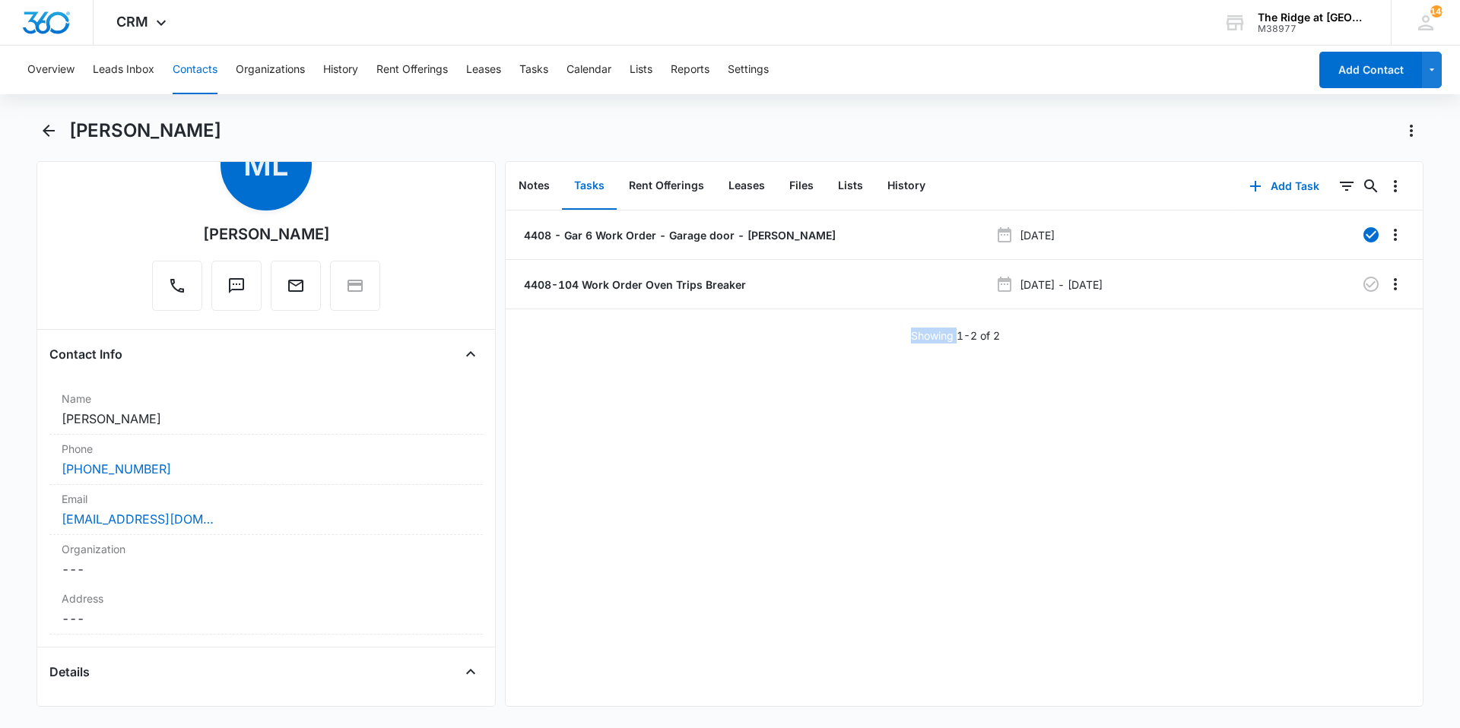
click at [606, 424] on div "4408 - Gar 6 Work Order - Garage door - [PERSON_NAME][DATE][PHONE_NUMBER] Work …" at bounding box center [964, 459] width 917 height 496
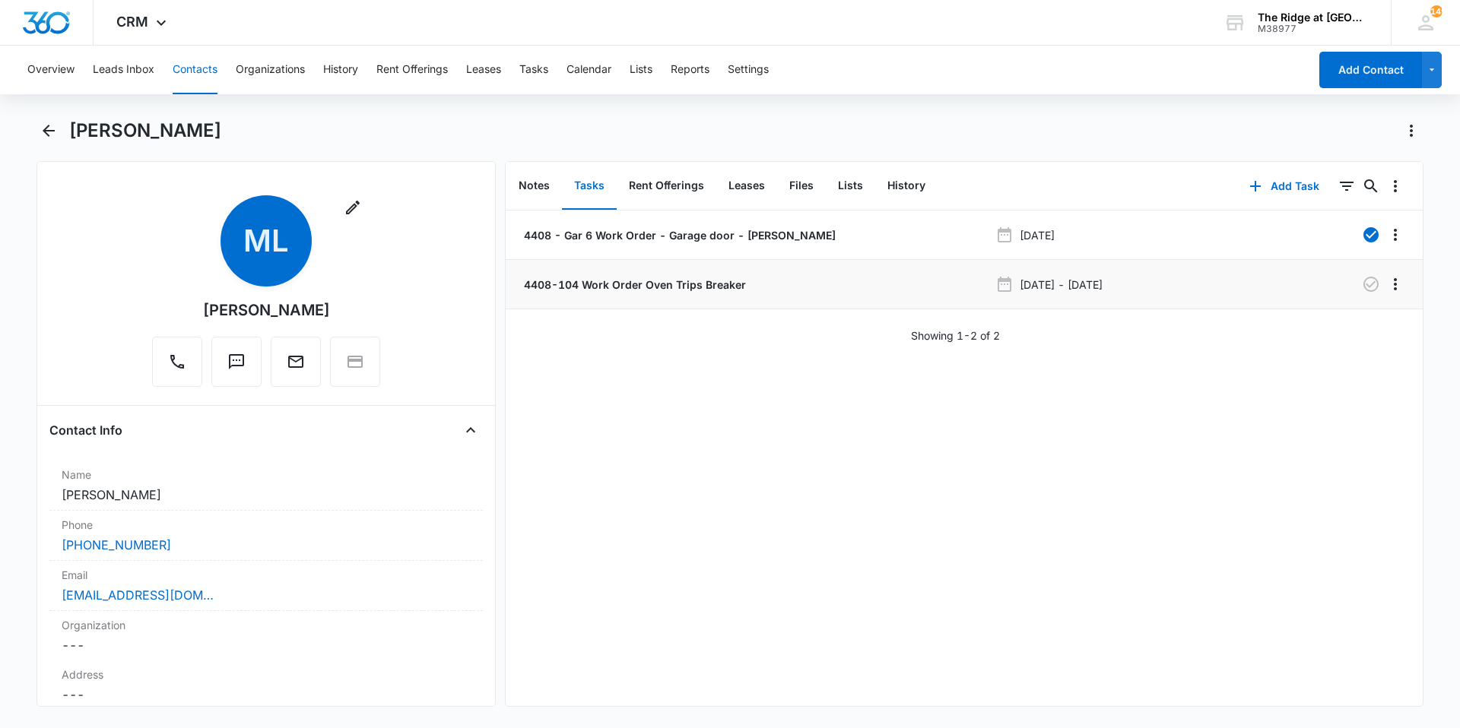
click at [677, 292] on p "4408-104 Work Order Oven Trips Breaker" at bounding box center [633, 285] width 225 height 16
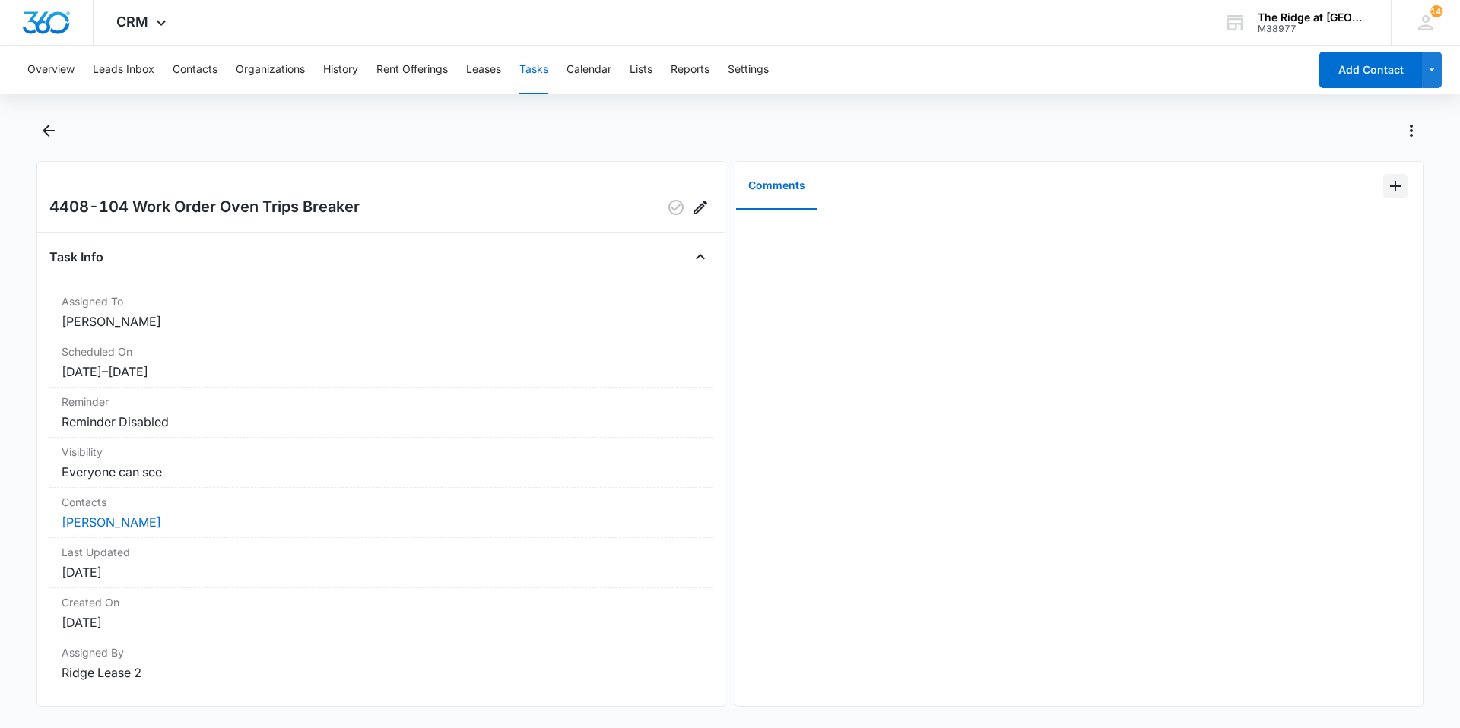
click at [1386, 195] on icon "Add Comment" at bounding box center [1395, 186] width 18 height 18
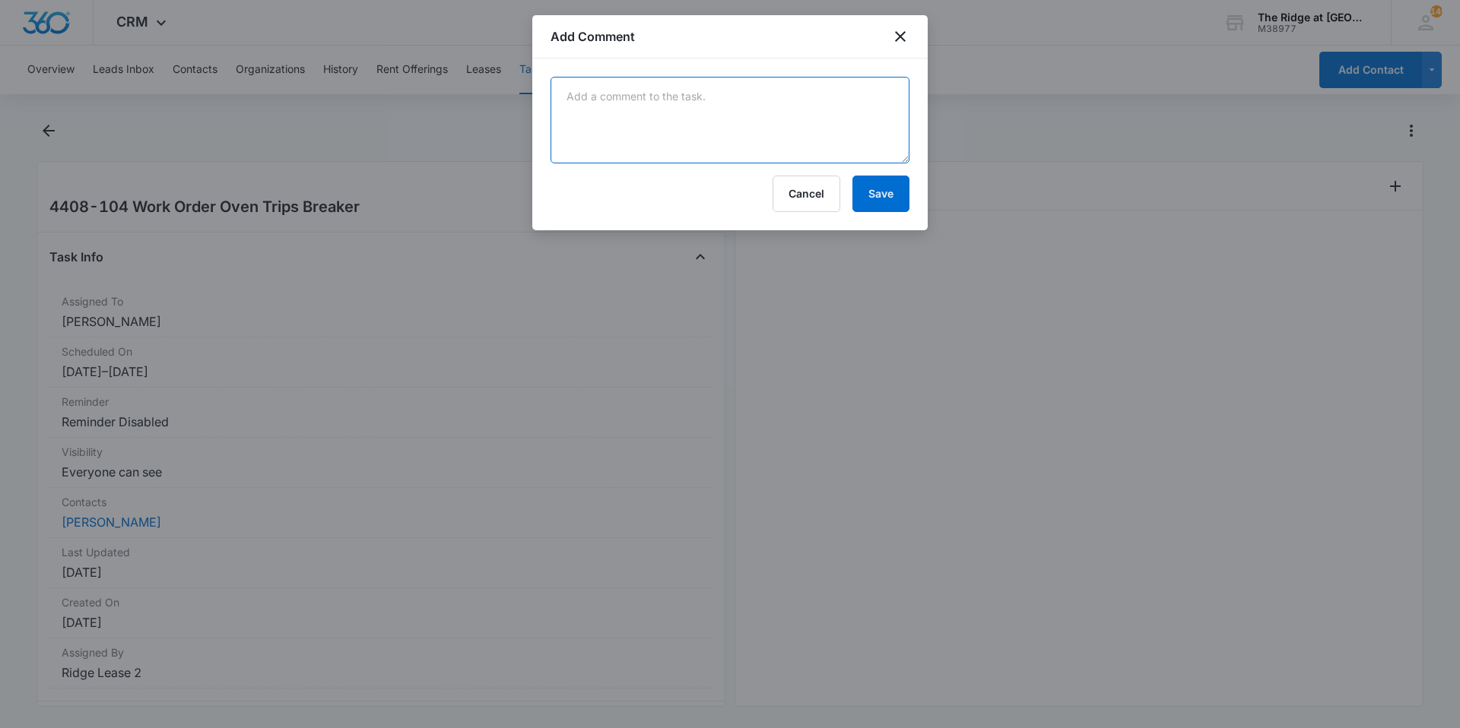
click at [873, 145] on textarea at bounding box center [730, 120] width 359 height 87
type textarea "did oven reset trick should be set"
click at [908, 186] on button "Save" at bounding box center [880, 194] width 57 height 36
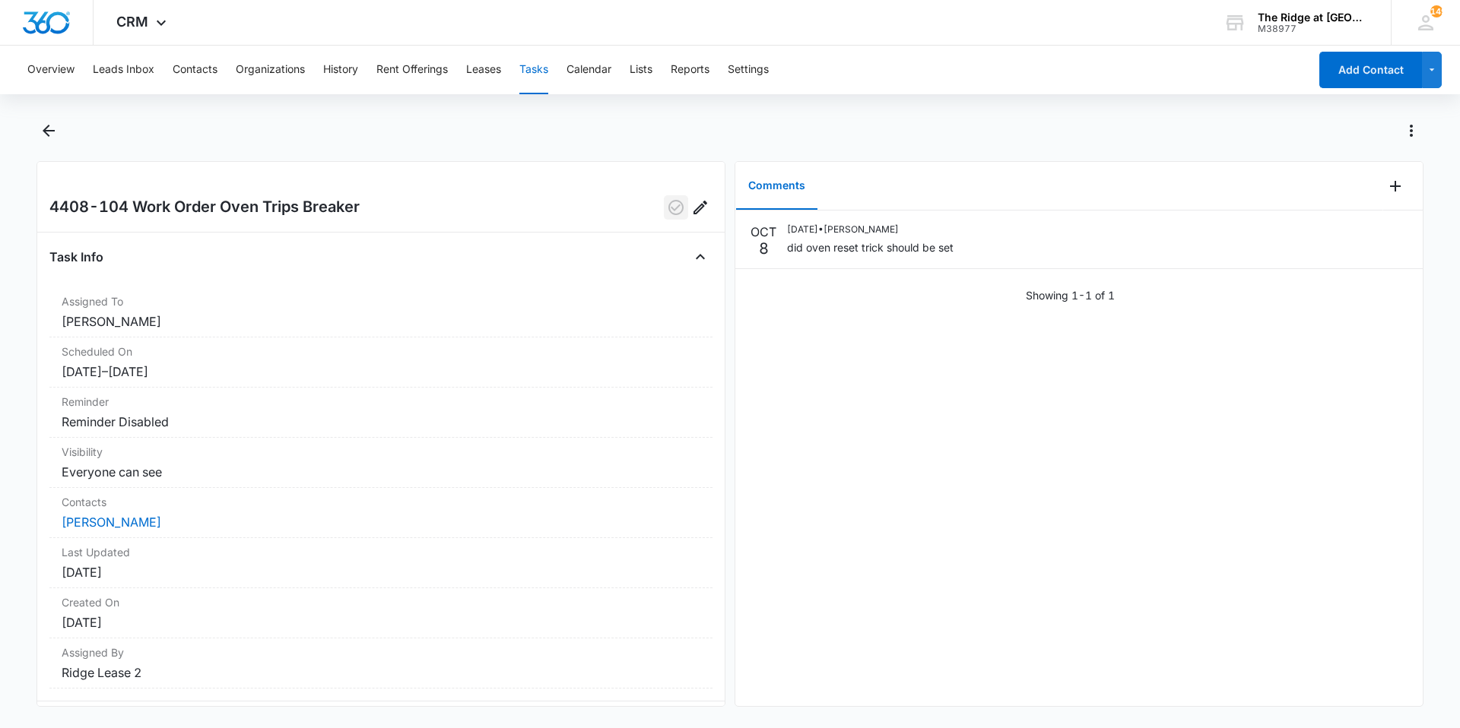
click at [668, 214] on icon "button" at bounding box center [675, 207] width 15 height 15
click at [45, 120] on button "Back" at bounding box center [48, 131] width 24 height 24
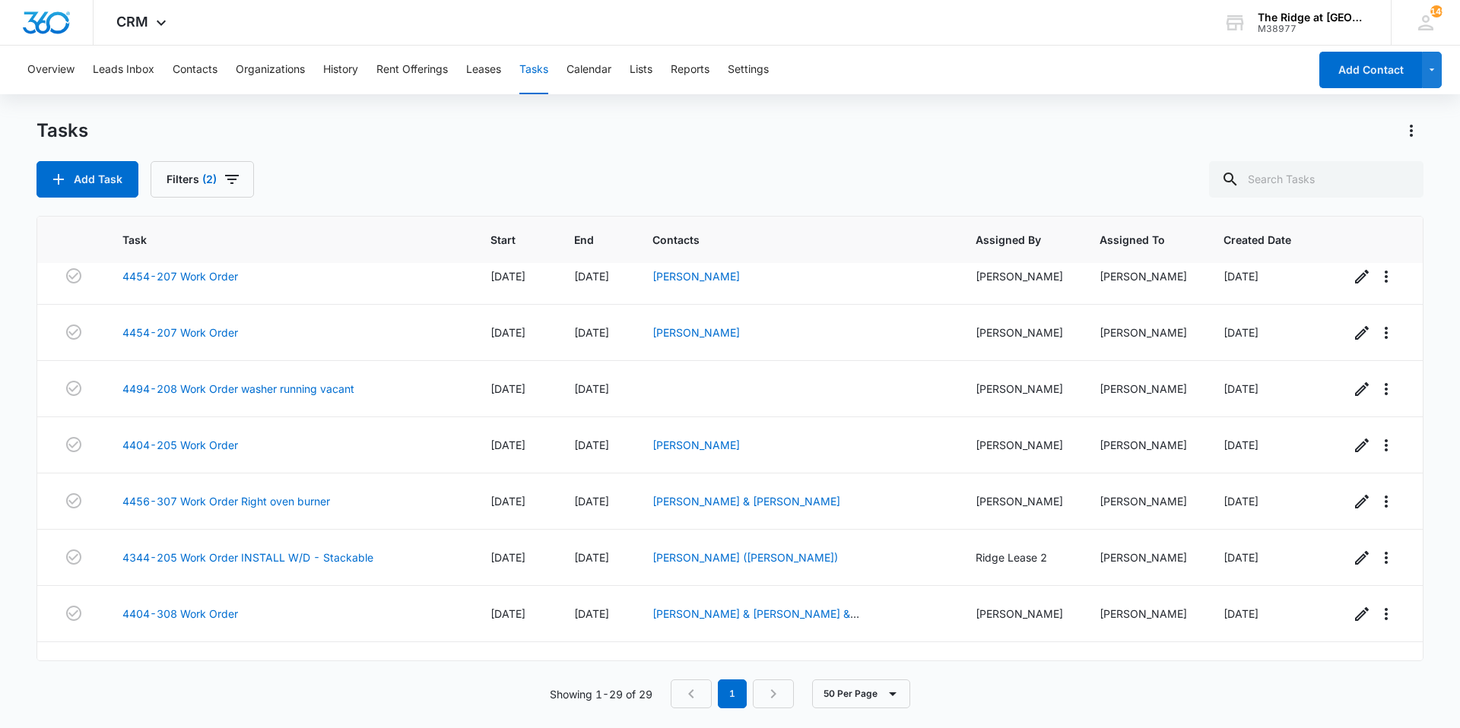
scroll to position [1234, 0]
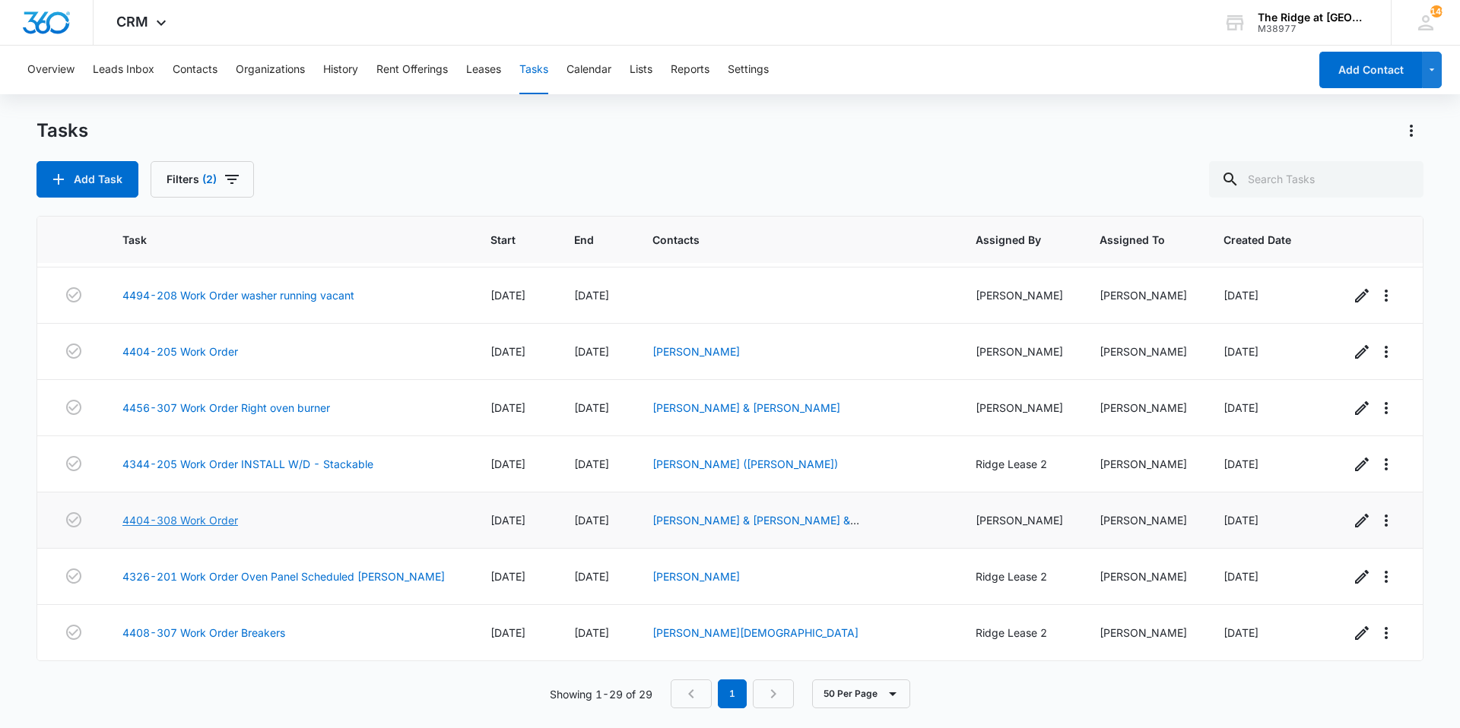
click at [214, 521] on link "4404-308 Work Order" at bounding box center [180, 521] width 116 height 16
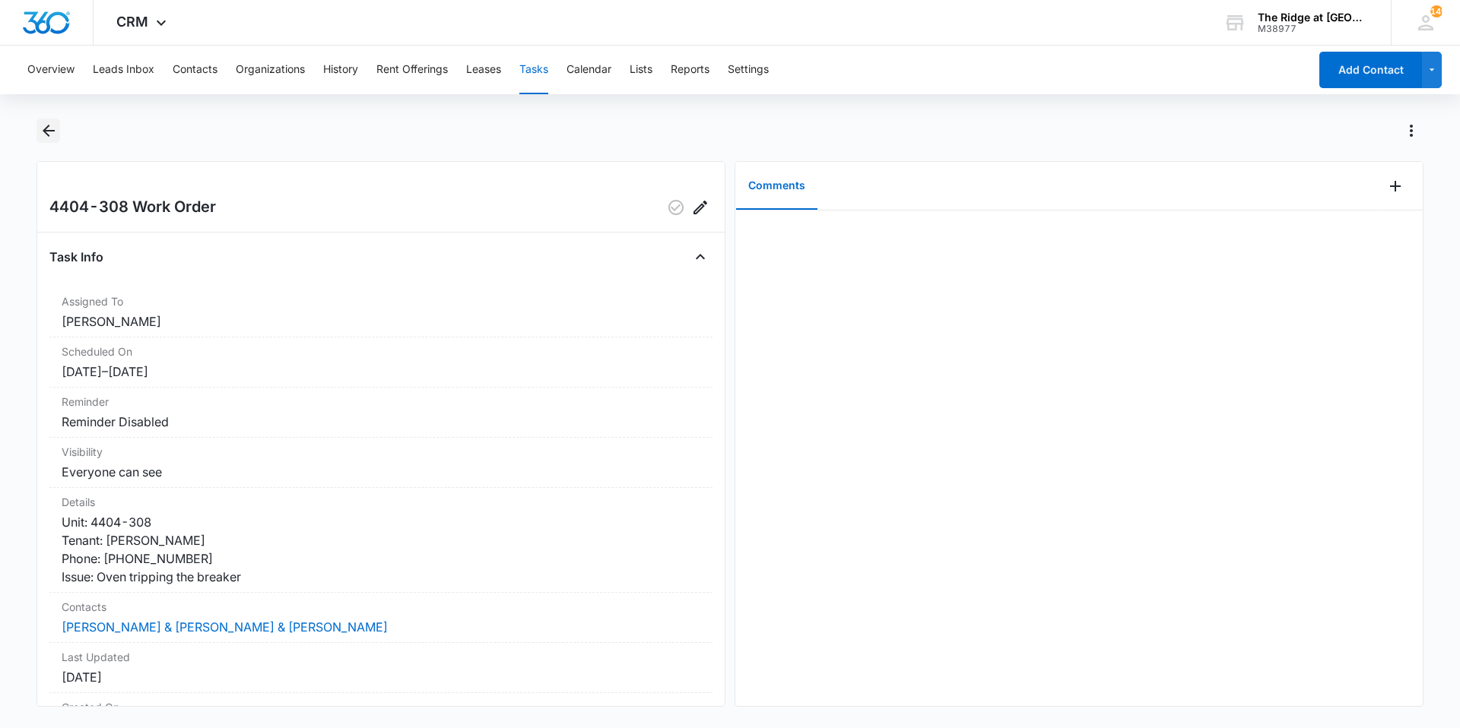
click at [46, 129] on icon "Back" at bounding box center [49, 131] width 12 height 12
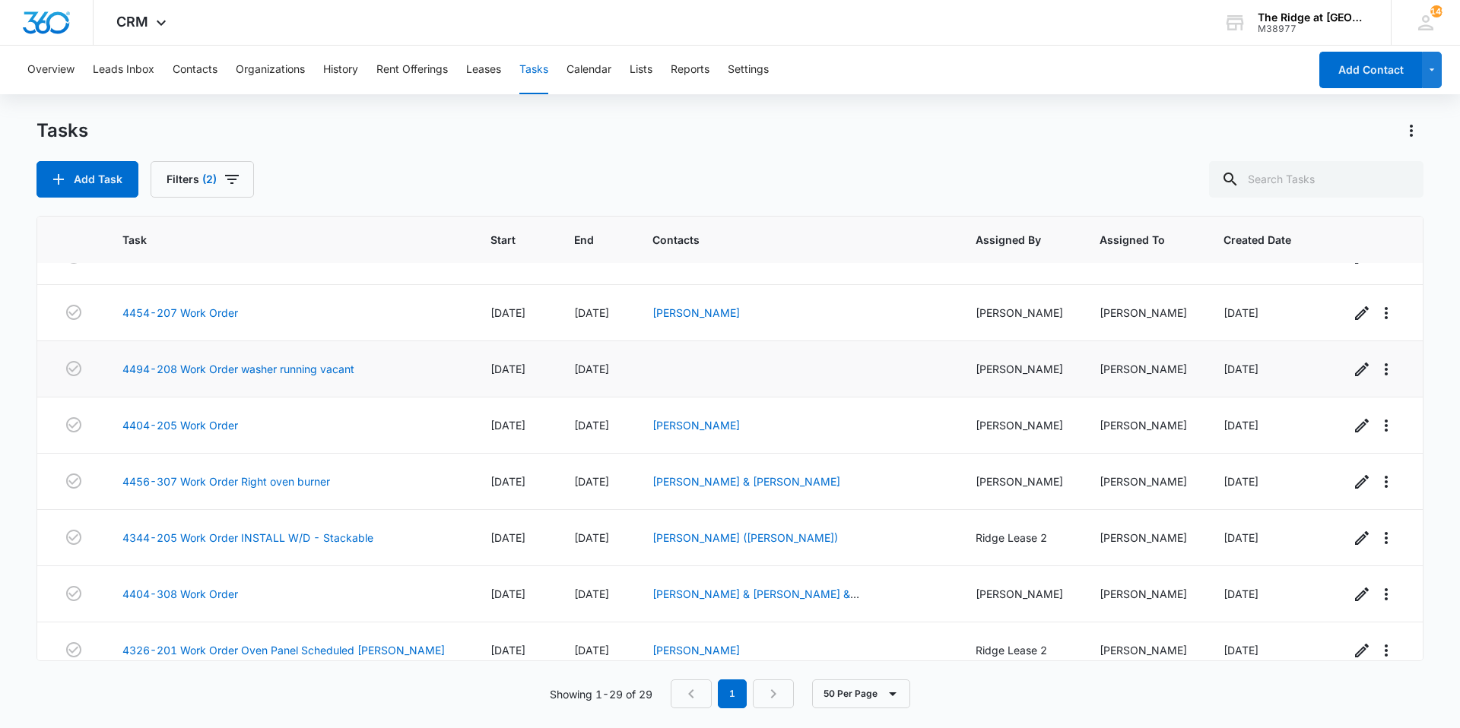
scroll to position [1234, 0]
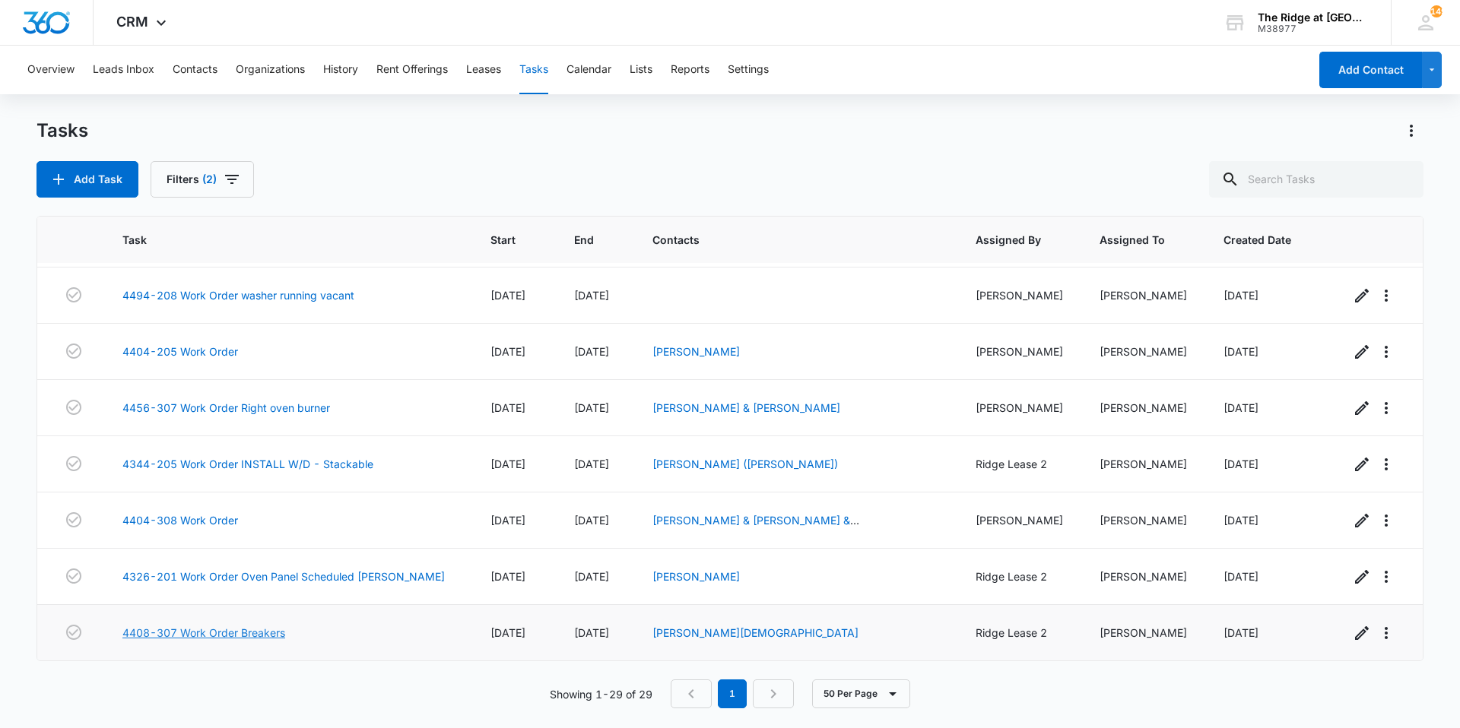
click at [232, 630] on link "4408-307 Work Order Breakers" at bounding box center [203, 633] width 163 height 16
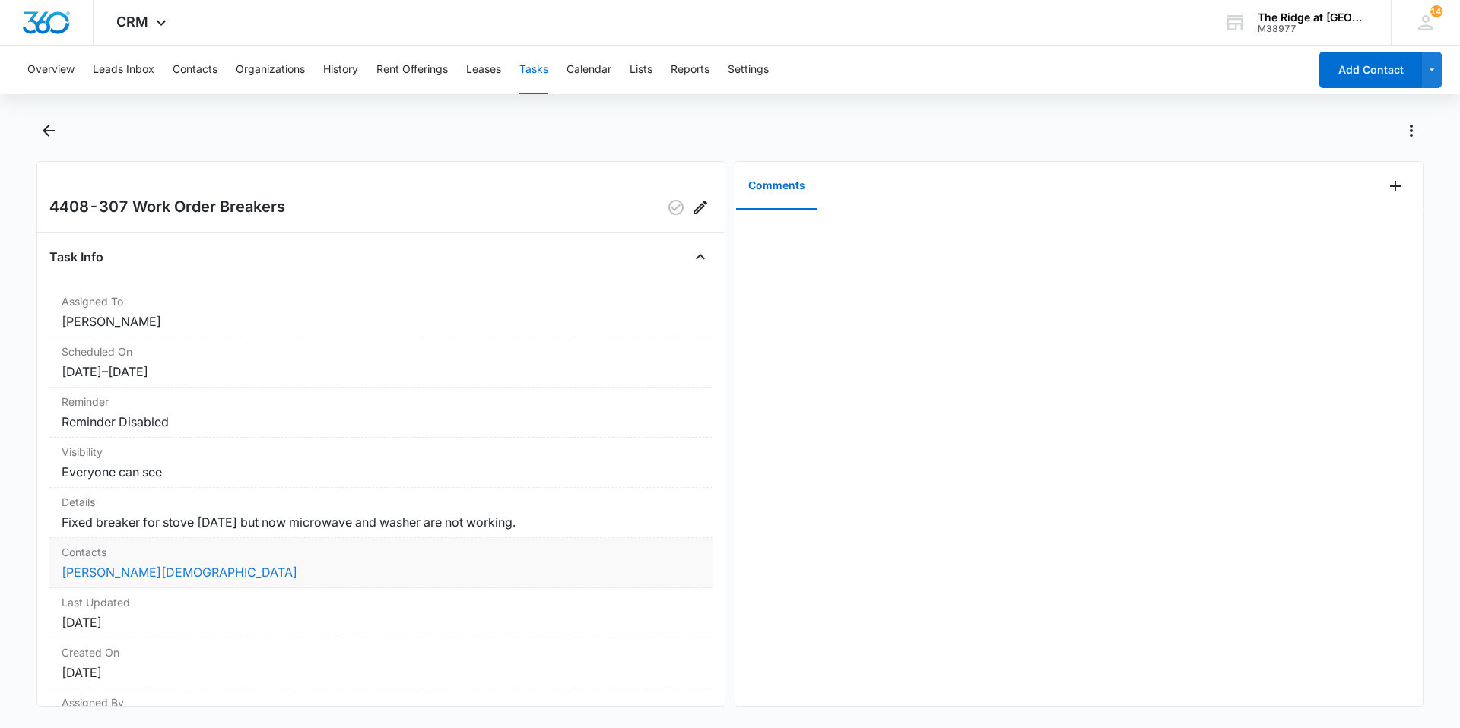
click at [119, 576] on link "[PERSON_NAME][DEMOGRAPHIC_DATA]" at bounding box center [180, 572] width 236 height 15
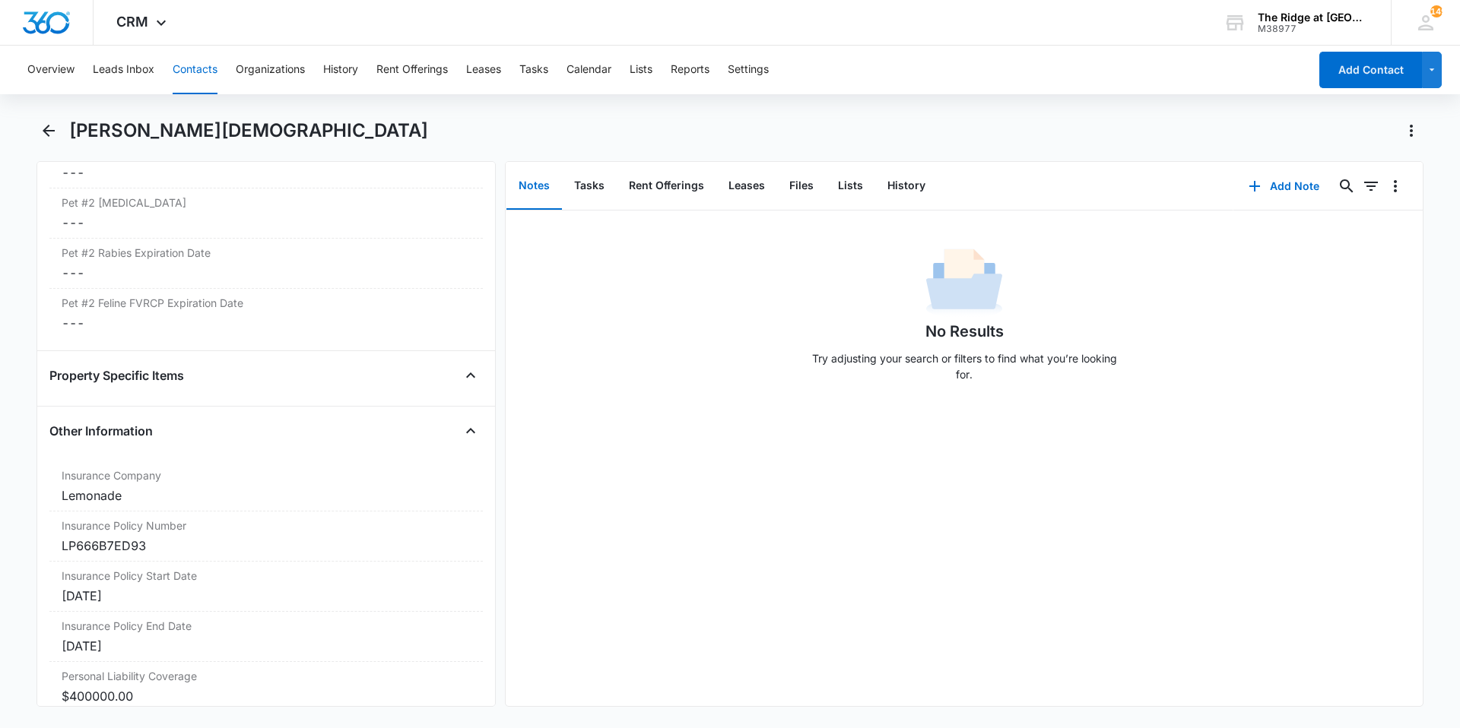
scroll to position [3309, 0]
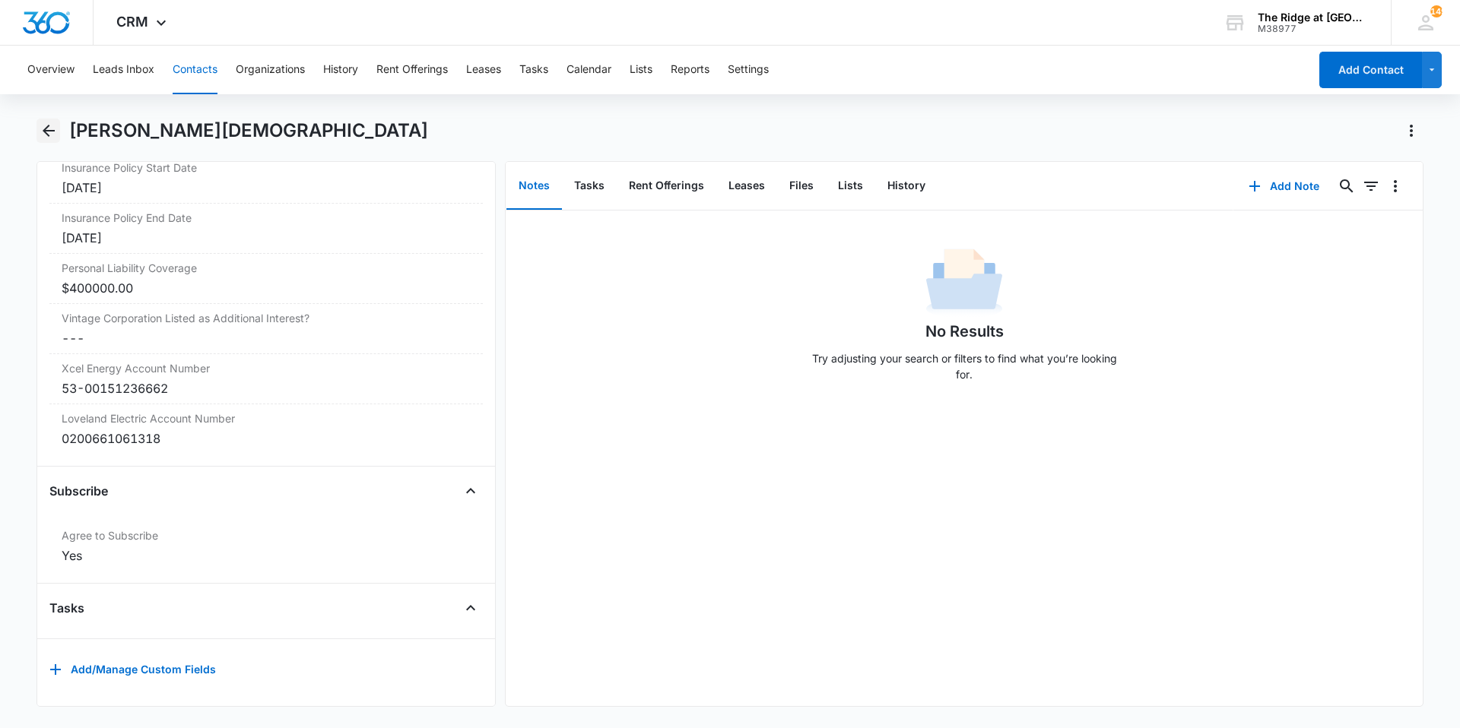
click at [56, 136] on icon "Back" at bounding box center [49, 131] width 18 height 18
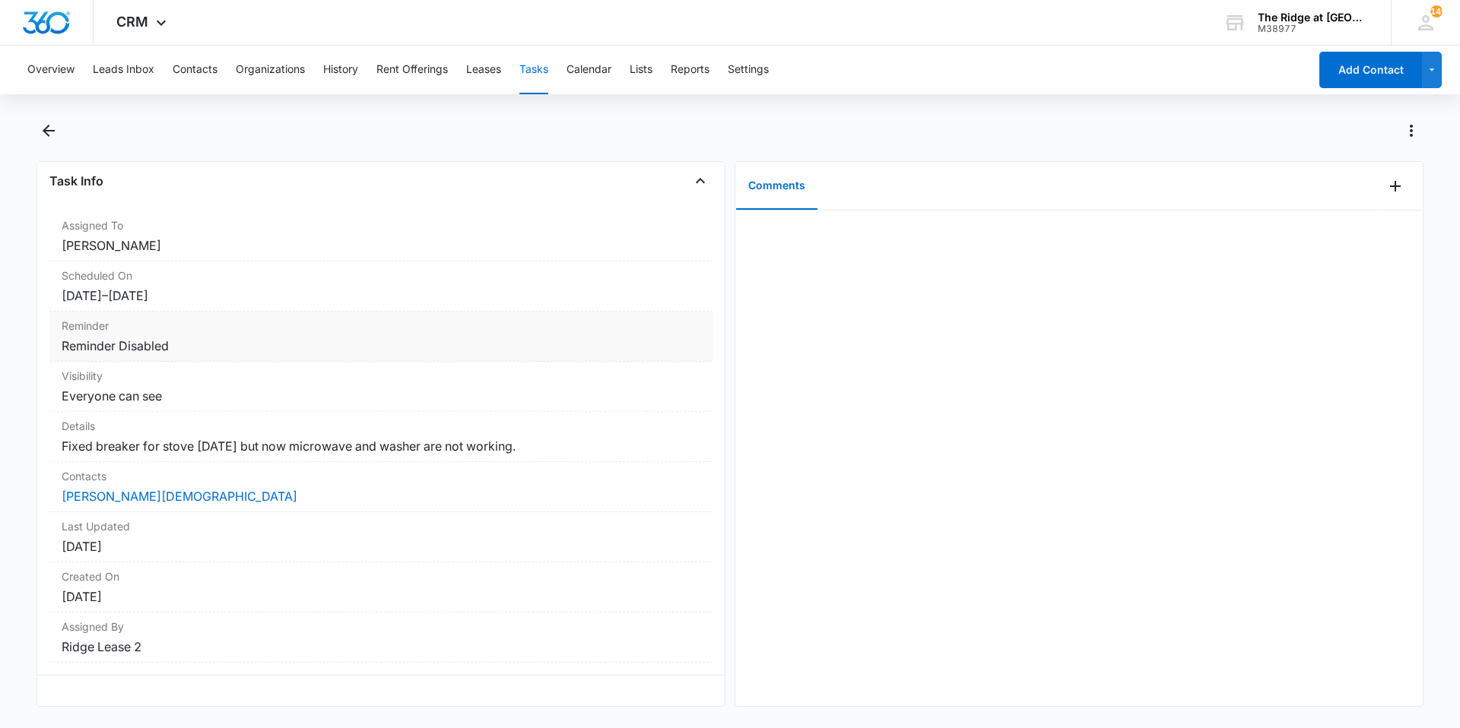
scroll to position [87, 0]
click at [48, 132] on icon "Back" at bounding box center [49, 131] width 18 height 18
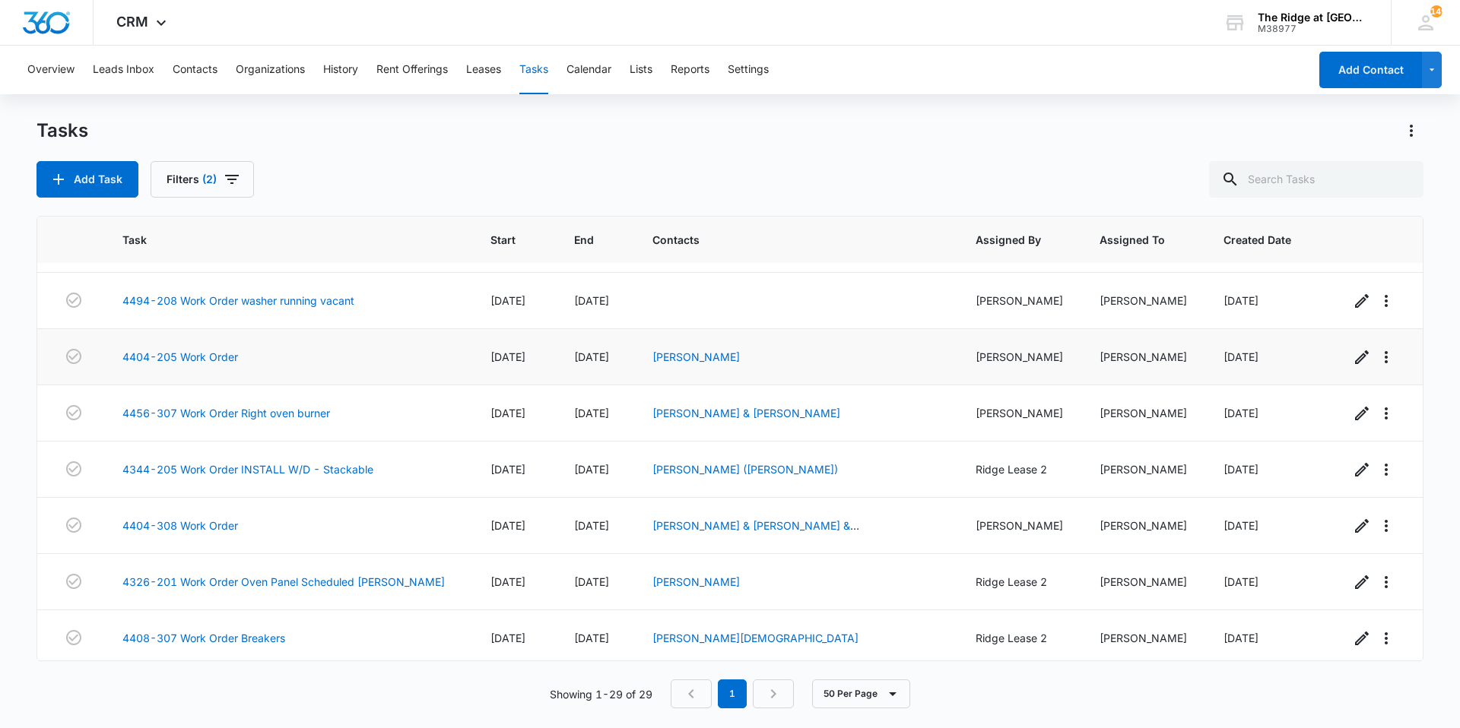
scroll to position [1234, 0]
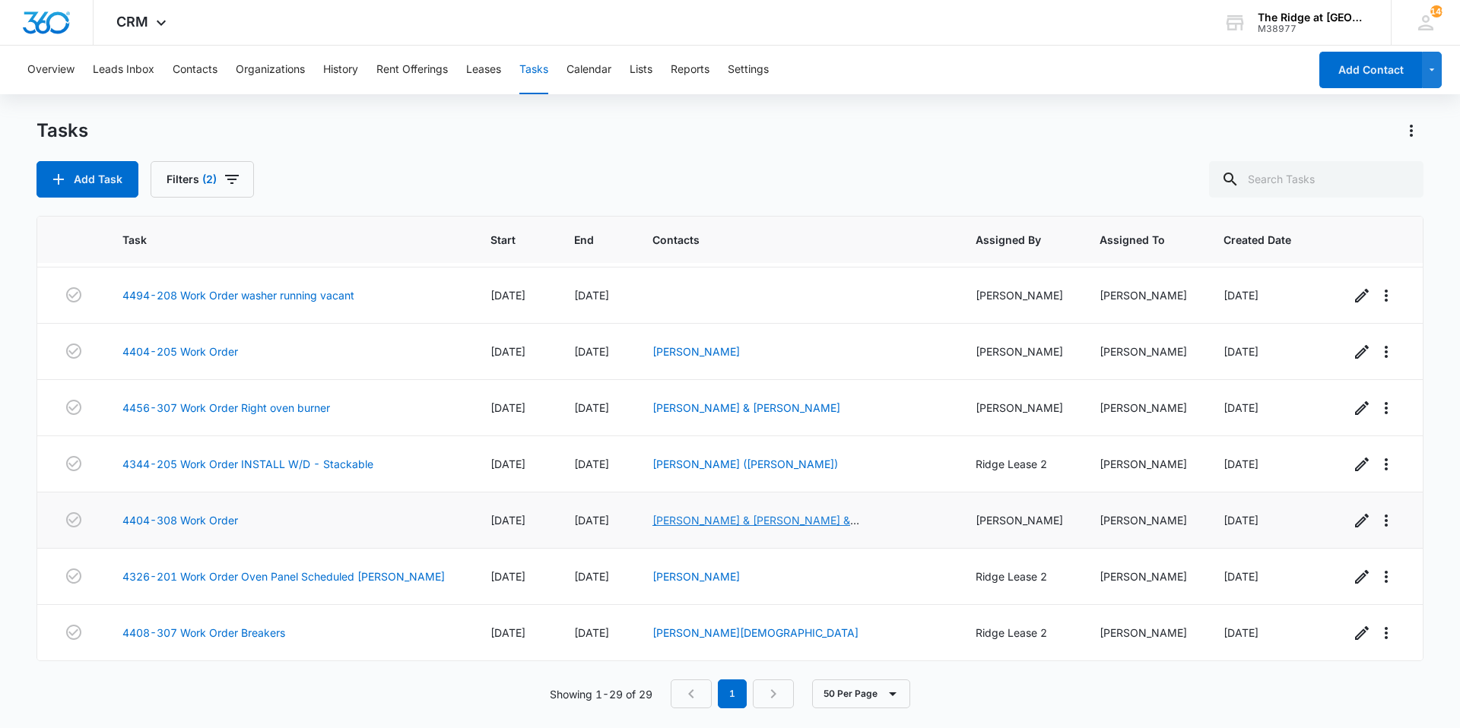
click at [768, 525] on link "[PERSON_NAME] & [PERSON_NAME] & [PERSON_NAME]" at bounding box center [755, 528] width 207 height 29
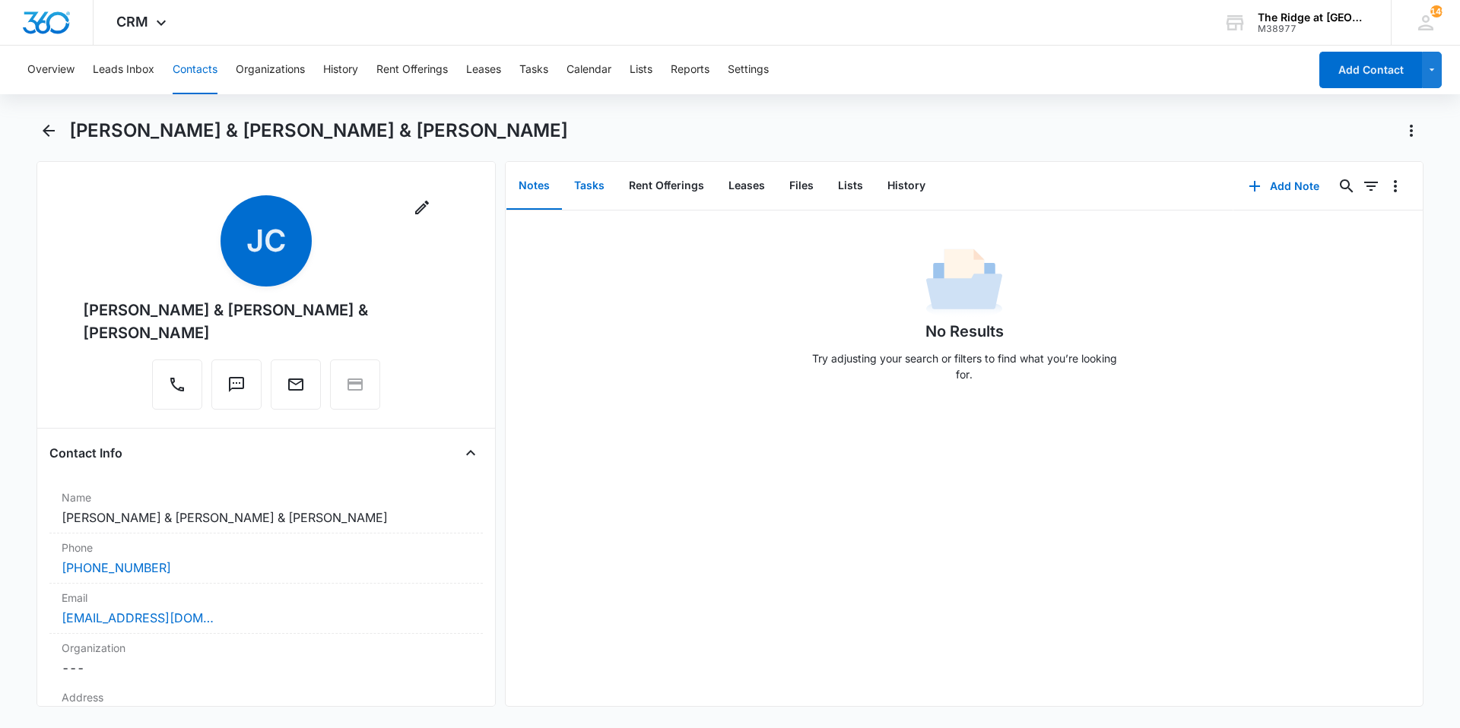
click at [606, 186] on button "Tasks" at bounding box center [589, 186] width 55 height 47
